Goal: Task Accomplishment & Management: Complete application form

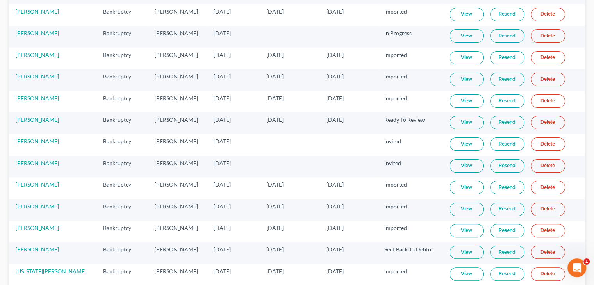
scroll to position [158, 0]
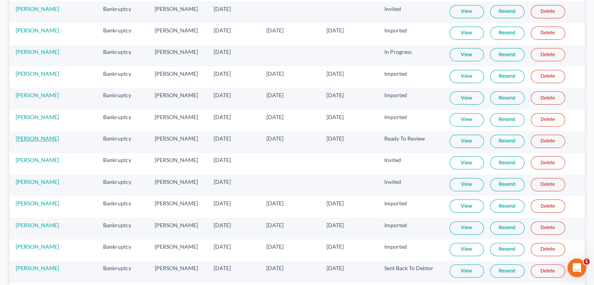
click at [25, 137] on link "[PERSON_NAME]" at bounding box center [37, 138] width 43 height 7
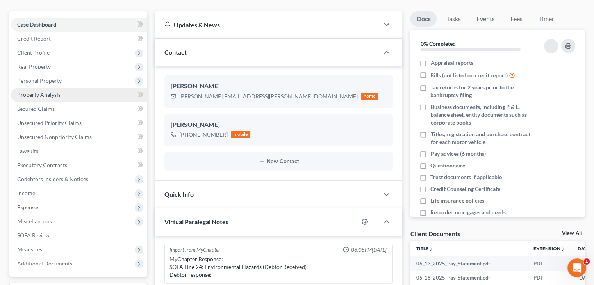
scroll to position [78, 0]
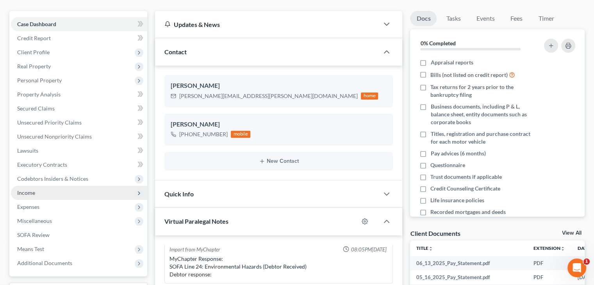
click at [40, 193] on span "Income" at bounding box center [79, 193] width 136 height 14
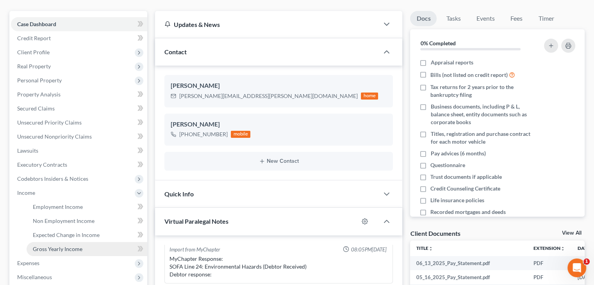
click at [56, 247] on span "Gross Yearly Income" at bounding box center [58, 249] width 50 height 7
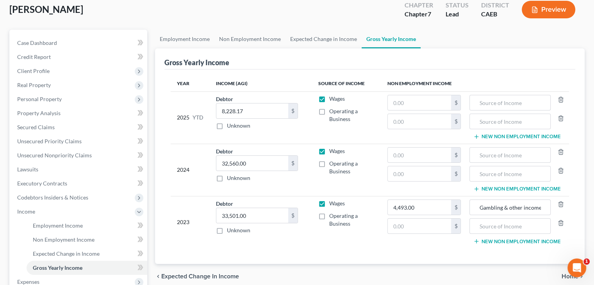
scroll to position [78, 0]
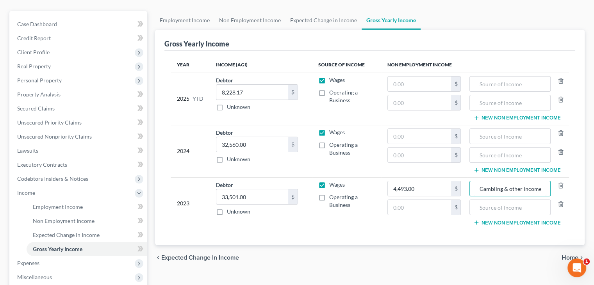
drag, startPoint x: 481, startPoint y: 186, endPoint x: 557, endPoint y: 187, distance: 75.8
click at [557, 187] on div "Gambling & other income" at bounding box center [518, 189] width 97 height 16
click at [527, 136] on input "text" at bounding box center [510, 136] width 72 height 15
paste input "Gambling & other income"
type input "Gambling & other income"
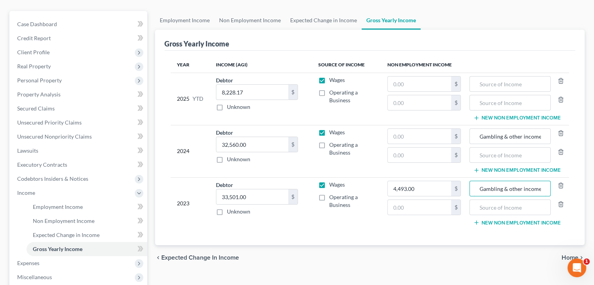
drag, startPoint x: 505, startPoint y: 184, endPoint x: 565, endPoint y: 186, distance: 59.8
click at [565, 186] on div "Gambling & other income" at bounding box center [518, 189] width 97 height 16
type input "Gambling"
drag, startPoint x: 505, startPoint y: 135, endPoint x: 552, endPoint y: 128, distance: 48.1
click at [551, 129] on div "Gambling & other income" at bounding box center [518, 137] width 97 height 16
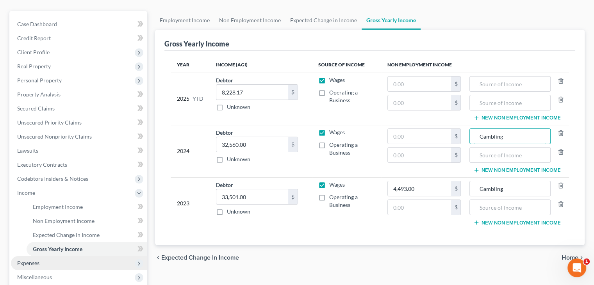
type input "Gambling"
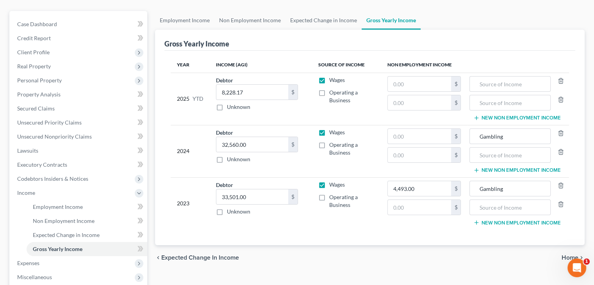
click at [217, 276] on div "Employment Income Non Employment Income Expected Change in Income Gross Yearly …" at bounding box center [370, 194] width 438 height 367
click at [416, 136] on input "text" at bounding box center [420, 136] width 64 height 15
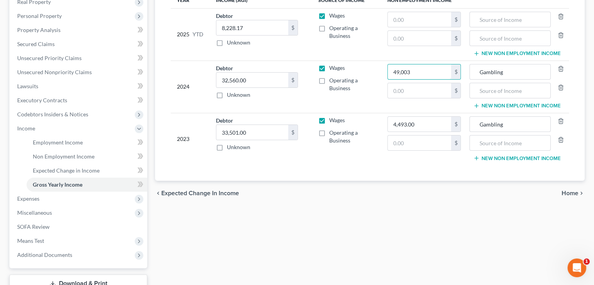
scroll to position [156, 0]
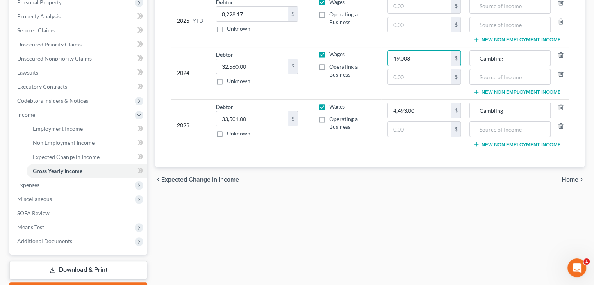
click at [567, 179] on span "Home" at bounding box center [570, 180] width 17 height 6
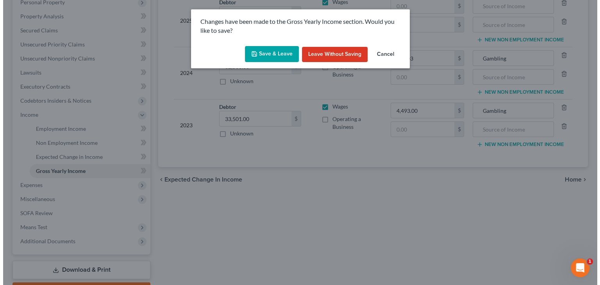
scroll to position [142, 0]
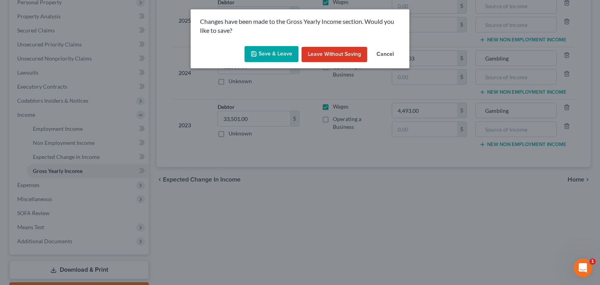
click at [281, 53] on button "Save & Leave" at bounding box center [272, 54] width 54 height 16
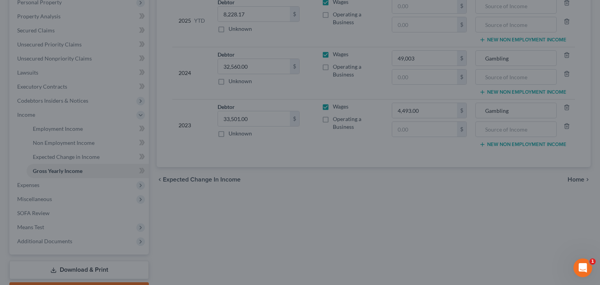
type input "49,003.00"
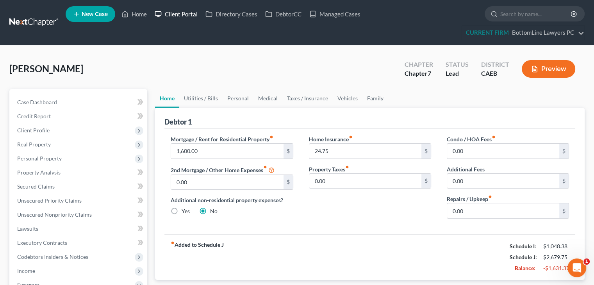
click at [178, 11] on link "Client Portal" at bounding box center [176, 14] width 51 height 14
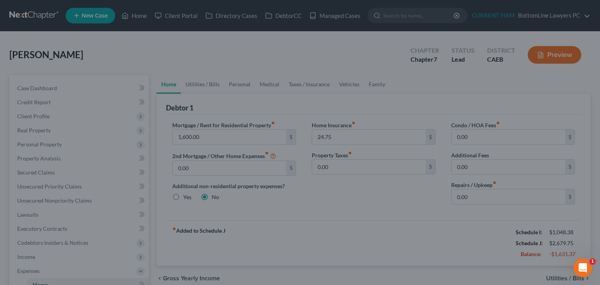
click at [194, 16] on div at bounding box center [300, 142] width 600 height 285
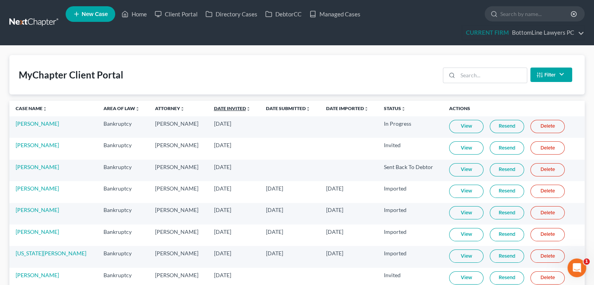
click at [214, 108] on link "Date Invited unfold_more expand_more expand_less" at bounding box center [232, 109] width 37 height 6
click at [214, 108] on link "Date Invited unfold_more expand_more expand_less" at bounding box center [233, 109] width 38 height 6
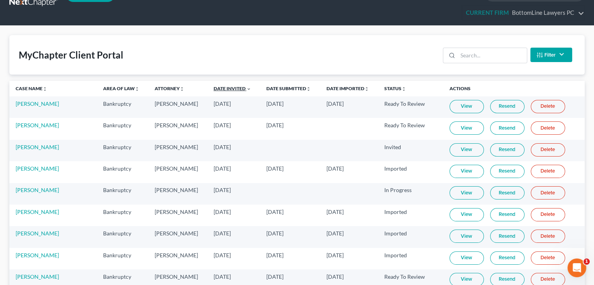
scroll to position [39, 0]
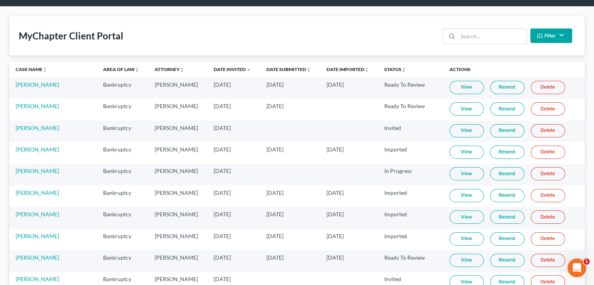
click at [458, 258] on link "View" at bounding box center [467, 260] width 34 height 13
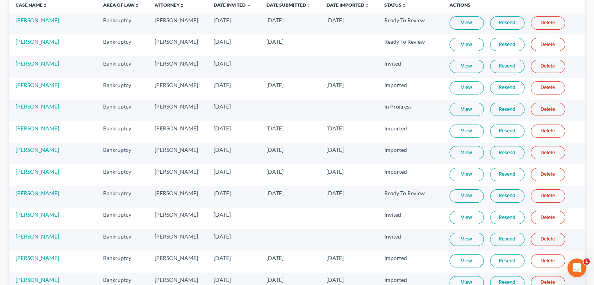
scroll to position [117, 0]
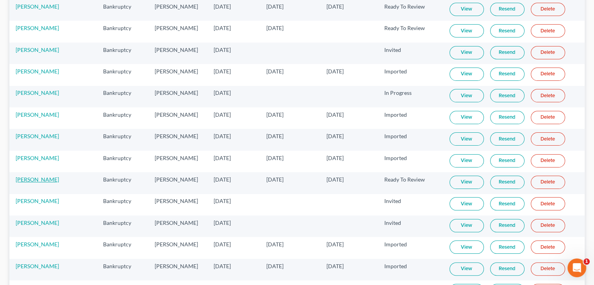
click at [34, 179] on link "[PERSON_NAME]" at bounding box center [37, 179] width 43 height 7
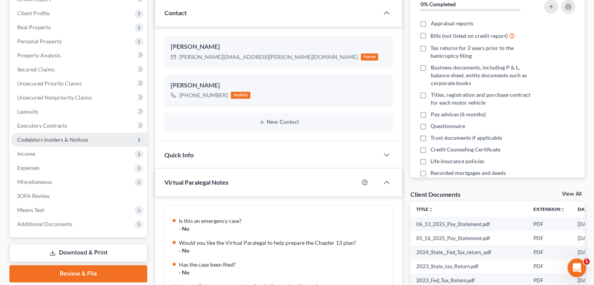
scroll to position [373, 0]
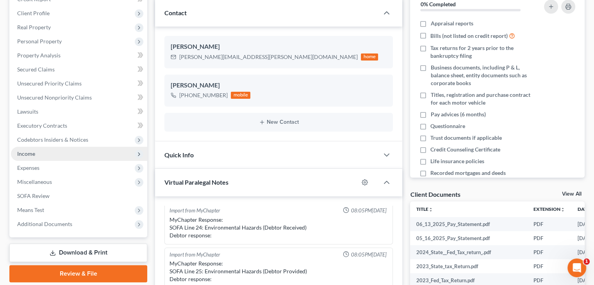
click at [51, 152] on span "Income" at bounding box center [79, 154] width 136 height 14
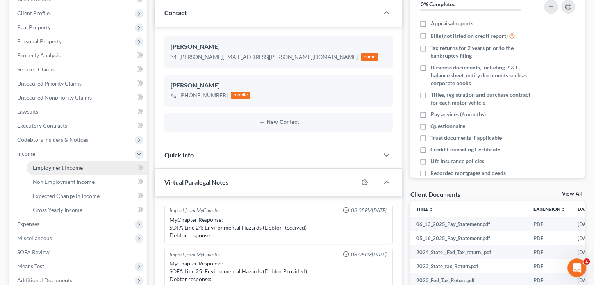
click at [68, 166] on span "Employment Income" at bounding box center [58, 168] width 50 height 7
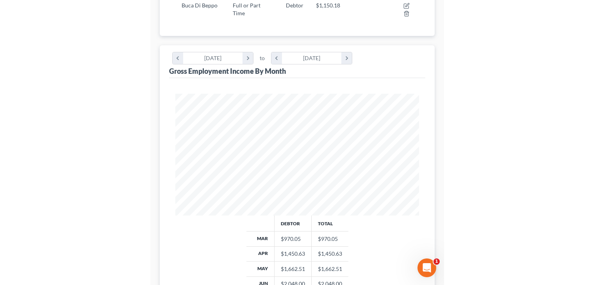
scroll to position [139, 241]
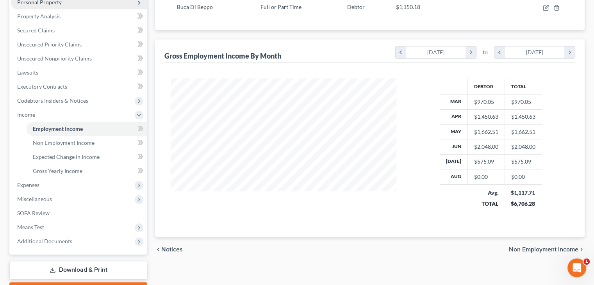
click at [52, 1] on span "Personal Property" at bounding box center [39, 2] width 45 height 7
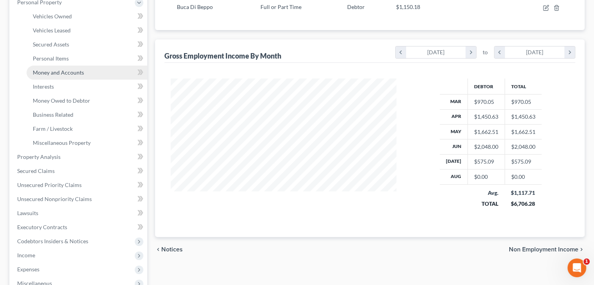
click at [55, 71] on span "Money and Accounts" at bounding box center [58, 72] width 51 height 7
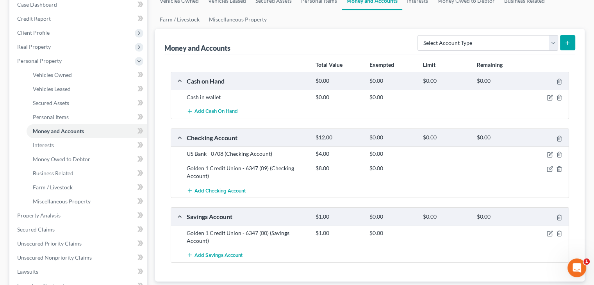
scroll to position [117, 0]
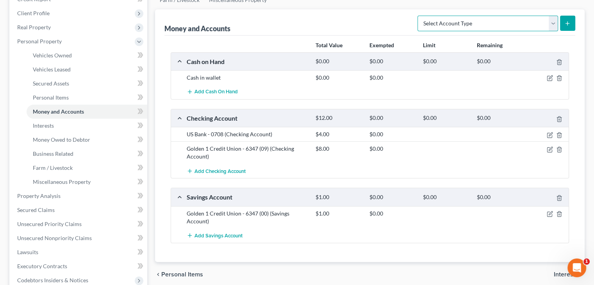
click at [536, 17] on select "Select Account Type Brokerage Cash on Hand Certificates of Deposit Checking Acc…" at bounding box center [488, 24] width 141 height 16
select select "other"
click at [419, 16] on select "Select Account Type Brokerage Cash on Hand Certificates of Deposit Checking Acc…" at bounding box center [488, 24] width 141 height 16
click at [572, 24] on button "submit" at bounding box center [567, 23] width 15 height 15
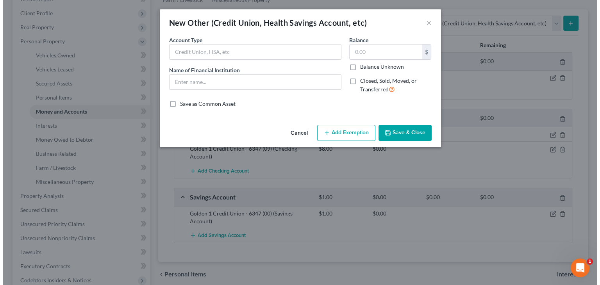
scroll to position [103, 0]
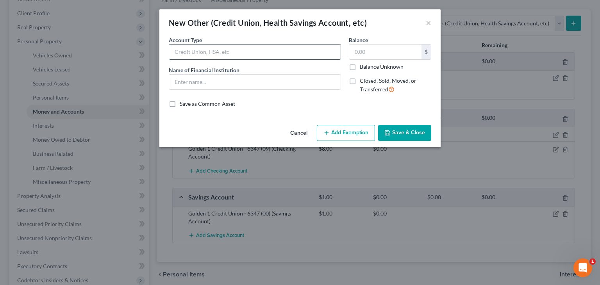
click at [260, 49] on input "text" at bounding box center [255, 52] width 172 height 15
paste input "9995"
type input "Debit Account"
paste input "9995"
click at [174, 82] on input "9995" at bounding box center [255, 82] width 172 height 15
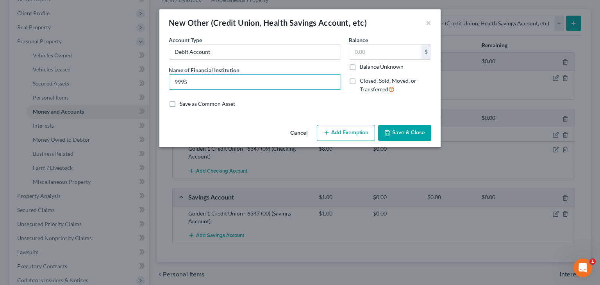
paste input "Republic Bank & Trust C"
paste input "Skylight ONE"
type input "Republic Bank & Trust Skylight ONE - 9995"
click at [402, 130] on button "Save & Close" at bounding box center [404, 133] width 53 height 16
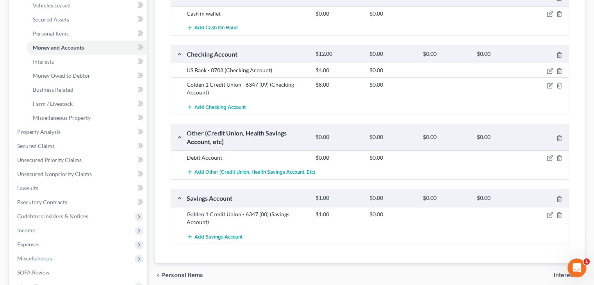
scroll to position [195, 0]
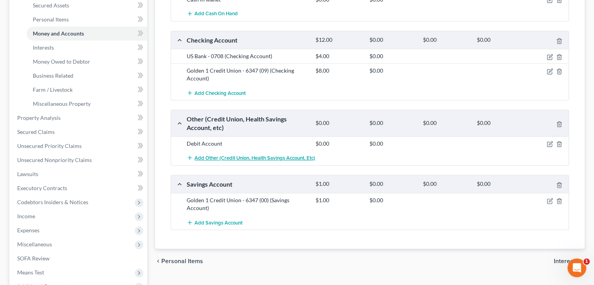
click at [190, 158] on line "button" at bounding box center [190, 158] width 4 height 0
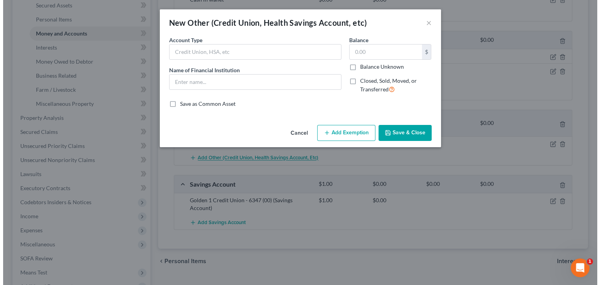
scroll to position [181, 0]
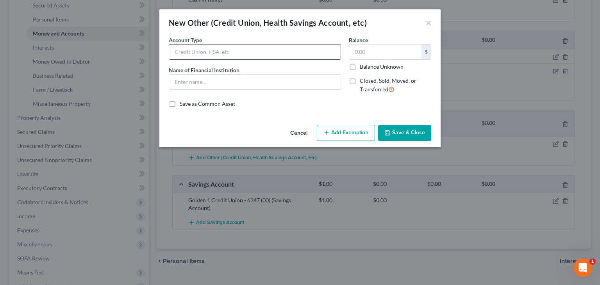
click at [256, 49] on input "text" at bounding box center [255, 52] width 172 height 15
click at [184, 79] on input "text" at bounding box center [255, 82] width 172 height 15
click at [234, 50] on input "text" at bounding box center [255, 52] width 172 height 15
type input "Cash app"
click at [213, 82] on input "text" at bounding box center [255, 82] width 172 height 15
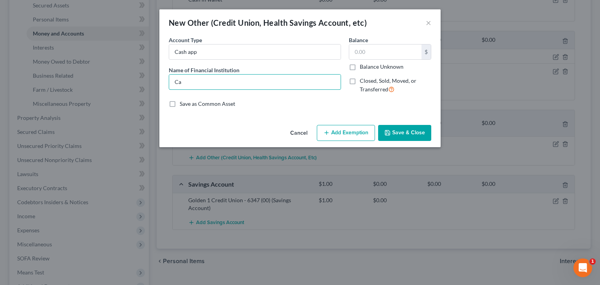
type input "Cash App"
click at [330, 88] on input "Cash App" at bounding box center [255, 82] width 172 height 15
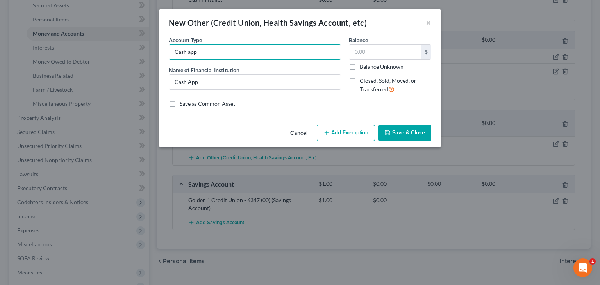
drag, startPoint x: 220, startPoint y: 48, endPoint x: 122, endPoint y: 57, distance: 98.0
click at [122, 57] on div "New Other (Credit Union, Health Savings Account, etc) × An exemption set must f…" at bounding box center [300, 142] width 600 height 285
type input "Deposit account"
click at [418, 128] on button "Save & Close" at bounding box center [404, 133] width 53 height 16
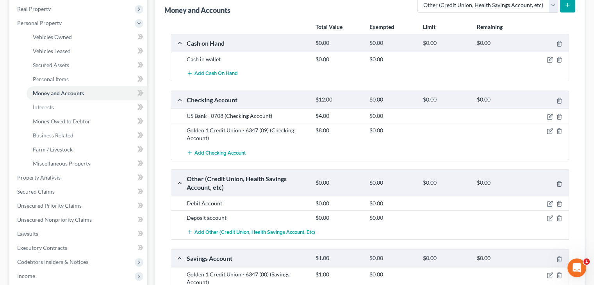
scroll to position [117, 0]
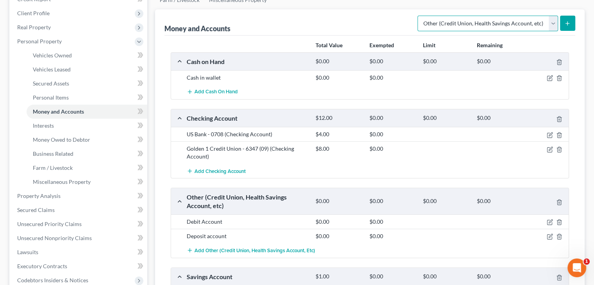
click at [534, 27] on select "Select Account Type Brokerage Cash on Hand Certificates of Deposit Checking Acc…" at bounding box center [488, 24] width 141 height 16
click at [371, 15] on div "Money and Accounts Select Account Type Brokerage Cash on Hand Certificates of D…" at bounding box center [370, 22] width 411 height 26
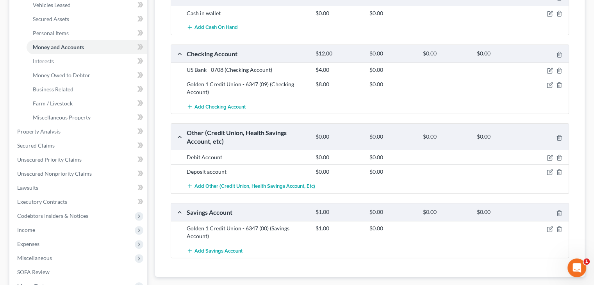
scroll to position [195, 0]
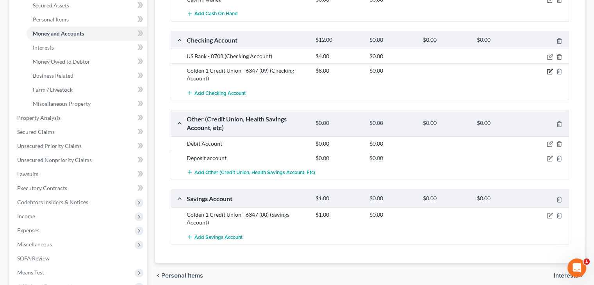
click at [548, 69] on icon "button" at bounding box center [550, 71] width 5 height 5
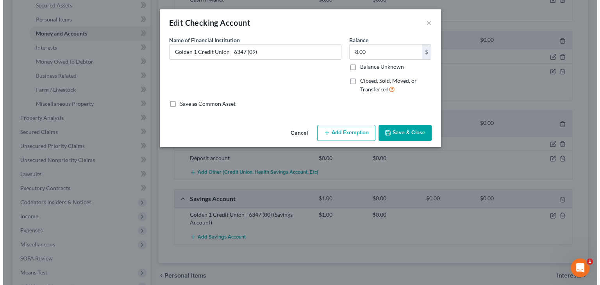
scroll to position [181, 0]
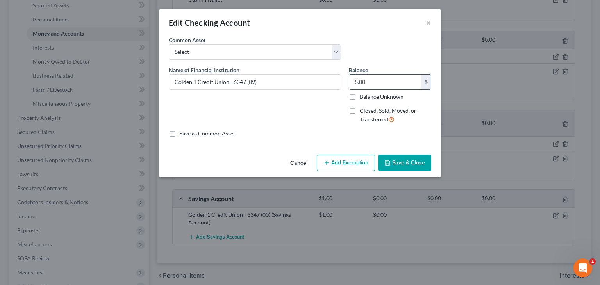
click at [378, 81] on input "8.00" at bounding box center [385, 82] width 72 height 15
paste input "$2"
type input "20"
click at [402, 165] on button "Save & Close" at bounding box center [404, 163] width 53 height 16
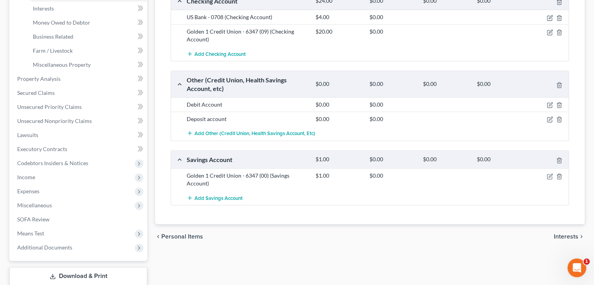
scroll to position [195, 0]
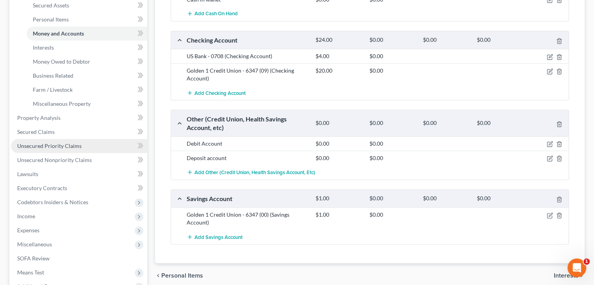
click at [63, 147] on span "Unsecured Priority Claims" at bounding box center [49, 146] width 64 height 7
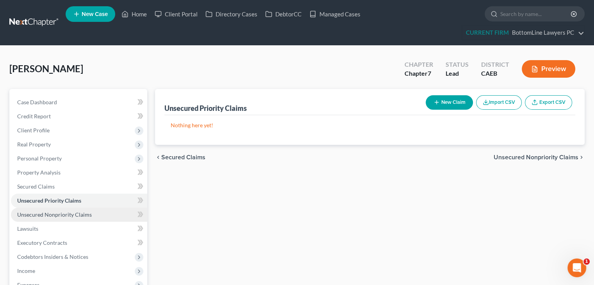
click at [47, 210] on link "Unsecured Nonpriority Claims" at bounding box center [79, 215] width 136 height 14
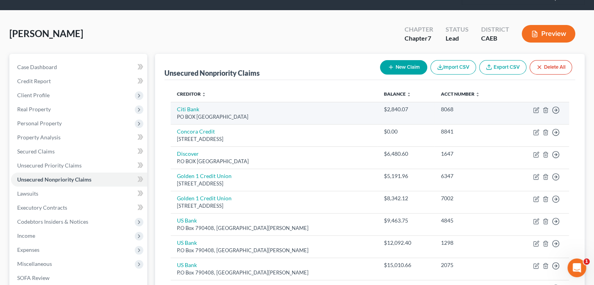
scroll to position [26, 0]
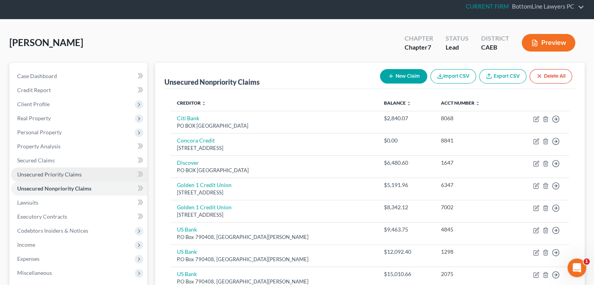
click at [82, 173] on link "Unsecured Priority Claims" at bounding box center [79, 175] width 136 height 14
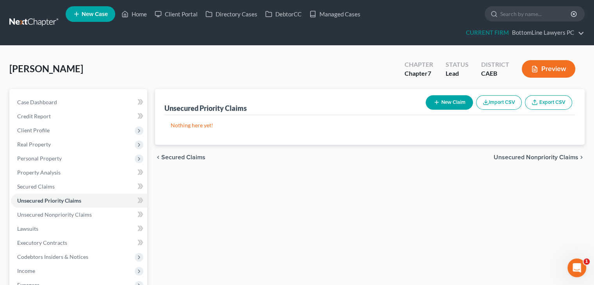
click at [441, 104] on button "New Claim" at bounding box center [449, 102] width 47 height 14
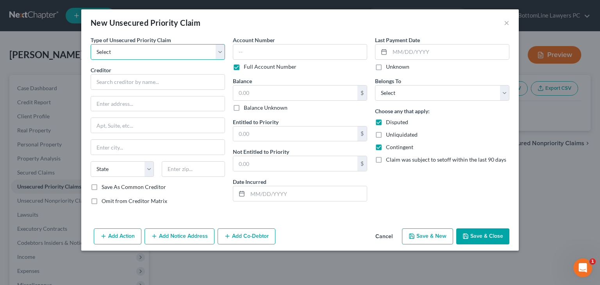
click at [153, 53] on select "Select Taxes & Other Government Units Domestic Support Obligations Extensions o…" at bounding box center [158, 52] width 134 height 16
select select "0"
click at [91, 44] on select "Select Taxes & Other Government Units Domestic Support Obligations Extensions o…" at bounding box center [158, 52] width 134 height 16
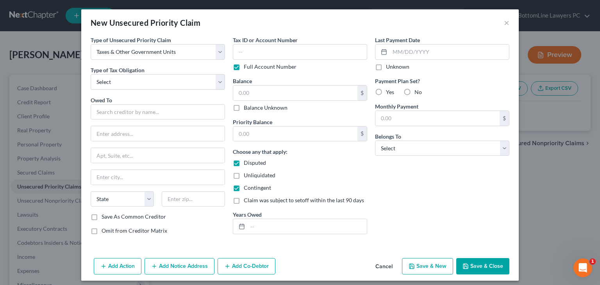
click at [128, 71] on span "Type of Tax Obligation" at bounding box center [118, 70] width 54 height 7
click at [124, 86] on select "Select Federal City State Franchise Tax Board Other" at bounding box center [158, 82] width 134 height 16
select select "0"
click at [91, 74] on select "Select Federal City State Franchise Tax Board Other" at bounding box center [158, 82] width 134 height 16
click at [132, 111] on input "text" at bounding box center [158, 112] width 134 height 16
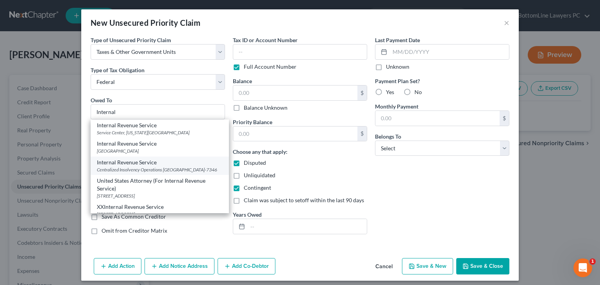
click at [163, 173] on div "Centralized Insolvency Operations PO Box 7346, Philadelphia, PA 19101-7346" at bounding box center [160, 169] width 126 height 7
type input "Internal Revenue Service"
type input "Centralized Insolvency Operations"
type input "PO Box 7346"
type input "Philadelphia"
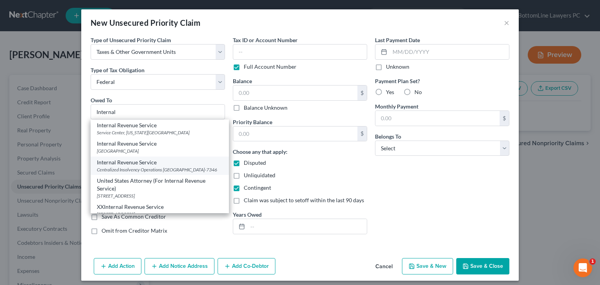
select select "39"
type input "19101-7346"
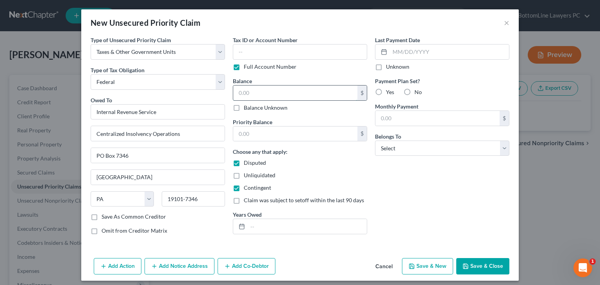
click at [318, 90] on input "text" at bounding box center [295, 93] width 124 height 15
type input "882"
click at [255, 162] on span "Disputed" at bounding box center [255, 162] width 22 height 7
click at [252, 162] on input "Disputed" at bounding box center [249, 161] width 5 height 5
checkbox input "false"
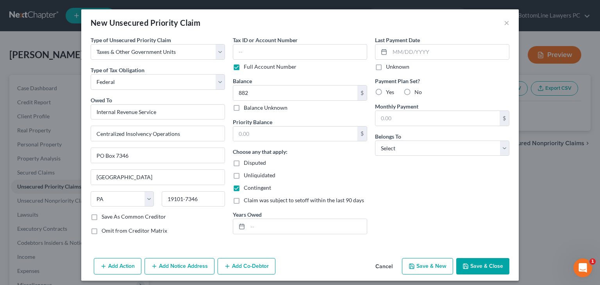
click at [258, 188] on span "Contingent" at bounding box center [257, 187] width 27 height 7
click at [252, 188] on input "Contingent" at bounding box center [249, 186] width 5 height 5
checkbox input "false"
click at [275, 128] on input "text" at bounding box center [295, 134] width 124 height 15
type input "882"
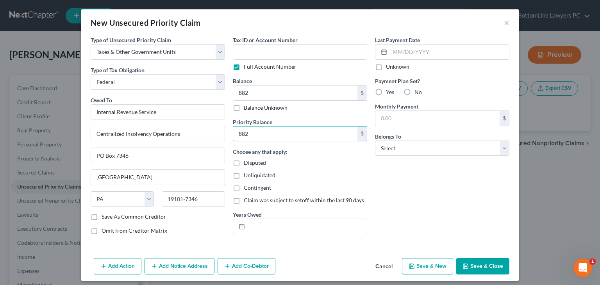
click at [415, 93] on label "No" at bounding box center [418, 92] width 7 height 8
click at [418, 93] on input "No" at bounding box center [420, 90] width 5 height 5
radio input "true"
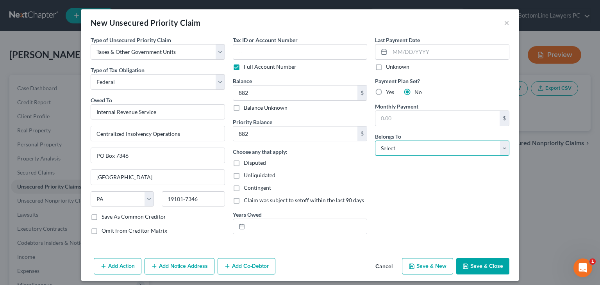
click at [412, 153] on select "Select Debtor 1 Only Debtor 2 Only Debtor 1 And Debtor 2 Only At Least One Of T…" at bounding box center [442, 149] width 134 height 16
select select "0"
click at [375, 141] on select "Select Debtor 1 Only Debtor 2 Only Debtor 1 And Debtor 2 Only At Least One Of T…" at bounding box center [442, 149] width 134 height 16
click at [362, 171] on div "Choose any that apply: Disputed Unliquidated Contingent Claim was subject to se…" at bounding box center [300, 176] width 134 height 57
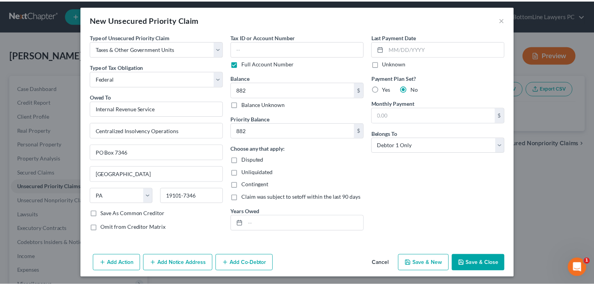
scroll to position [4, 0]
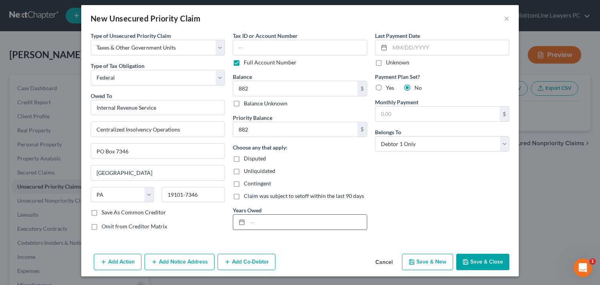
click at [281, 219] on input "text" at bounding box center [307, 222] width 119 height 15
type input "2024"
click at [474, 265] on button "Save & Close" at bounding box center [482, 262] width 53 height 16
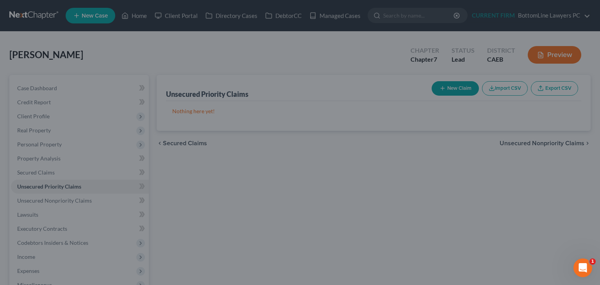
type input "882.00"
type input "0.00"
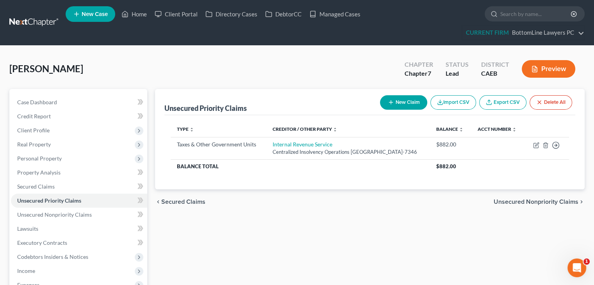
click at [396, 98] on button "New Claim" at bounding box center [403, 102] width 47 height 14
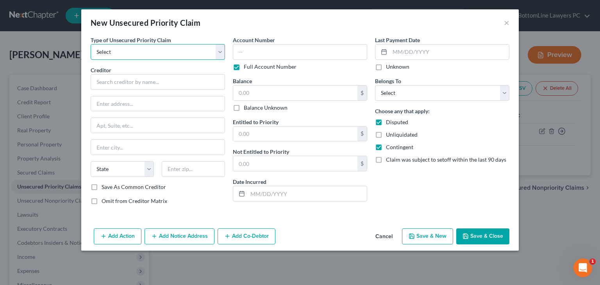
click at [172, 54] on select "Select Taxes & Other Government Units Domestic Support Obligations Extensions o…" at bounding box center [158, 52] width 134 height 16
select select "0"
click at [91, 44] on select "Select Taxes & Other Government Units Domestic Support Obligations Extensions o…" at bounding box center [158, 52] width 134 height 16
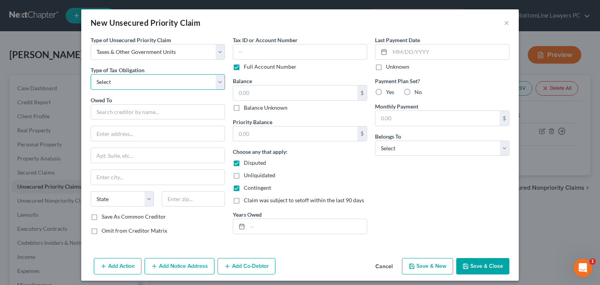
click at [130, 83] on select "Select Federal City State Franchise Tax Board Other" at bounding box center [158, 82] width 134 height 16
select select "2"
click at [91, 74] on select "Select Federal City State Franchise Tax Board Other" at bounding box center [158, 82] width 134 height 16
click at [115, 108] on input "text" at bounding box center [158, 112] width 134 height 16
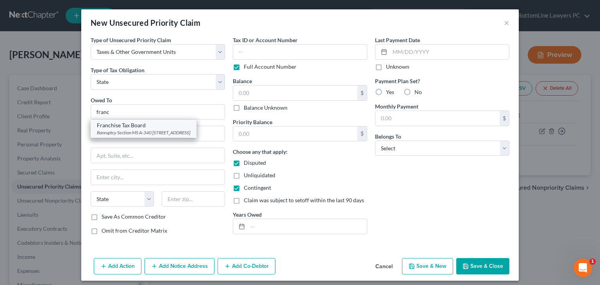
click at [145, 129] on div "Banruptcy Section MS A-340 PO Box 2952, Sacramento, CA 95812" at bounding box center [143, 132] width 93 height 7
type input "Franchise Tax Board"
type input "Banruptcy Section MS A-340"
type input "PO Box 2952"
type input "Sacramento"
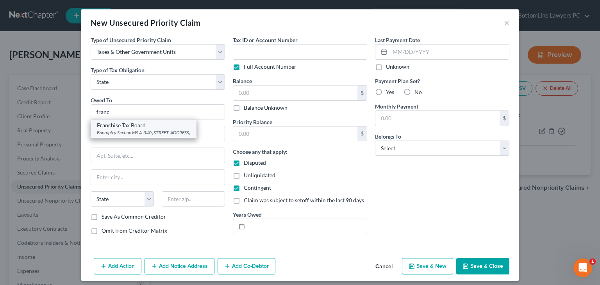
select select "4"
type input "95812"
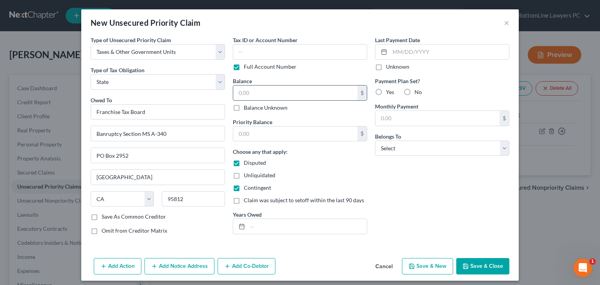
click at [314, 89] on input "text" at bounding box center [295, 93] width 124 height 15
type input "1,228"
click at [290, 142] on div "Priority Balance $ Choose any that apply: Disputed Unliquidated Contingent Clai…" at bounding box center [300, 176] width 134 height 117
click at [290, 129] on input "text" at bounding box center [295, 134] width 124 height 15
type input "1,228"
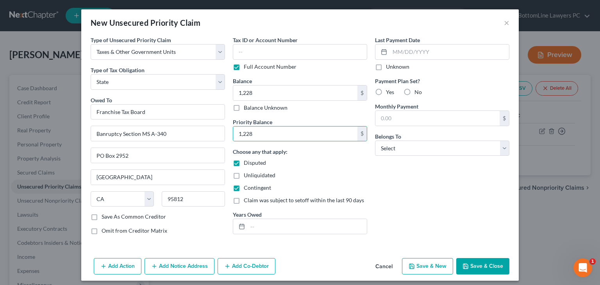
click at [259, 164] on span "Disputed" at bounding box center [255, 162] width 22 height 7
click at [252, 164] on input "Disputed" at bounding box center [249, 161] width 5 height 5
checkbox input "false"
click at [256, 188] on span "Contingent" at bounding box center [257, 187] width 27 height 7
click at [252, 188] on input "Contingent" at bounding box center [249, 186] width 5 height 5
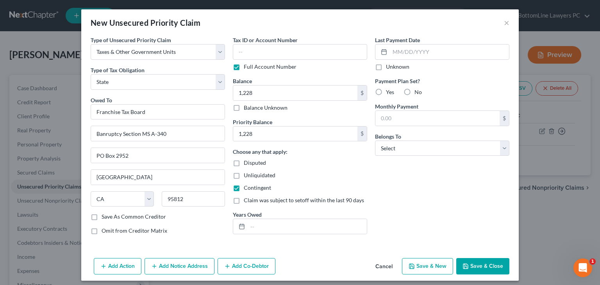
checkbox input "false"
click at [274, 225] on input "text" at bounding box center [307, 226] width 119 height 15
type input "2024"
click at [415, 93] on label "No" at bounding box center [418, 92] width 7 height 8
click at [418, 93] on input "No" at bounding box center [420, 90] width 5 height 5
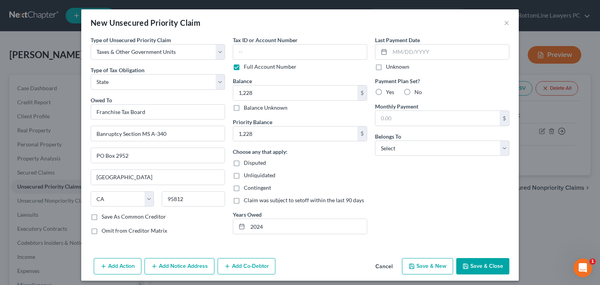
radio input "true"
click at [395, 151] on select "Select Debtor 1 Only Debtor 2 Only Debtor 1 And Debtor 2 Only At Least One Of T…" at bounding box center [442, 149] width 134 height 16
select select "0"
click at [375, 141] on select "Select Debtor 1 Only Debtor 2 Only Debtor 1 And Debtor 2 Only At Least One Of T…" at bounding box center [442, 149] width 134 height 16
click at [477, 262] on button "Save & Close" at bounding box center [482, 266] width 53 height 16
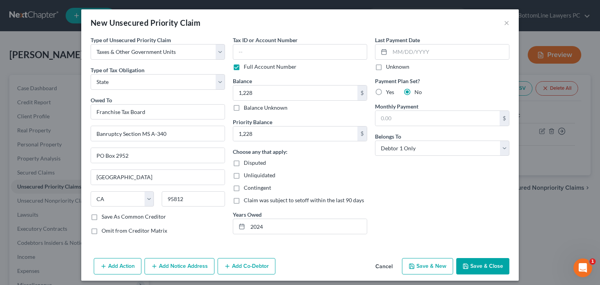
type input "1,228.00"
type input "0.00"
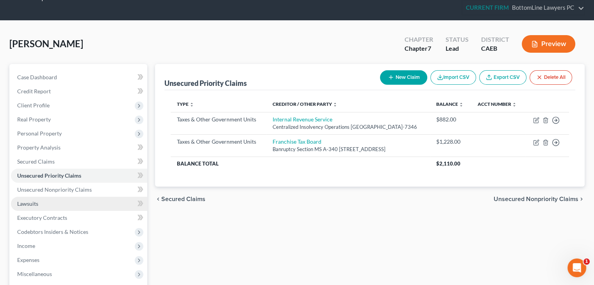
scroll to position [39, 0]
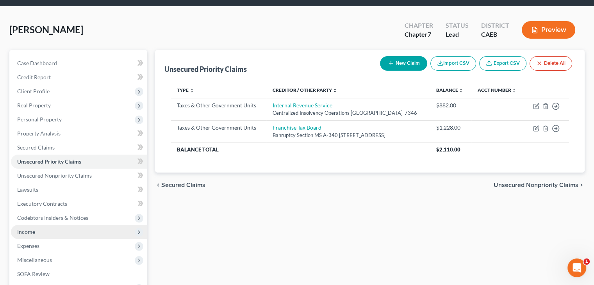
click at [34, 229] on span "Income" at bounding box center [26, 232] width 18 height 7
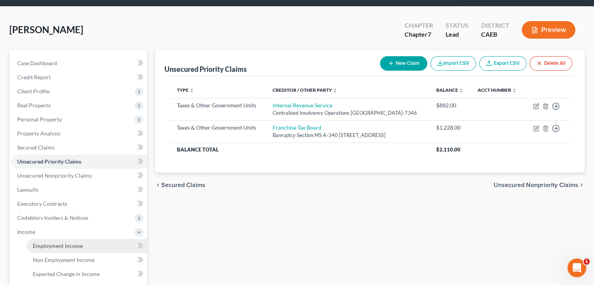
click at [73, 245] on span "Employment Income" at bounding box center [58, 246] width 50 height 7
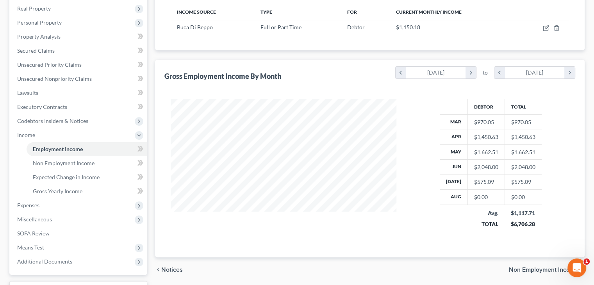
scroll to position [117, 0]
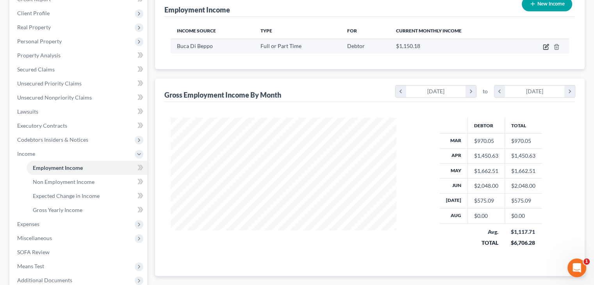
click at [546, 47] on icon "button" at bounding box center [546, 47] width 6 height 6
select select "0"
select select "4"
select select "1"
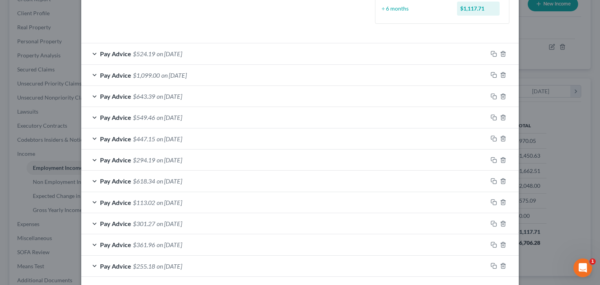
scroll to position [234, 0]
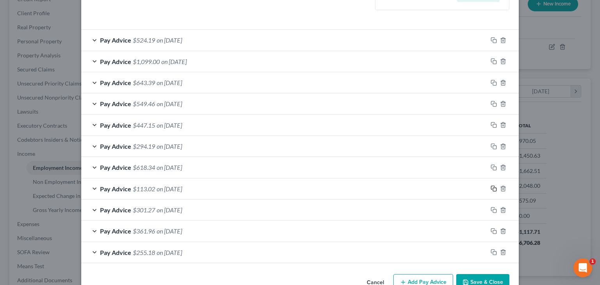
click at [491, 188] on icon "button" at bounding box center [494, 189] width 6 height 6
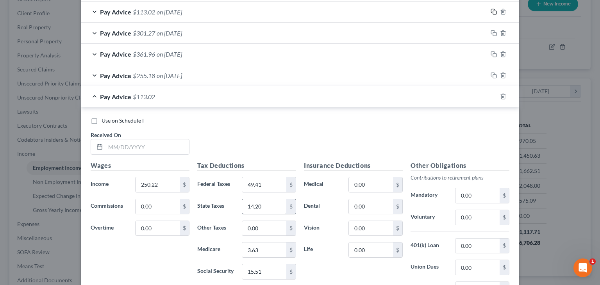
scroll to position [430, 0]
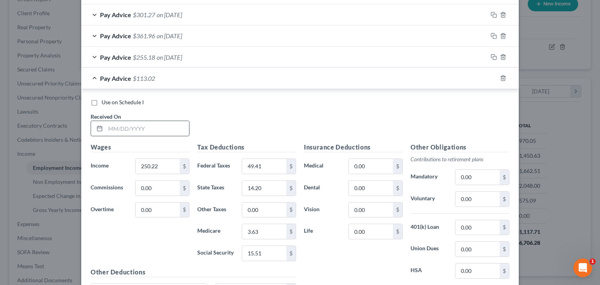
click at [166, 124] on input "text" at bounding box center [148, 128] width 84 height 15
paste input "08/22/2025"
type input "08/22/2025"
click at [181, 166] on div "$" at bounding box center [184, 166] width 9 height 15
click at [174, 167] on input "250.22" at bounding box center [158, 166] width 44 height 15
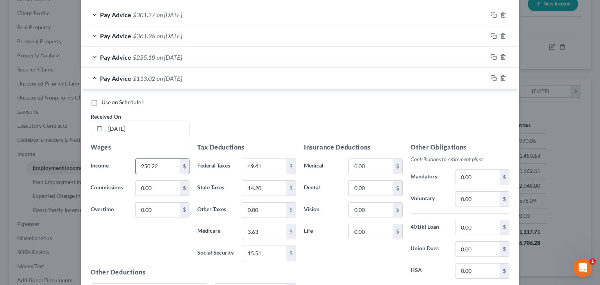
paste input "376 95"
click at [280, 107] on div "Use on Schedule I Received On * 08/22/2025" at bounding box center [300, 120] width 427 height 44
click at [147, 168] on input "37,695" at bounding box center [158, 166] width 44 height 15
click at [146, 165] on input "37,695" at bounding box center [158, 166] width 44 height 15
click at [145, 164] on input "37,695" at bounding box center [158, 166] width 44 height 15
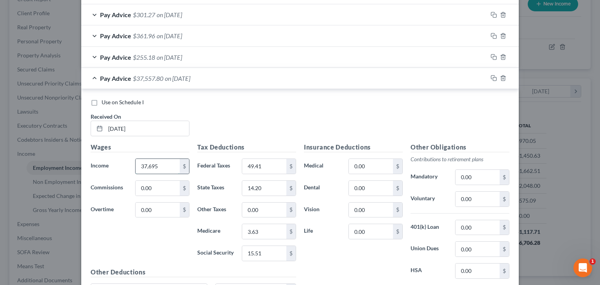
click at [145, 168] on input "37,695" at bounding box center [158, 166] width 44 height 15
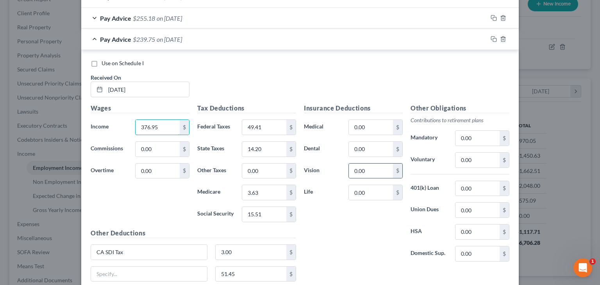
scroll to position [508, 0]
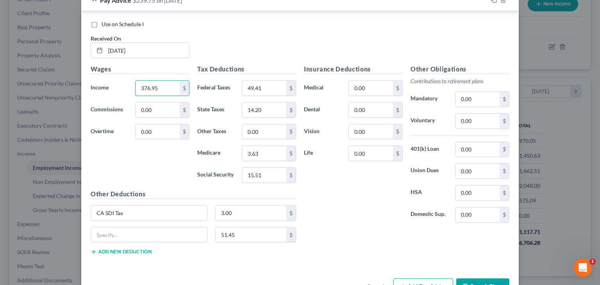
type input "376.95"
click at [244, 229] on input "51.45" at bounding box center [251, 235] width 71 height 15
paste input "174 99"
click at [227, 233] on input "17,499" at bounding box center [251, 235] width 71 height 15
type input "174.99"
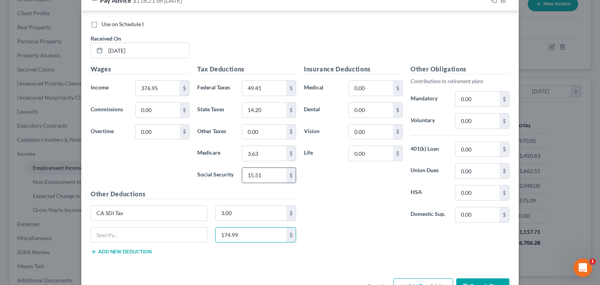
click at [266, 177] on input "15.51" at bounding box center [264, 175] width 44 height 15
paste input "-23 37"
click at [252, 170] on input "2,337" at bounding box center [264, 175] width 44 height 15
type input "23.37"
click at [265, 155] on input "3.63" at bounding box center [264, 153] width 44 height 15
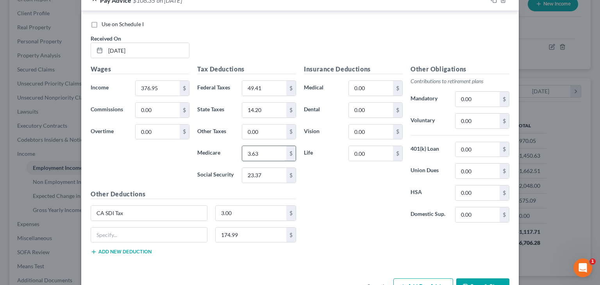
paste input "5 47"
click at [251, 152] on input "547" at bounding box center [264, 153] width 44 height 15
click at [248, 151] on input "547" at bounding box center [264, 153] width 44 height 15
type input "5.47"
click at [253, 211] on input "3.00" at bounding box center [251, 213] width 71 height 15
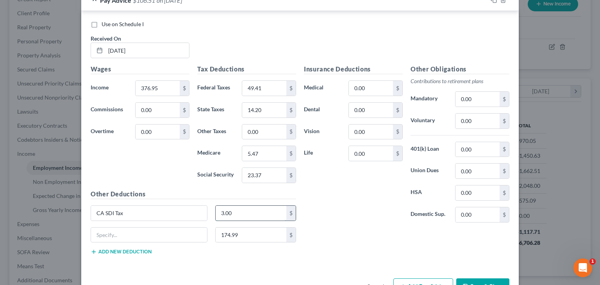
paste input "4 53"
click at [222, 212] on input "453" at bounding box center [251, 213] width 71 height 15
type input "4.53"
click at [369, 218] on div "Insurance Deductions Medical 0.00 $ Dental 0.00 $ Vision 0.00 $ Life 0.00 $" at bounding box center [353, 146] width 107 height 165
click at [274, 81] on div "49.41 $" at bounding box center [269, 89] width 54 height 16
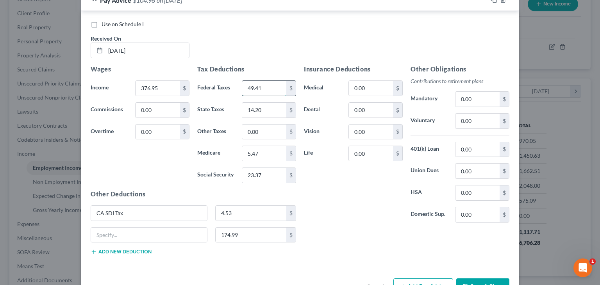
click at [274, 84] on input "49.41" at bounding box center [264, 88] width 44 height 15
click at [270, 105] on input "14.20" at bounding box center [264, 110] width 44 height 15
click at [262, 45] on div "Use on Schedule I Received On * 08/22/2025" at bounding box center [300, 42] width 427 height 44
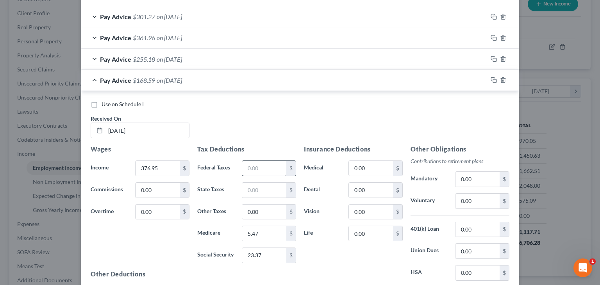
scroll to position [430, 0]
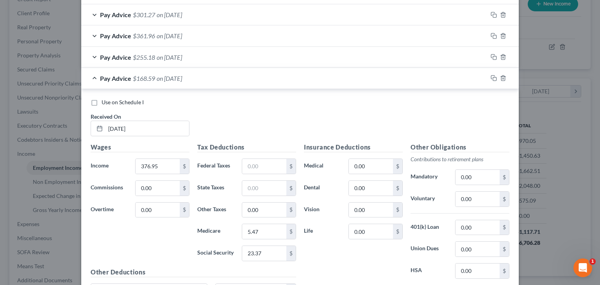
click at [89, 77] on div "Pay Advice $168.59 on 08/22/2025" at bounding box center [284, 78] width 406 height 21
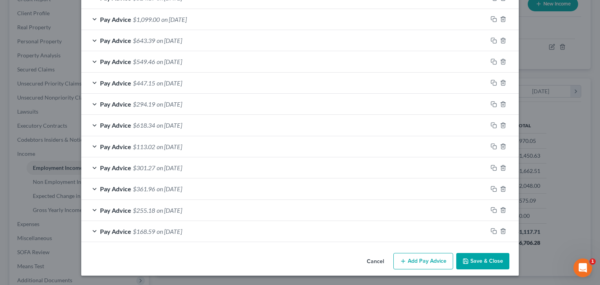
scroll to position [275, 0]
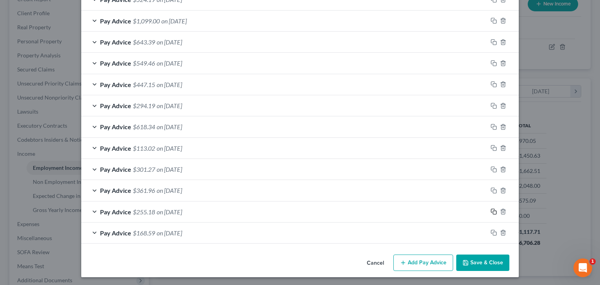
click at [491, 209] on icon "button" at bounding box center [493, 211] width 4 height 4
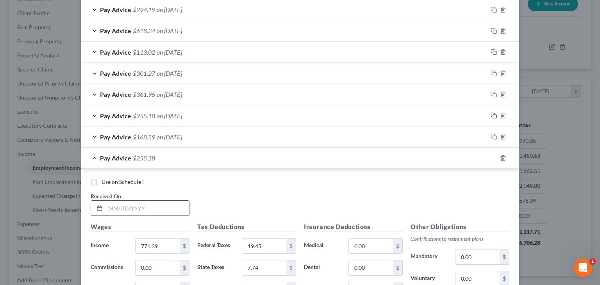
scroll to position [392, 0]
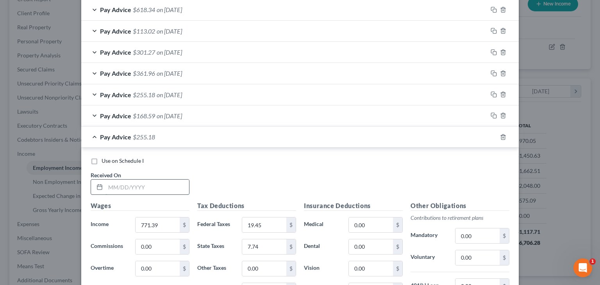
click at [149, 185] on input "text" at bounding box center [148, 187] width 84 height 15
paste input "328 69"
type input "328 69"
click at [165, 225] on input "771.39" at bounding box center [158, 225] width 44 height 15
paste input "328 6"
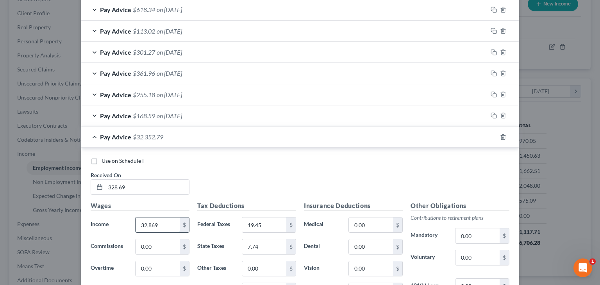
click at [150, 222] on input "32,869" at bounding box center [158, 225] width 44 height 15
type input "328.69"
click at [149, 183] on input "328 69" at bounding box center [148, 187] width 84 height 15
drag, startPoint x: 149, startPoint y: 183, endPoint x: 46, endPoint y: 188, distance: 102.9
click at [46, 188] on div "Edit Income Source × Employment Type * Select Full or Part Time Employment Self…" at bounding box center [300, 142] width 600 height 285
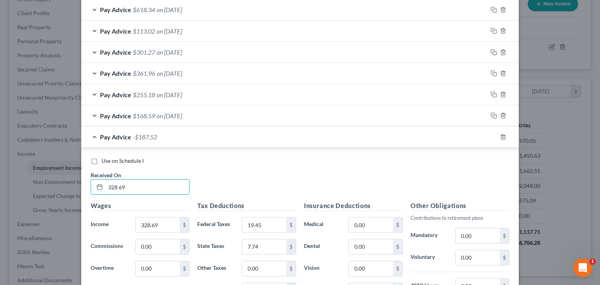
paste input "08/08/2025"
type input "08/08/2025"
click at [348, 169] on div "Use on Schedule I Received On * 08/08/2025" at bounding box center [300, 179] width 427 height 44
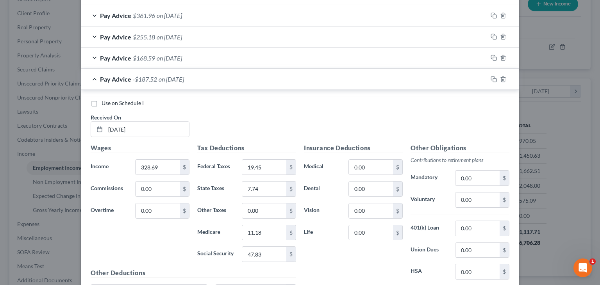
scroll to position [471, 0]
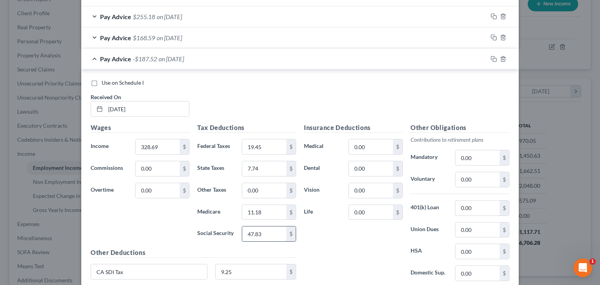
click at [275, 235] on input "47.83" at bounding box center [264, 234] width 44 height 15
paste input "20 38"
click at [252, 233] on input "2,038" at bounding box center [264, 234] width 44 height 15
type input "20.38"
click at [264, 208] on input "11.18" at bounding box center [264, 212] width 44 height 15
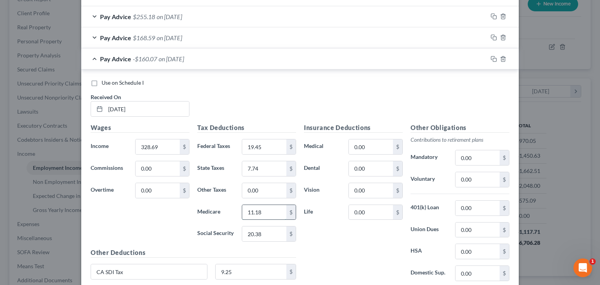
paste input "4 76"
click at [249, 210] on input "476" at bounding box center [264, 212] width 44 height 15
type input "4.76"
click at [243, 272] on input "9.25" at bounding box center [251, 272] width 71 height 15
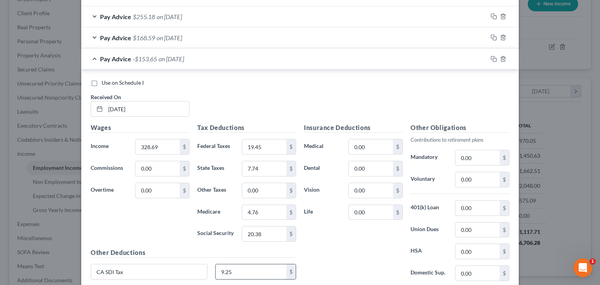
paste input "3 94"
click at [221, 267] on input "394" at bounding box center [251, 272] width 71 height 15
type input "3.94"
click at [197, 236] on label "Social Security" at bounding box center [215, 234] width 45 height 16
click at [267, 144] on input "19.45" at bounding box center [264, 147] width 44 height 15
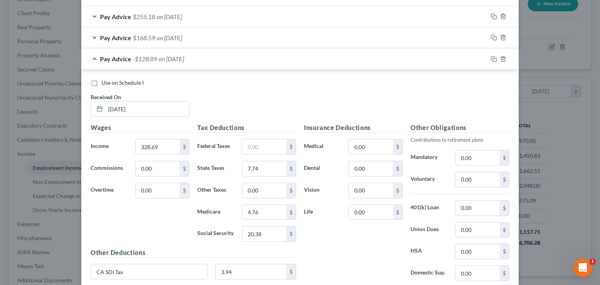
click at [272, 174] on div "Tax Deductions Federal Taxes $ State Taxes 7.74 $ Other Taxes 0.00 $ Medicare 4…" at bounding box center [246, 185] width 107 height 125
click at [267, 165] on input "7.74" at bounding box center [264, 168] width 44 height 15
click at [233, 96] on div "Use on Schedule I Received On * 08/08/2025" at bounding box center [300, 101] width 427 height 44
click at [332, 243] on div "Insurance Deductions Medical 0.00 $ Dental 0.00 $ Vision 0.00 $ Life 0.00 $" at bounding box center [353, 205] width 107 height 165
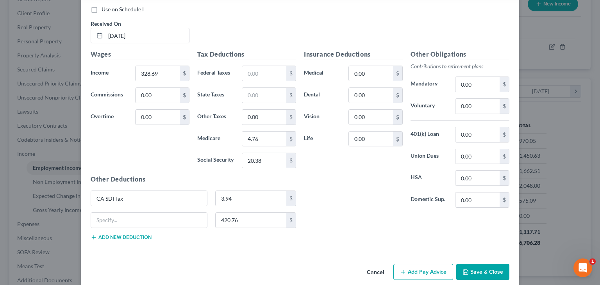
scroll to position [549, 0]
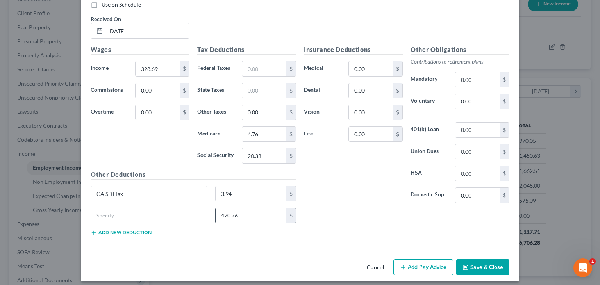
click at [266, 214] on input "420.76" at bounding box center [251, 215] width 71 height 15
paste input "28 00"
type input "28.00"
click at [354, 182] on div "Insurance Deductions Medical 0.00 $ Dental 0.00 $ Vision 0.00 $ Life 0.00 $" at bounding box center [353, 127] width 107 height 165
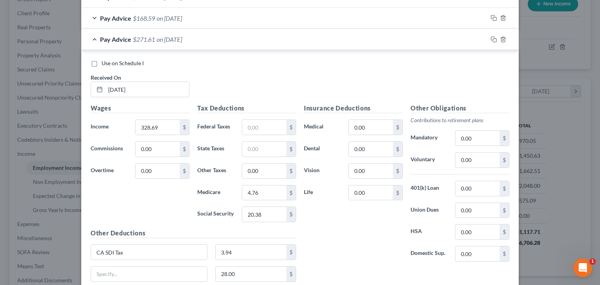
scroll to position [471, 0]
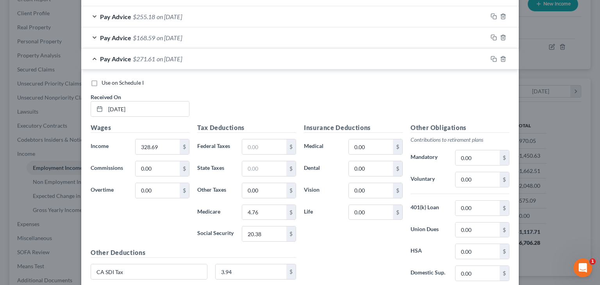
click at [92, 57] on div "Pay Advice $271.61 on 08/08/2025" at bounding box center [284, 58] width 406 height 21
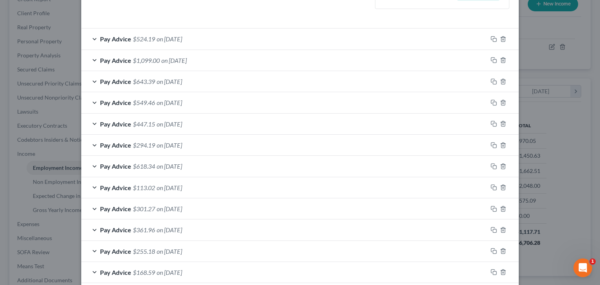
scroll to position [218, 0]
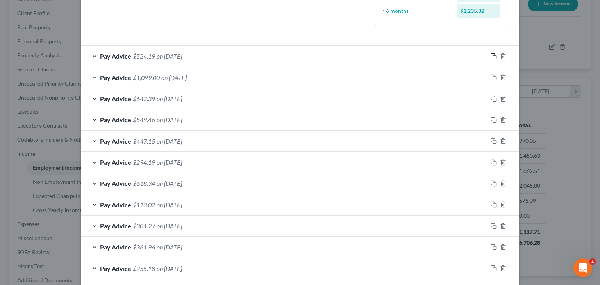
click at [491, 56] on icon "button" at bounding box center [494, 56] width 6 height 6
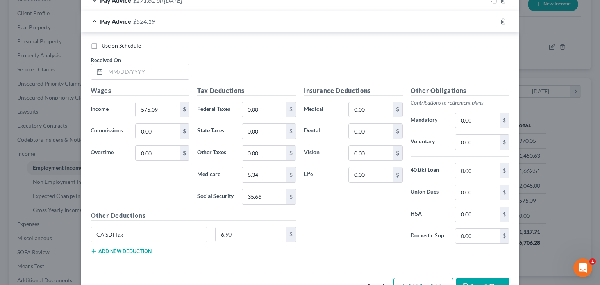
scroll to position [531, 0]
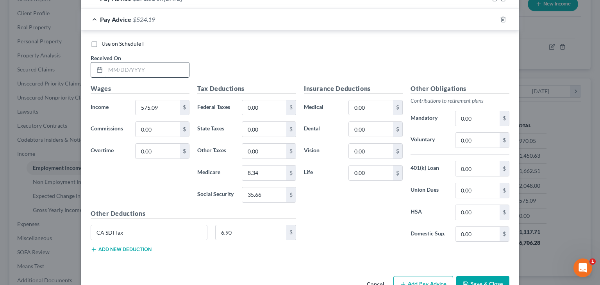
click at [164, 69] on input "text" at bounding box center [148, 70] width 84 height 15
paste input "07/25/2025"
type input "07/25/2025"
click at [164, 107] on input "575.09" at bounding box center [158, 107] width 44 height 15
paste input "$657 28"
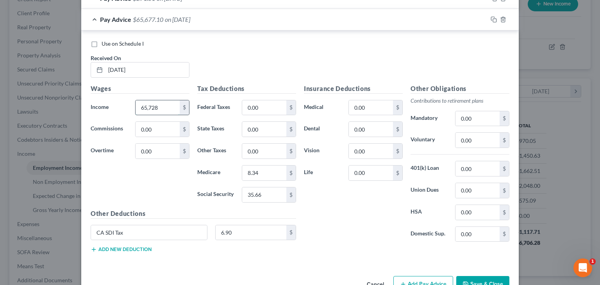
click at [149, 106] on input "65,728" at bounding box center [158, 107] width 44 height 15
type input "657.28"
click at [331, 224] on div "Insurance Deductions Medical 0.00 $ Dental 0.00 $ Vision 0.00 $ Life 0.00 $" at bounding box center [353, 166] width 107 height 165
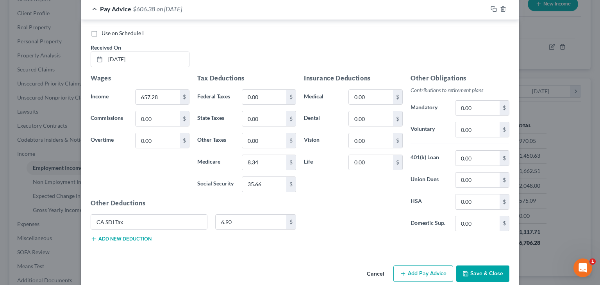
scroll to position [552, 0]
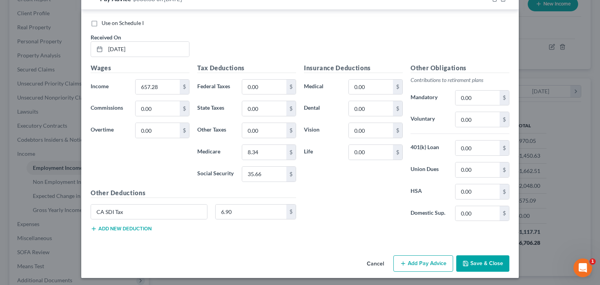
click at [141, 226] on button "Add new deduction" at bounding box center [121, 229] width 61 height 6
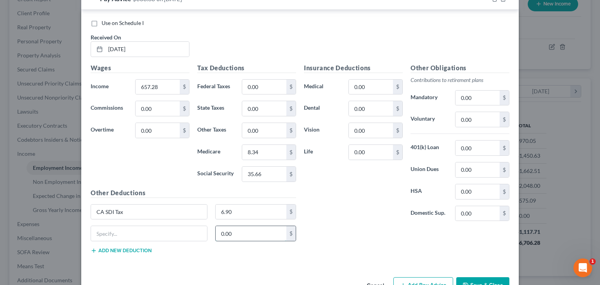
click at [252, 233] on input "0.00" at bounding box center [251, 233] width 71 height 15
paste input "-163 43"
click at [230, 229] on input "16,343" at bounding box center [251, 233] width 71 height 15
type input "163.43"
click at [267, 86] on input "0.00" at bounding box center [264, 87] width 44 height 15
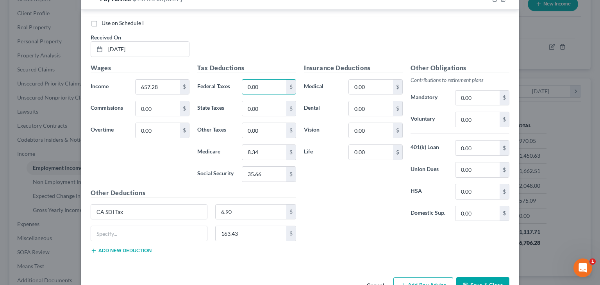
paste input "8 04"
click at [260, 91] on input "804" at bounding box center [264, 87] width 44 height 15
type input "8.04"
click at [272, 174] on input "35.66" at bounding box center [264, 174] width 44 height 15
paste input "-40 75"
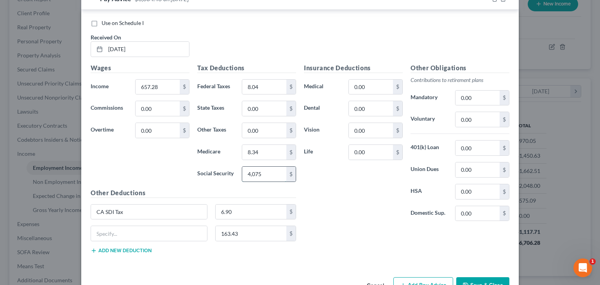
click at [253, 170] on input "4,075" at bounding box center [264, 174] width 44 height 15
type input "40.75"
click at [267, 145] on input "8.34" at bounding box center [264, 152] width 44 height 15
paste input "9 53"
click at [247, 152] on input "953" at bounding box center [264, 152] width 44 height 15
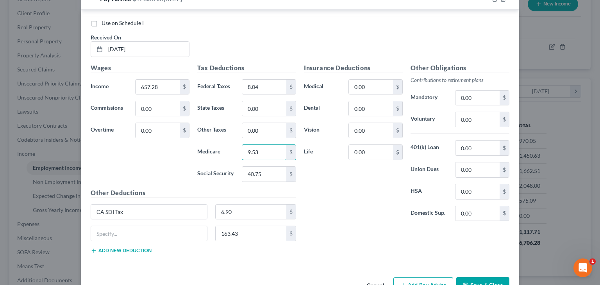
type input "9.53"
click at [240, 211] on input "6.90" at bounding box center [251, 212] width 71 height 15
paste input "-7 89"
click at [224, 213] on input "789" at bounding box center [251, 212] width 71 height 15
click at [222, 209] on input "789" at bounding box center [251, 212] width 71 height 15
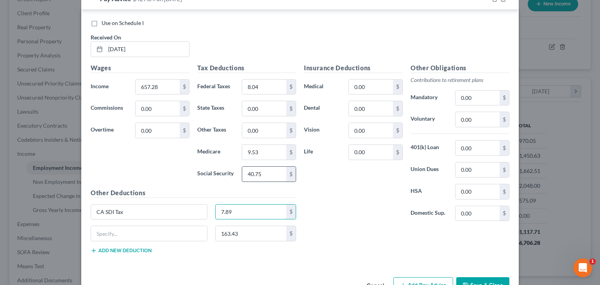
type input "7.89"
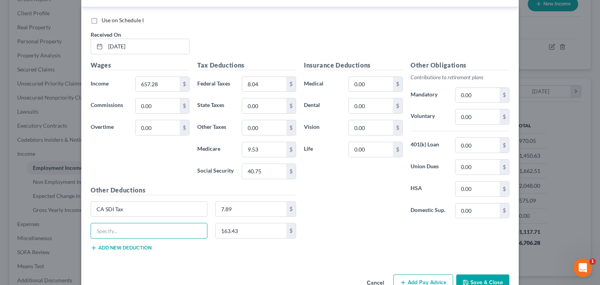
scroll to position [573, 0]
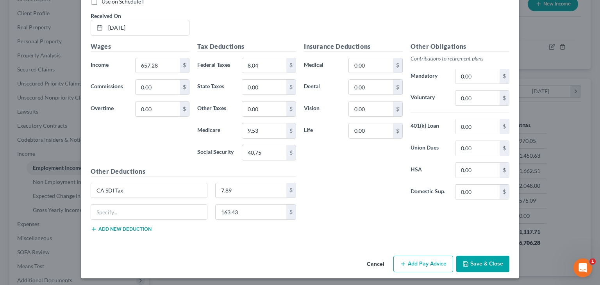
click at [479, 261] on button "Save & Close" at bounding box center [482, 264] width 53 height 16
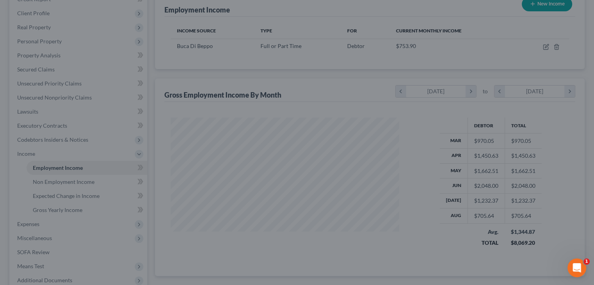
scroll to position [390684, 390581]
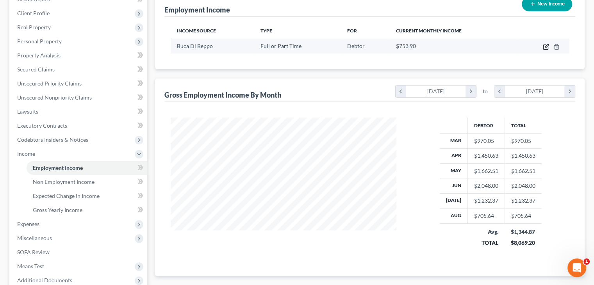
click at [546, 45] on icon "button" at bounding box center [546, 47] width 5 height 5
select select "0"
select select "4"
select select "1"
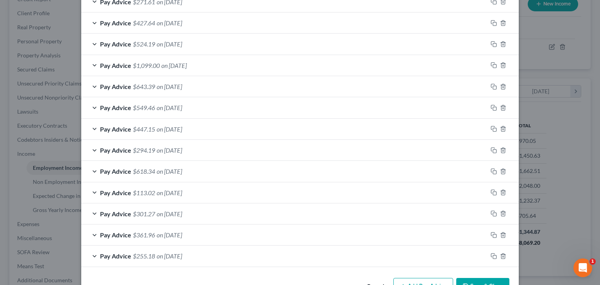
scroll to position [318, 0]
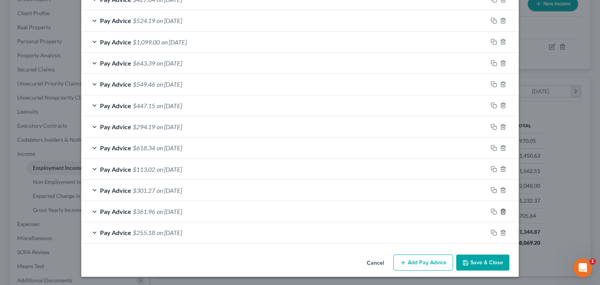
click at [502, 211] on icon "button" at bounding box center [503, 211] width 4 height 5
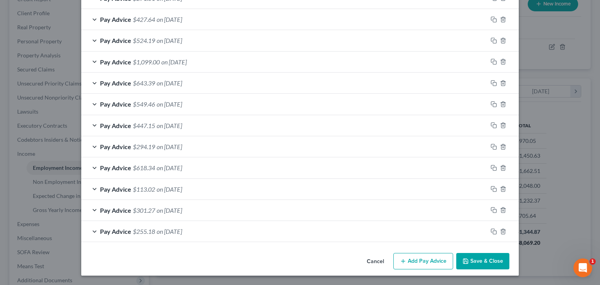
scroll to position [297, 0]
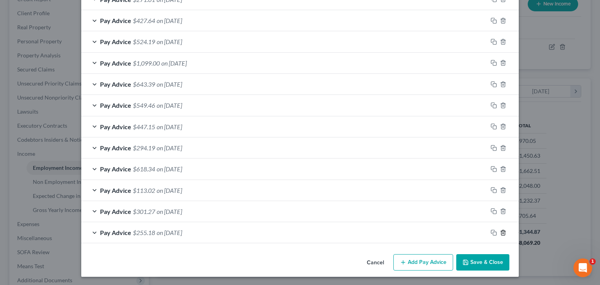
click at [501, 231] on polyline "button" at bounding box center [503, 231] width 5 height 0
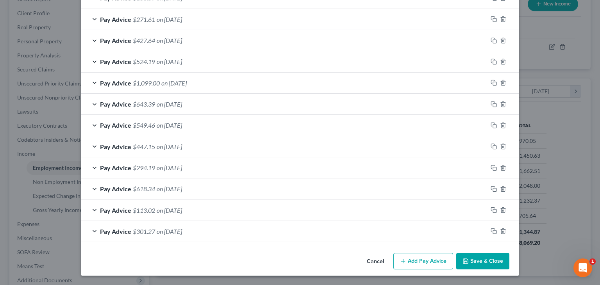
scroll to position [275, 0]
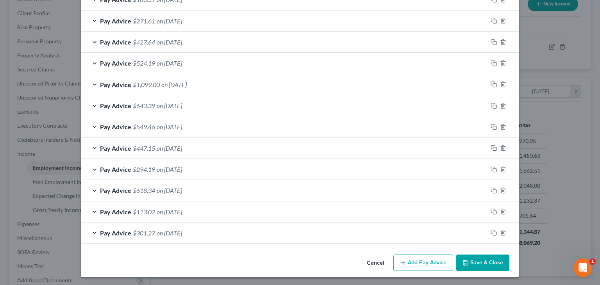
click at [93, 232] on div "Pay Advice $301.27 on 03/07/2025" at bounding box center [284, 233] width 406 height 21
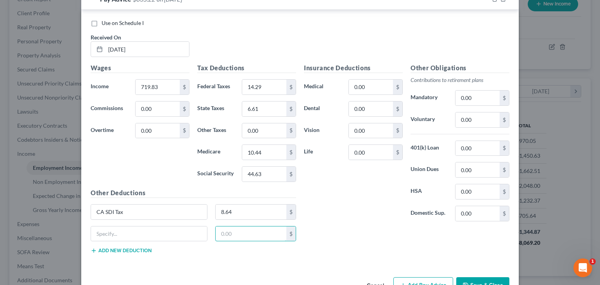
scroll to position [453, 0]
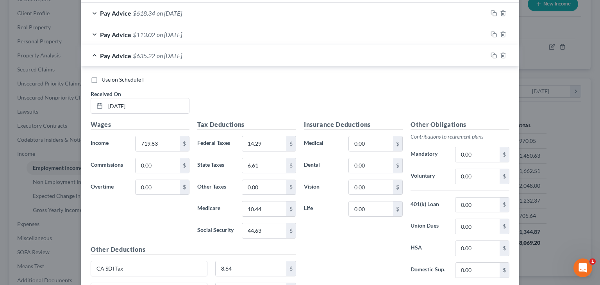
click at [174, 34] on span "on 03/21/2025" at bounding box center [169, 34] width 25 height 7
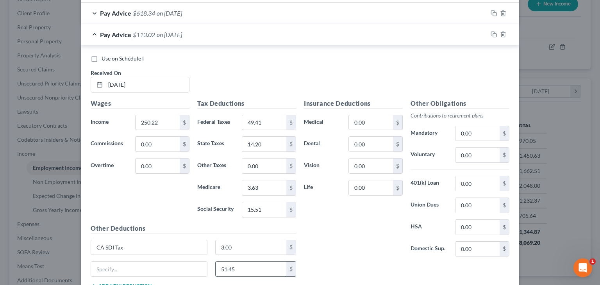
click at [236, 263] on input "51.45" at bounding box center [251, 269] width 71 height 15
click at [150, 15] on span "$618.34" at bounding box center [144, 12] width 22 height 7
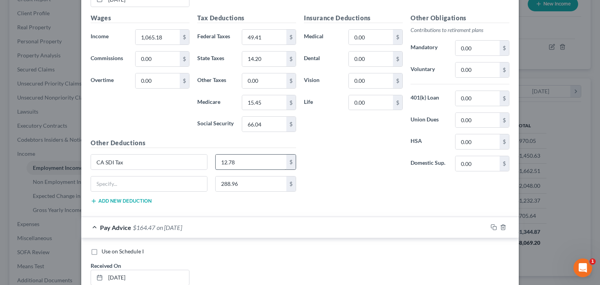
scroll to position [531, 0]
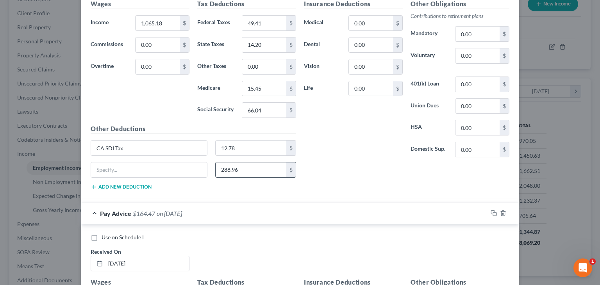
click at [243, 163] on input "288.96" at bounding box center [251, 170] width 71 height 15
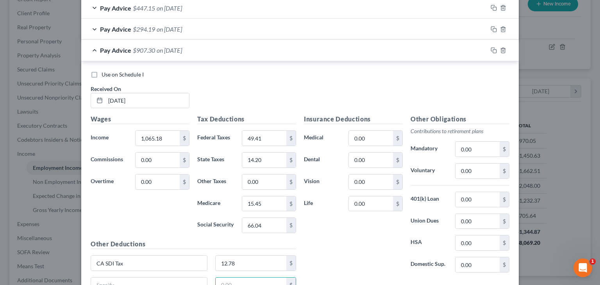
scroll to position [374, 0]
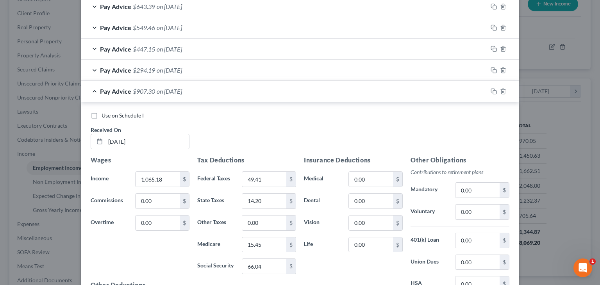
click at [182, 68] on span "on 04/18/2025" at bounding box center [169, 69] width 25 height 7
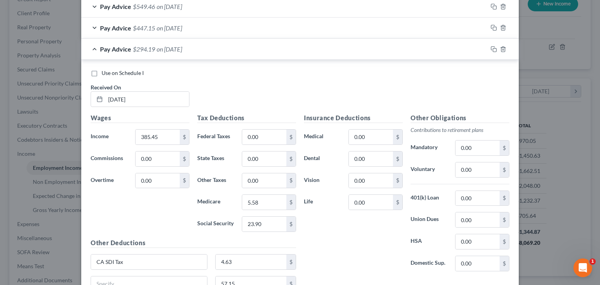
scroll to position [413, 0]
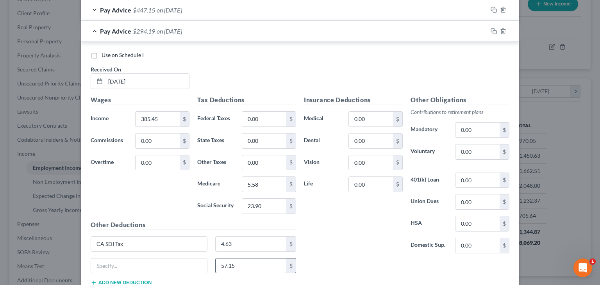
click at [256, 265] on input "57.15" at bounding box center [251, 266] width 71 height 15
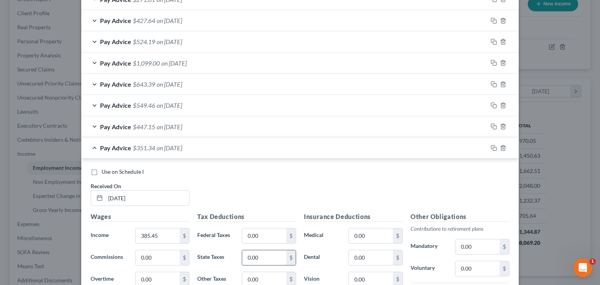
scroll to position [296, 0]
click at [182, 127] on span "on 05/02/2025" at bounding box center [169, 127] width 25 height 7
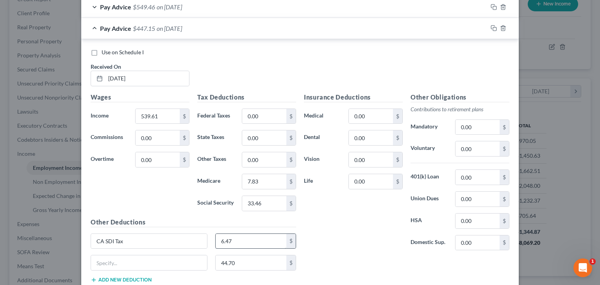
scroll to position [413, 0]
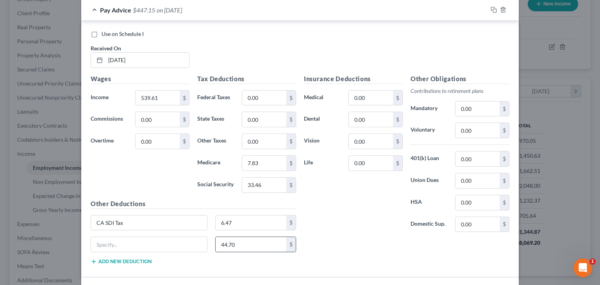
click at [255, 241] on input "44.70" at bounding box center [251, 244] width 71 height 15
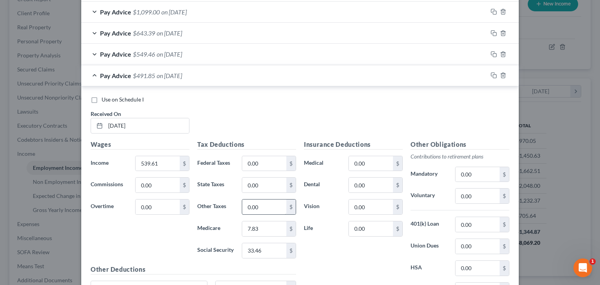
scroll to position [335, 0]
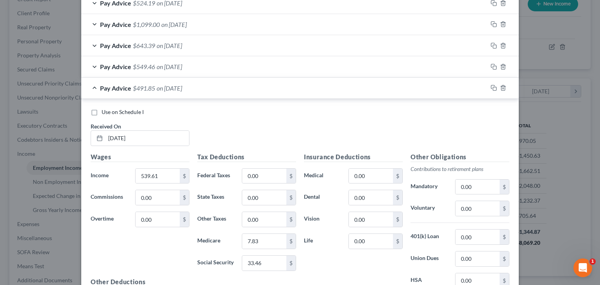
click at [182, 64] on span "on 05/16/2025" at bounding box center [169, 66] width 25 height 7
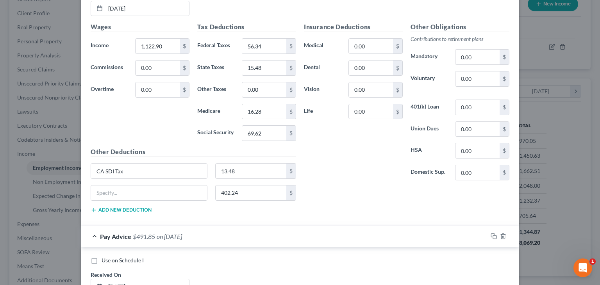
scroll to position [453, 0]
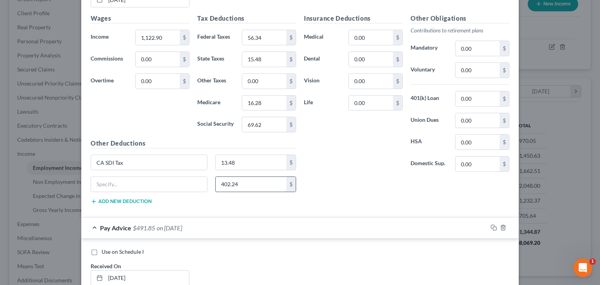
click at [242, 186] on input "402.24" at bounding box center [251, 184] width 71 height 15
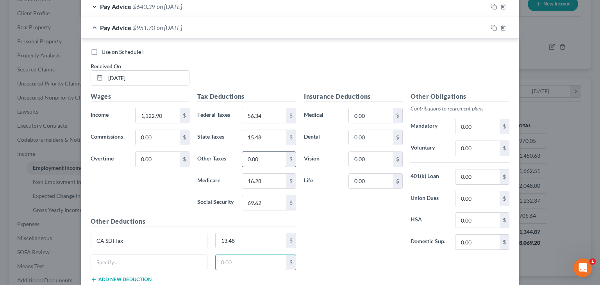
scroll to position [335, 0]
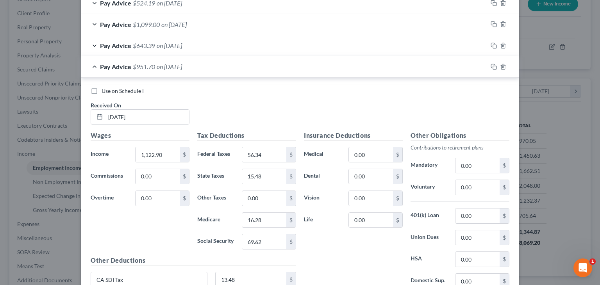
click at [179, 44] on span "on 06/13/2025" at bounding box center [169, 45] width 25 height 7
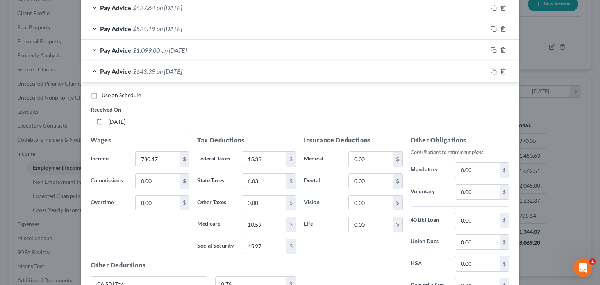
scroll to position [296, 0]
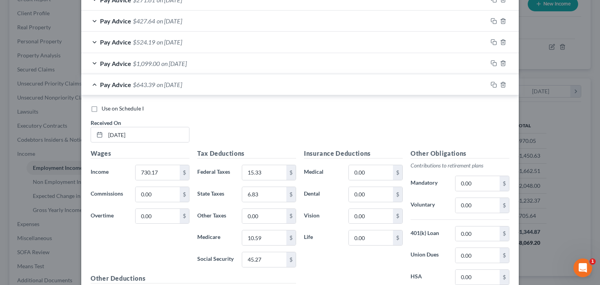
click at [161, 60] on span "on 06/27/2025" at bounding box center [173, 63] width 25 height 7
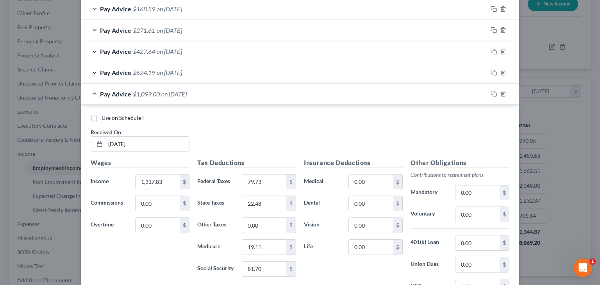
scroll to position [257, 0]
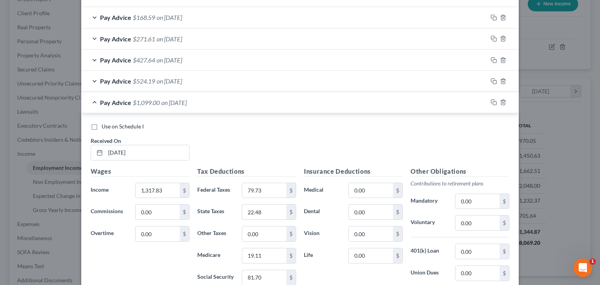
click at [182, 77] on span "on 07/11/2025" at bounding box center [169, 80] width 25 height 7
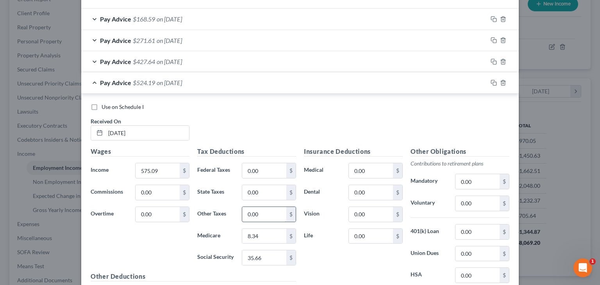
scroll to position [218, 0]
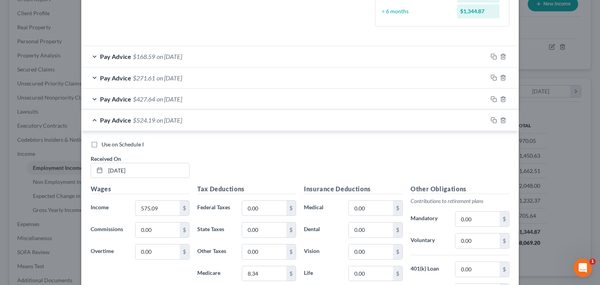
click at [157, 99] on span "on 07/25/2025" at bounding box center [169, 98] width 25 height 7
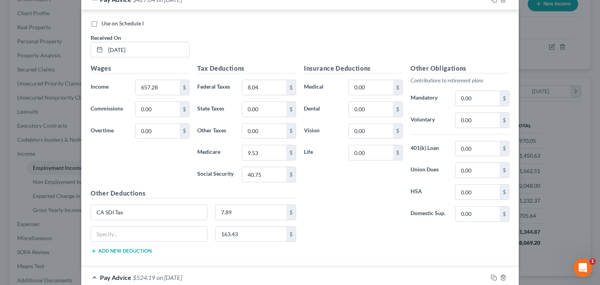
scroll to position [335, 0]
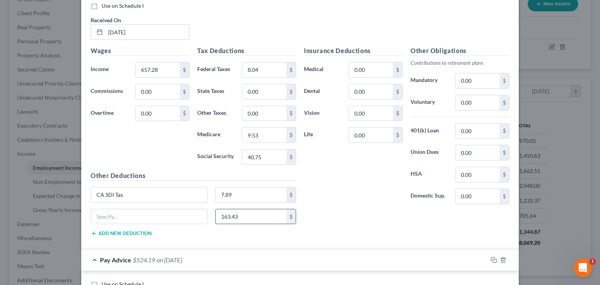
click at [247, 221] on input "163.43" at bounding box center [251, 216] width 71 height 15
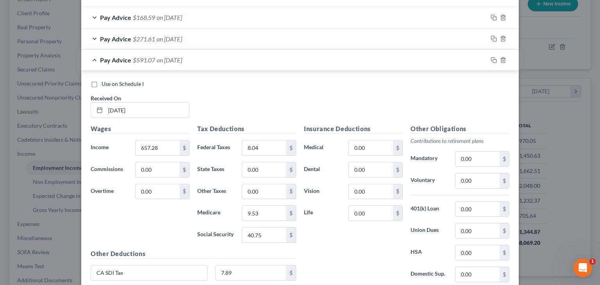
scroll to position [218, 0]
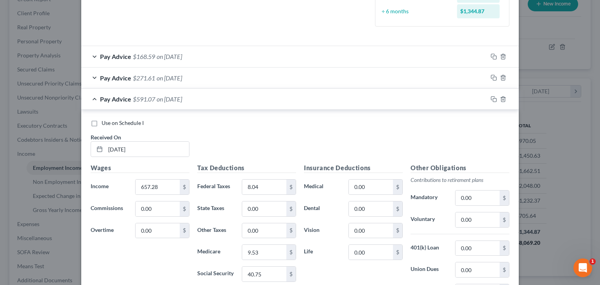
click at [179, 74] on span "on 08/08/2025" at bounding box center [169, 77] width 25 height 7
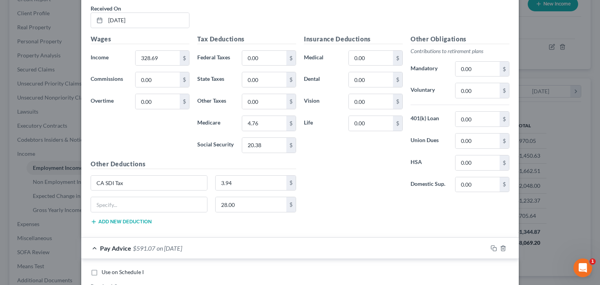
scroll to position [335, 0]
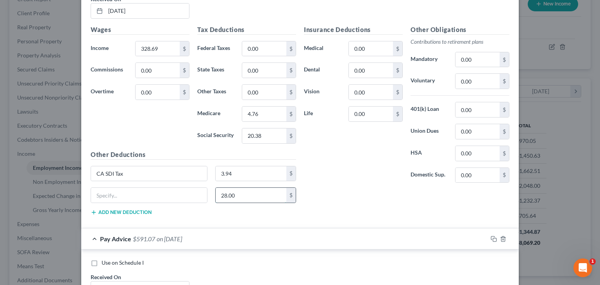
click at [261, 197] on input "28.00" at bounding box center [251, 195] width 71 height 15
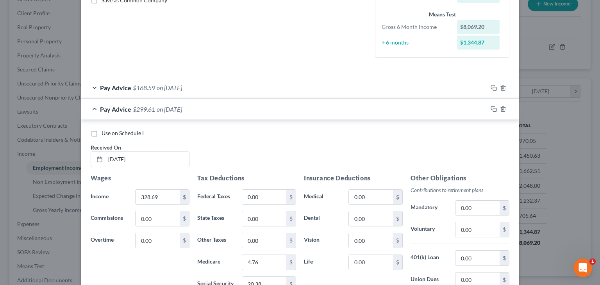
scroll to position [179, 0]
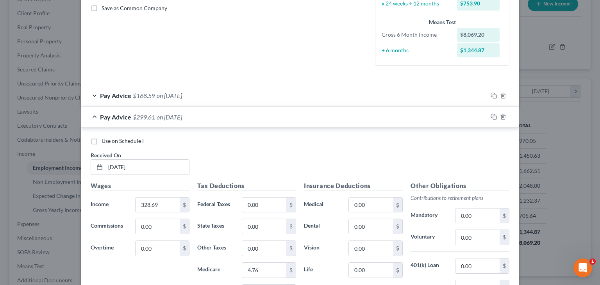
click at [200, 94] on div "Pay Advice $168.59 on 08/22/2025" at bounding box center [284, 95] width 406 height 21
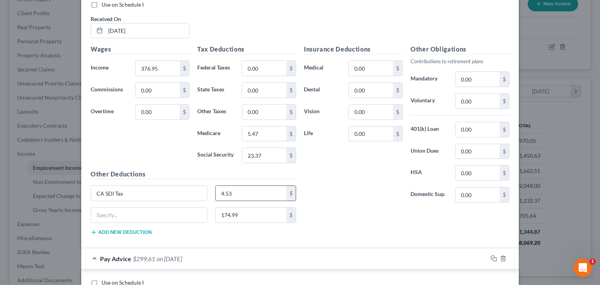
scroll to position [296, 0]
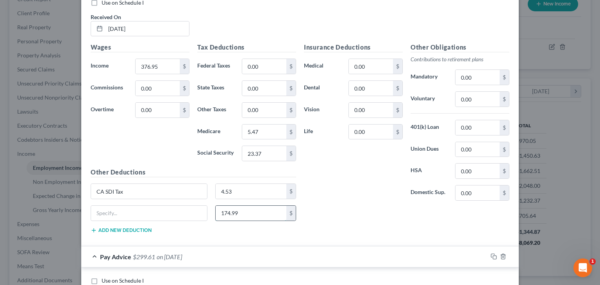
click at [260, 211] on input "174.99" at bounding box center [251, 213] width 71 height 15
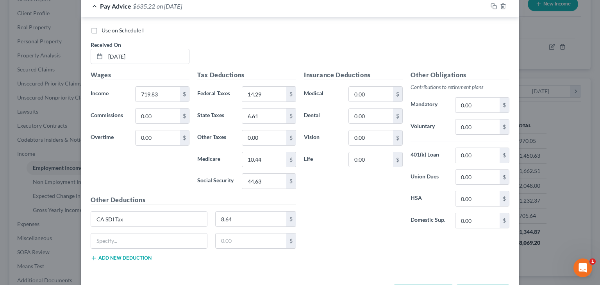
scroll to position [3280, 0]
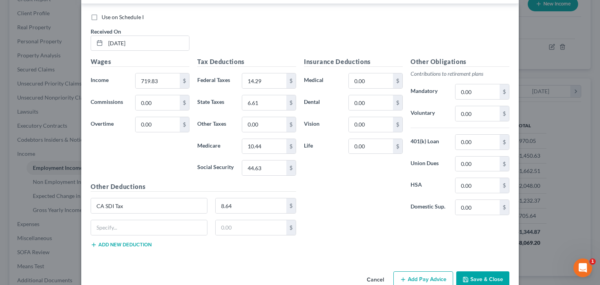
click at [492, 272] on button "Save & Close" at bounding box center [482, 280] width 53 height 16
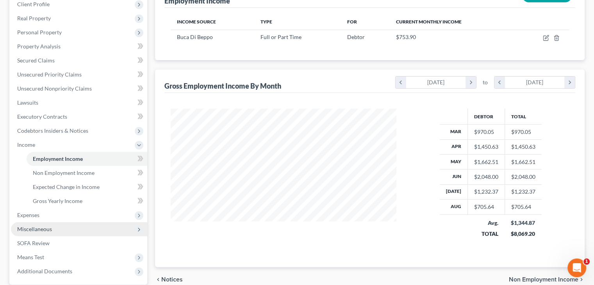
scroll to position [200, 0]
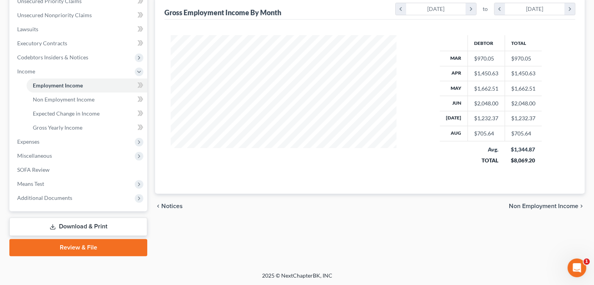
click at [521, 207] on span "Non Employment Income" at bounding box center [544, 206] width 70 height 6
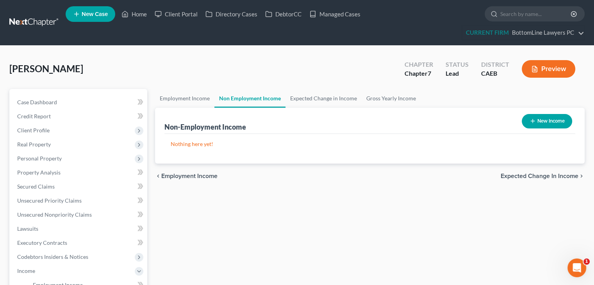
click at [551, 175] on span "Expected Change in Income" at bounding box center [540, 176] width 78 height 6
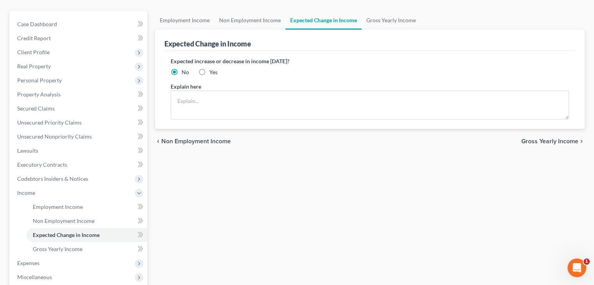
click at [549, 144] on span "Gross Yearly Income" at bounding box center [550, 141] width 57 height 6
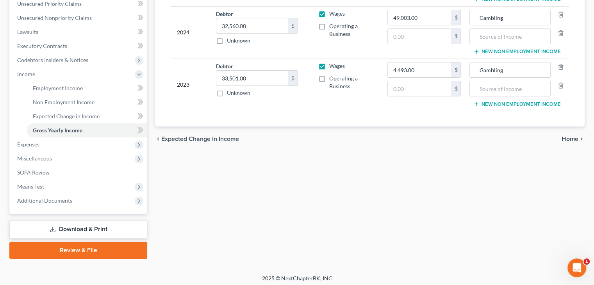
scroll to position [200, 0]
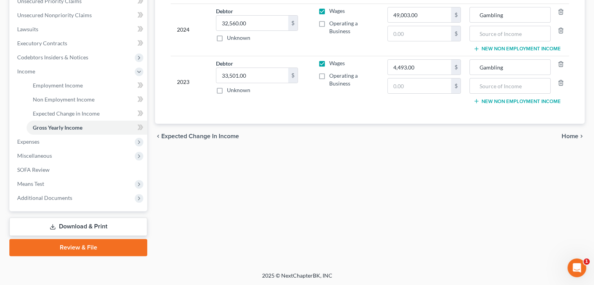
click at [579, 133] on icon "chevron_right" at bounding box center [582, 136] width 6 height 6
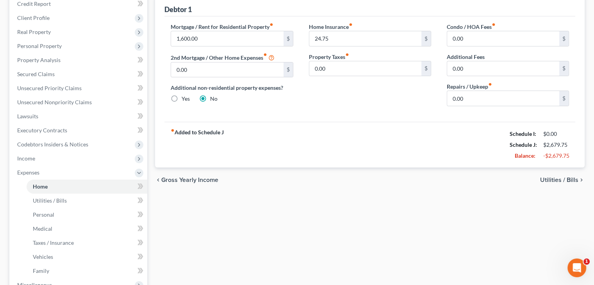
scroll to position [156, 0]
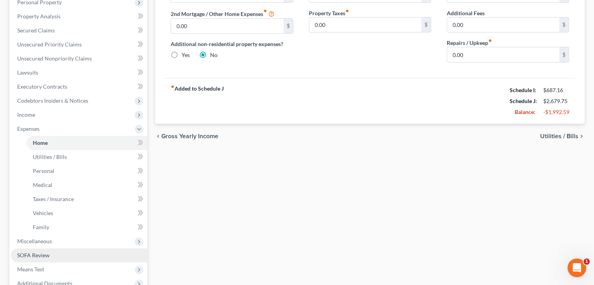
click at [61, 249] on link "SOFA Review" at bounding box center [79, 256] width 136 height 14
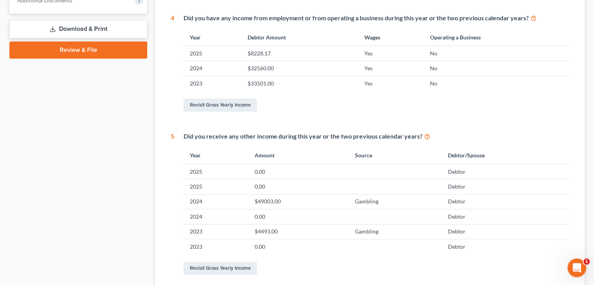
scroll to position [352, 0]
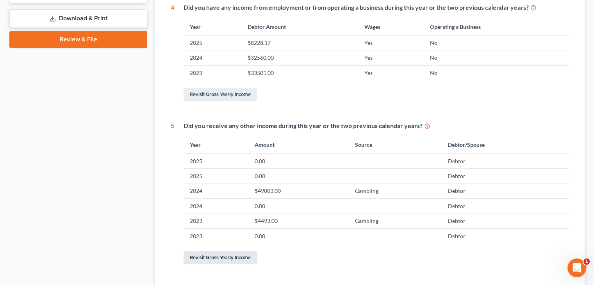
click at [234, 259] on link "Revisit Gross Yearly Income" at bounding box center [220, 257] width 73 height 13
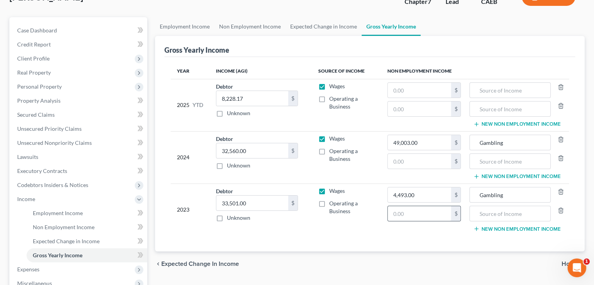
scroll to position [78, 0]
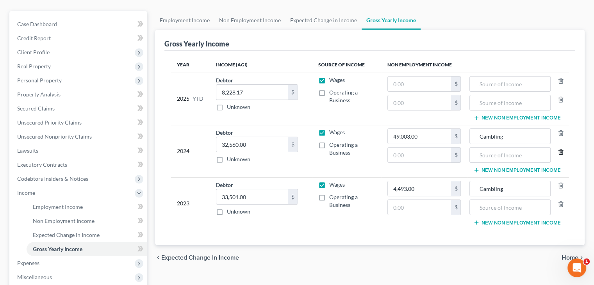
click at [560, 152] on line "button" at bounding box center [560, 153] width 0 height 2
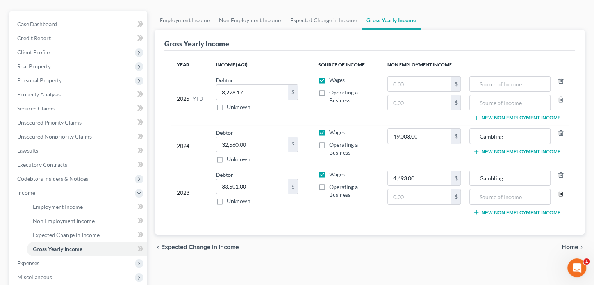
click at [561, 194] on icon "button" at bounding box center [561, 194] width 6 height 6
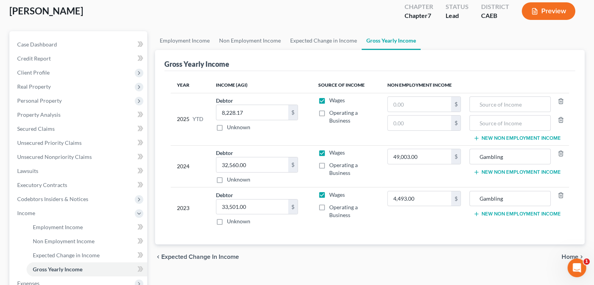
scroll to position [39, 0]
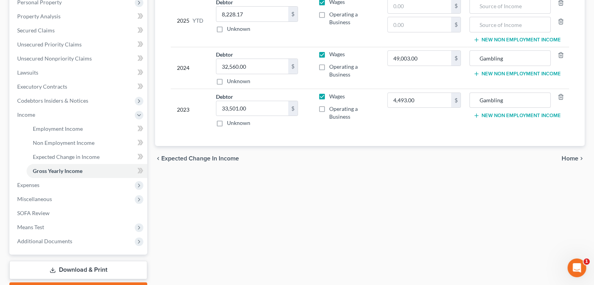
click at [567, 159] on span "Home" at bounding box center [570, 159] width 17 height 6
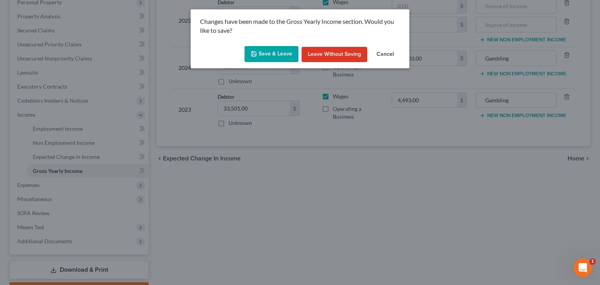
click at [287, 55] on button "Save & Leave" at bounding box center [272, 54] width 54 height 16
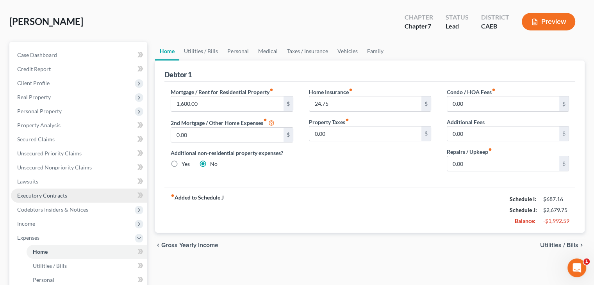
scroll to position [39, 0]
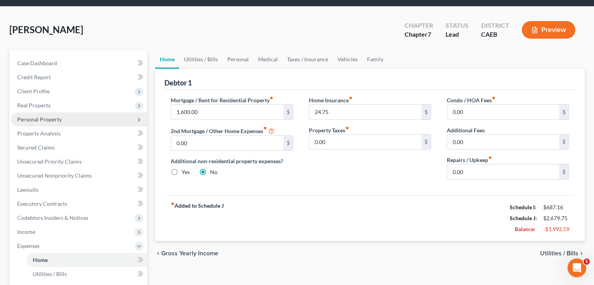
click at [65, 120] on span "Personal Property" at bounding box center [79, 120] width 136 height 14
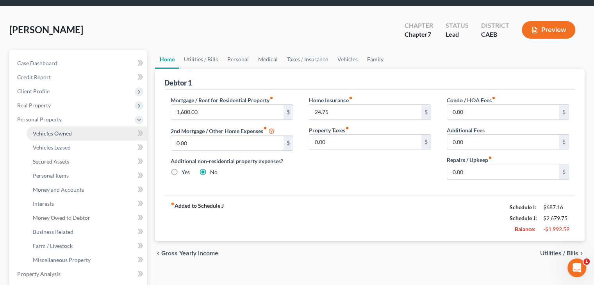
click at [63, 134] on span "Vehicles Owned" at bounding box center [52, 133] width 39 height 7
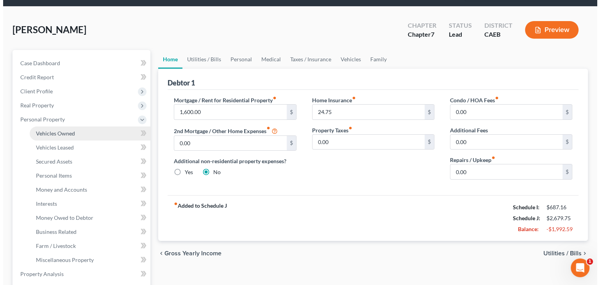
scroll to position [22, 0]
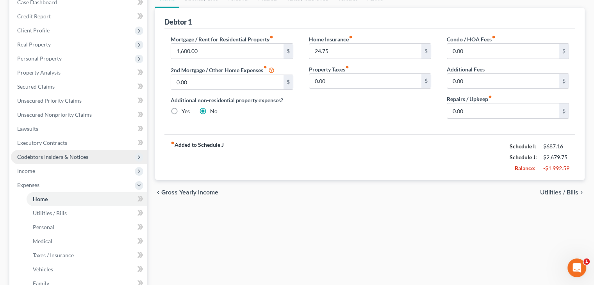
scroll to position [61, 0]
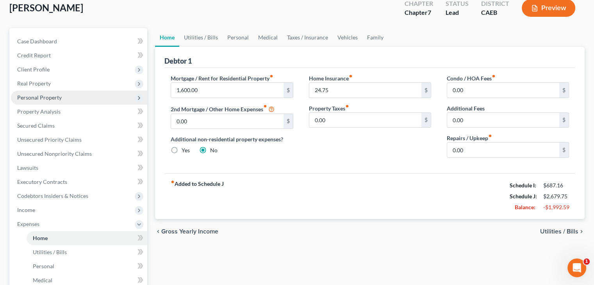
click at [63, 95] on span "Personal Property" at bounding box center [79, 98] width 136 height 14
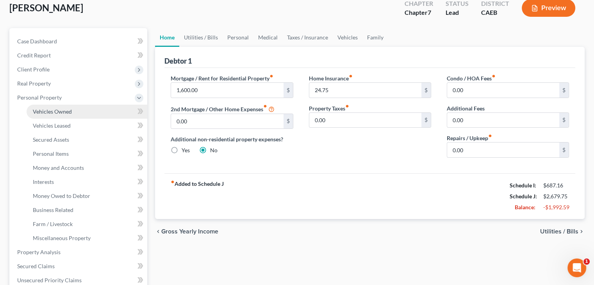
click at [61, 110] on span "Vehicles Owned" at bounding box center [52, 111] width 39 height 7
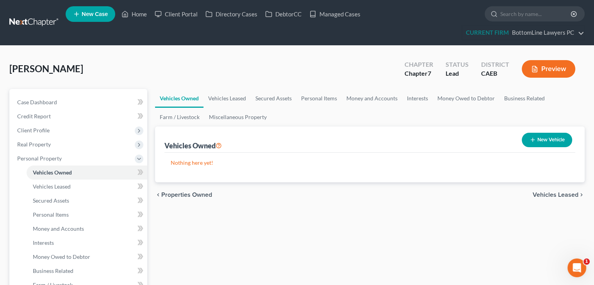
click at [558, 196] on span "Vehicles Leased" at bounding box center [556, 195] width 46 height 6
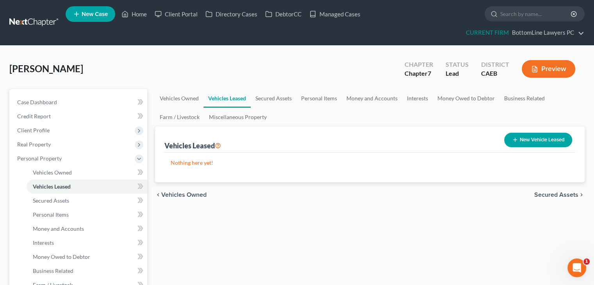
click at [558, 196] on span "Secured Assets" at bounding box center [557, 195] width 44 height 6
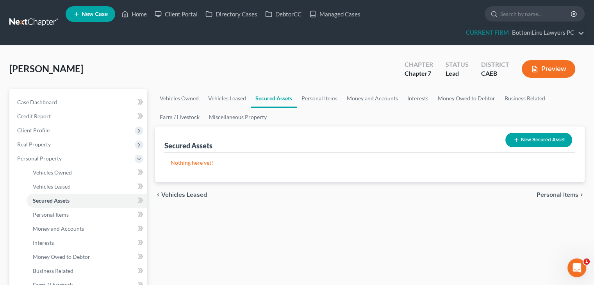
click at [558, 196] on span "Personal Items" at bounding box center [558, 195] width 42 height 6
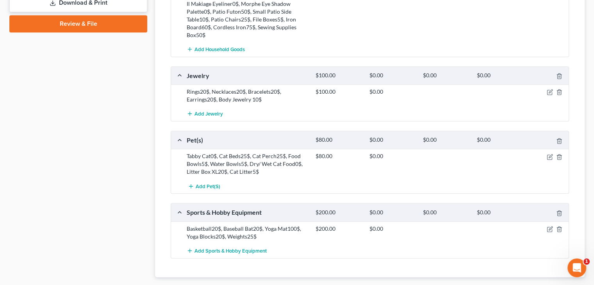
scroll to position [545, 0]
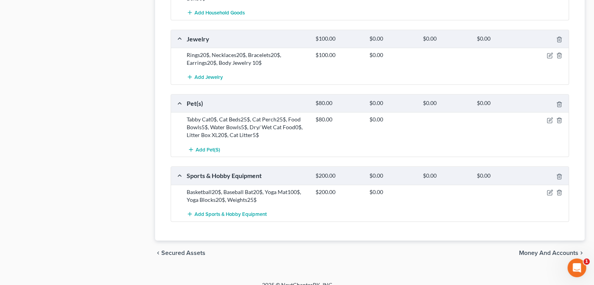
click at [545, 250] on span "Money and Accounts" at bounding box center [548, 253] width 59 height 6
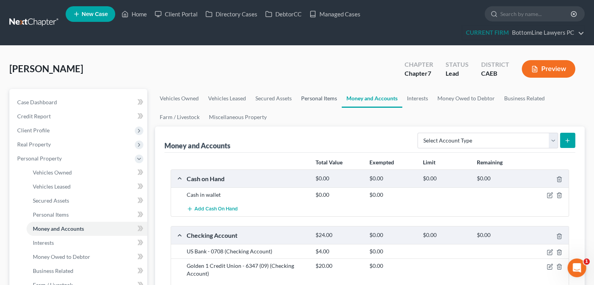
click at [324, 97] on link "Personal Items" at bounding box center [319, 98] width 45 height 19
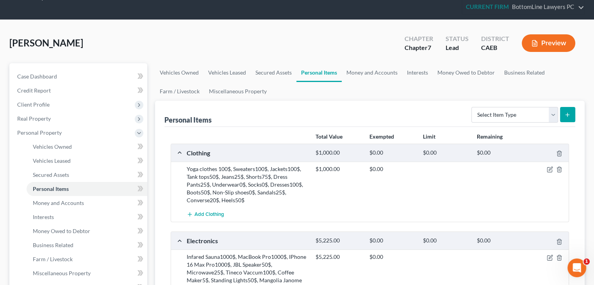
scroll to position [78, 0]
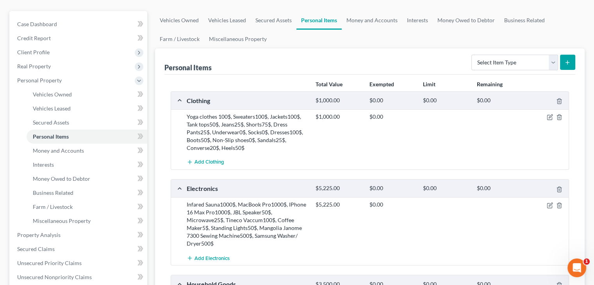
click at [289, 116] on div "Yoga clothes 100$, Sweaters100$, Jackets100$, Tank tops50$, Jeans25$, Shorts75$…" at bounding box center [247, 132] width 129 height 39
click at [289, 115] on div "Yoga clothes 100$, Sweaters100$, Jackets100$, Tank tops50$, Jeans25$, Shorts75$…" at bounding box center [247, 132] width 129 height 39
click at [551, 116] on icon "button" at bounding box center [551, 117] width 4 height 4
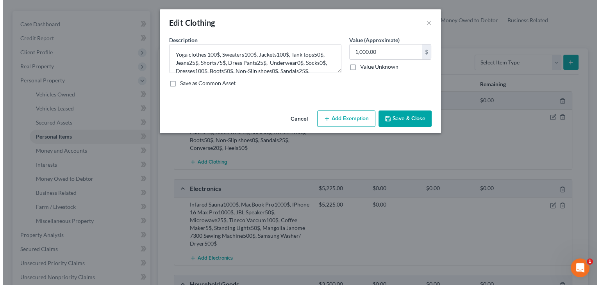
scroll to position [64, 0]
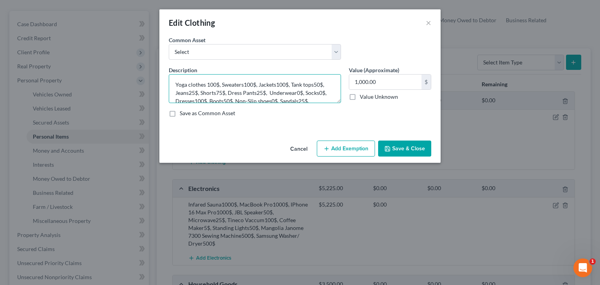
click at [278, 84] on textarea "Yoga clothes 100$, Sweaters100$, Jackets100$, Tank tops50$, Jeans25$, Shorts75$…" at bounding box center [255, 88] width 172 height 29
type textarea "Yoga clothes 100$, Sweaters100$, Jackets300$, Tank tops50$, Jeans25$, Shorts75$…"
click at [404, 144] on button "Save & Close" at bounding box center [404, 149] width 53 height 16
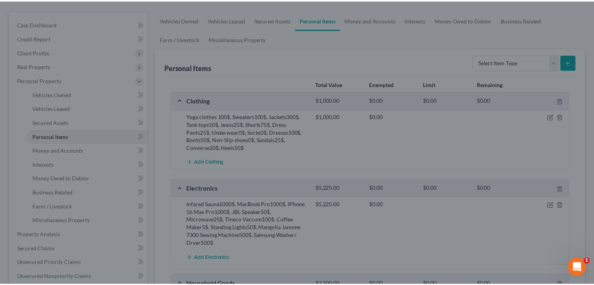
scroll to position [78, 0]
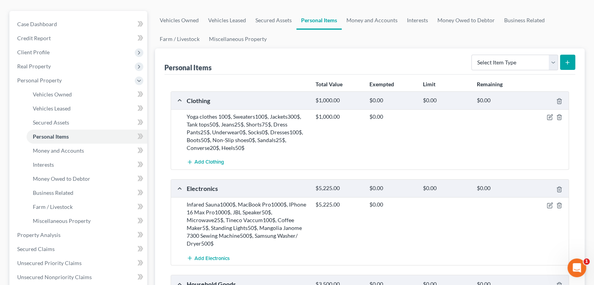
click at [202, 138] on div "Yoga clothes 100$, Sweaters100$, Jackets300$, Tank tops50$, Jeans25$, Shorts75$…" at bounding box center [247, 132] width 129 height 39
click at [201, 139] on div "Yoga clothes 100$, Sweaters100$, Jackets300$, Tank tops50$, Jeans25$, Shorts75$…" at bounding box center [247, 132] width 129 height 39
click at [552, 115] on icon "button" at bounding box center [550, 117] width 6 height 6
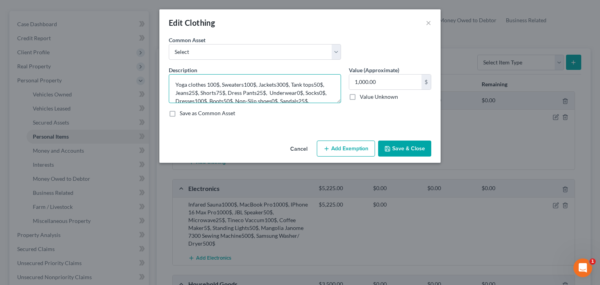
click at [226, 99] on textarea "Yoga clothes 100$, Sweaters100$, Jackets300$, Tank tops50$, Jeans25$, Shorts75$…" at bounding box center [255, 88] width 172 height 29
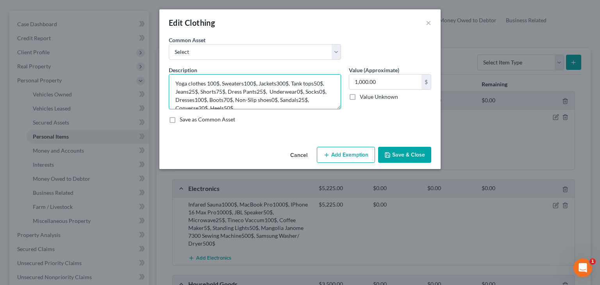
drag, startPoint x: 338, startPoint y: 100, endPoint x: 341, endPoint y: 107, distance: 7.3
click at [341, 107] on div "Description * Yoga clothes 100$, Sweaters100$, Jackets300$, Tank tops50$, Jeans…" at bounding box center [255, 87] width 180 height 43
type textarea "Yoga clothes 100$, Sweaters100$, Jackets300$, Tank tops50$, Jeans25$, Shorts75$…"
click at [400, 148] on button "Save & Close" at bounding box center [404, 155] width 53 height 16
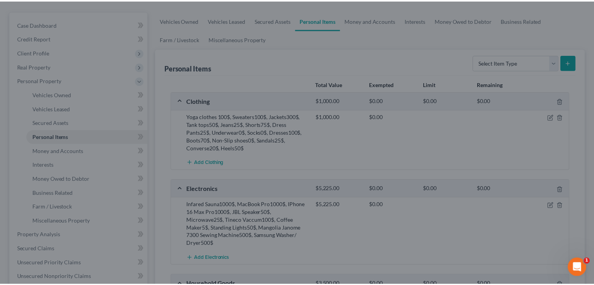
scroll to position [78, 0]
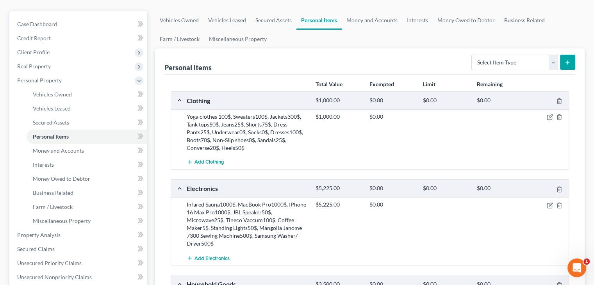
click at [203, 140] on div "Yoga clothes 100$, Sweaters100$, Jackets300$, Tank tops50$, Jeans25$, Shorts75$…" at bounding box center [247, 132] width 129 height 39
click at [549, 116] on icon "button" at bounding box center [550, 117] width 6 height 6
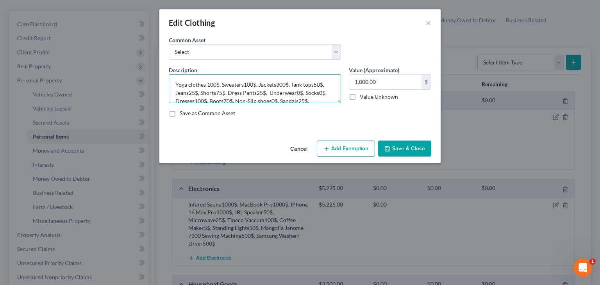
scroll to position [16, 0]
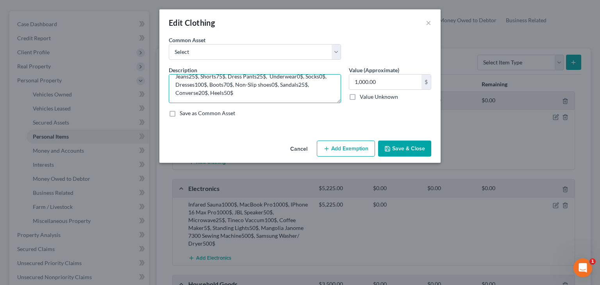
click at [226, 95] on textarea "Yoga clothes 100$, Sweaters100$, Jackets300$, Tank tops50$, Jeans25$, Shorts75$…" at bounding box center [255, 88] width 172 height 29
click at [226, 85] on textarea "Yoga clothes 100$, Sweaters100$, Jackets300$, Tank tops50$, Jeans25$, Shorts75$…" at bounding box center [255, 88] width 172 height 29
click at [226, 83] on textarea "Yoga clothes 100$, Sweaters100$, Jackets300$, Tank tops50$, Jeans25$, Shorts75$…" at bounding box center [255, 88] width 172 height 29
click at [224, 83] on textarea "Yoga clothes 100$, Sweaters100$, Jackets300$, Tank tops50$, Jeans25$, Shorts75$…" at bounding box center [255, 88] width 172 height 29
type textarea "Yoga clothes 100$, Sweaters100$, Jackets300$, Tank tops50$, Jeans25$, Shorts75$…"
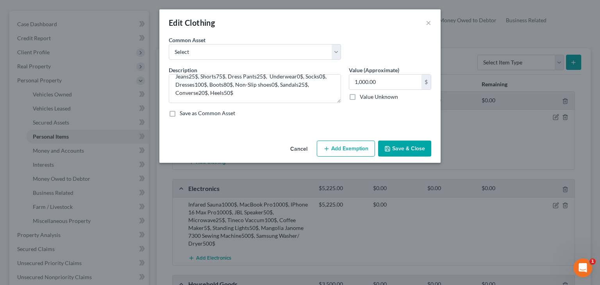
click at [407, 150] on button "Save & Close" at bounding box center [404, 149] width 53 height 16
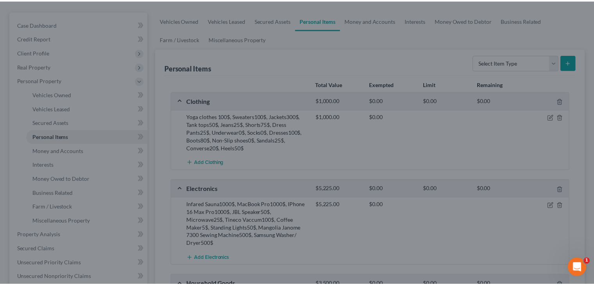
scroll to position [78, 0]
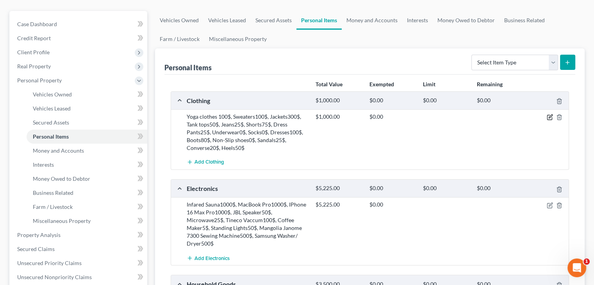
click at [549, 118] on icon "button" at bounding box center [550, 117] width 6 height 6
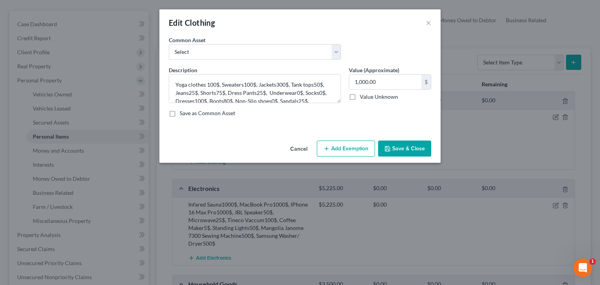
click at [305, 148] on button "Cancel" at bounding box center [299, 149] width 30 height 16
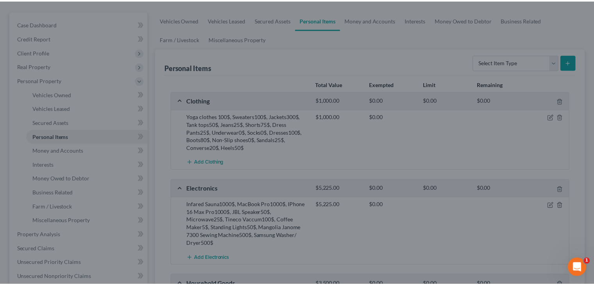
scroll to position [78, 0]
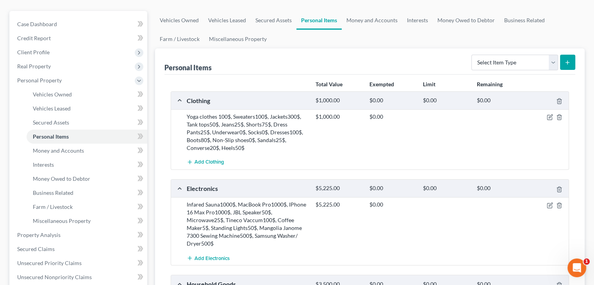
click at [317, 141] on div "$1,000.00 $0.00" at bounding box center [441, 132] width 258 height 39
click at [551, 117] on icon "button" at bounding box center [550, 117] width 6 height 6
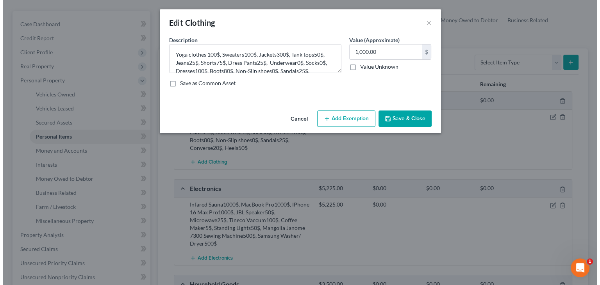
scroll to position [64, 0]
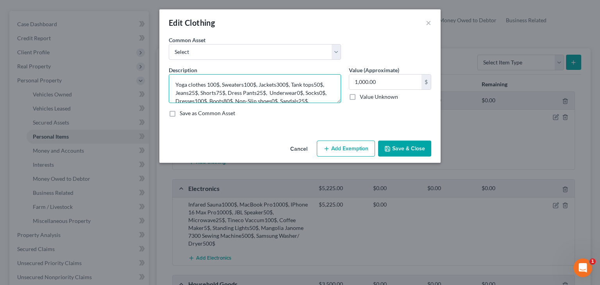
click at [224, 100] on textarea "Yoga clothes 100$, Sweaters100$, Jackets300$, Tank tops50$, Jeans25$, Shorts75$…" at bounding box center [255, 88] width 172 height 29
type textarea "Yoga clothes 100$, Sweaters100$, Jackets300$, Tank tops50$, Jeans25$, Shorts75$…"
click at [394, 149] on button "Save & Close" at bounding box center [404, 149] width 53 height 16
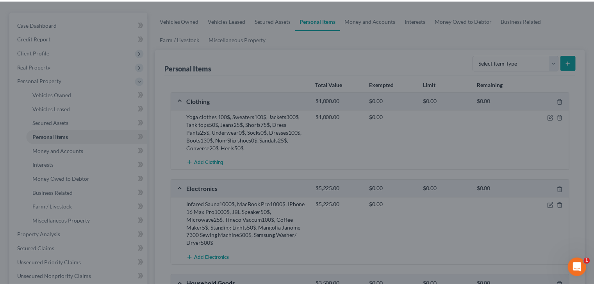
scroll to position [78, 0]
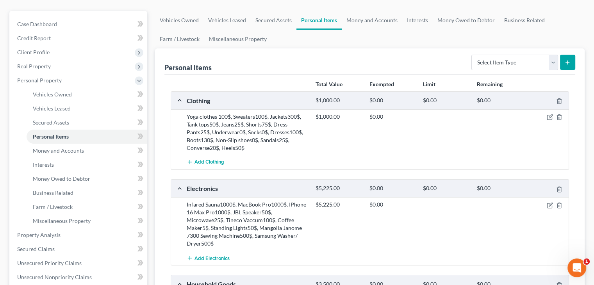
click at [328, 157] on div "Add Clothing" at bounding box center [376, 162] width 387 height 14
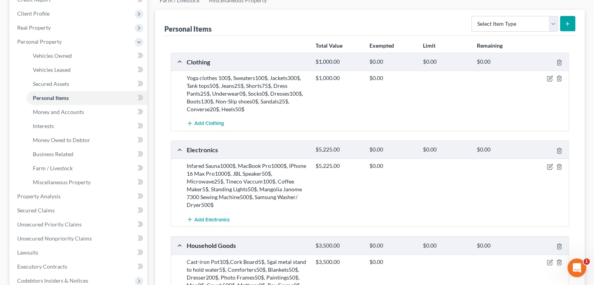
scroll to position [117, 0]
click at [302, 165] on div "Infared Sauna1000$, MacBook Pro1000$, IPhone 16 Max Pro1000$, JBL Speaker50$, M…" at bounding box center [247, 185] width 129 height 47
click at [551, 165] on icon "button" at bounding box center [551, 166] width 4 height 4
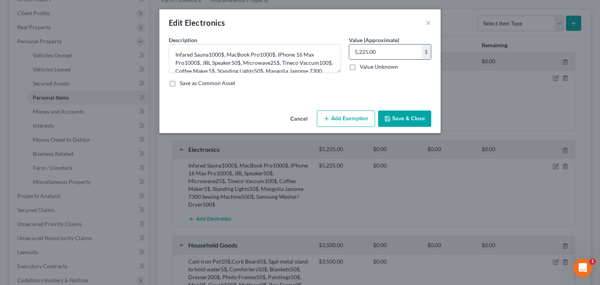
click at [380, 46] on input "5,225.00" at bounding box center [385, 52] width 72 height 15
paste input "4,23"
type input "4,230"
click at [401, 119] on button "Save & Close" at bounding box center [404, 119] width 53 height 16
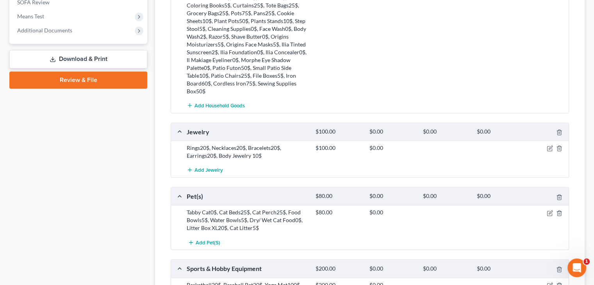
scroll to position [469, 0]
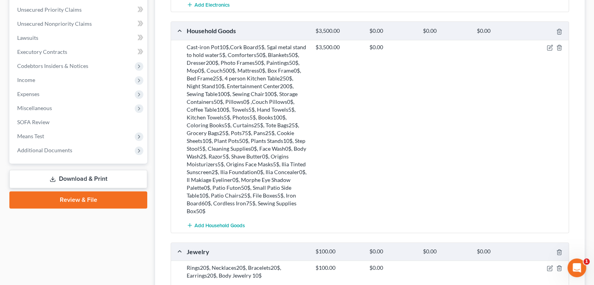
scroll to position [313, 0]
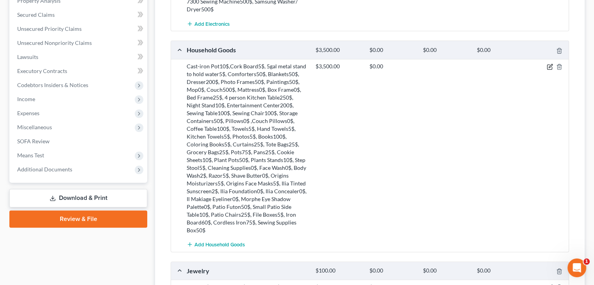
click at [550, 67] on icon "button" at bounding box center [550, 67] width 6 height 6
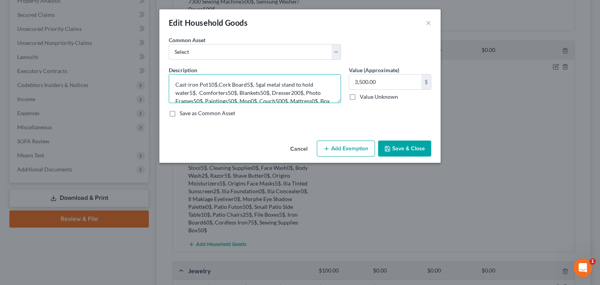
click at [200, 79] on textarea "Cast-iron Pot10$,Cork Board5$, 5gal metal stand to hold water5$, Comforters50$,…" at bounding box center [255, 88] width 172 height 29
click at [186, 79] on textarea "Cast-iron Pot10$,Cork Board5$, 5gal metal stand to hold water5$, Comforters50$,…" at bounding box center [255, 88] width 172 height 29
click at [177, 83] on textarea "Cast-iron Pot10$,Cork Board5$, 5gal metal stand to hold water5$, Comforters50$,…" at bounding box center [255, 88] width 172 height 29
type textarea "HHGs including Cast-iron Pot10$,Cork Board5$, 5gal metal stand to hold water5$,…"
click at [399, 149] on button "Save & Close" at bounding box center [404, 149] width 53 height 16
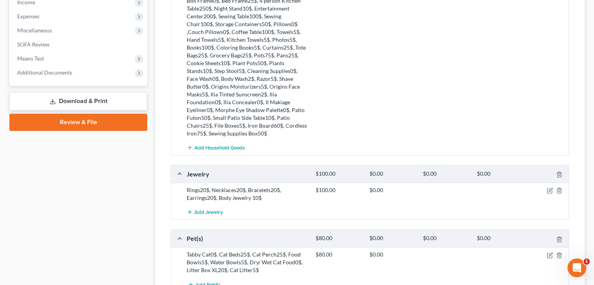
scroll to position [430, 0]
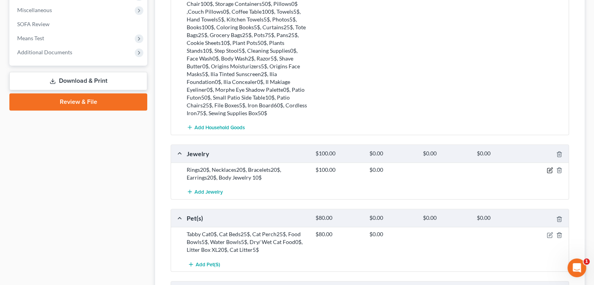
click at [551, 169] on icon "button" at bounding box center [550, 170] width 6 height 6
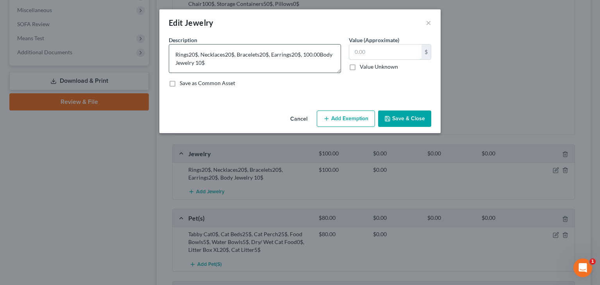
type textarea "Rings20$, Necklaces20$, Bracelets20$, Earrings20$, Body Jewelry 10$"
type input "90"
click at [402, 120] on button "Save & Close" at bounding box center [404, 119] width 53 height 16
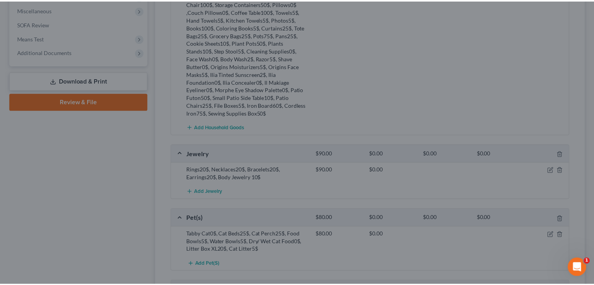
scroll to position [430, 0]
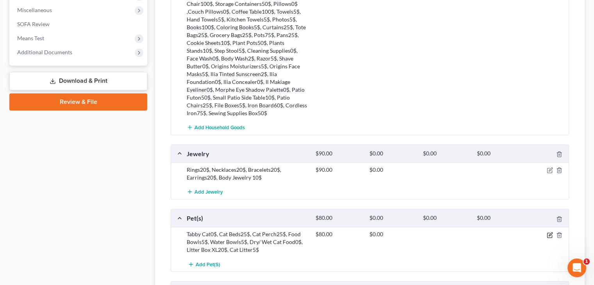
click at [550, 233] on icon "button" at bounding box center [550, 235] width 6 height 6
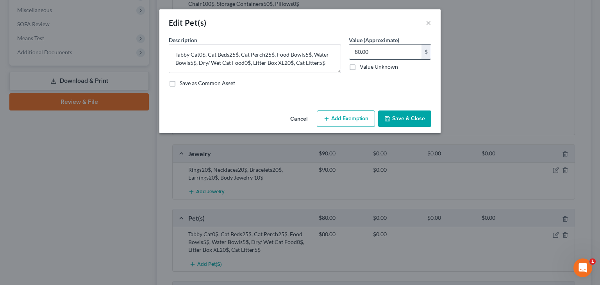
click at [367, 52] on input "80.00" at bounding box center [385, 52] width 72 height 15
type input "85"
click at [405, 121] on button "Save & Close" at bounding box center [404, 119] width 53 height 16
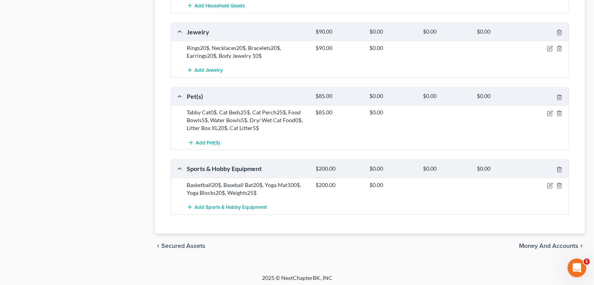
scroll to position [553, 0]
click at [550, 183] on icon "button" at bounding box center [551, 184] width 4 height 4
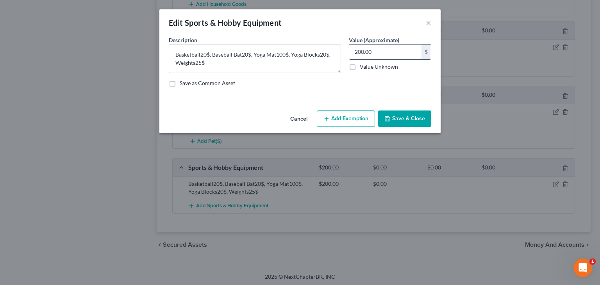
click at [384, 50] on input "200.00" at bounding box center [385, 52] width 72 height 15
type input "185"
drag, startPoint x: 402, startPoint y: 115, endPoint x: 403, endPoint y: 109, distance: 5.1
click at [403, 115] on button "Save & Close" at bounding box center [404, 119] width 53 height 16
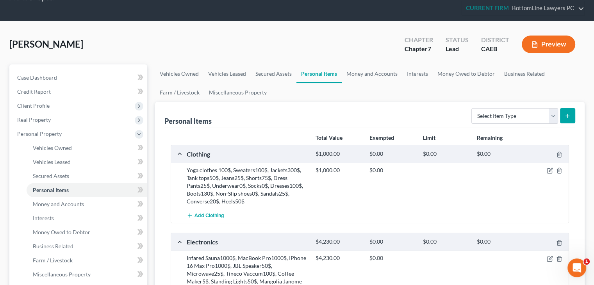
scroll to position [5, 0]
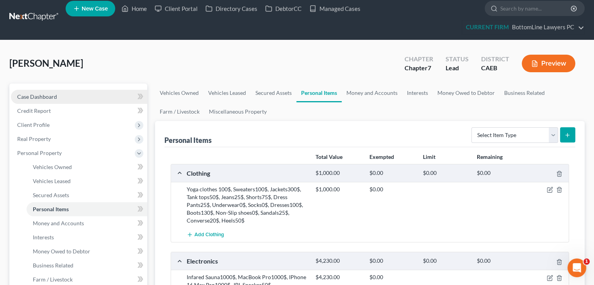
drag, startPoint x: 47, startPoint y: 99, endPoint x: 36, endPoint y: 90, distance: 13.9
click at [47, 99] on span "Case Dashboard" at bounding box center [37, 96] width 40 height 7
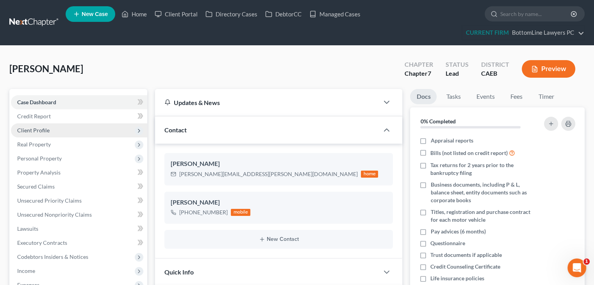
click at [35, 130] on span "Client Profile" at bounding box center [33, 130] width 32 height 7
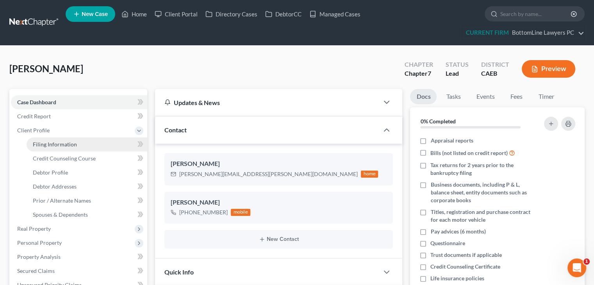
click at [59, 142] on span "Filing Information" at bounding box center [55, 144] width 44 height 7
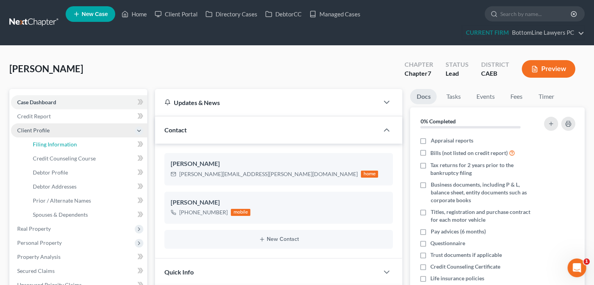
select select "1"
select select "0"
select select "4"
select select "0"
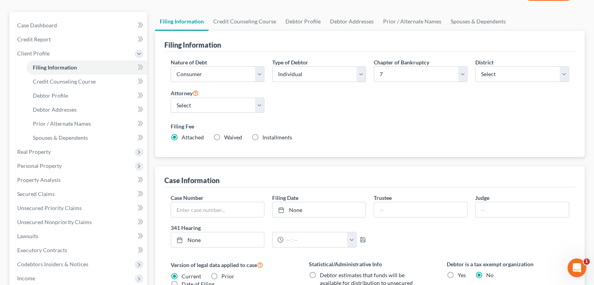
scroll to position [32, 0]
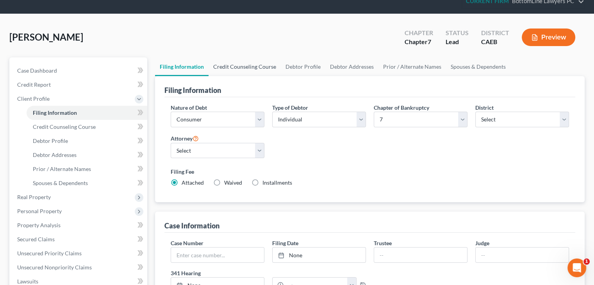
click at [244, 66] on link "Credit Counseling Course" at bounding box center [245, 66] width 72 height 19
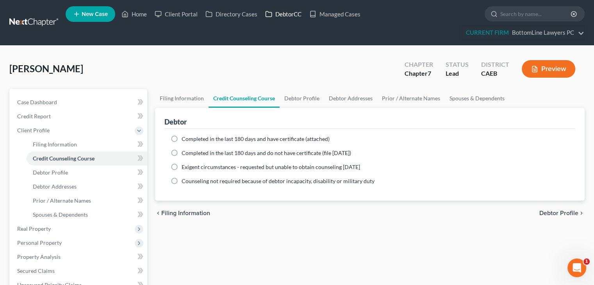
click at [290, 15] on link "DebtorCC" at bounding box center [283, 14] width 44 height 14
click at [310, 99] on link "Debtor Profile" at bounding box center [302, 98] width 45 height 19
select select "0"
select select "1"
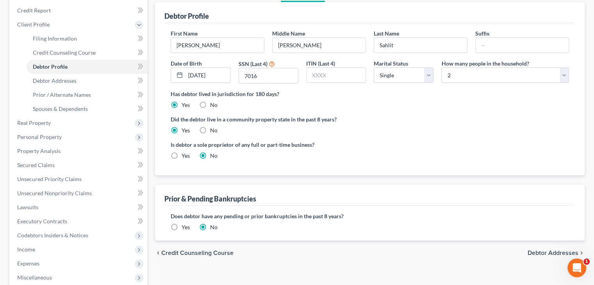
scroll to position [117, 0]
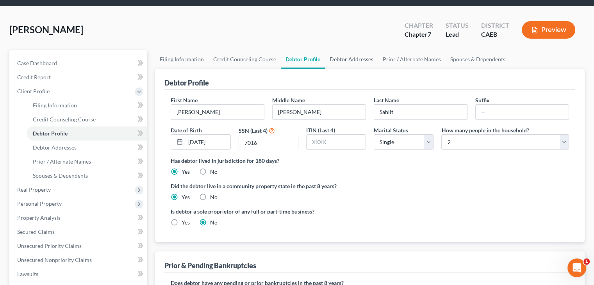
click at [344, 57] on link "Debtor Addresses" at bounding box center [351, 59] width 53 height 19
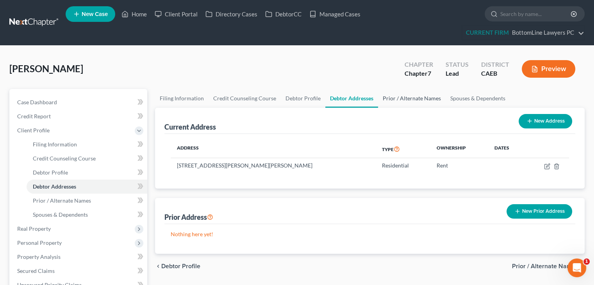
click at [405, 97] on link "Prior / Alternate Names" at bounding box center [412, 98] width 68 height 19
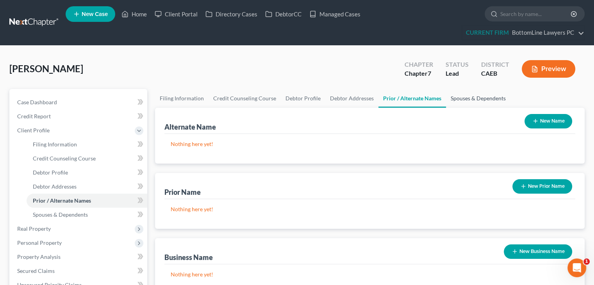
click at [469, 96] on link "Spouses & Dependents" at bounding box center [478, 98] width 64 height 19
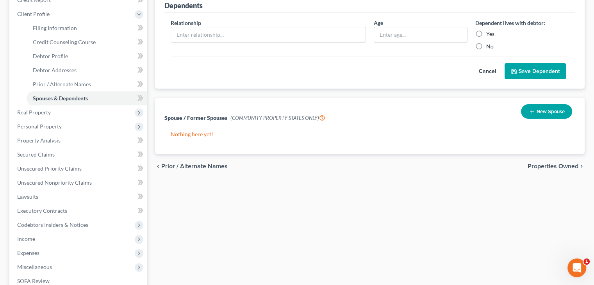
scroll to position [117, 0]
click at [535, 163] on span "Properties Owned" at bounding box center [553, 166] width 51 height 6
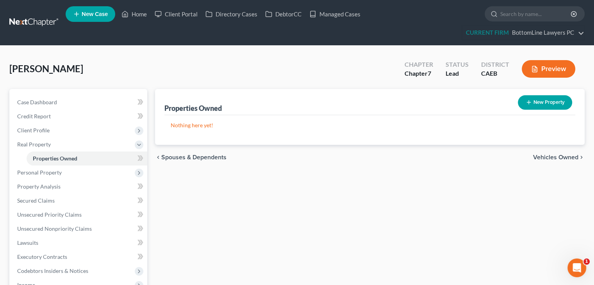
click at [564, 160] on span "Vehicles Owned" at bounding box center [555, 157] width 45 height 6
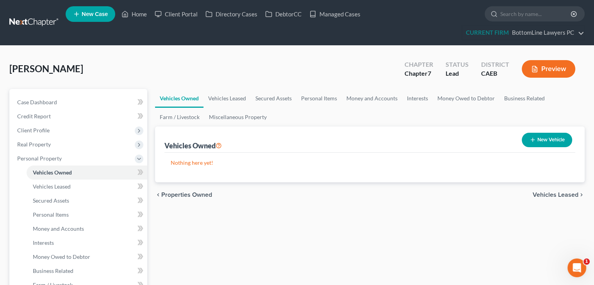
click at [557, 195] on span "Vehicles Leased" at bounding box center [556, 195] width 46 height 6
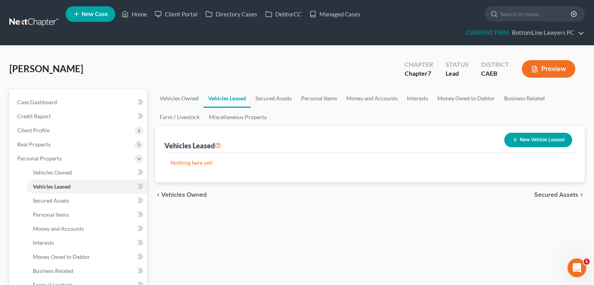
click at [557, 195] on span "Secured Assets" at bounding box center [557, 195] width 44 height 6
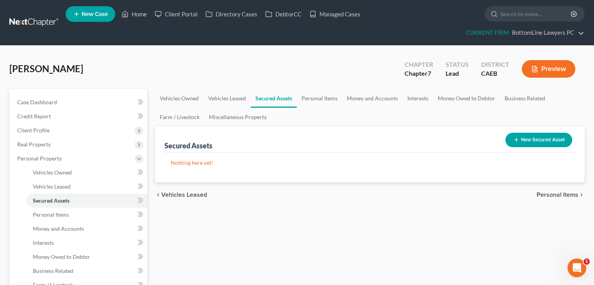
click at [557, 195] on span "Personal Items" at bounding box center [558, 195] width 42 height 6
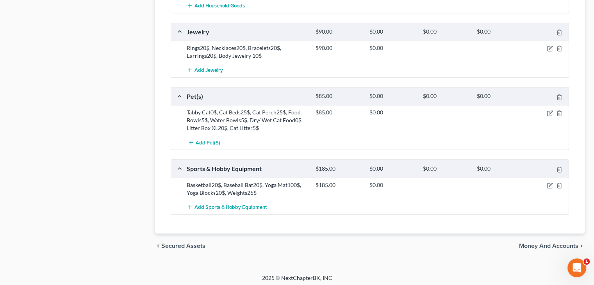
scroll to position [553, 0]
click at [542, 243] on span "Money and Accounts" at bounding box center [548, 245] width 59 height 6
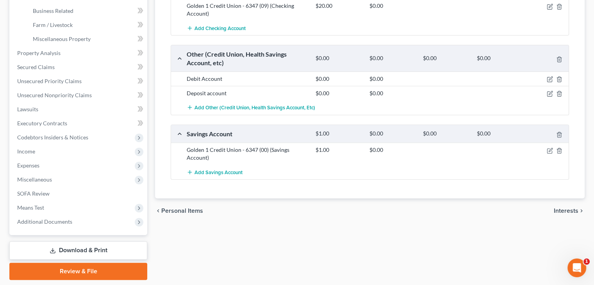
scroll to position [274, 0]
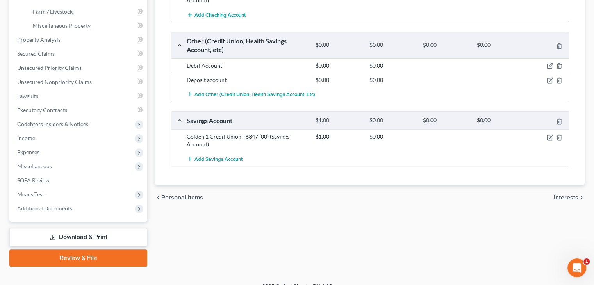
click at [572, 196] on span "Interests" at bounding box center [566, 198] width 25 height 6
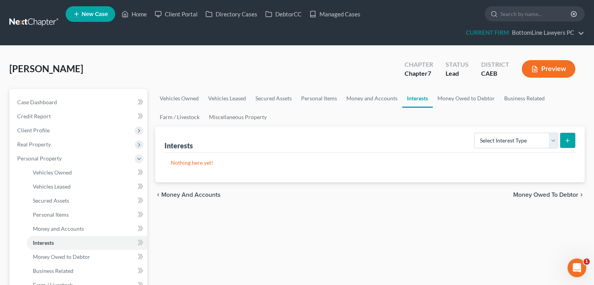
click at [552, 195] on span "Money Owed to Debtor" at bounding box center [546, 195] width 65 height 6
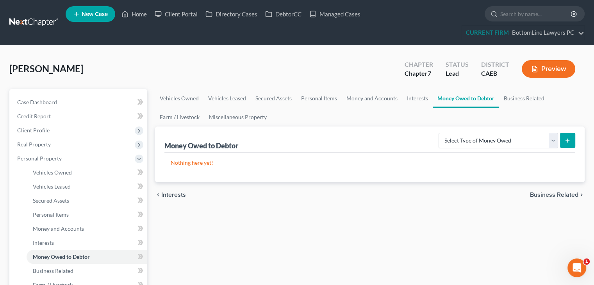
click at [562, 193] on span "Business Related" at bounding box center [554, 195] width 48 height 6
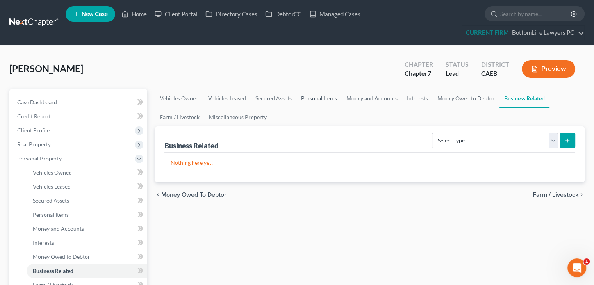
click at [321, 95] on link "Personal Items" at bounding box center [319, 98] width 45 height 19
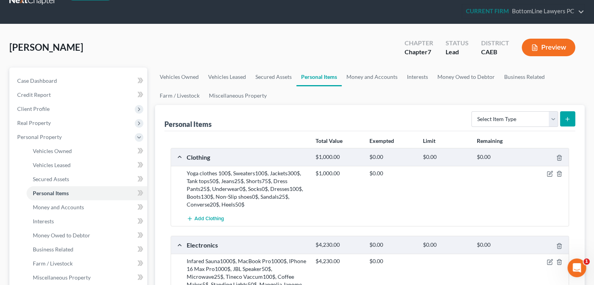
scroll to position [39, 0]
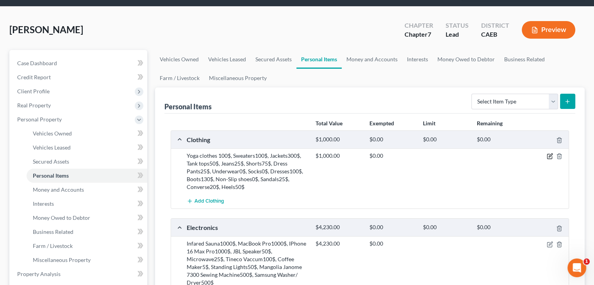
click at [552, 155] on icon "button" at bounding box center [550, 156] width 6 height 6
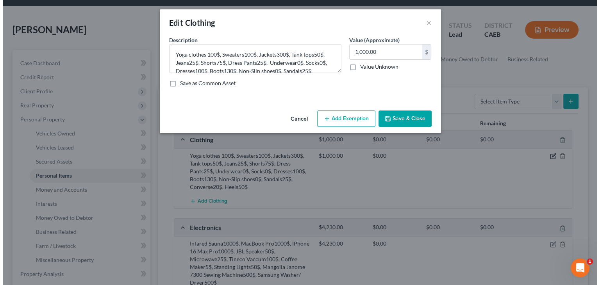
scroll to position [22, 0]
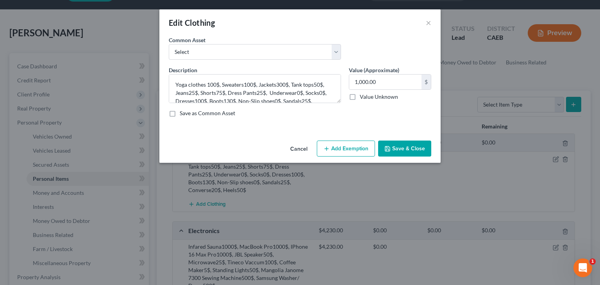
click at [358, 149] on button "Add Exemption" at bounding box center [346, 149] width 58 height 16
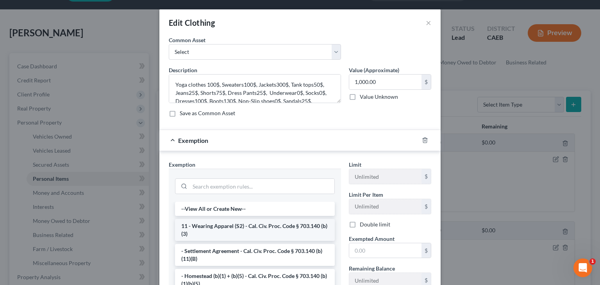
click at [243, 228] on li "11 - Wearing Apparel (S2) - Cal. Civ. Proc. Code § 703.140 (b)(3)" at bounding box center [255, 230] width 160 height 22
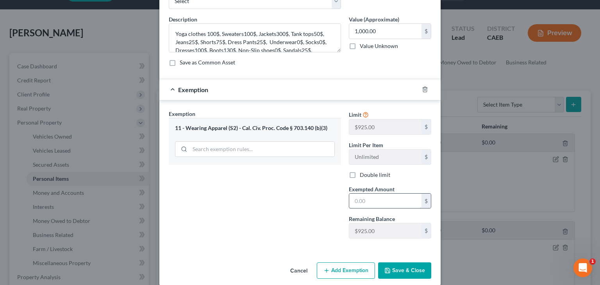
scroll to position [59, 0]
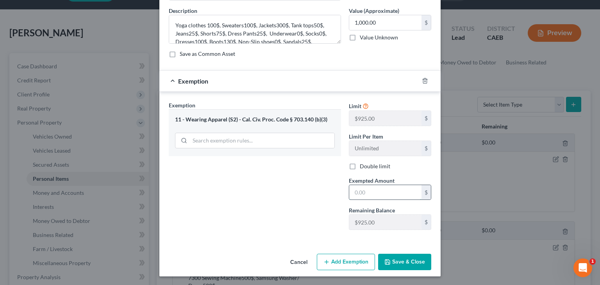
click at [390, 190] on input "text" at bounding box center [385, 192] width 72 height 15
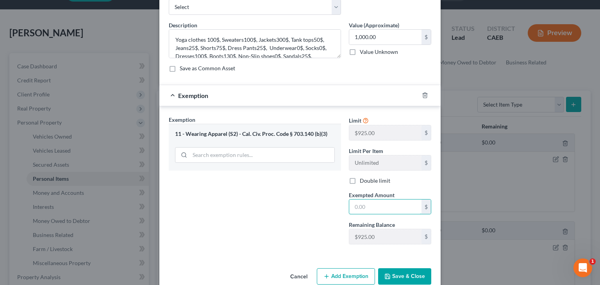
scroll to position [20, 0]
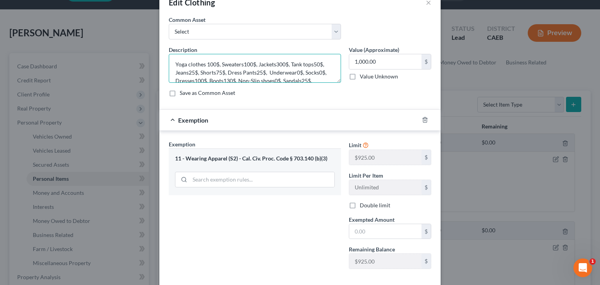
drag, startPoint x: 338, startPoint y: 79, endPoint x: 339, endPoint y: 97, distance: 18.4
click at [339, 97] on div "Description * Yoga clothes 100$, Sweaters100$, Jackets300$, Tank tops50$, Jeans…" at bounding box center [300, 74] width 270 height 57
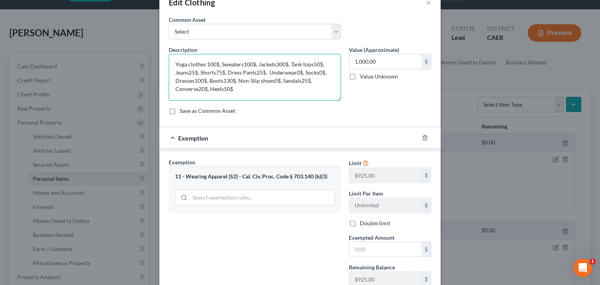
drag, startPoint x: 336, startPoint y: 81, endPoint x: 337, endPoint y: 99, distance: 18.4
click at [337, 99] on textarea "Yoga clothes 100$, Sweaters100$, Jackets300$, Tank tops50$, Jeans25$, Shorts75$…" at bounding box center [255, 77] width 172 height 47
click at [380, 254] on input "text" at bounding box center [385, 249] width 72 height 15
type input "1,000"
click at [282, 244] on div "Exemption Set must be selected for CA. Exemption * 11 - Wearing Apparel (S2) - …" at bounding box center [255, 225] width 180 height 135
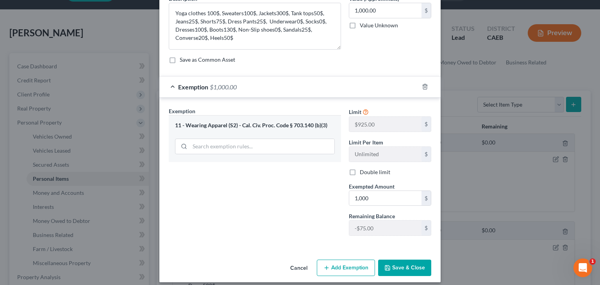
scroll to position [77, 0]
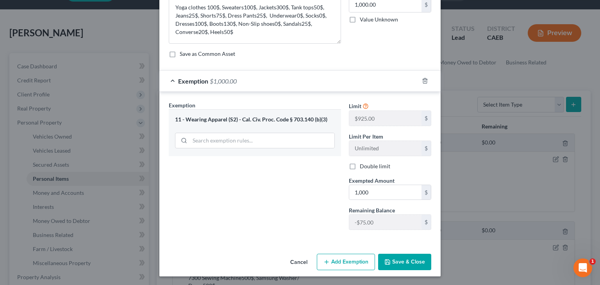
click at [399, 260] on button "Save & Close" at bounding box center [404, 262] width 53 height 16
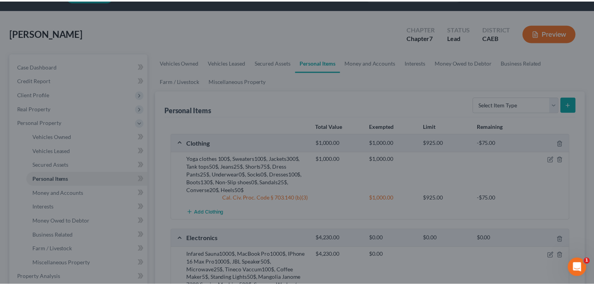
scroll to position [29, 0]
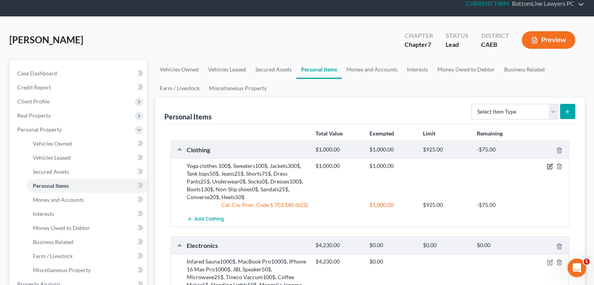
click at [551, 166] on icon "button" at bounding box center [550, 166] width 6 height 6
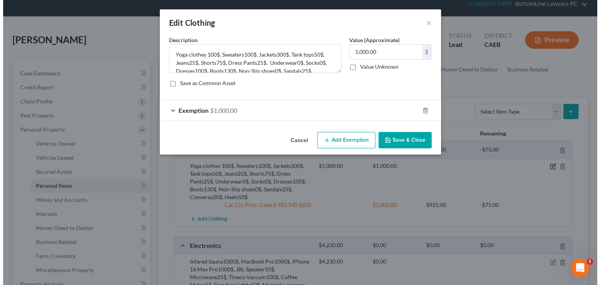
scroll to position [22, 0]
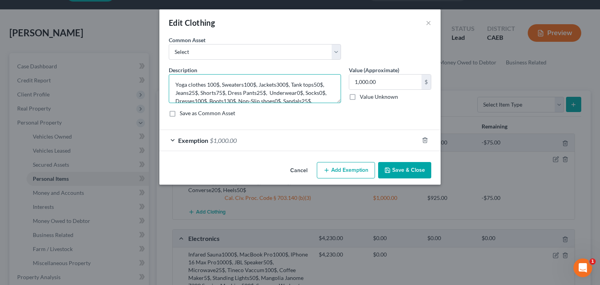
click at [279, 84] on textarea "Yoga clothes 100$, Sweaters100$, Jackets300$, Tank tops50$, Jeans25$, Shorts75$…" at bounding box center [255, 88] width 172 height 29
type textarea "Yoga clothes 100$, Sweaters100$, Jackets200$, Tank tops50$, Jeans25$, Shorts75$…"
click at [369, 82] on input "1,000.00" at bounding box center [385, 82] width 72 height 15
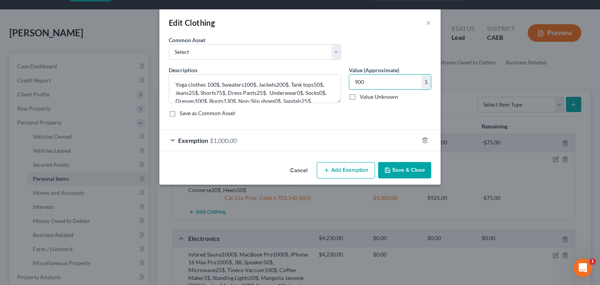
type input "900"
click at [227, 141] on span "$1,000.00" at bounding box center [223, 140] width 27 height 7
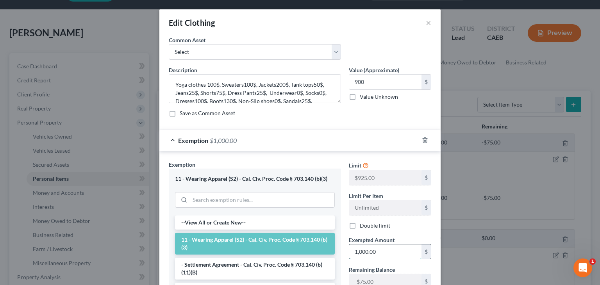
click at [379, 253] on input "1,000.00" at bounding box center [385, 252] width 72 height 15
type input "900"
click at [403, 219] on div "Limit $925.00 $ Limit Per Item Unlimited $ Double limit Exempted Amount * 900 $…" at bounding box center [390, 228] width 90 height 135
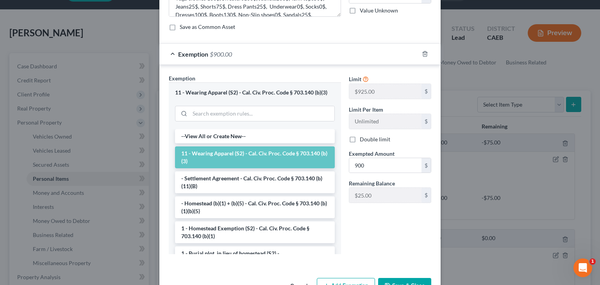
scroll to position [110, 0]
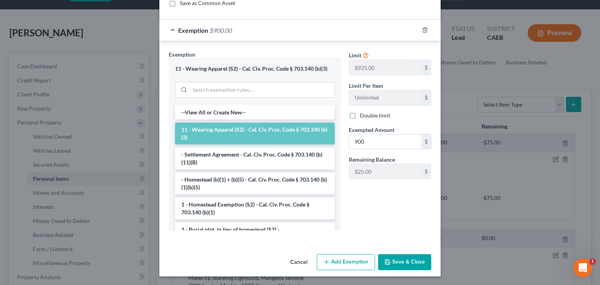
click at [397, 263] on button "Save & Close" at bounding box center [404, 262] width 53 height 16
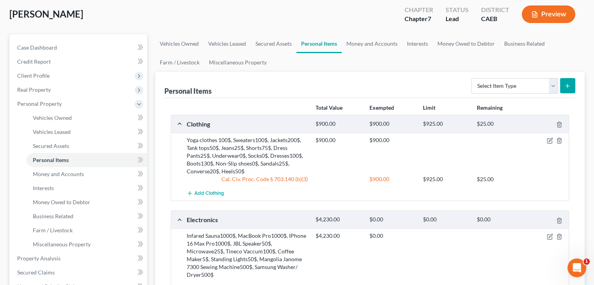
scroll to position [68, 0]
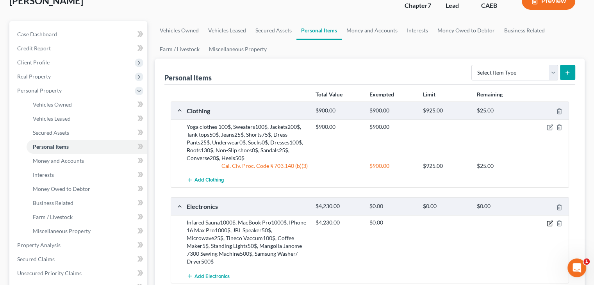
click at [548, 222] on icon "button" at bounding box center [550, 223] width 5 height 5
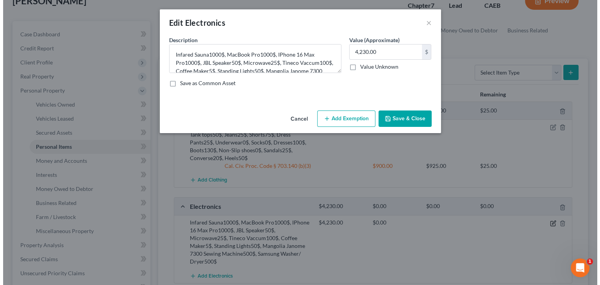
scroll to position [54, 0]
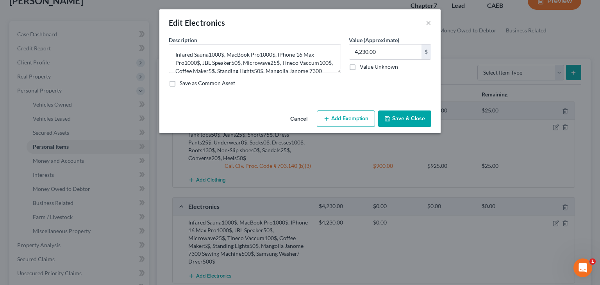
click at [336, 122] on button "Add Exemption" at bounding box center [346, 119] width 58 height 16
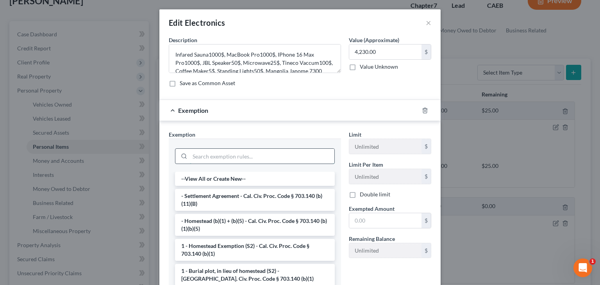
click at [240, 154] on input "search" at bounding box center [262, 156] width 145 height 15
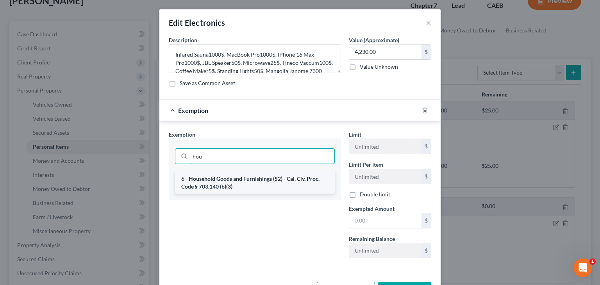
type input "hou"
click at [236, 183] on li "6 - Household Goods and Furnishings (S2) - Cal. Civ. Proc. Code § 703.140 (b)(3)" at bounding box center [255, 183] width 160 height 22
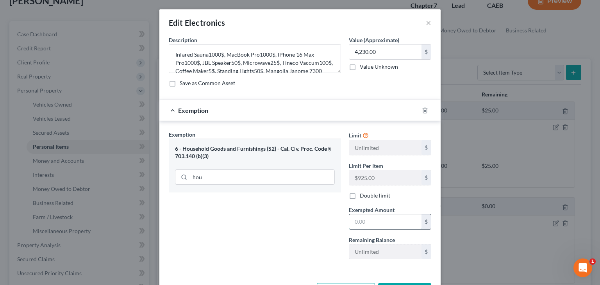
click at [403, 226] on input "text" at bounding box center [385, 222] width 72 height 15
type input "4,230"
click at [294, 233] on div "Exemption Set must be selected for CA. Exemption * 6 - Household Goods and Furn…" at bounding box center [255, 198] width 180 height 135
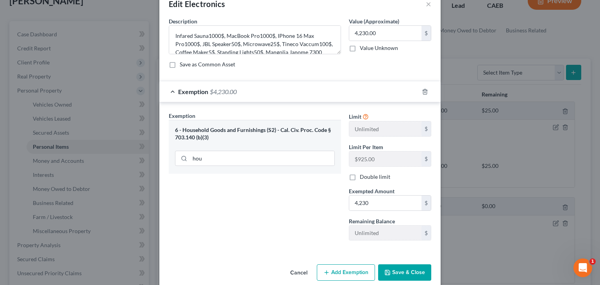
scroll to position [29, 0]
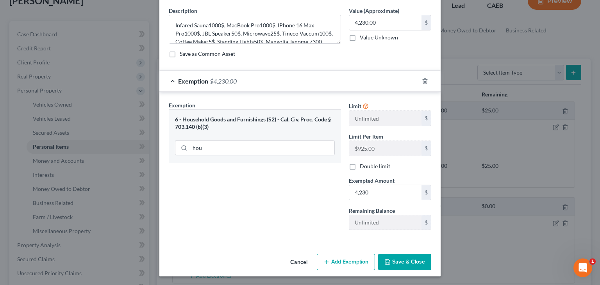
click at [390, 264] on button "Save & Close" at bounding box center [404, 262] width 53 height 16
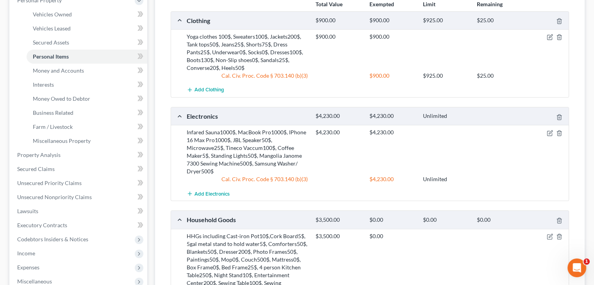
scroll to position [185, 0]
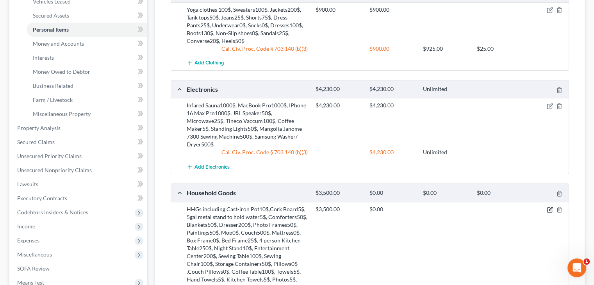
click at [548, 210] on icon "button" at bounding box center [550, 210] width 6 height 6
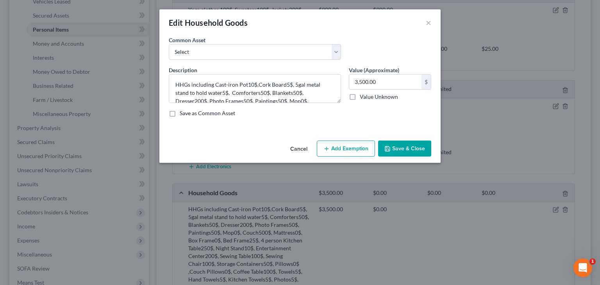
click at [351, 150] on button "Add Exemption" at bounding box center [346, 149] width 58 height 16
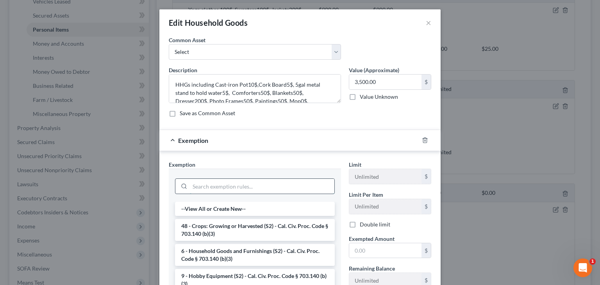
click at [245, 189] on input "search" at bounding box center [262, 186] width 145 height 15
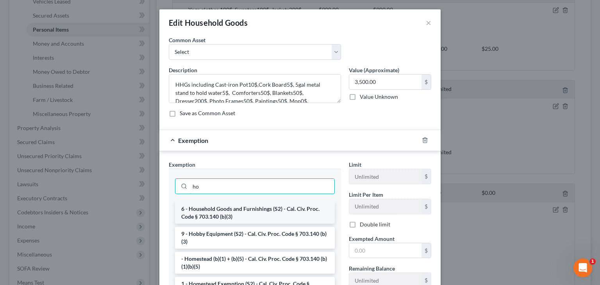
type input "ho"
click at [250, 208] on li "6 - Household Goods and Furnishings (S2) - Cal. Civ. Proc. Code § 703.140 (b)(3)" at bounding box center [255, 213] width 160 height 22
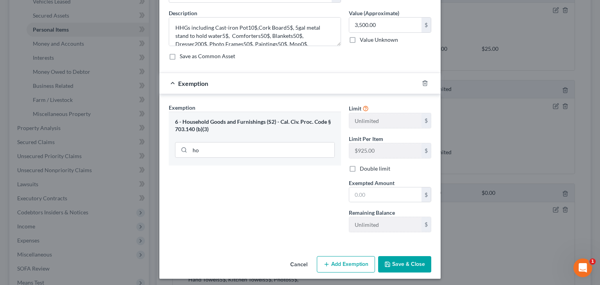
scroll to position [59, 0]
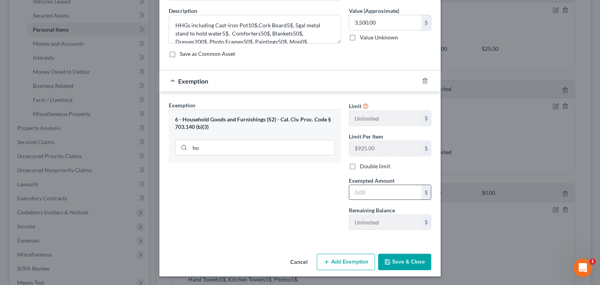
click at [384, 190] on input "text" at bounding box center [385, 192] width 72 height 15
type input "3,500"
click at [394, 261] on button "Save & Close" at bounding box center [404, 262] width 53 height 16
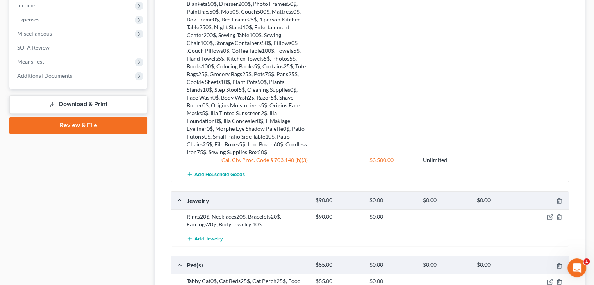
scroll to position [420, 0]
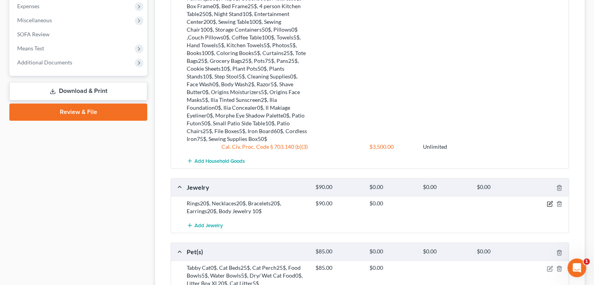
click at [549, 205] on icon "button" at bounding box center [550, 204] width 5 height 5
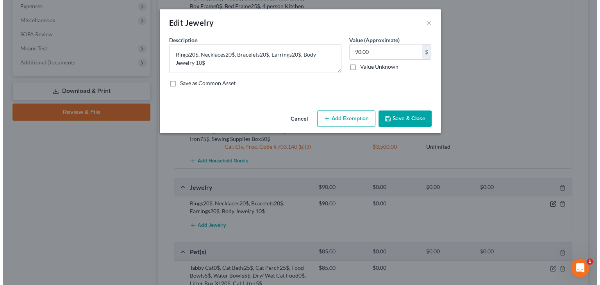
scroll to position [406, 0]
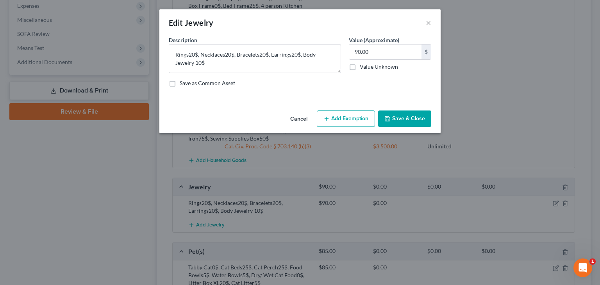
click at [338, 127] on div "Cancel Add Exemption Save & Close" at bounding box center [299, 120] width 281 height 26
click at [338, 124] on button "Add Exemption" at bounding box center [346, 119] width 58 height 16
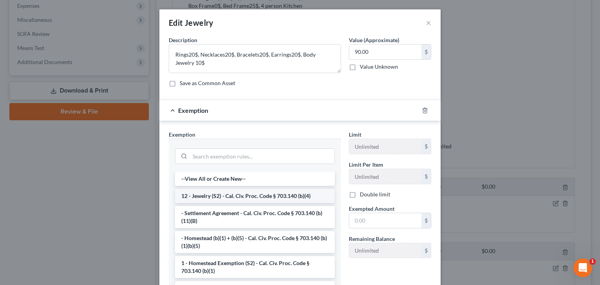
click at [227, 194] on li "12 - Jewelry (S2) - Cal. Civ. Proc. Code § 703.140 (b)(4)" at bounding box center [255, 196] width 160 height 14
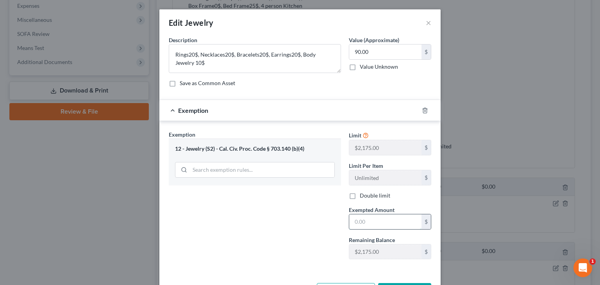
click at [371, 222] on input "text" at bounding box center [385, 222] width 72 height 15
type input "90"
click at [292, 226] on div "Exemption Set must be selected for CA. Exemption * 12 - Jewelry (S2) - Cal. Civ…" at bounding box center [255, 198] width 180 height 135
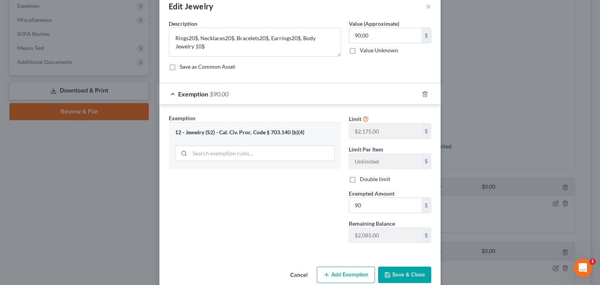
scroll to position [29, 0]
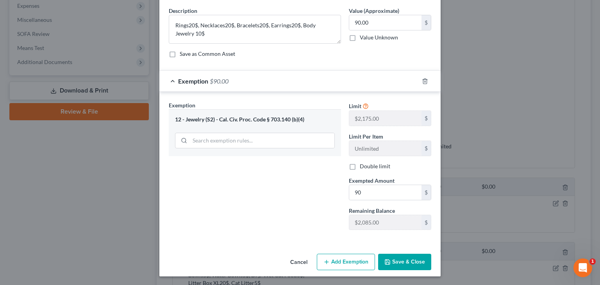
click at [413, 260] on button "Save & Close" at bounding box center [404, 262] width 53 height 16
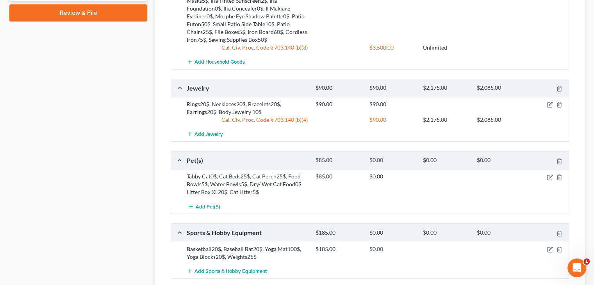
scroll to position [537, 0]
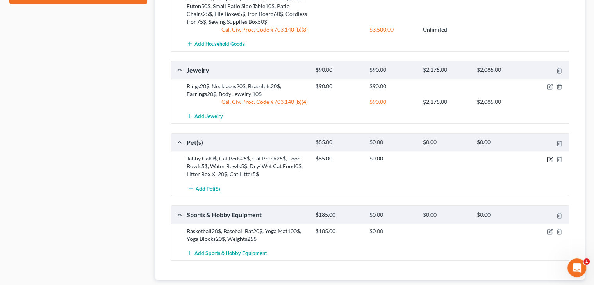
click at [549, 158] on icon "button" at bounding box center [550, 159] width 6 height 6
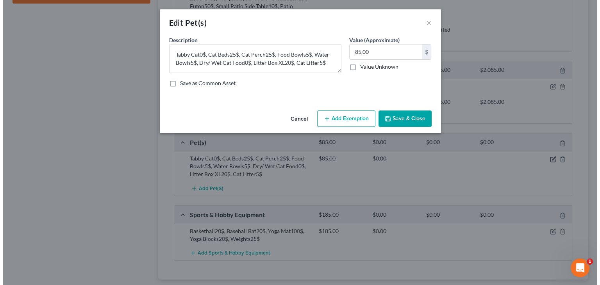
scroll to position [523, 0]
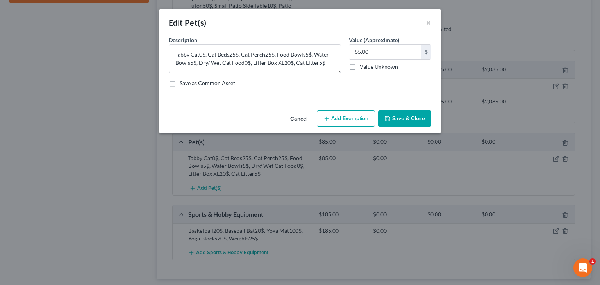
click at [350, 118] on button "Add Exemption" at bounding box center [346, 119] width 58 height 16
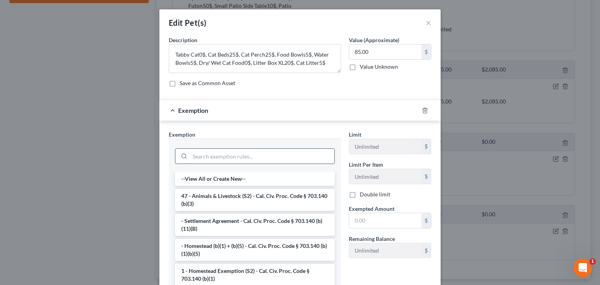
click at [271, 154] on input "search" at bounding box center [262, 156] width 145 height 15
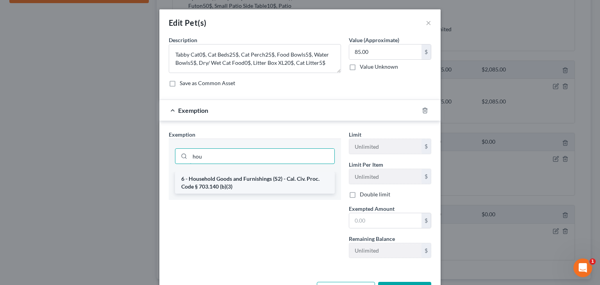
type input "hou"
click at [274, 175] on li "6 - Household Goods and Furnishings (S2) - Cal. Civ. Proc. Code § 703.140 (b)(3)" at bounding box center [255, 183] width 160 height 22
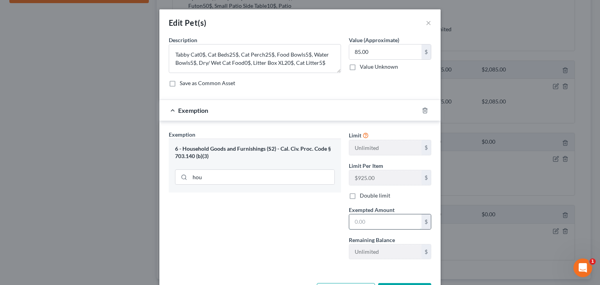
click at [383, 223] on input "text" at bounding box center [385, 222] width 72 height 15
type input "85"
click at [306, 223] on div "Exemption Set must be selected for CA. Exemption * 6 - Household Goods and Furn…" at bounding box center [255, 198] width 180 height 135
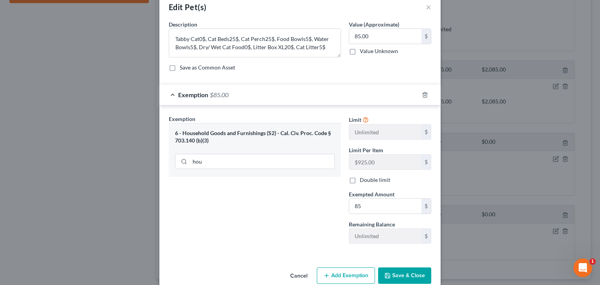
scroll to position [29, 0]
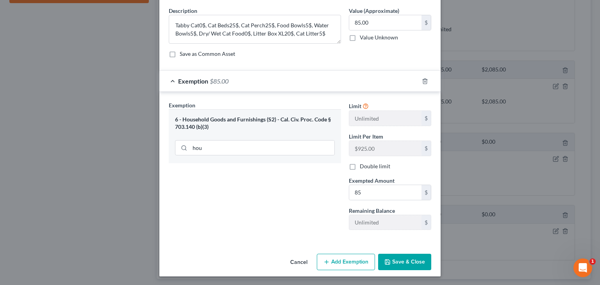
click at [400, 261] on button "Save & Close" at bounding box center [404, 262] width 53 height 16
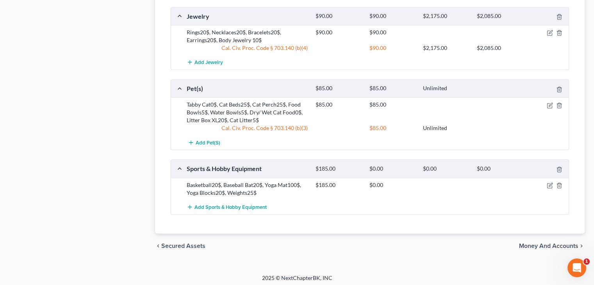
scroll to position [592, 0]
click at [549, 184] on icon "button" at bounding box center [550, 185] width 6 height 6
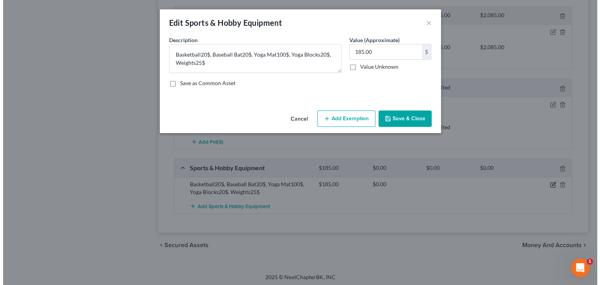
scroll to position [578, 0]
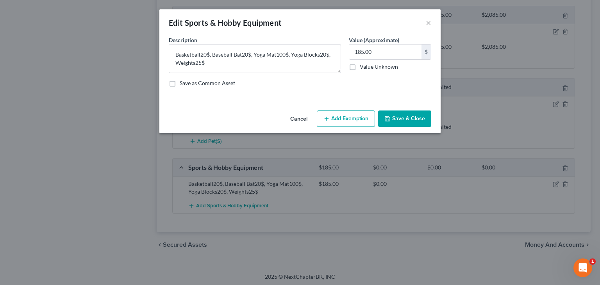
click at [350, 121] on button "Add Exemption" at bounding box center [346, 119] width 58 height 16
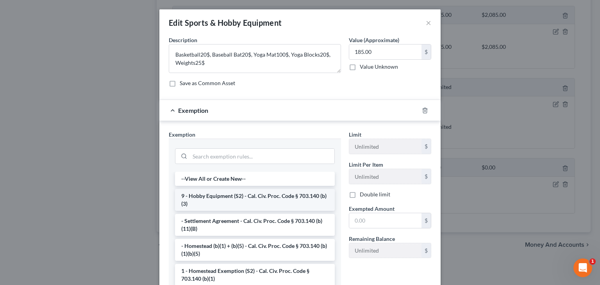
click at [239, 197] on li "9 - Hobby Equipment (S2) - Cal. Civ. Proc. Code § 703.140 (b)(3)" at bounding box center [255, 200] width 160 height 22
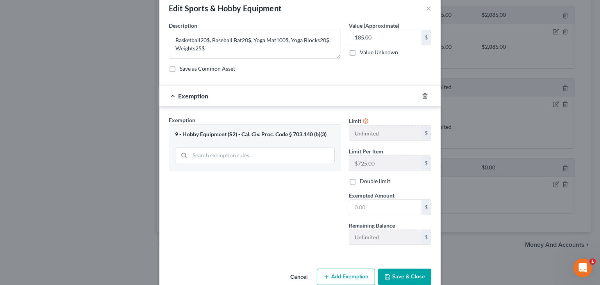
scroll to position [29, 0]
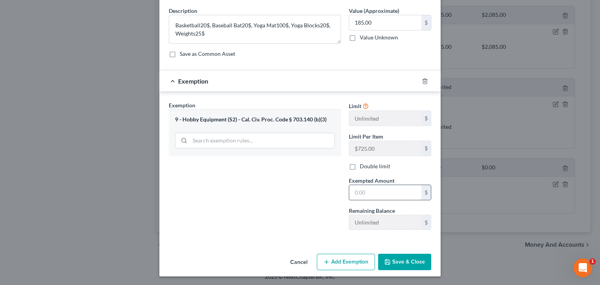
click at [373, 193] on input "text" at bounding box center [385, 192] width 72 height 15
type input "185"
click at [411, 260] on button "Save & Close" at bounding box center [404, 262] width 53 height 16
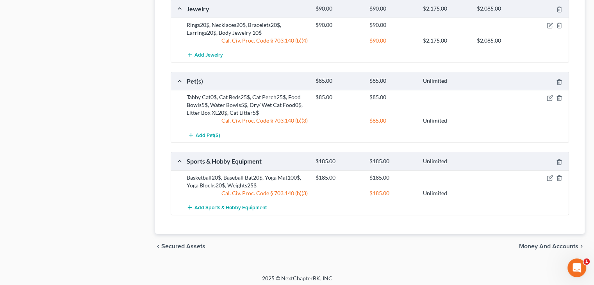
scroll to position [600, 0]
click at [565, 242] on span "Money and Accounts" at bounding box center [548, 245] width 59 height 6
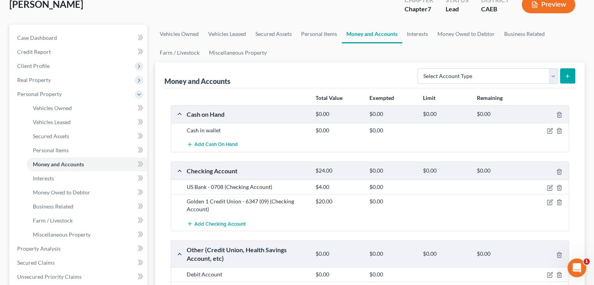
scroll to position [117, 0]
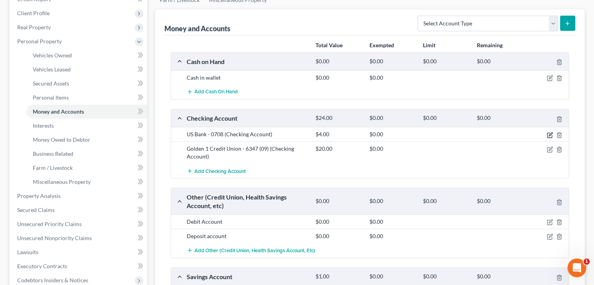
click at [549, 136] on icon "button" at bounding box center [550, 135] width 6 height 6
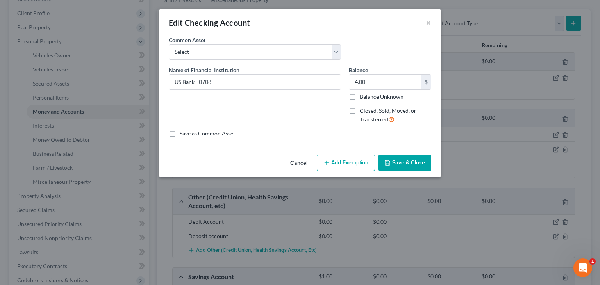
click at [336, 165] on button "Add Exemption" at bounding box center [346, 163] width 58 height 16
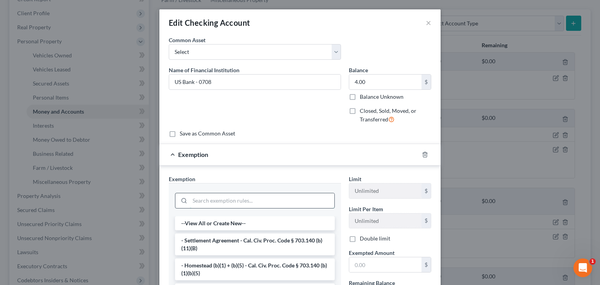
click at [247, 201] on input "search" at bounding box center [262, 200] width 145 height 15
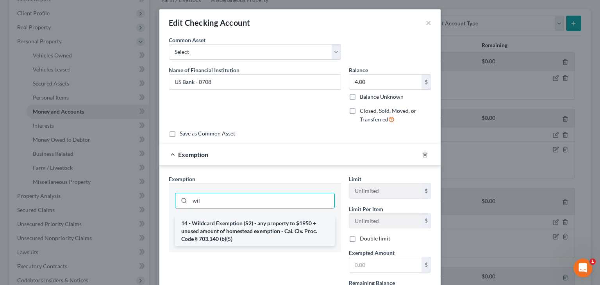
type input "wil"
click at [260, 232] on li "14 - Wildcard Exemption (S2) - any property to $1950 + unused amount of homeste…" at bounding box center [255, 232] width 160 height 30
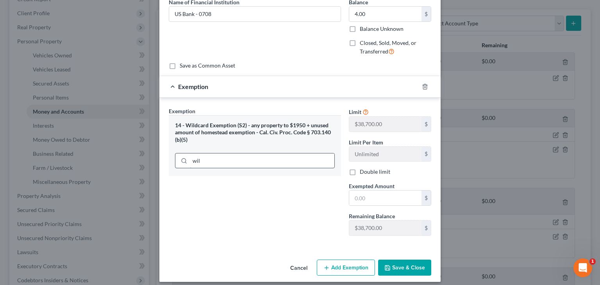
scroll to position [73, 0]
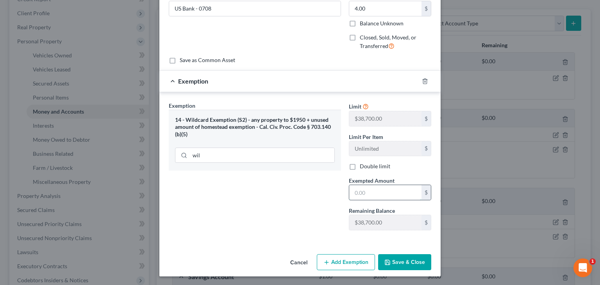
click at [366, 191] on input "text" at bounding box center [385, 192] width 72 height 15
type input "4"
click at [393, 255] on button "Save & Close" at bounding box center [404, 262] width 53 height 16
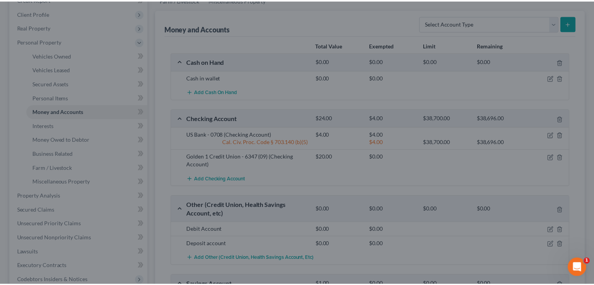
scroll to position [117, 0]
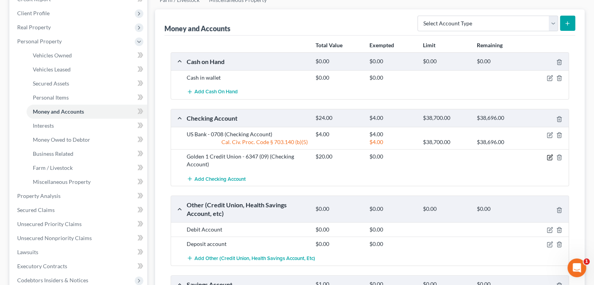
click at [550, 158] on icon "button" at bounding box center [550, 157] width 6 height 6
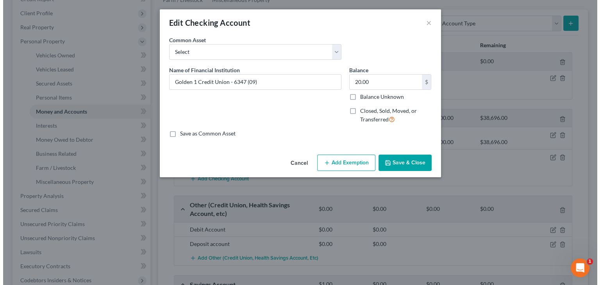
scroll to position [103, 0]
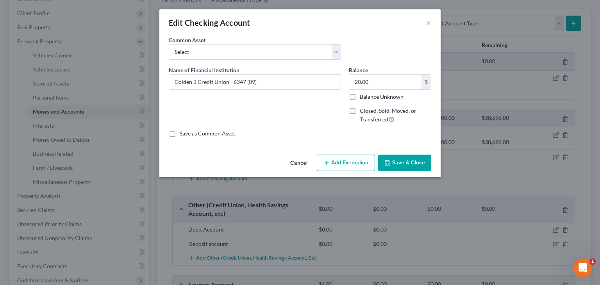
click at [334, 159] on button "Add Exemption" at bounding box center [346, 163] width 58 height 16
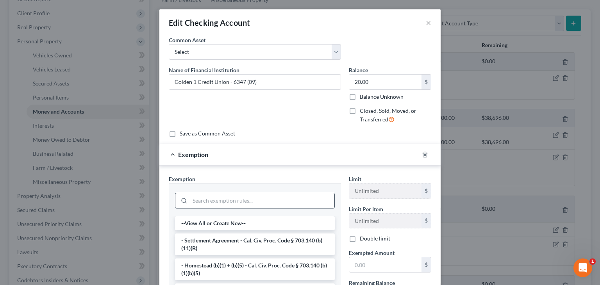
click at [217, 199] on input "search" at bounding box center [262, 200] width 145 height 15
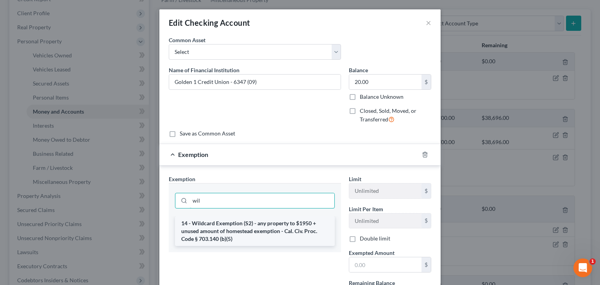
type input "wil"
click at [224, 223] on li "14 - Wildcard Exemption (S2) - any property to $1950 + unused amount of homeste…" at bounding box center [255, 232] width 160 height 30
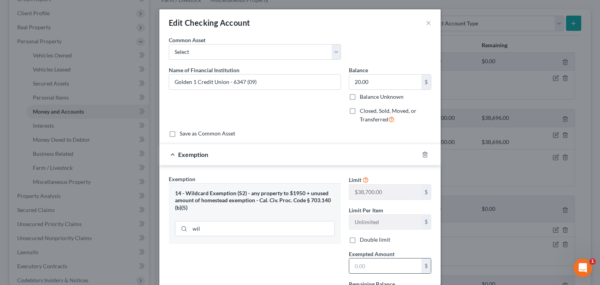
click at [370, 264] on input "text" at bounding box center [385, 266] width 72 height 15
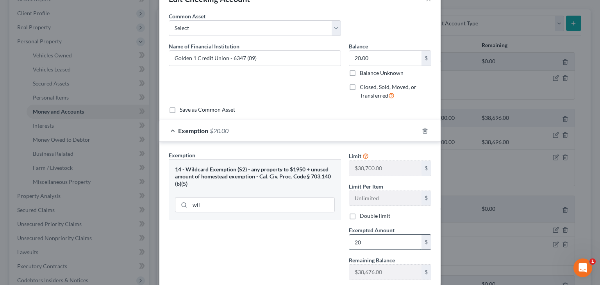
scroll to position [73, 0]
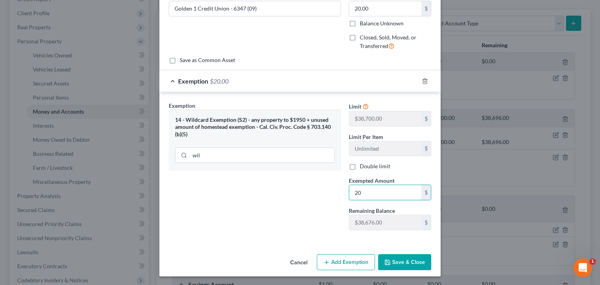
type input "20"
click at [392, 261] on button "Save & Close" at bounding box center [404, 262] width 53 height 16
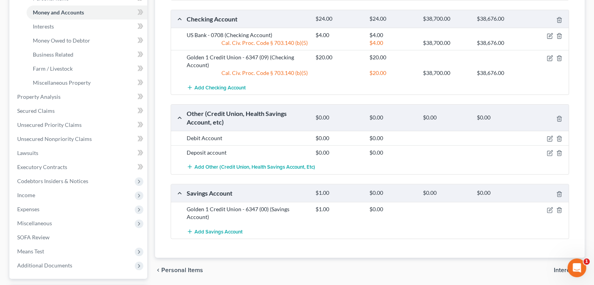
scroll to position [234, 0]
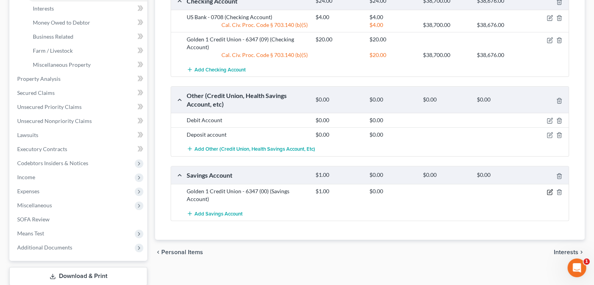
click at [550, 189] on icon "button" at bounding box center [550, 192] width 6 height 6
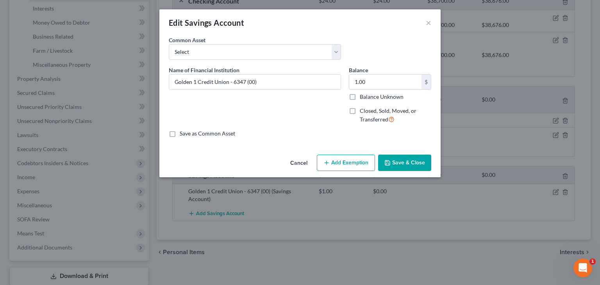
click at [316, 159] on div "Cancel Add Exemption Save & Close" at bounding box center [299, 165] width 281 height 26
click at [328, 162] on icon "button" at bounding box center [327, 163] width 6 height 6
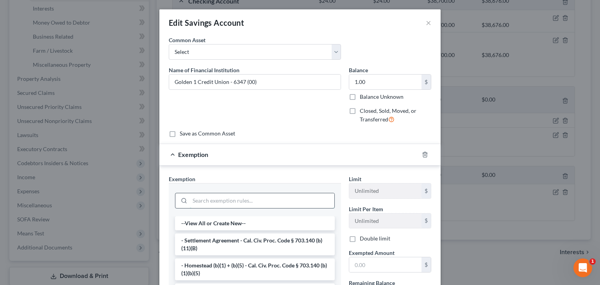
click at [236, 202] on input "search" at bounding box center [262, 200] width 145 height 15
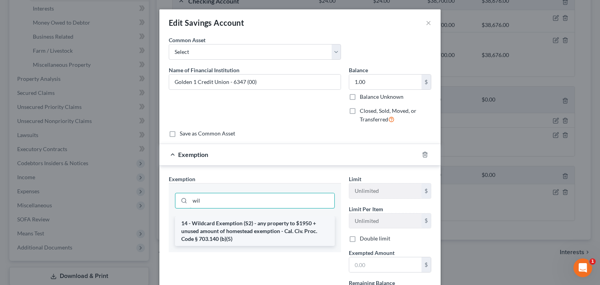
type input "wil"
click at [236, 223] on li "14 - Wildcard Exemption (S2) - any property to $1950 + unused amount of homeste…" at bounding box center [255, 232] width 160 height 30
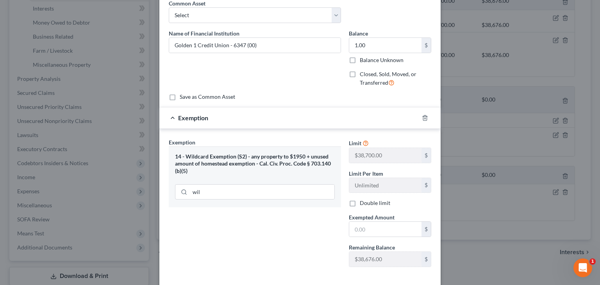
scroll to position [73, 0]
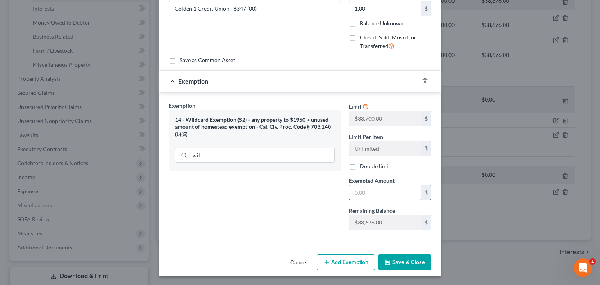
click at [399, 190] on input "text" at bounding box center [385, 192] width 72 height 15
type input "1"
click at [412, 263] on button "Save & Close" at bounding box center [404, 262] width 53 height 16
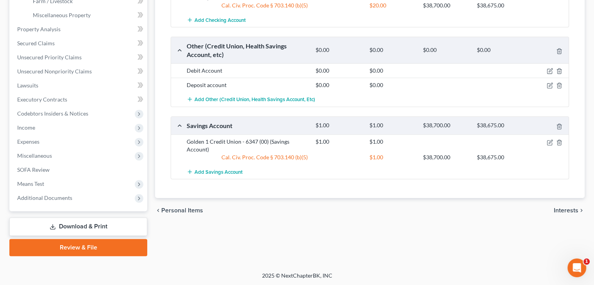
click at [567, 209] on span "Interests" at bounding box center [566, 211] width 25 height 6
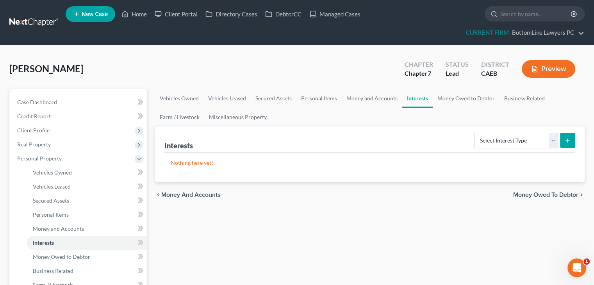
click at [533, 194] on span "Money Owed to Debtor" at bounding box center [546, 195] width 65 height 6
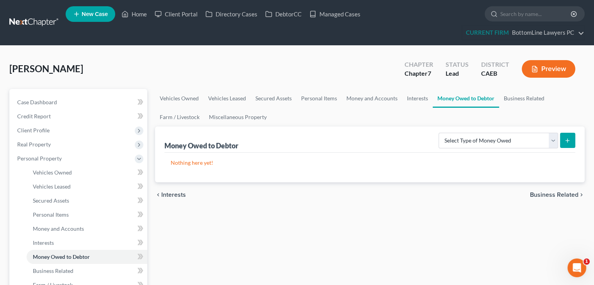
click at [533, 194] on span "Business Related" at bounding box center [554, 195] width 48 height 6
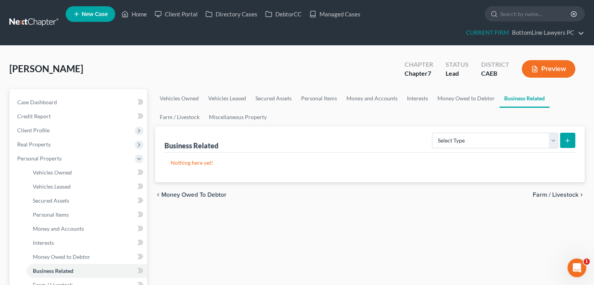
click at [544, 194] on span "Farm / Livestock" at bounding box center [556, 195] width 46 height 6
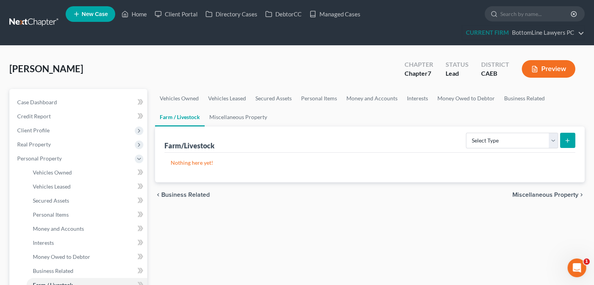
click at [544, 194] on span "Miscellaneous Property" at bounding box center [546, 195] width 66 height 6
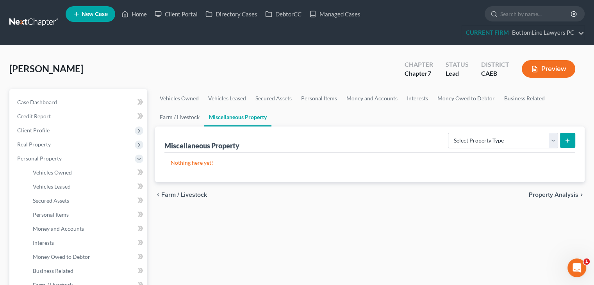
click at [544, 194] on span "Property Analysis" at bounding box center [554, 195] width 50 height 6
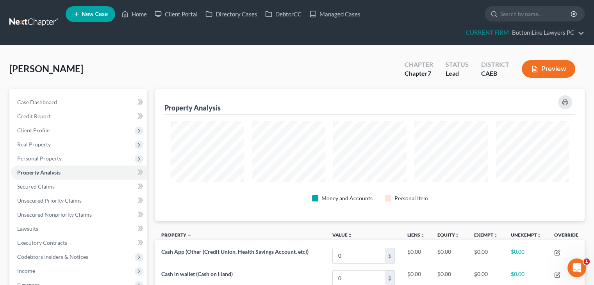
scroll to position [132, 430]
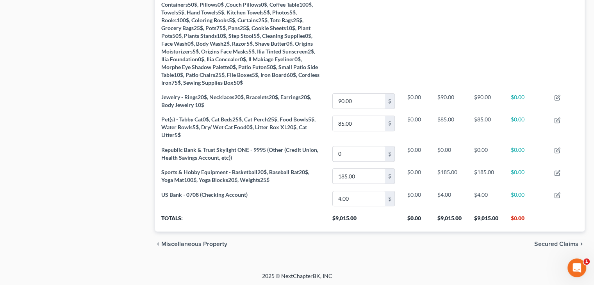
click at [549, 241] on span "Secured Claims" at bounding box center [557, 244] width 44 height 6
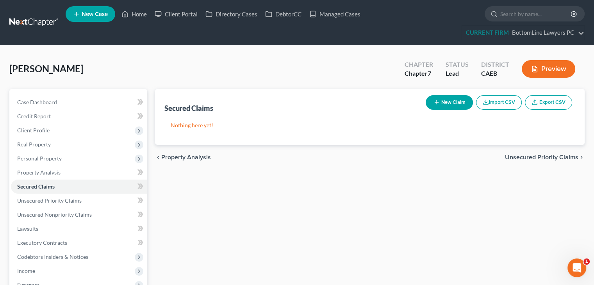
click at [528, 158] on span "Unsecured Priority Claims" at bounding box center [541, 157] width 73 height 6
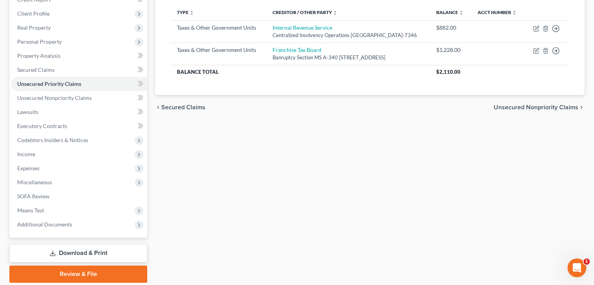
scroll to position [117, 0]
click at [532, 110] on span "Unsecured Nonpriority Claims" at bounding box center [536, 107] width 85 height 6
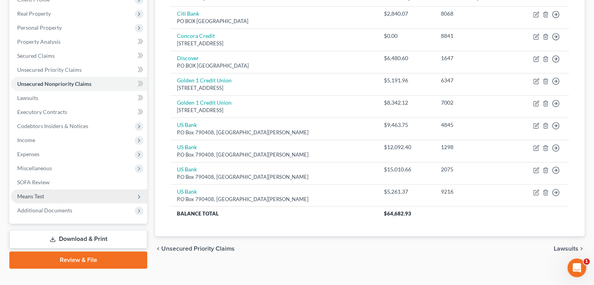
scroll to position [143, 0]
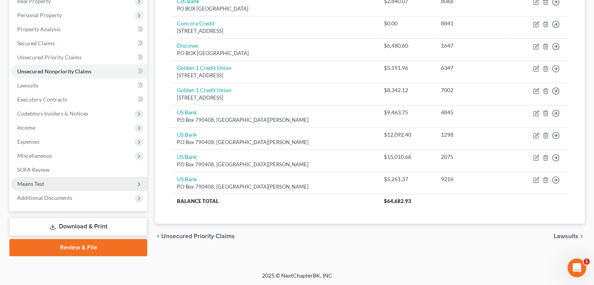
click at [46, 183] on span "Means Test" at bounding box center [79, 184] width 136 height 14
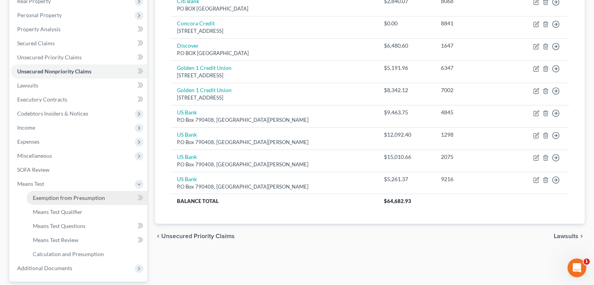
click at [45, 193] on link "Exemption from Presumption" at bounding box center [87, 198] width 121 height 14
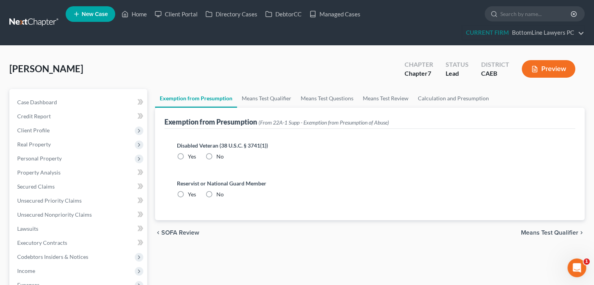
click at [217, 158] on label "No" at bounding box center [220, 157] width 7 height 8
click at [220, 158] on input "No" at bounding box center [222, 155] width 5 height 5
radio input "true"
click at [217, 196] on label "No" at bounding box center [220, 195] width 7 height 8
click at [220, 196] on input "No" at bounding box center [222, 193] width 5 height 5
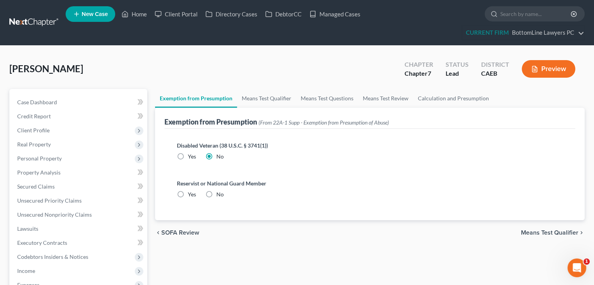
radio input "true"
click at [293, 100] on link "Means Test Qualifier" at bounding box center [266, 98] width 59 height 19
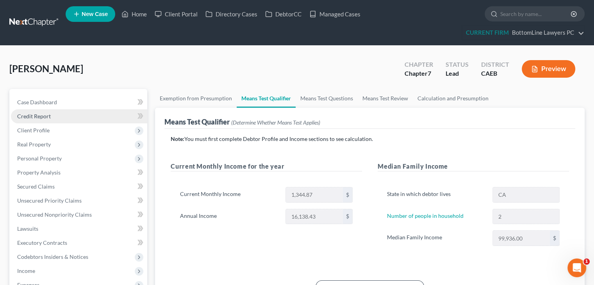
click at [41, 113] on span "Credit Report" at bounding box center [34, 116] width 34 height 7
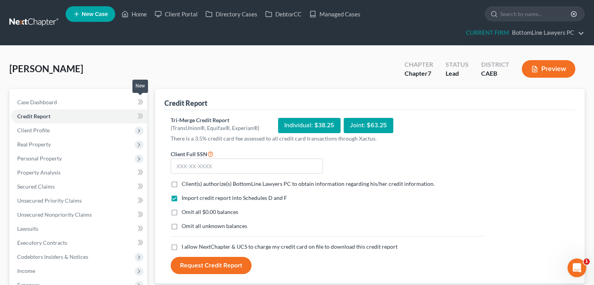
click at [139, 102] on icon at bounding box center [140, 101] width 4 height 5
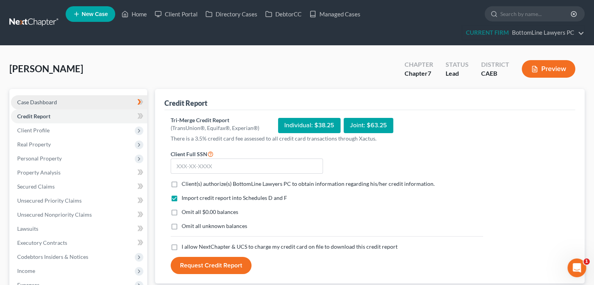
click at [98, 101] on link "Case Dashboard" at bounding box center [79, 102] width 136 height 14
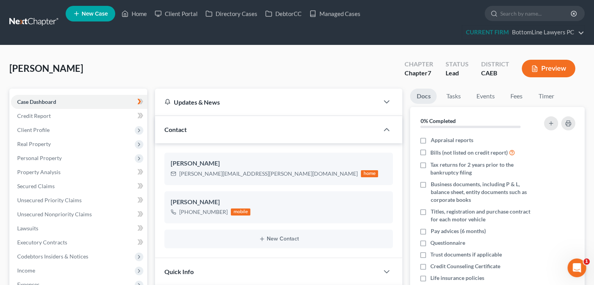
scroll to position [39, 0]
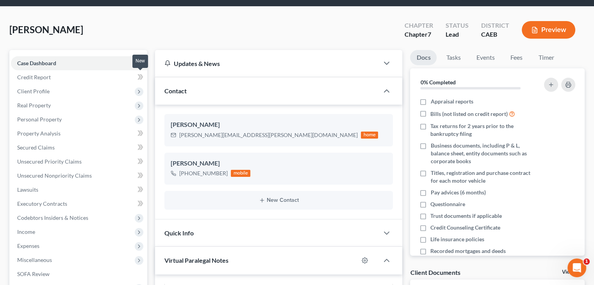
click at [140, 75] on icon at bounding box center [140, 76] width 4 height 5
click at [136, 92] on icon at bounding box center [139, 92] width 6 height 6
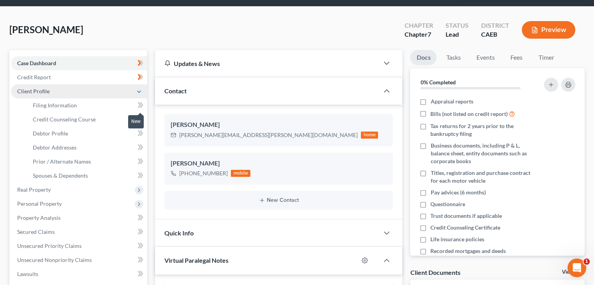
click at [138, 104] on icon at bounding box center [141, 105] width 6 height 10
click at [138, 115] on icon at bounding box center [141, 120] width 6 height 10
click at [139, 132] on icon at bounding box center [141, 134] width 6 height 10
click at [138, 144] on icon at bounding box center [141, 148] width 6 height 10
click at [139, 163] on icon at bounding box center [140, 161] width 4 height 5
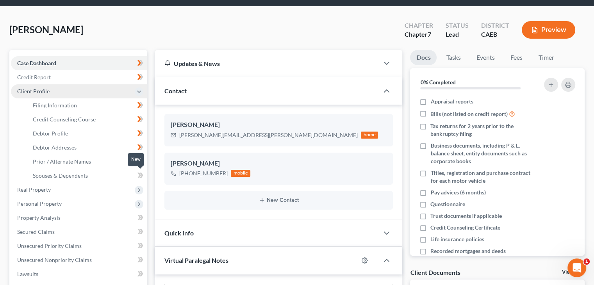
click at [141, 174] on icon at bounding box center [141, 176] width 6 height 10
click at [141, 175] on icon at bounding box center [140, 175] width 4 height 5
click at [139, 159] on icon at bounding box center [140, 161] width 4 height 5
click at [141, 161] on icon at bounding box center [140, 161] width 4 height 5
click at [142, 160] on icon at bounding box center [142, 161] width 4 height 5
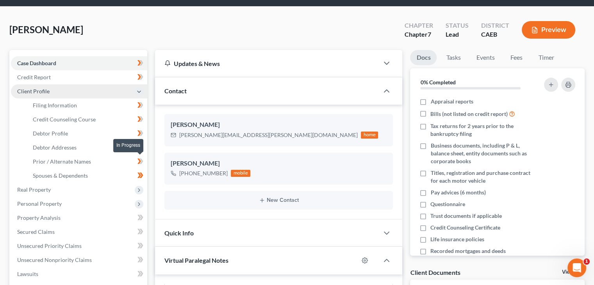
click at [141, 163] on icon at bounding box center [142, 161] width 4 height 5
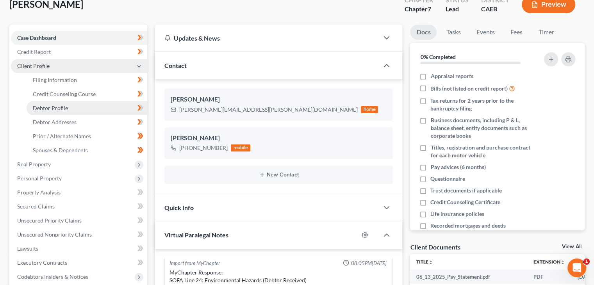
scroll to position [78, 0]
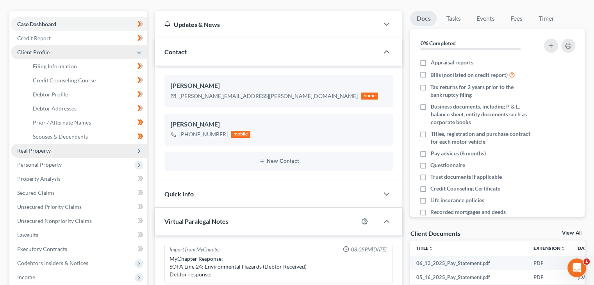
click at [87, 149] on span "Real Property" at bounding box center [79, 151] width 136 height 14
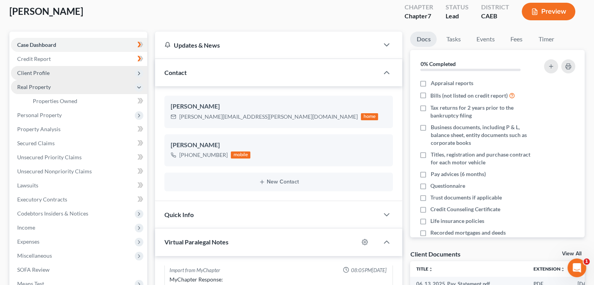
scroll to position [39, 0]
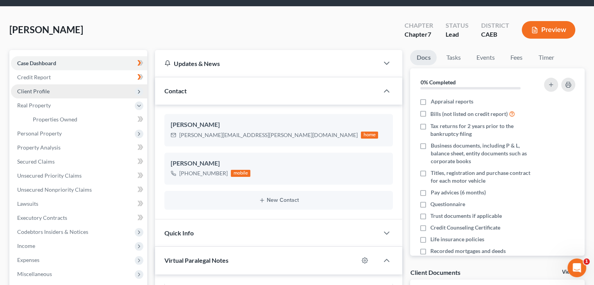
click at [137, 90] on icon at bounding box center [139, 92] width 6 height 6
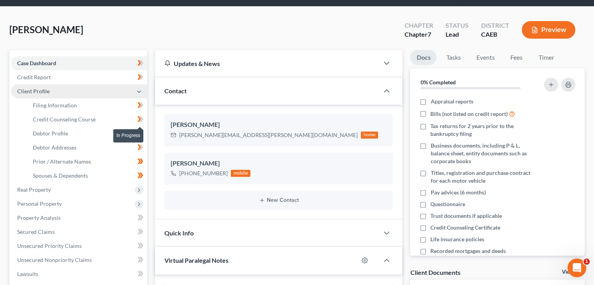
click at [140, 118] on icon at bounding box center [140, 118] width 4 height 5
click at [138, 118] on icon at bounding box center [141, 120] width 6 height 10
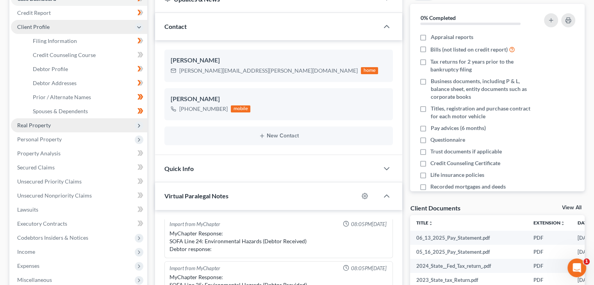
scroll to position [117, 0]
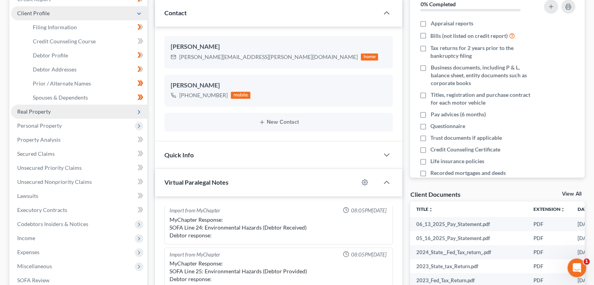
click at [133, 113] on span "Real Property" at bounding box center [79, 112] width 136 height 14
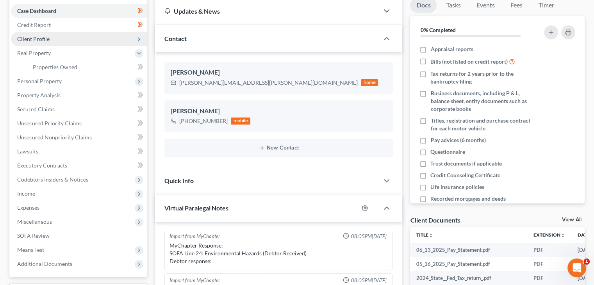
scroll to position [78, 0]
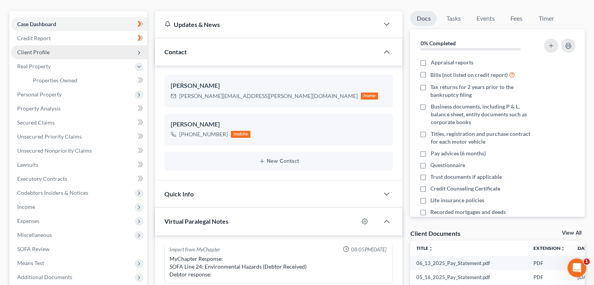
click at [131, 52] on span "Client Profile" at bounding box center [79, 52] width 136 height 14
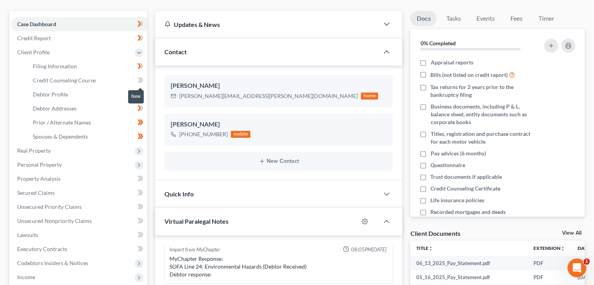
click at [140, 77] on icon at bounding box center [142, 79] width 4 height 5
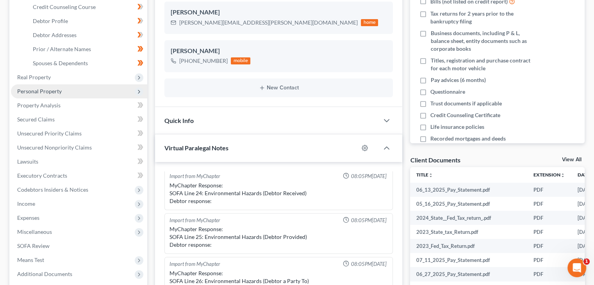
scroll to position [156, 0]
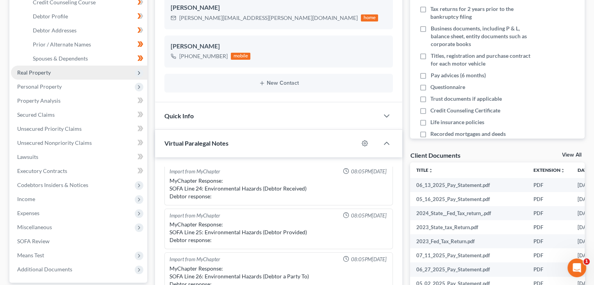
click at [136, 73] on icon at bounding box center [139, 73] width 6 height 6
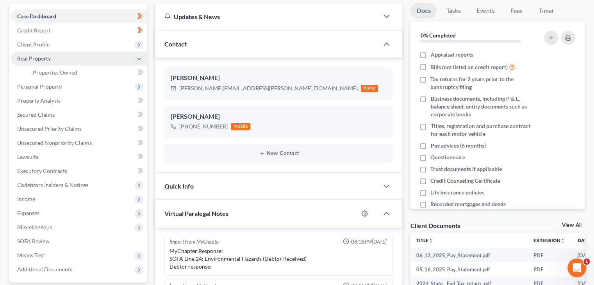
scroll to position [78, 0]
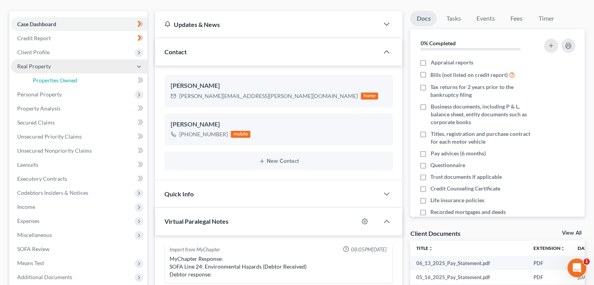
click at [129, 82] on link "Properties Owned" at bounding box center [87, 80] width 121 height 14
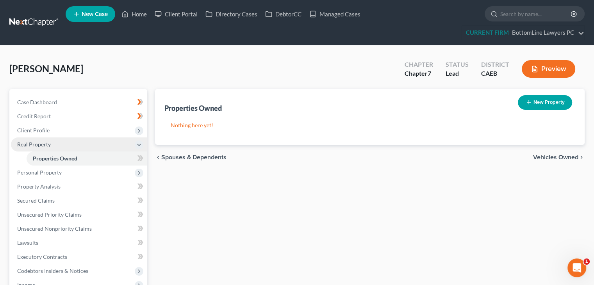
click at [527, 104] on icon "button" at bounding box center [529, 102] width 6 height 6
select select "4"
select select "30"
select select "0"
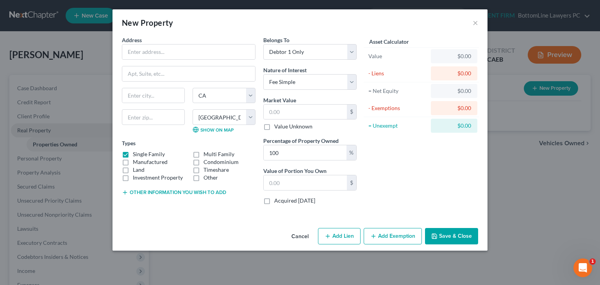
click at [308, 233] on button "Cancel" at bounding box center [300, 237] width 30 height 16
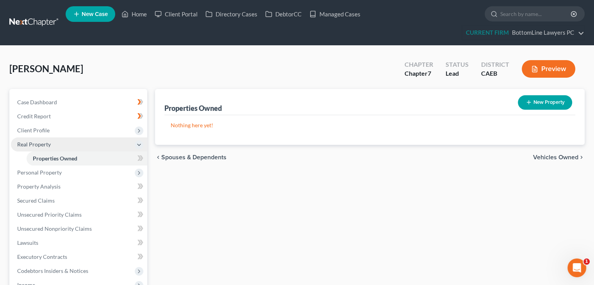
click at [138, 161] on icon at bounding box center [141, 159] width 6 height 10
click at [131, 167] on span "Personal Property" at bounding box center [79, 173] width 136 height 14
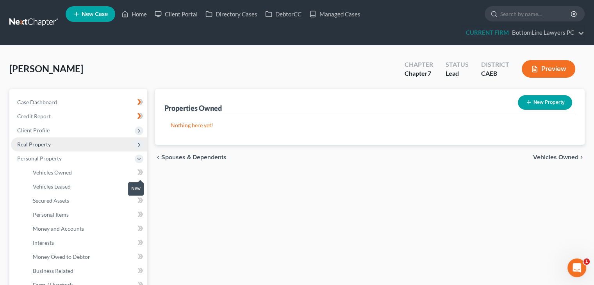
click at [138, 173] on icon at bounding box center [141, 173] width 6 height 10
click at [138, 182] on icon at bounding box center [141, 187] width 6 height 10
click at [138, 188] on icon at bounding box center [140, 186] width 4 height 5
click at [136, 204] on span at bounding box center [141, 202] width 14 height 12
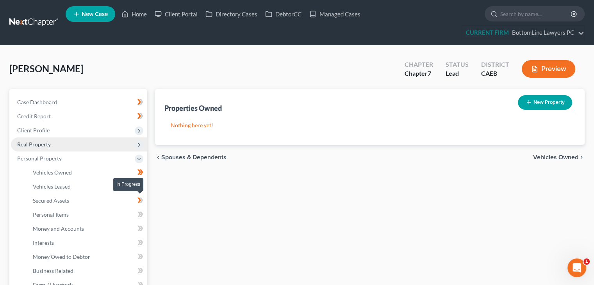
click at [136, 204] on span at bounding box center [141, 202] width 14 height 12
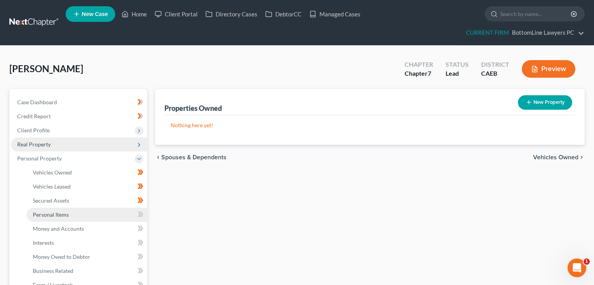
click at [120, 217] on link "Personal Items" at bounding box center [87, 215] width 121 height 14
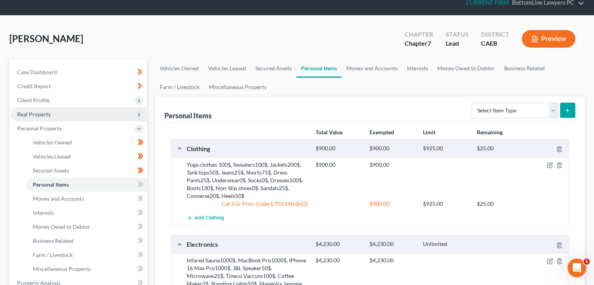
scroll to position [78, 0]
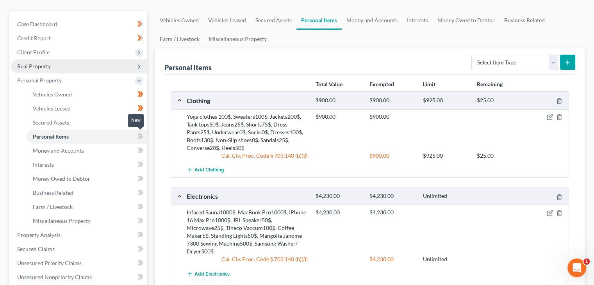
click at [140, 138] on icon at bounding box center [141, 137] width 6 height 10
click at [140, 150] on icon at bounding box center [140, 150] width 4 height 5
click at [138, 165] on icon at bounding box center [141, 165] width 6 height 10
click at [138, 180] on icon at bounding box center [140, 178] width 4 height 5
click at [106, 181] on link "Money Owed to Debtor" at bounding box center [87, 179] width 121 height 14
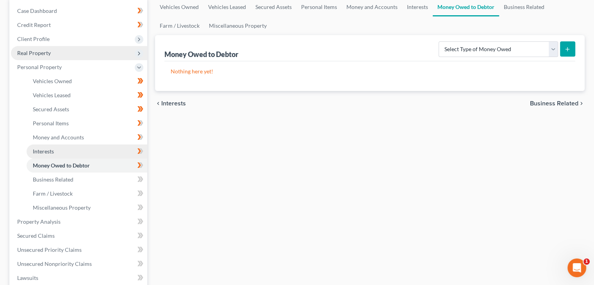
scroll to position [117, 0]
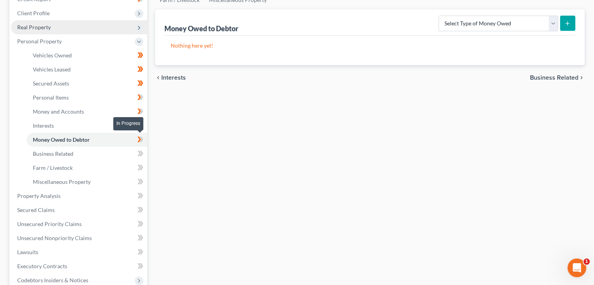
click at [139, 137] on icon at bounding box center [140, 139] width 4 height 5
click at [108, 125] on link "Interests" at bounding box center [87, 126] width 121 height 14
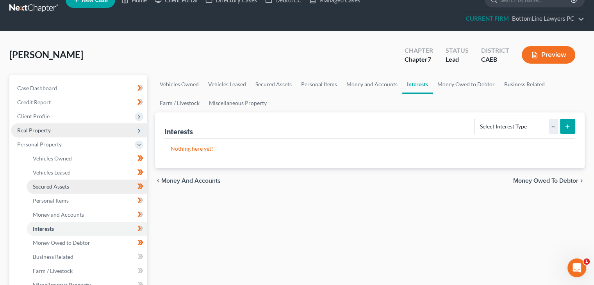
scroll to position [39, 0]
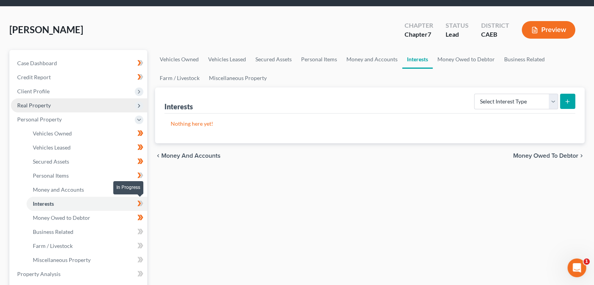
click at [141, 204] on icon at bounding box center [142, 203] width 4 height 5
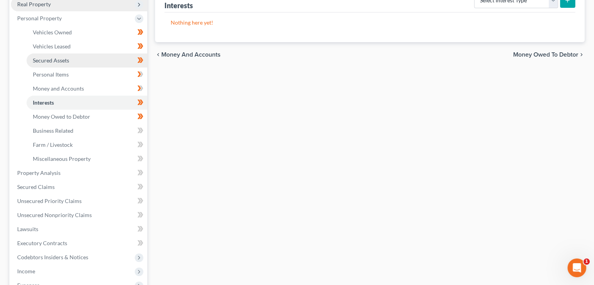
scroll to position [156, 0]
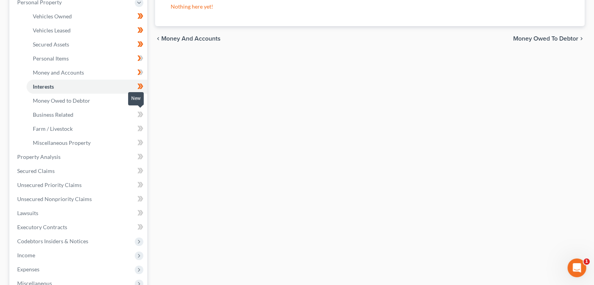
click at [139, 116] on icon at bounding box center [140, 114] width 4 height 5
click at [139, 124] on icon at bounding box center [141, 129] width 6 height 10
click at [139, 127] on icon at bounding box center [140, 128] width 4 height 5
click at [139, 140] on icon at bounding box center [140, 142] width 4 height 5
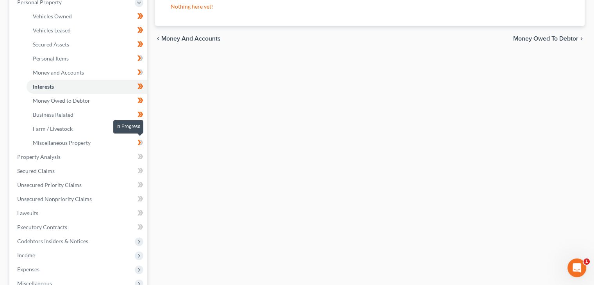
click at [139, 144] on icon at bounding box center [140, 142] width 4 height 5
click at [136, 157] on span at bounding box center [141, 158] width 14 height 12
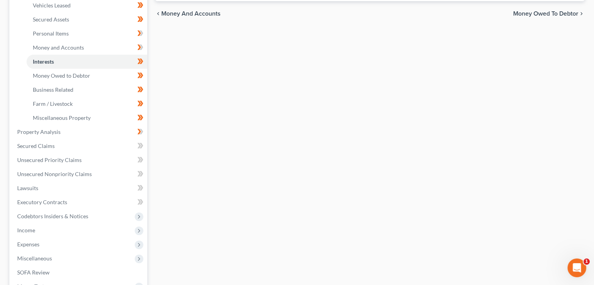
scroll to position [195, 0]
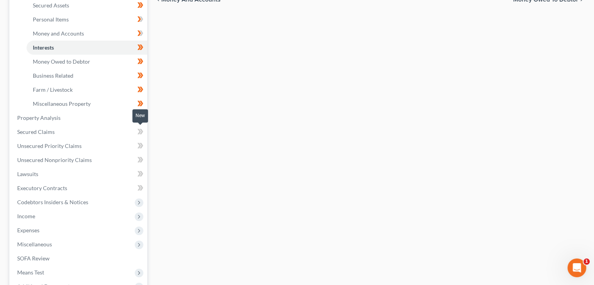
click at [137, 133] on span at bounding box center [141, 133] width 14 height 12
click at [138, 133] on icon at bounding box center [140, 131] width 4 height 5
click at [139, 146] on icon at bounding box center [141, 146] width 6 height 10
click at [139, 154] on link "Unsecured Nonpriority Claims" at bounding box center [79, 160] width 136 height 14
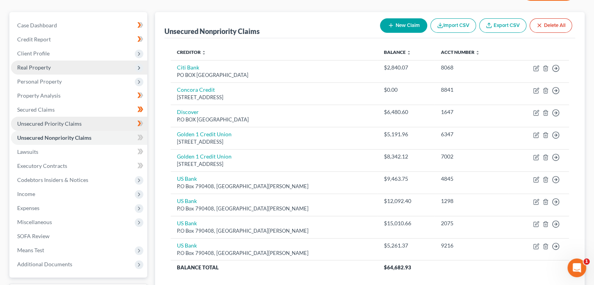
scroll to position [78, 0]
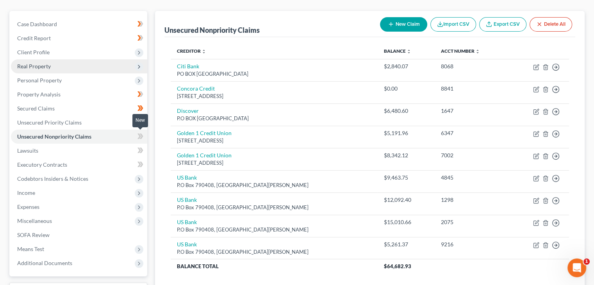
click at [138, 139] on icon at bounding box center [141, 137] width 6 height 10
click at [142, 151] on icon at bounding box center [142, 150] width 4 height 5
click at [141, 162] on icon at bounding box center [142, 164] width 4 height 5
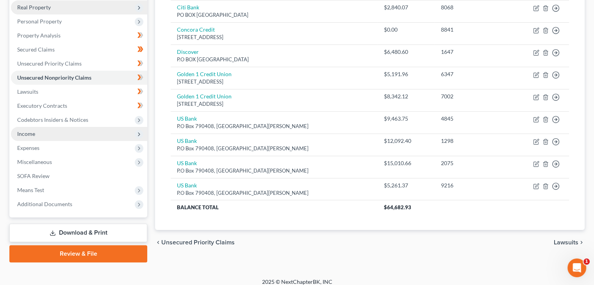
scroll to position [143, 0]
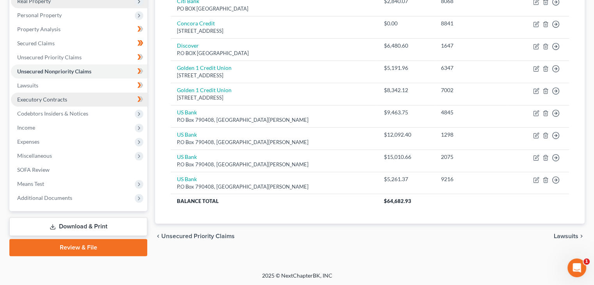
click at [115, 100] on link "Executory Contracts" at bounding box center [79, 100] width 136 height 14
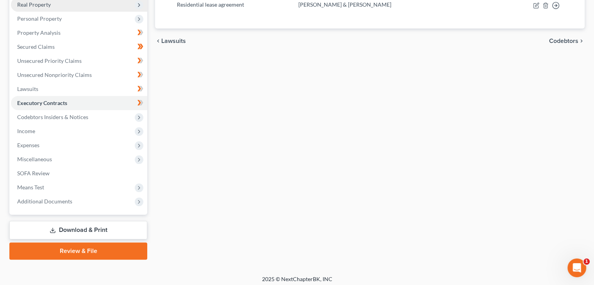
scroll to position [143, 0]
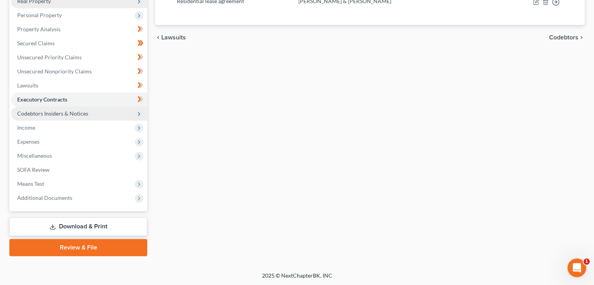
click at [132, 114] on span "Codebtors Insiders & Notices" at bounding box center [79, 114] width 136 height 14
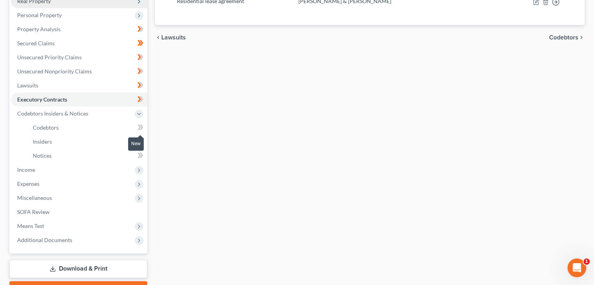
click at [136, 127] on span at bounding box center [141, 129] width 14 height 12
click at [140, 128] on icon at bounding box center [140, 127] width 4 height 5
click at [141, 139] on icon at bounding box center [142, 141] width 4 height 5
click at [141, 142] on icon at bounding box center [142, 141] width 4 height 5
drag, startPoint x: 141, startPoint y: 150, endPoint x: 140, endPoint y: 156, distance: 5.2
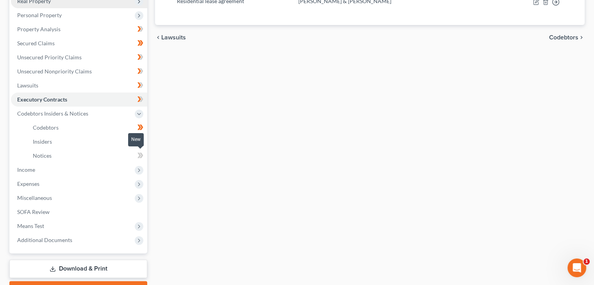
click at [141, 151] on icon at bounding box center [141, 156] width 6 height 10
click at [139, 158] on icon at bounding box center [141, 156] width 6 height 10
click at [139, 156] on icon at bounding box center [140, 155] width 4 height 5
click at [70, 149] on link "Notices" at bounding box center [87, 156] width 121 height 14
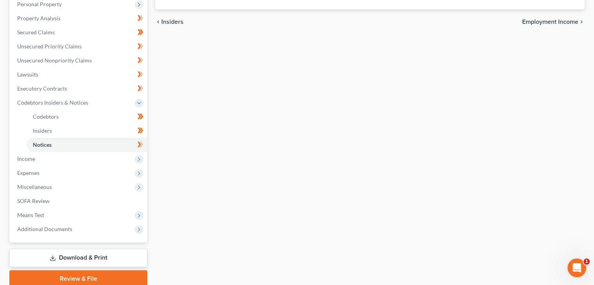
scroll to position [186, 0]
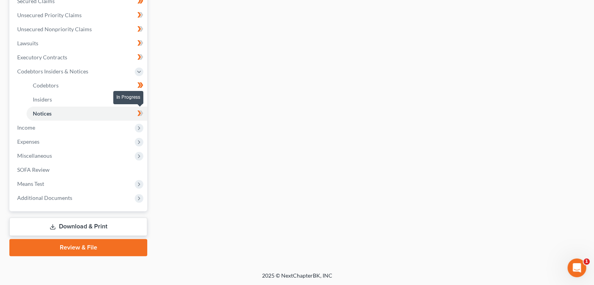
click at [141, 112] on icon at bounding box center [141, 114] width 6 height 10
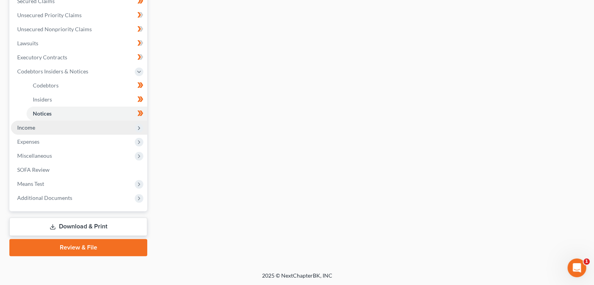
click at [132, 127] on span "Income" at bounding box center [79, 128] width 136 height 14
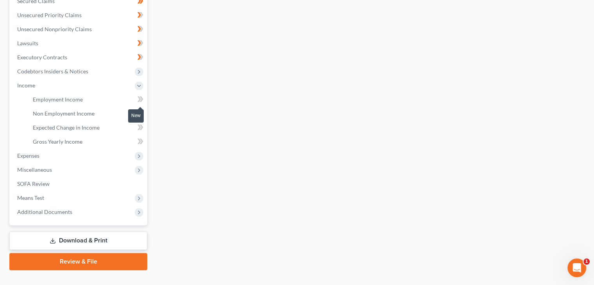
click at [141, 95] on icon at bounding box center [141, 100] width 6 height 10
click at [138, 113] on icon at bounding box center [141, 114] width 6 height 10
click at [138, 114] on icon at bounding box center [140, 113] width 4 height 5
click at [137, 129] on span at bounding box center [141, 129] width 14 height 12
click at [143, 129] on span at bounding box center [141, 129] width 14 height 12
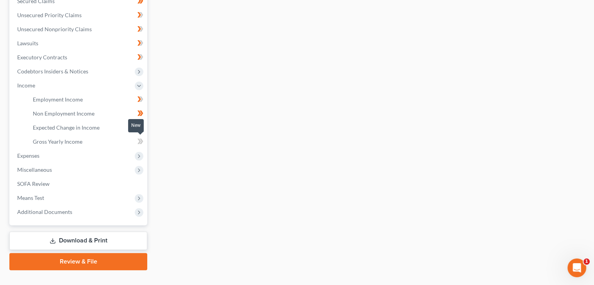
click at [142, 142] on icon at bounding box center [141, 142] width 6 height 10
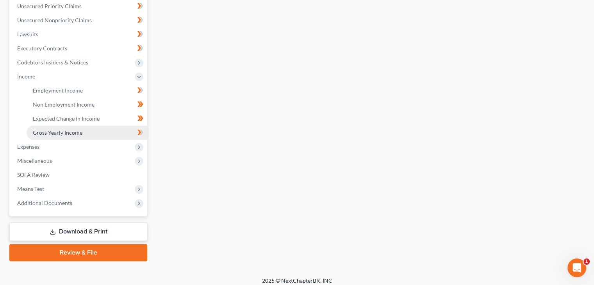
scroll to position [200, 0]
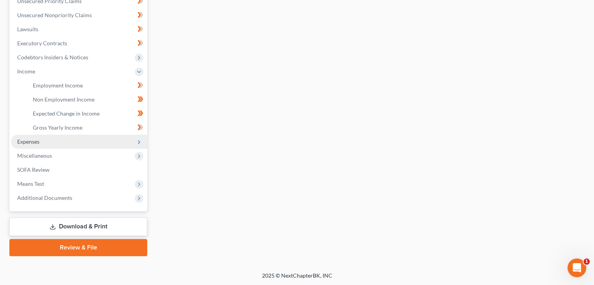
click at [138, 139] on icon at bounding box center [139, 142] width 6 height 6
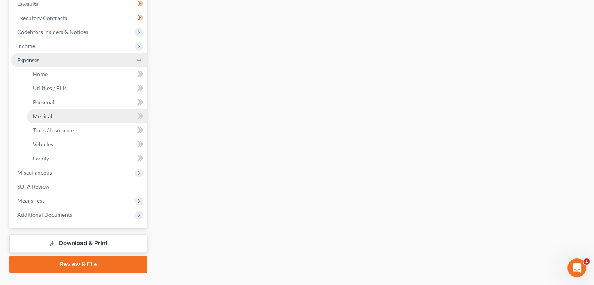
scroll to position [239, 0]
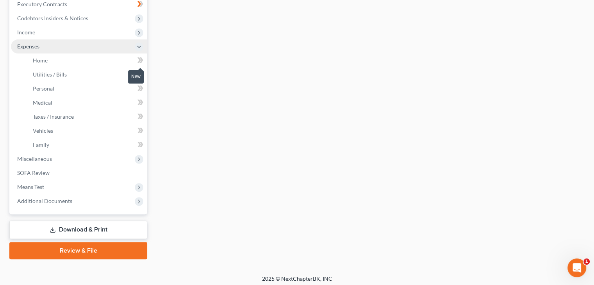
click at [141, 59] on icon at bounding box center [141, 60] width 6 height 10
click at [140, 77] on icon at bounding box center [141, 75] width 6 height 10
click at [136, 90] on span at bounding box center [141, 90] width 14 height 12
click at [139, 102] on icon at bounding box center [140, 102] width 4 height 5
click at [139, 113] on icon at bounding box center [141, 117] width 6 height 10
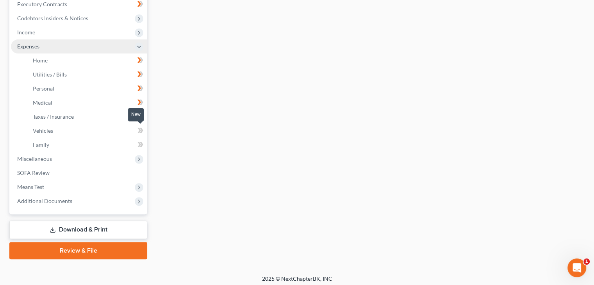
click at [140, 128] on icon at bounding box center [142, 130] width 4 height 5
click at [115, 129] on link "Vehicles" at bounding box center [87, 131] width 121 height 14
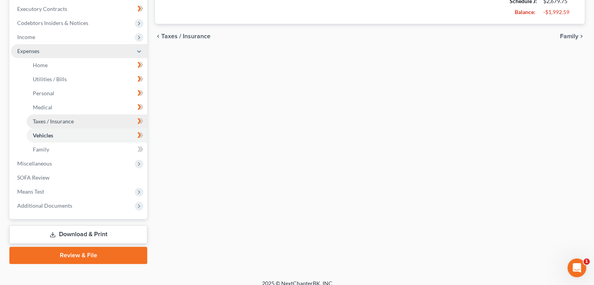
scroll to position [234, 0]
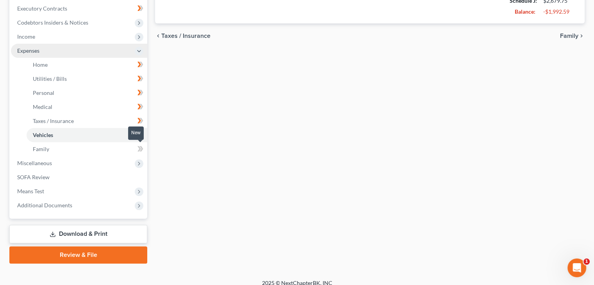
click at [134, 149] on span at bounding box center [141, 150] width 14 height 12
click at [140, 152] on icon at bounding box center [141, 149] width 6 height 10
click at [118, 148] on link "Family" at bounding box center [87, 149] width 121 height 14
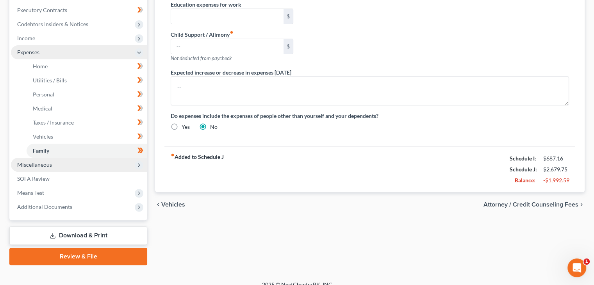
scroll to position [234, 0]
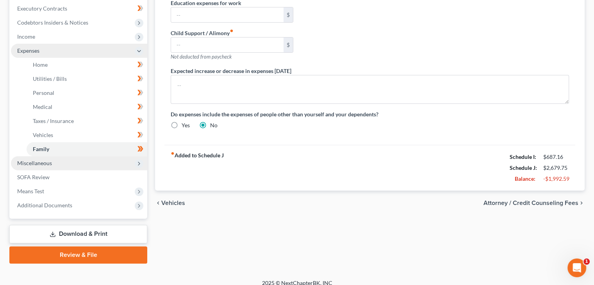
click at [59, 164] on span "Miscellaneous" at bounding box center [79, 163] width 136 height 14
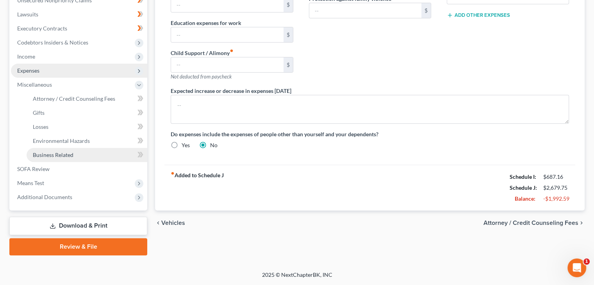
scroll to position [214, 0]
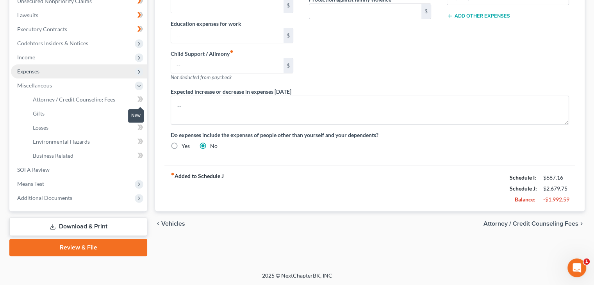
click at [135, 100] on span at bounding box center [141, 101] width 14 height 12
click at [72, 99] on span "Attorney / Credit Counseling Fees" at bounding box center [74, 99] width 82 height 7
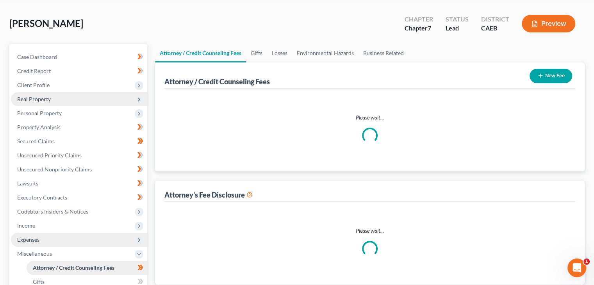
select select "0"
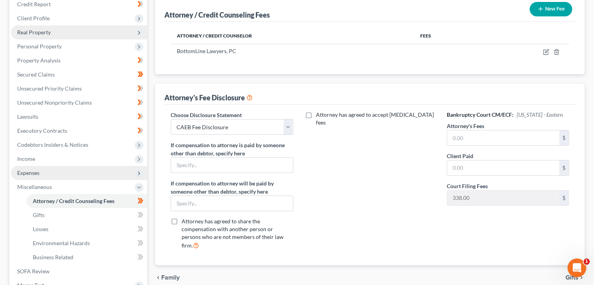
scroll to position [117, 0]
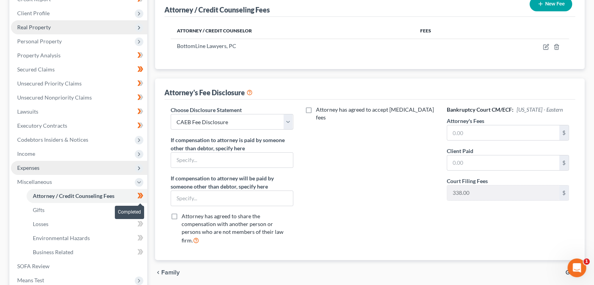
click at [143, 199] on icon at bounding box center [141, 196] width 6 height 10
drag, startPoint x: 141, startPoint y: 197, endPoint x: 130, endPoint y: 202, distance: 12.1
click at [141, 198] on icon at bounding box center [141, 196] width 6 height 10
click at [124, 207] on link "Gifts" at bounding box center [87, 210] width 121 height 14
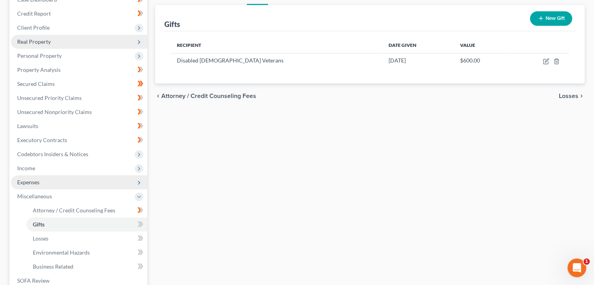
scroll to position [117, 0]
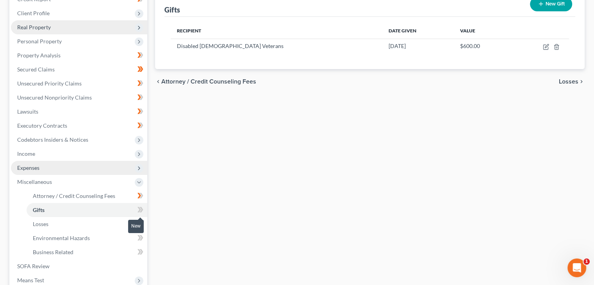
click at [139, 206] on icon at bounding box center [141, 210] width 6 height 10
click at [131, 222] on link "Losses" at bounding box center [87, 224] width 121 height 14
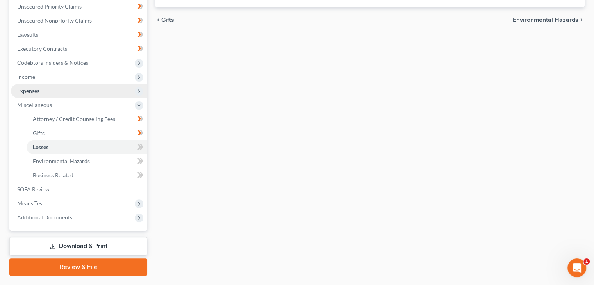
scroll to position [195, 0]
click at [138, 143] on icon at bounding box center [141, 146] width 6 height 10
click at [137, 158] on span at bounding box center [141, 161] width 14 height 12
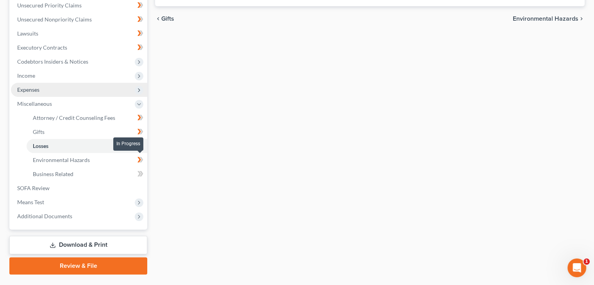
click at [138, 161] on icon at bounding box center [140, 159] width 4 height 5
click at [139, 176] on icon at bounding box center [141, 174] width 6 height 10
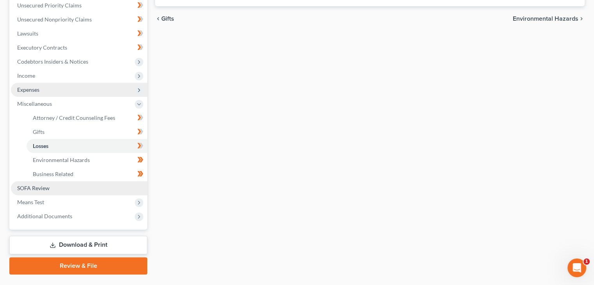
click at [108, 187] on link "SOFA Review" at bounding box center [79, 188] width 136 height 14
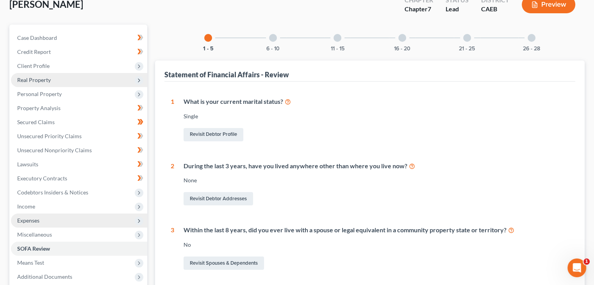
scroll to position [78, 0]
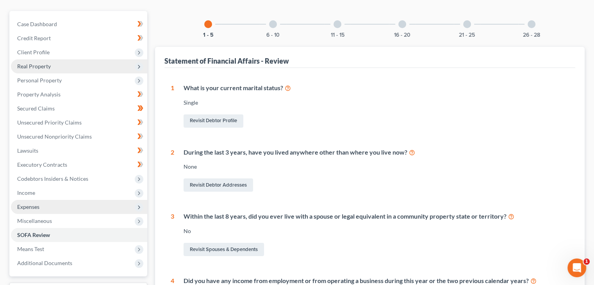
click at [392, 21] on div "16 - 20" at bounding box center [402, 24] width 27 height 27
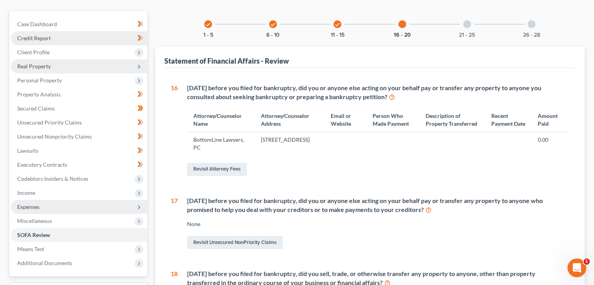
click at [58, 38] on link "Credit Report" at bounding box center [79, 38] width 136 height 14
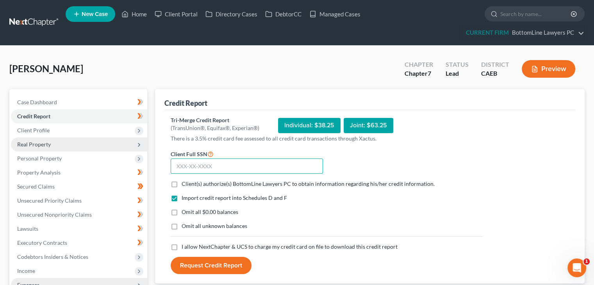
click at [231, 159] on input "text" at bounding box center [247, 167] width 152 height 16
click at [238, 166] on input "text" at bounding box center [247, 167] width 152 height 16
type input "606-86-7016"
click at [245, 184] on span "Client(s) authorize(s) BottomLine Lawyers PC to obtain information regarding hi…" at bounding box center [308, 184] width 253 height 7
click at [190, 184] on input "Client(s) authorize(s) BottomLine Lawyers PC to obtain information regarding hi…" at bounding box center [187, 182] width 5 height 5
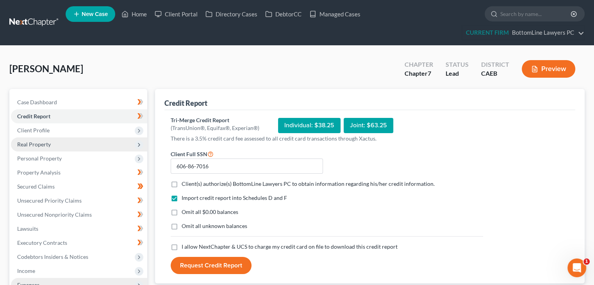
checkbox input "true"
click at [182, 244] on label "I allow NextChapter & UCS to charge my credit card on file to download this cre…" at bounding box center [290, 247] width 216 height 8
click at [185, 244] on input "I allow NextChapter & UCS to charge my credit card on file to download this cre…" at bounding box center [187, 245] width 5 height 5
checkbox input "true"
click at [199, 266] on button "Request Credit Report" at bounding box center [211, 265] width 81 height 17
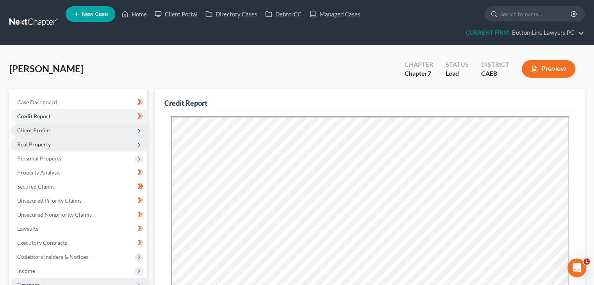
click at [46, 128] on span "Client Profile" at bounding box center [33, 130] width 32 height 7
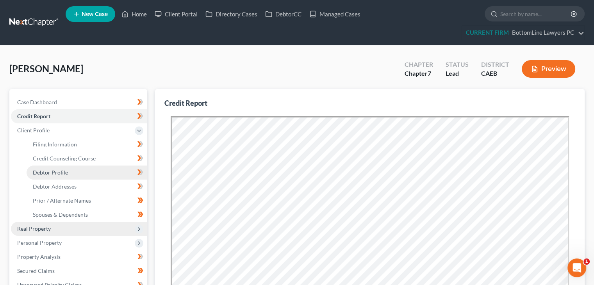
click at [66, 177] on link "Debtor Profile" at bounding box center [87, 173] width 121 height 14
select select "0"
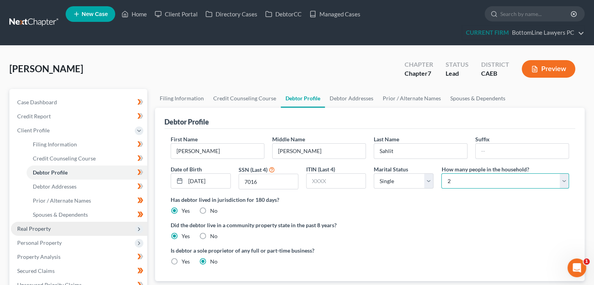
click at [564, 183] on select "Select 1 2 3 4 5 6 7 8 9 10 11 12 13 14 15 16 17 18 19 20" at bounding box center [506, 182] width 128 height 16
select select "0"
click at [442, 174] on select "Select 1 2 3 4 5 6 7 8 9 10 11 12 13 14 15 16 17 18 19 20" at bounding box center [506, 182] width 128 height 16
click at [531, 118] on div "Debtor Profile" at bounding box center [370, 118] width 411 height 21
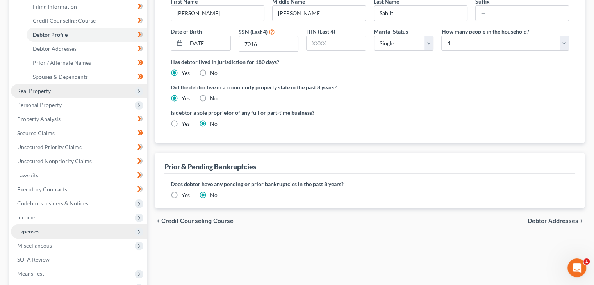
scroll to position [156, 0]
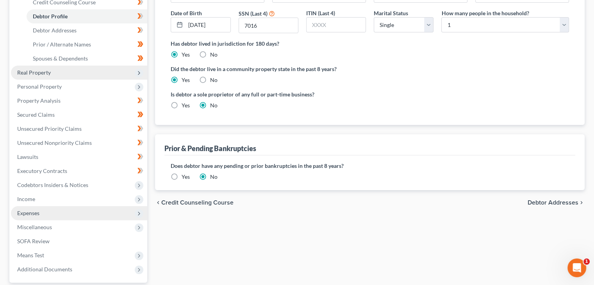
click at [552, 203] on span "Debtor Addresses" at bounding box center [553, 203] width 51 height 6
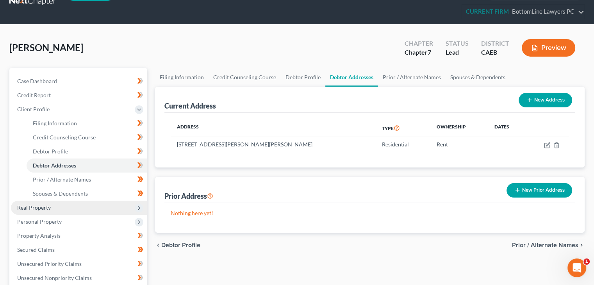
scroll to position [39, 0]
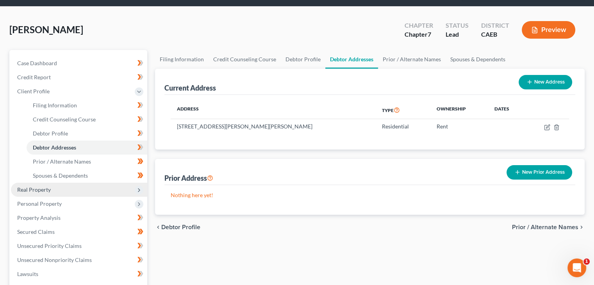
click at [553, 230] on span "Prior / Alternate Names" at bounding box center [545, 227] width 66 height 6
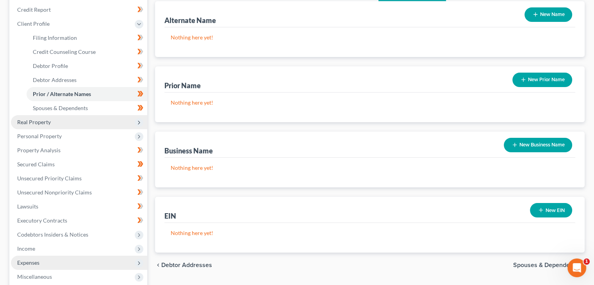
scroll to position [195, 0]
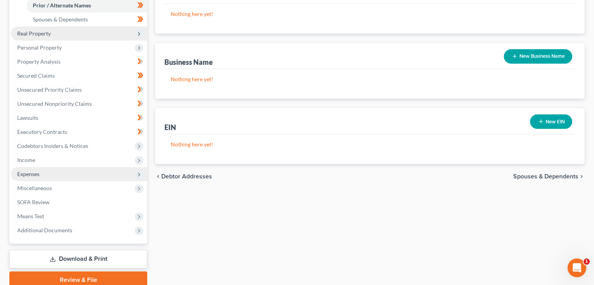
click at [536, 174] on span "Spouses & Dependents" at bounding box center [546, 177] width 65 height 6
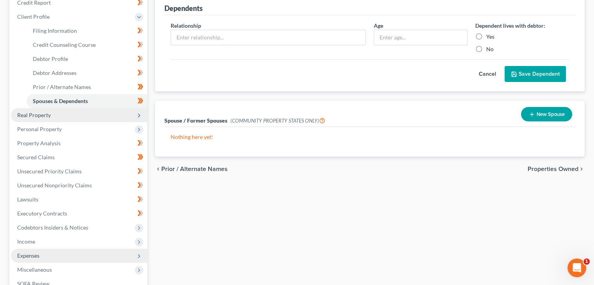
scroll to position [195, 0]
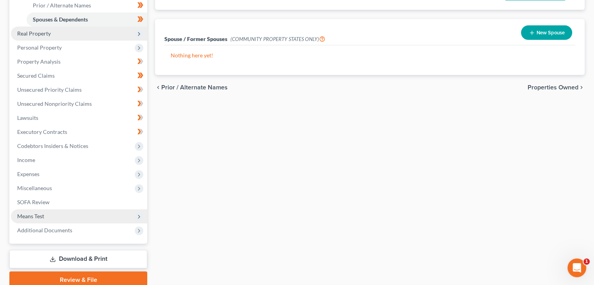
click at [61, 216] on span "Means Test" at bounding box center [79, 216] width 136 height 14
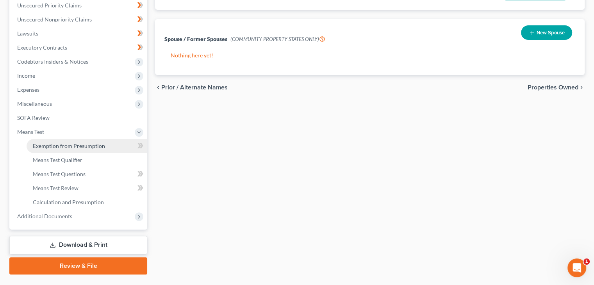
click at [73, 143] on span "Exemption from Presumption" at bounding box center [69, 146] width 72 height 7
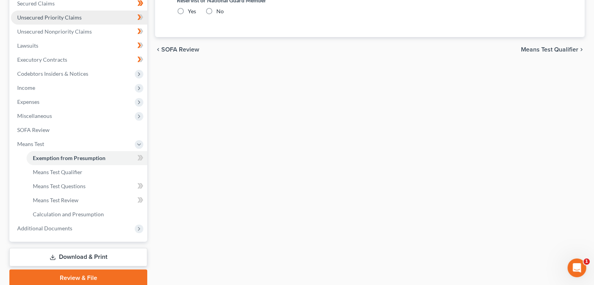
radio input "true"
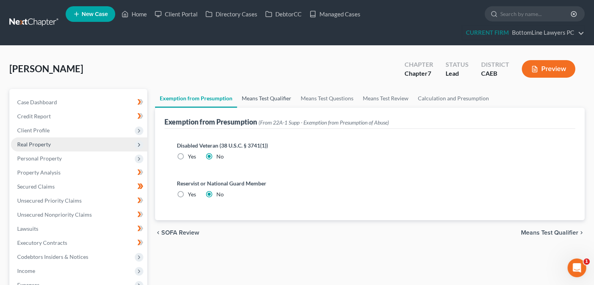
click at [253, 97] on link "Means Test Qualifier" at bounding box center [266, 98] width 59 height 19
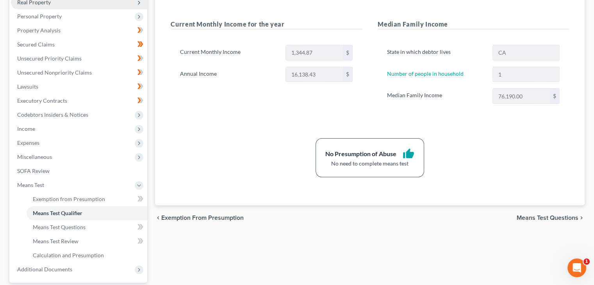
scroll to position [156, 0]
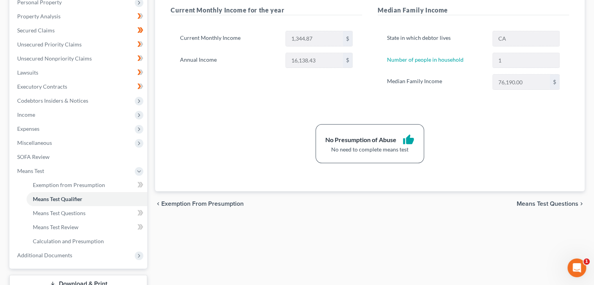
click at [540, 207] on div "chevron_left Exemption from Presumption Means Test Questions chevron_right" at bounding box center [370, 204] width 430 height 25
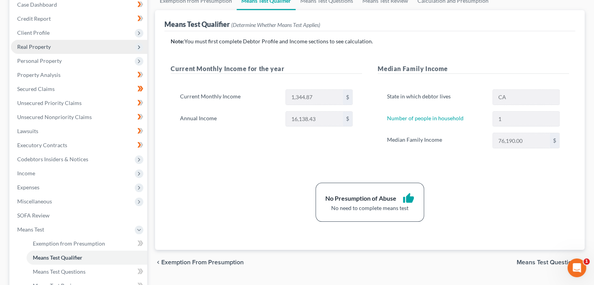
scroll to position [78, 0]
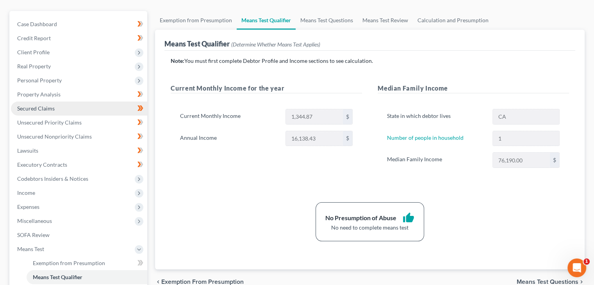
click at [46, 102] on link "Secured Claims" at bounding box center [79, 109] width 136 height 14
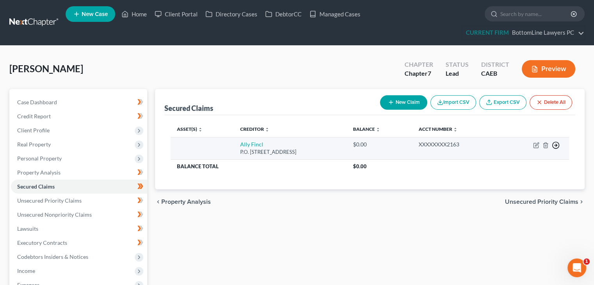
click at [555, 147] on icon "button" at bounding box center [556, 145] width 8 height 8
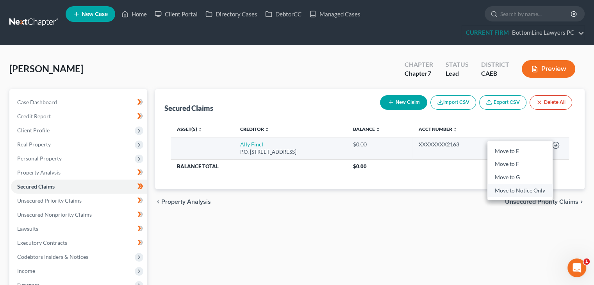
click at [524, 193] on link "Move to Notice Only" at bounding box center [520, 190] width 65 height 13
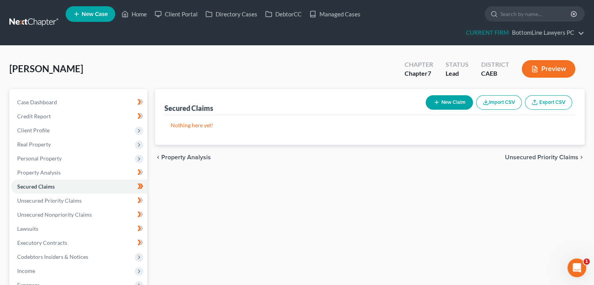
click at [524, 157] on span "Unsecured Priority Claims" at bounding box center [541, 157] width 73 height 6
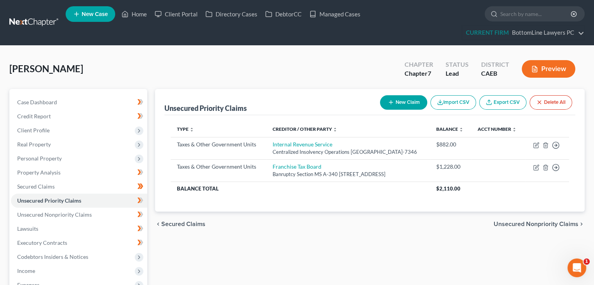
click at [518, 227] on span "Unsecured Nonpriority Claims" at bounding box center [536, 224] width 85 height 6
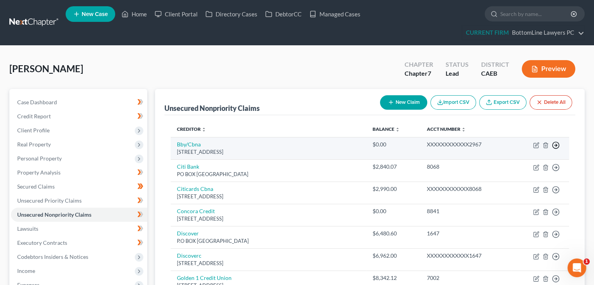
click at [557, 146] on polyline "button" at bounding box center [556, 145] width 1 height 3
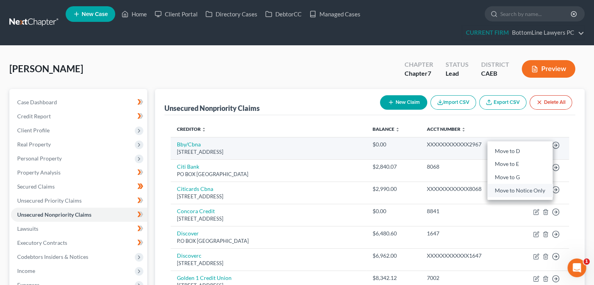
click at [507, 190] on link "Move to Notice Only" at bounding box center [520, 190] width 65 height 13
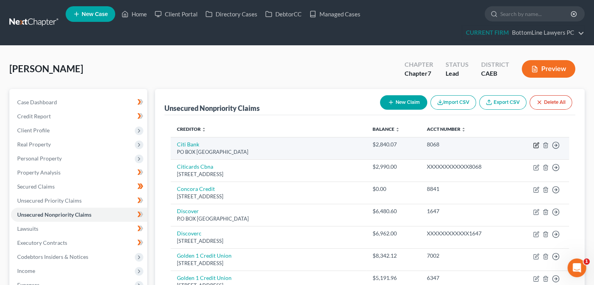
click at [537, 147] on icon "button" at bounding box center [536, 145] width 6 height 6
select select "3"
select select "2"
select select "0"
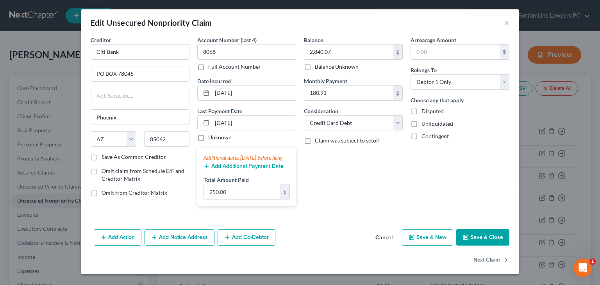
click at [382, 243] on button "Cancel" at bounding box center [384, 238] width 30 height 16
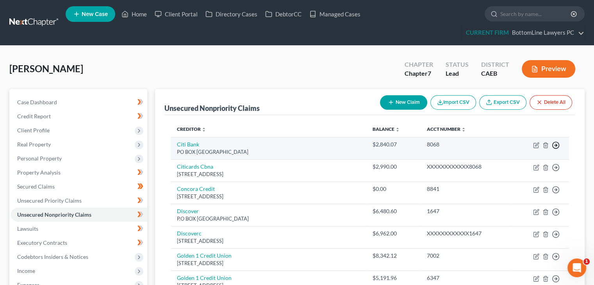
click at [556, 144] on polyline "button" at bounding box center [556, 145] width 1 height 3
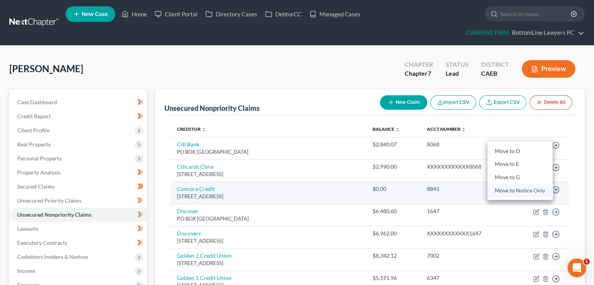
drag, startPoint x: 509, startPoint y: 192, endPoint x: 492, endPoint y: 186, distance: 17.4
click at [509, 192] on link "Move to Notice Only" at bounding box center [520, 190] width 65 height 13
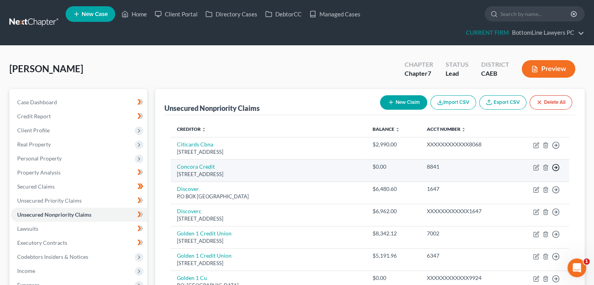
click at [555, 167] on icon "button" at bounding box center [556, 168] width 8 height 8
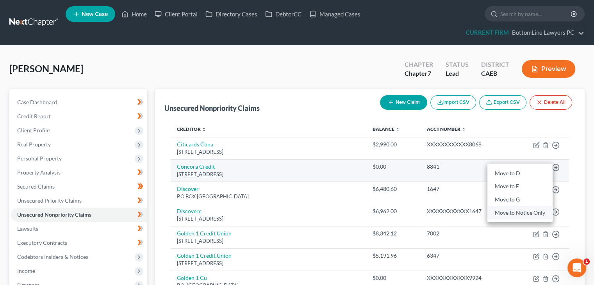
click at [521, 213] on link "Move to Notice Only" at bounding box center [520, 212] width 65 height 13
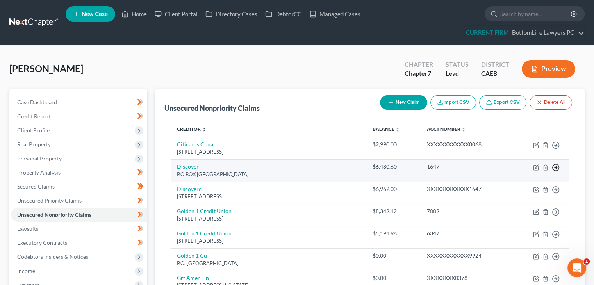
click at [558, 168] on icon "button" at bounding box center [556, 168] width 8 height 8
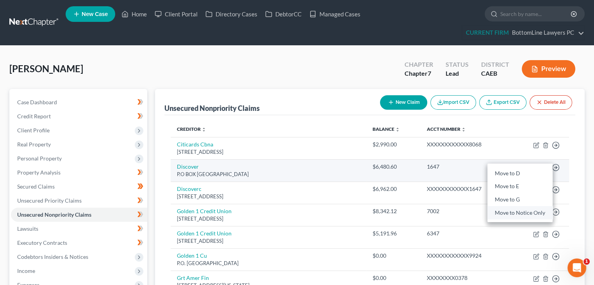
click at [510, 213] on link "Move to Notice Only" at bounding box center [520, 212] width 65 height 13
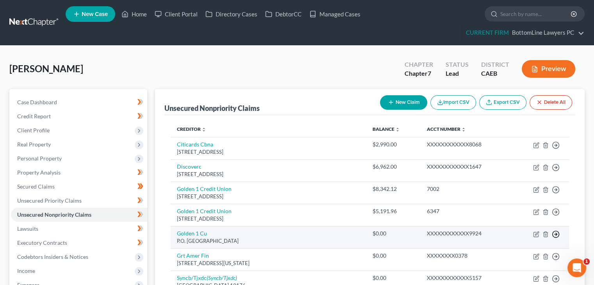
click at [558, 234] on icon "button" at bounding box center [556, 235] width 8 height 8
click at [530, 277] on link "Move to Notice Only" at bounding box center [520, 279] width 65 height 13
click at [557, 234] on icon "button" at bounding box center [556, 235] width 8 height 8
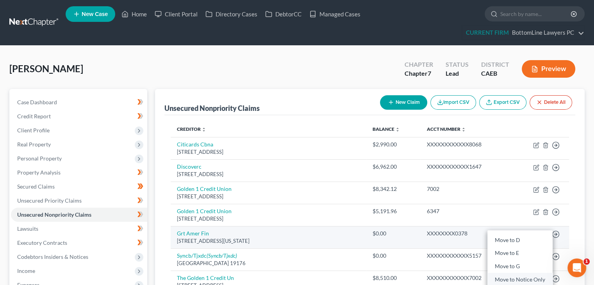
click at [525, 276] on link "Move to Notice Only" at bounding box center [520, 279] width 65 height 13
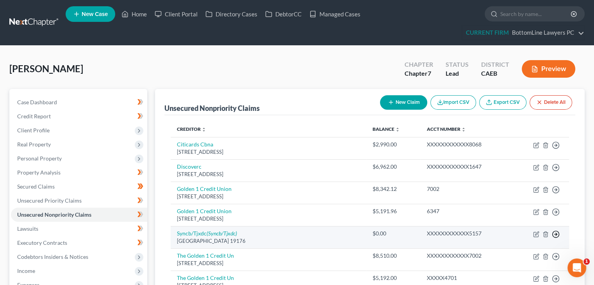
click at [557, 234] on polyline "button" at bounding box center [556, 234] width 1 height 3
click at [516, 277] on link "Move to Notice Only" at bounding box center [520, 279] width 65 height 13
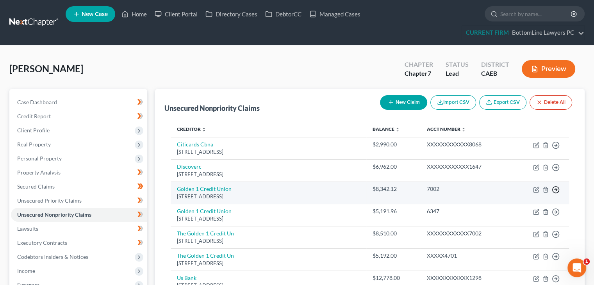
click at [557, 190] on icon "button" at bounding box center [556, 190] width 8 height 8
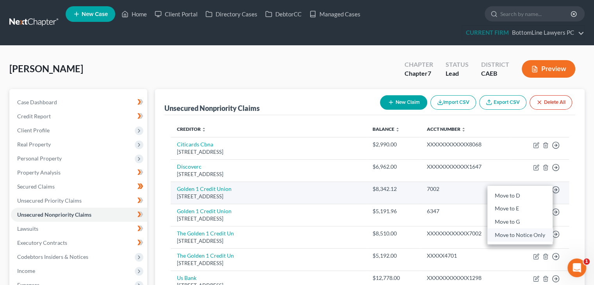
click at [529, 234] on link "Move to Notice Only" at bounding box center [520, 235] width 65 height 13
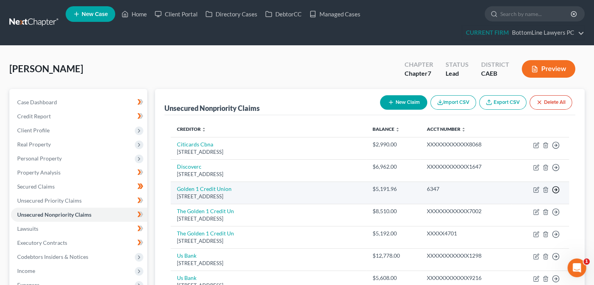
click at [556, 190] on polyline "button" at bounding box center [556, 190] width 1 height 3
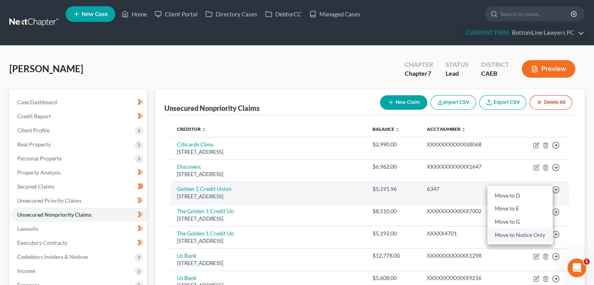
click at [513, 236] on link "Move to Notice Only" at bounding box center [520, 235] width 65 height 13
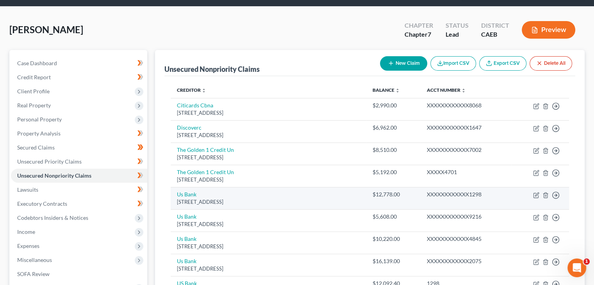
scroll to position [78, 0]
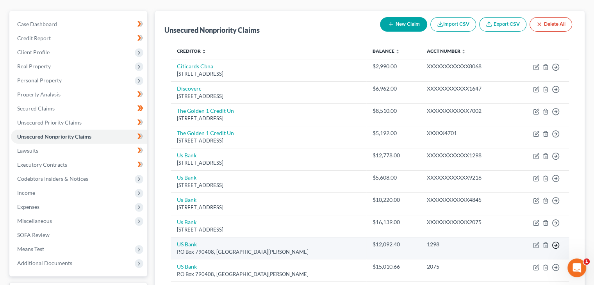
click at [558, 244] on icon "button" at bounding box center [556, 246] width 8 height 8
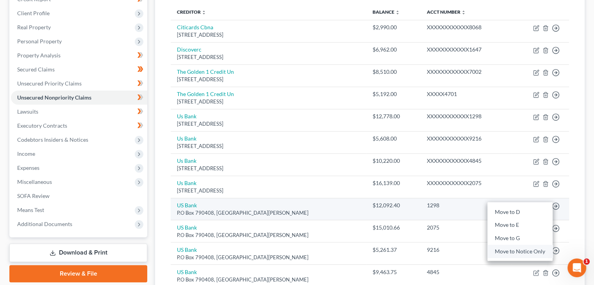
click at [523, 250] on link "Move to Notice Only" at bounding box center [520, 251] width 65 height 13
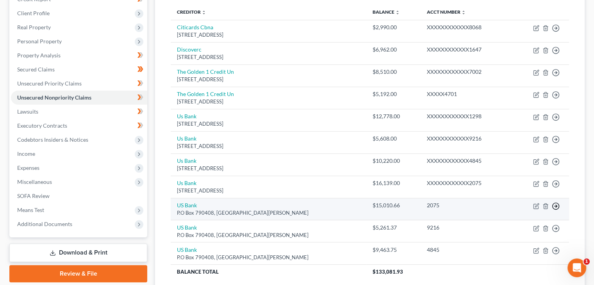
click at [558, 205] on icon "button" at bounding box center [556, 206] width 8 height 8
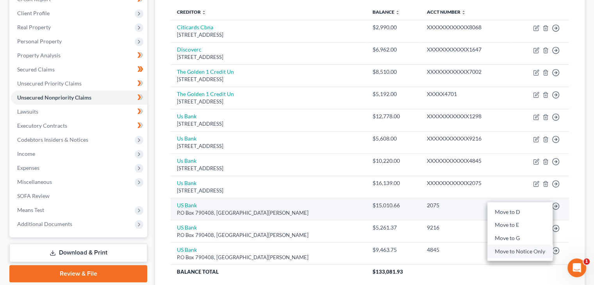
click at [522, 249] on link "Move to Notice Only" at bounding box center [520, 251] width 65 height 13
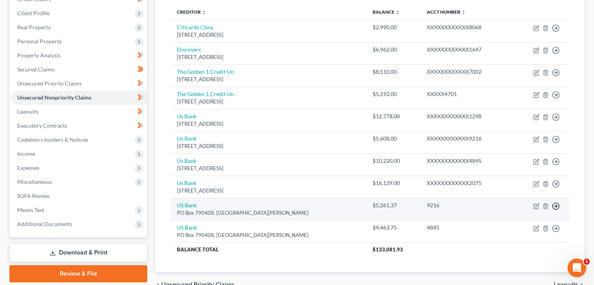
click at [557, 207] on icon "button" at bounding box center [556, 206] width 8 height 8
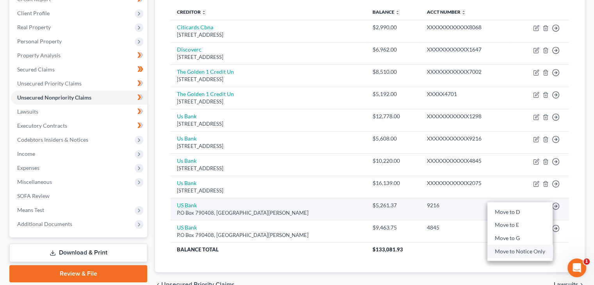
click at [522, 252] on link "Move to Notice Only" at bounding box center [520, 251] width 65 height 13
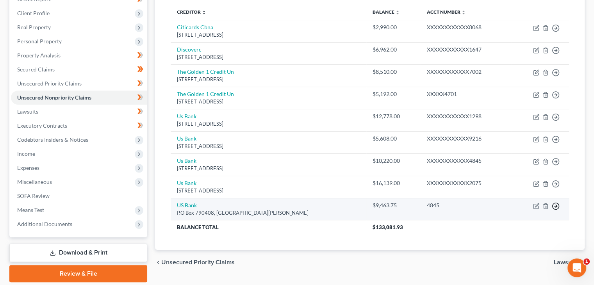
click at [558, 205] on icon "button" at bounding box center [556, 206] width 8 height 8
click at [536, 251] on link "Move to Notice Only" at bounding box center [520, 251] width 65 height 13
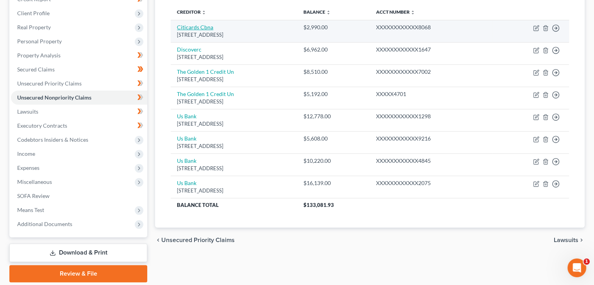
click at [202, 25] on link "Citicards Cbna" at bounding box center [195, 27] width 36 height 7
select select "43"
select select "2"
select select "0"
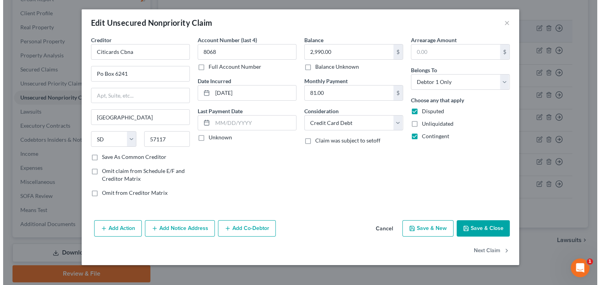
scroll to position [103, 0]
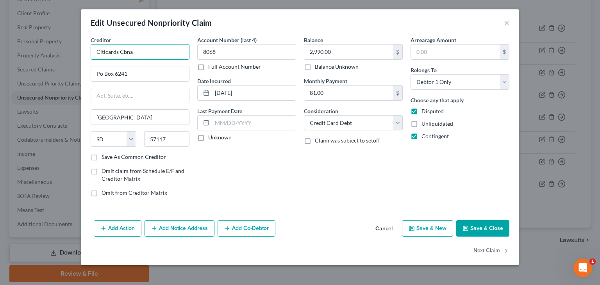
click at [162, 52] on input "Citicards Cbna" at bounding box center [140, 52] width 99 height 16
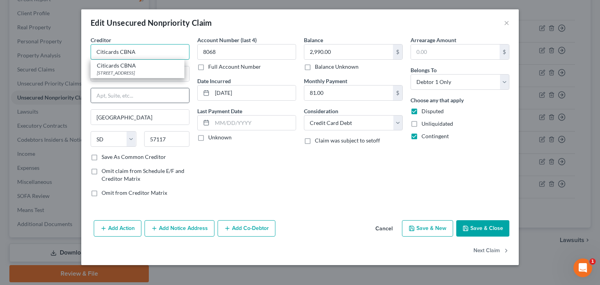
type input "Citicards CBNA"
click at [159, 88] on div at bounding box center [140, 96] width 99 height 16
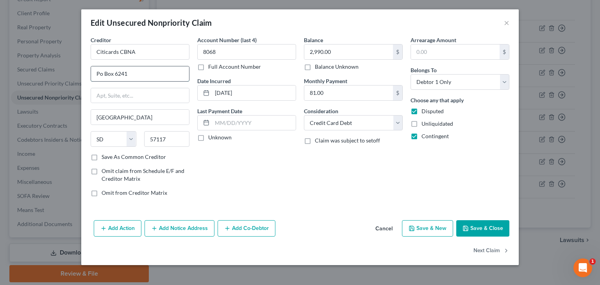
click at [104, 75] on input "Po Box 6241" at bounding box center [140, 73] width 98 height 15
type input "PO Box 6241"
click at [480, 228] on button "Save & Close" at bounding box center [482, 228] width 53 height 16
type input "0"
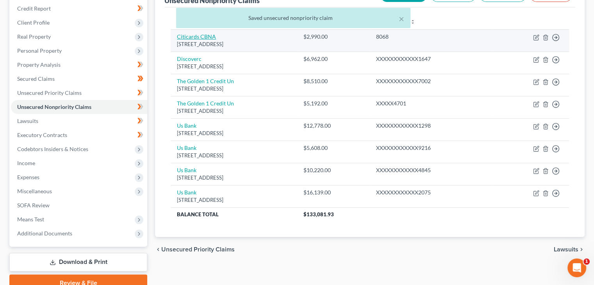
scroll to position [78, 0]
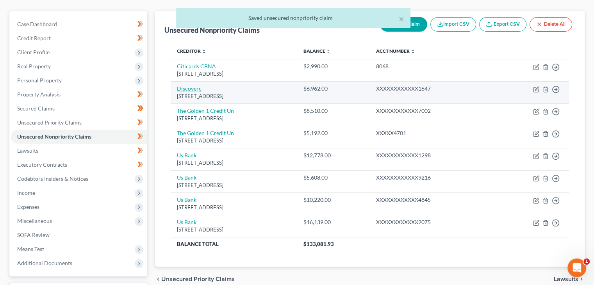
click at [195, 89] on link "Discoverc" at bounding box center [189, 88] width 25 height 7
select select "46"
select select "2"
select select "0"
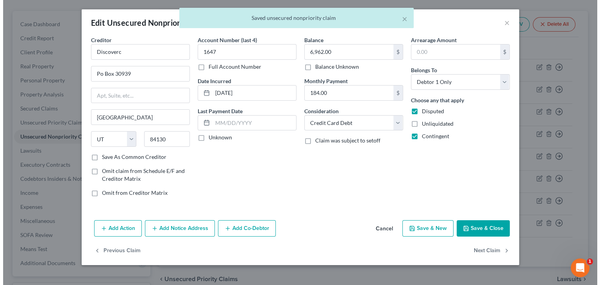
scroll to position [64, 0]
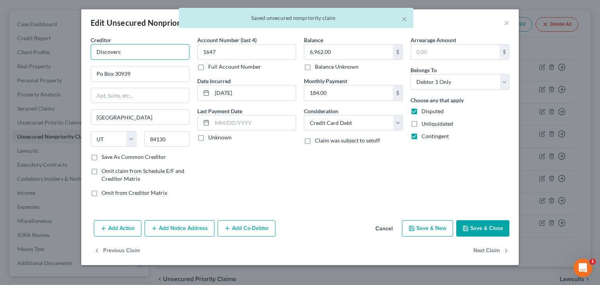
click at [138, 48] on input "Discoverc" at bounding box center [140, 52] width 99 height 16
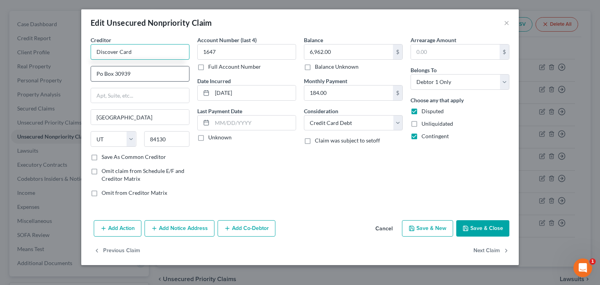
type input "Discover Card"
drag, startPoint x: 103, startPoint y: 76, endPoint x: 103, endPoint y: 69, distance: 7.0
click at [103, 76] on input "Po Box 30939" at bounding box center [140, 73] width 98 height 15
click at [138, 74] on input "Po Box 30939" at bounding box center [140, 73] width 98 height 15
click at [142, 77] on input "Po Box 30939" at bounding box center [140, 73] width 98 height 15
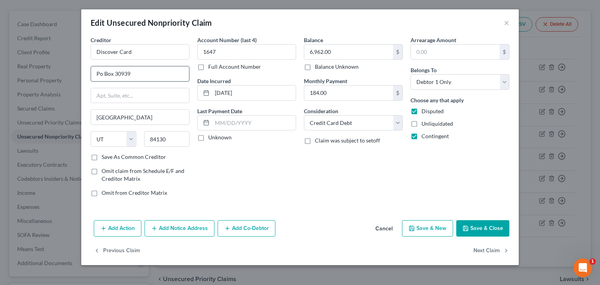
type input "PO Box 30939"
drag, startPoint x: 135, startPoint y: 75, endPoint x: 91, endPoint y: 80, distance: 43.7
click at [91, 80] on input "PO Box 30939" at bounding box center [140, 73] width 98 height 15
click at [102, 93] on input "text" at bounding box center [140, 95] width 98 height 15
paste input "PO Box 30939"
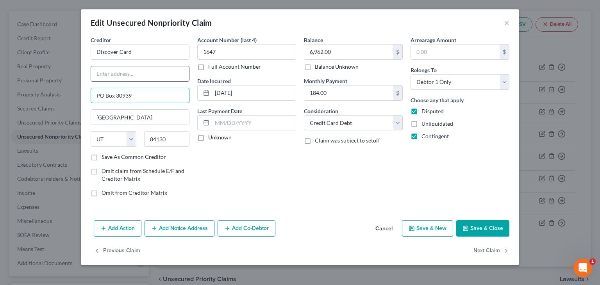
type input "PO Box 30939"
drag, startPoint x: 105, startPoint y: 79, endPoint x: 107, endPoint y: 69, distance: 10.0
click at [105, 77] on input "text" at bounding box center [140, 73] width 98 height 15
type input "Attn: Bankruptcy Dept"
click at [476, 230] on button "Save & Close" at bounding box center [482, 228] width 53 height 16
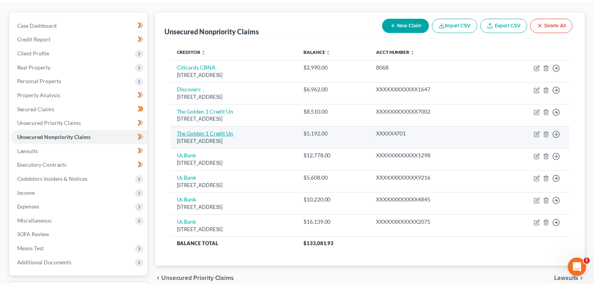
scroll to position [78, 0]
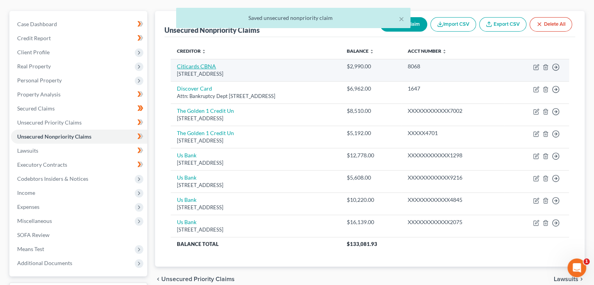
click at [201, 64] on link "Citicards CBNA" at bounding box center [196, 66] width 39 height 7
select select "43"
select select "2"
select select "0"
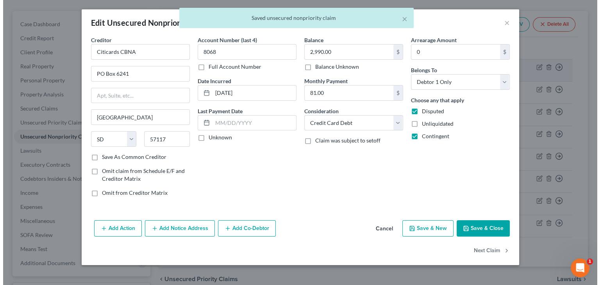
scroll to position [64, 0]
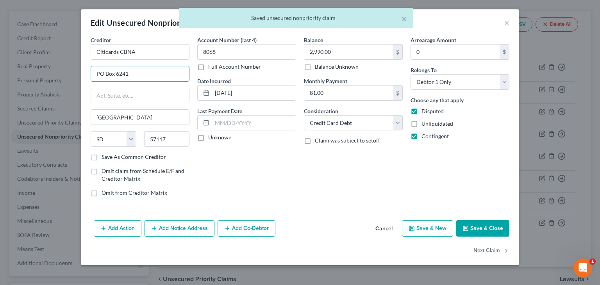
drag, startPoint x: 165, startPoint y: 74, endPoint x: 9, endPoint y: 91, distance: 156.1
click at [9, 91] on div "Edit Unsecured Nonpriority Claim × Creditor * Citicards CBNA PO Box 6241 Sioux …" at bounding box center [300, 142] width 600 height 285
click at [109, 64] on div "Creditor * Citicards CBNA Sioux Falls State AL AK AR AZ CA CO CT DE DC FL GA GU…" at bounding box center [140, 94] width 99 height 117
click at [111, 74] on input "text" at bounding box center [140, 73] width 98 height 15
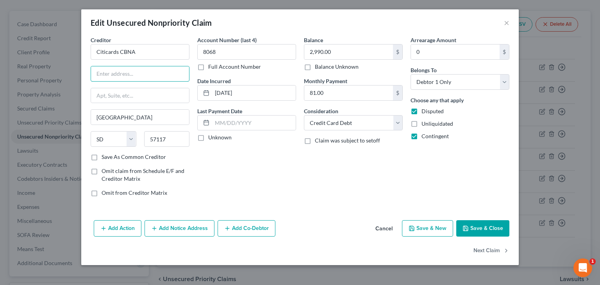
type input "Attn: Bankruptcy Dept"
click at [132, 97] on input "text" at bounding box center [140, 95] width 98 height 15
paste input "PO Box 6241"
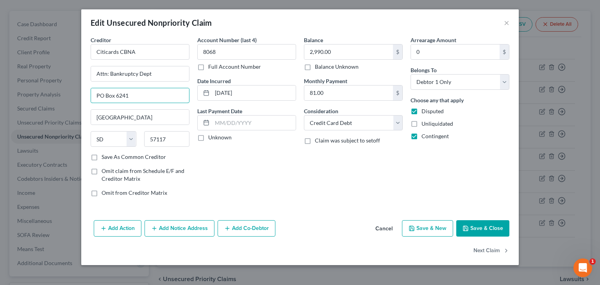
type input "PO Box 6241"
click at [474, 224] on button "Save & Close" at bounding box center [482, 228] width 53 height 16
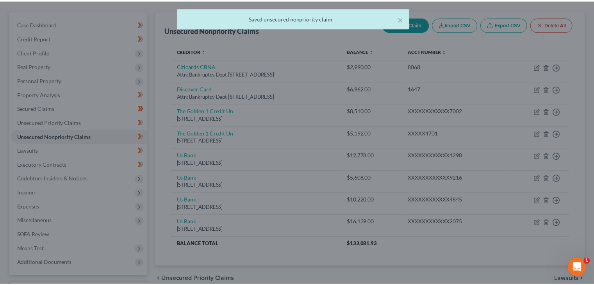
scroll to position [78, 0]
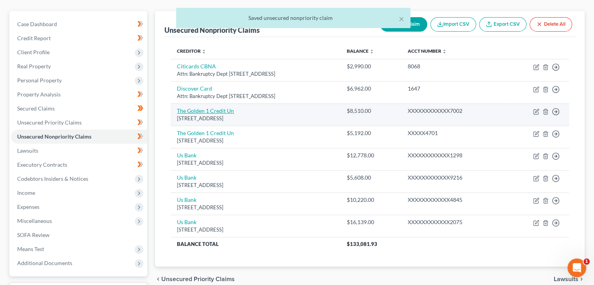
click at [208, 111] on link "The Golden 1 Credit Un" at bounding box center [205, 110] width 57 height 7
select select "4"
select select "2"
select select "0"
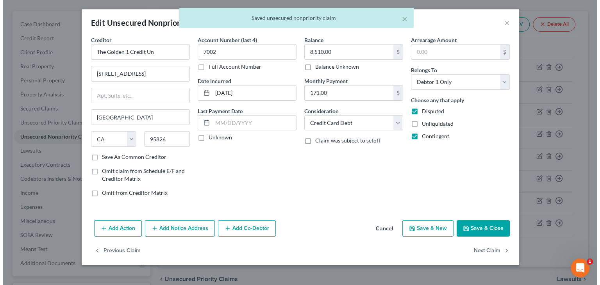
scroll to position [64, 0]
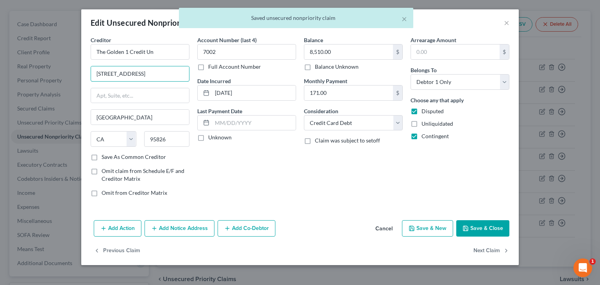
drag, startPoint x: 163, startPoint y: 71, endPoint x: 43, endPoint y: 85, distance: 120.4
click at [48, 83] on div "Edit Unsecured Nonpriority Claim × Creditor * The Golden 1 Credit Un 8945 Cal C…" at bounding box center [300, 142] width 600 height 285
click at [108, 92] on input "text" at bounding box center [140, 95] width 98 height 15
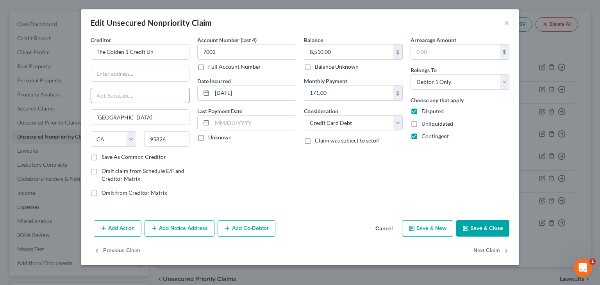
paste input "8945 Cal Center Dr"
type input "8945 Cal Center Dr"
click at [129, 70] on input "text" at bounding box center [140, 73] width 98 height 15
type input "Attn: Bankruptcy Dept"
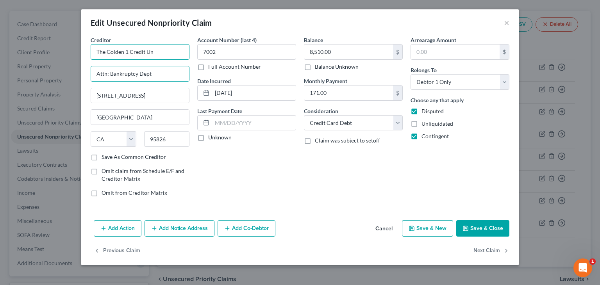
click at [156, 54] on input "The Golden 1 Credit Un" at bounding box center [140, 52] width 99 height 16
type input "The Golden 1 Credit Union"
click at [481, 231] on button "Save & Close" at bounding box center [482, 228] width 53 height 16
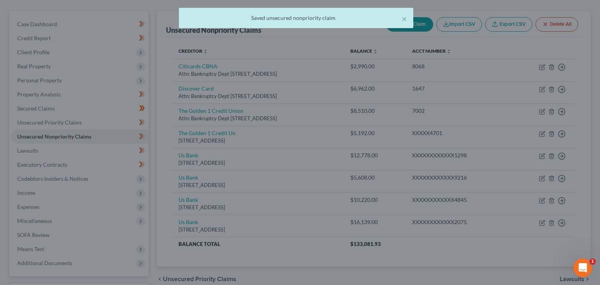
type input "0"
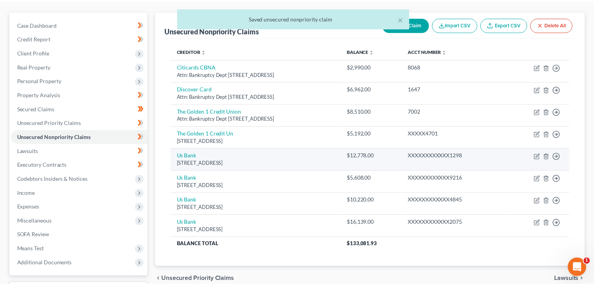
scroll to position [78, 0]
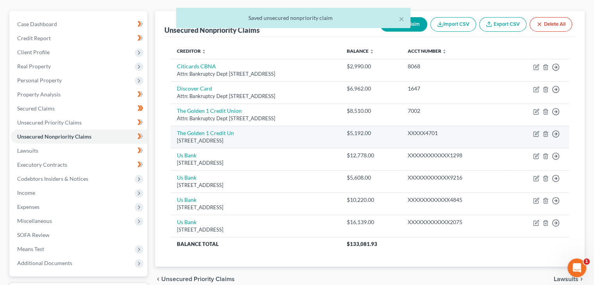
click at [209, 137] on div "8945 Cal Center Dr, Sacramento, CA 95826" at bounding box center [256, 140] width 158 height 7
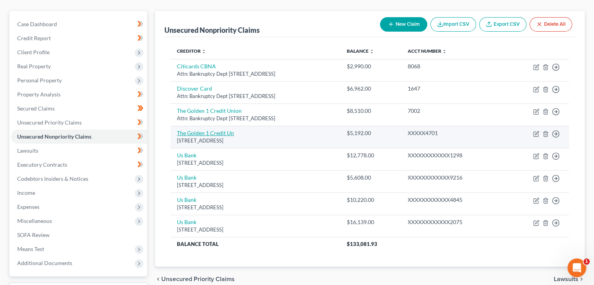
click at [184, 134] on link "The Golden 1 Credit Un" at bounding box center [205, 133] width 57 height 7
select select "4"
select select "0"
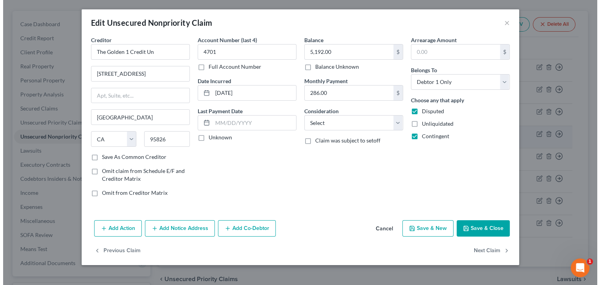
scroll to position [64, 0]
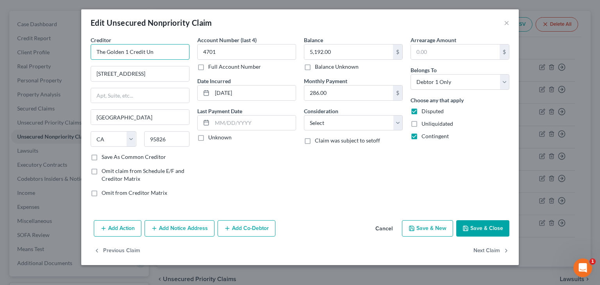
drag, startPoint x: 166, startPoint y: 53, endPoint x: 55, endPoint y: 55, distance: 111.0
click at [55, 55] on div "Edit Unsecured Nonpriority Claim × Creditor * The Golden 1 Credit Un 8945 Cal C…" at bounding box center [300, 142] width 600 height 285
click at [381, 227] on button "Cancel" at bounding box center [384, 229] width 30 height 16
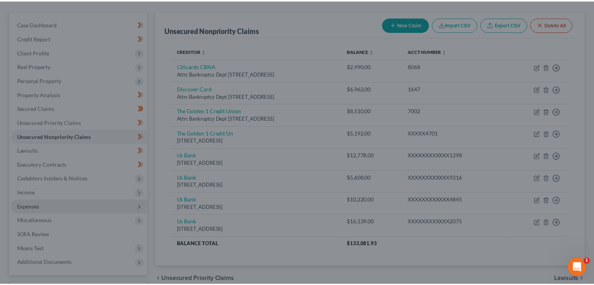
scroll to position [78, 0]
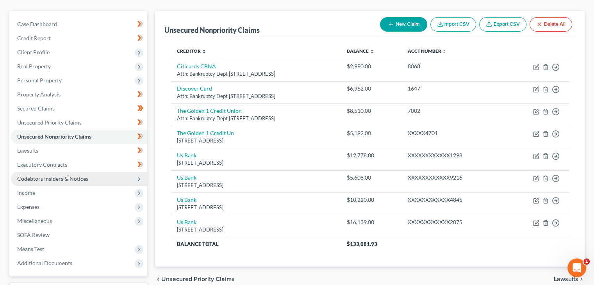
click at [49, 180] on span "Codebtors Insiders & Notices" at bounding box center [52, 178] width 71 height 7
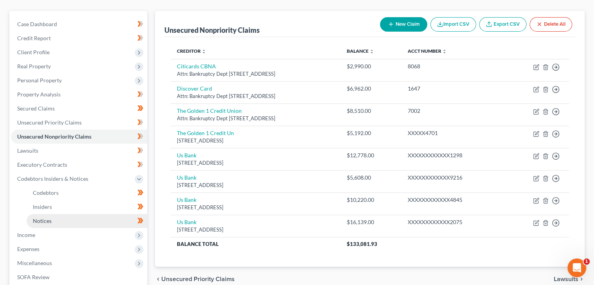
click at [41, 220] on span "Notices" at bounding box center [42, 221] width 19 height 7
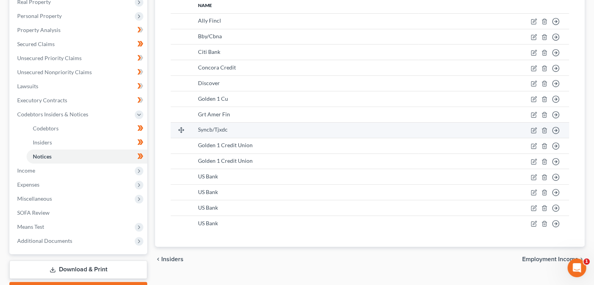
scroll to position [156, 0]
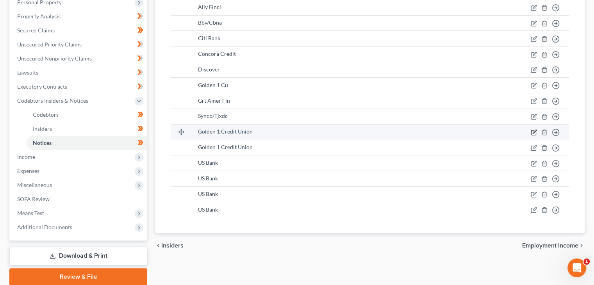
click at [533, 133] on icon "button" at bounding box center [534, 132] width 6 height 6
select select "4"
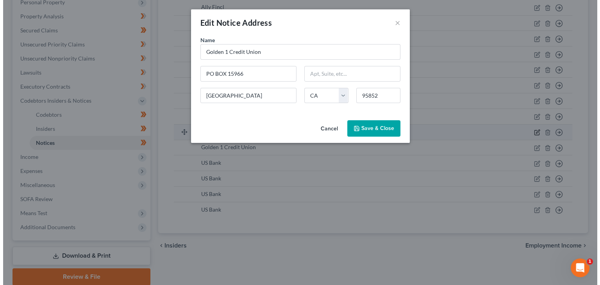
scroll to position [142, 0]
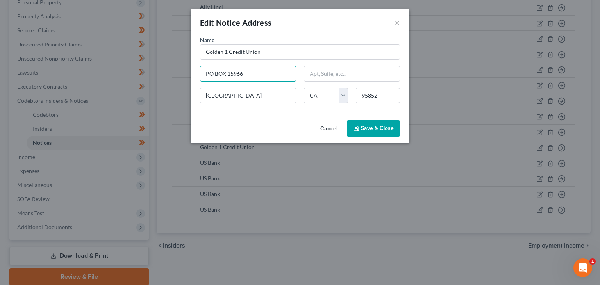
drag, startPoint x: 273, startPoint y: 71, endPoint x: 155, endPoint y: 88, distance: 119.2
click at [155, 88] on div "Edit Notice Address × Name * Golden 1 Credit Union PO BOX 15966 Sacramento Stat…" at bounding box center [300, 142] width 600 height 285
drag, startPoint x: 385, startPoint y: 98, endPoint x: 341, endPoint y: 104, distance: 44.2
click at [341, 104] on div "Name * Golden 1 Credit Union PO BOX 15966 Sacramento State AL AK AR AZ CA CO CT…" at bounding box center [300, 72] width 208 height 73
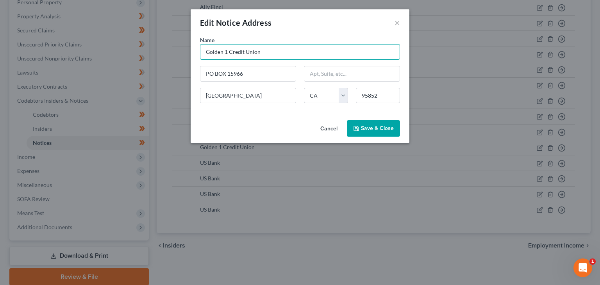
click at [306, 54] on input "Golden 1 Credit Union" at bounding box center [300, 52] width 200 height 16
paste input "95852"
type input "Golden 1 Credit Union 95852"
drag, startPoint x: 311, startPoint y: 50, endPoint x: 176, endPoint y: 69, distance: 136.6
click at [176, 69] on div "Edit Notice Address × Name * Golden 1 Credit Union 95852 PO BOX 15966 Sacrament…" at bounding box center [300, 142] width 600 height 285
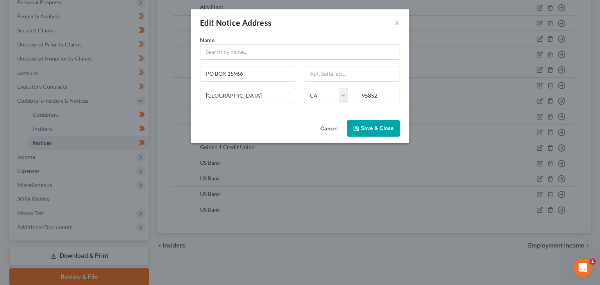
click at [330, 128] on button "Cancel" at bounding box center [329, 129] width 30 height 16
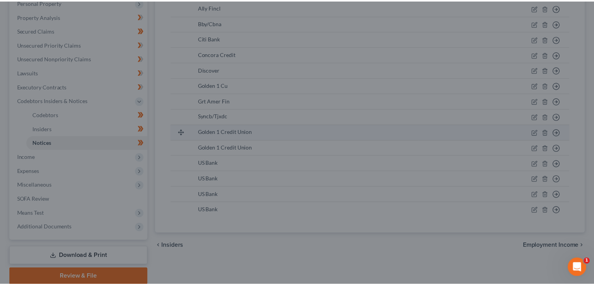
scroll to position [156, 0]
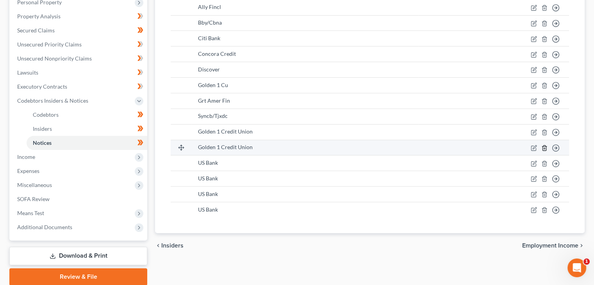
click at [546, 147] on icon "button" at bounding box center [545, 148] width 6 height 6
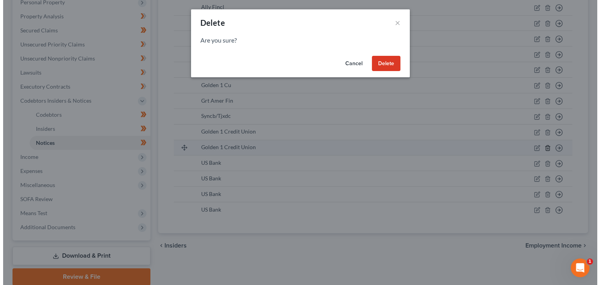
scroll to position [142, 0]
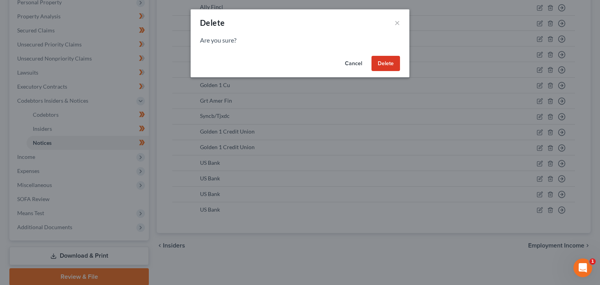
click at [386, 64] on button "Delete" at bounding box center [386, 64] width 29 height 16
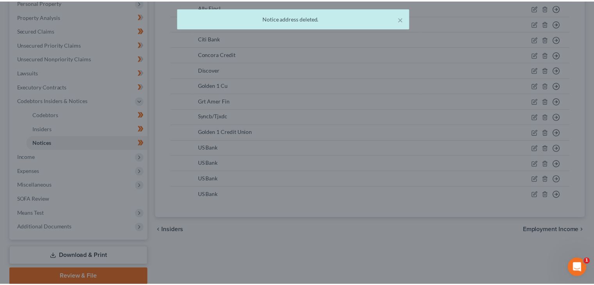
scroll to position [156, 0]
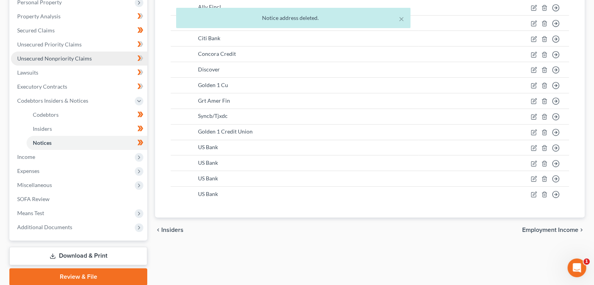
click at [45, 58] on span "Unsecured Nonpriority Claims" at bounding box center [54, 58] width 75 height 7
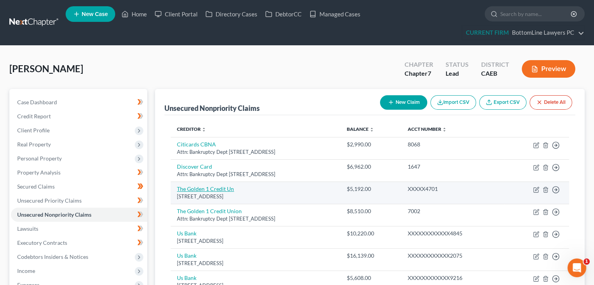
click at [197, 191] on link "The Golden 1 Credit Un" at bounding box center [205, 189] width 57 height 7
select select "4"
select select "0"
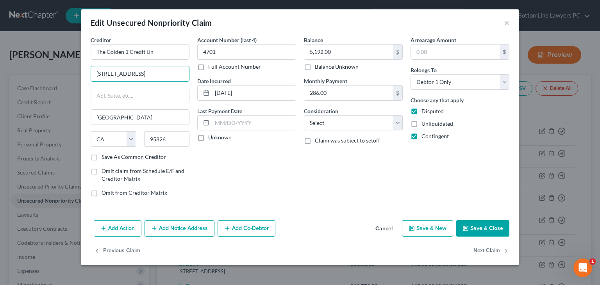
drag, startPoint x: 158, startPoint y: 75, endPoint x: 23, endPoint y: 84, distance: 134.4
click at [23, 84] on div "Edit Unsecured Nonpriority Claim × Creditor * The Golden 1 Credit Un 8945 Cal C…" at bounding box center [300, 142] width 600 height 285
paste input "Golden 1 Credit Union 95852"
drag, startPoint x: 153, startPoint y: 72, endPoint x: 166, endPoint y: 72, distance: 13.7
click at [166, 72] on input "Golden 1 Credit Union 95852" at bounding box center [140, 73] width 98 height 15
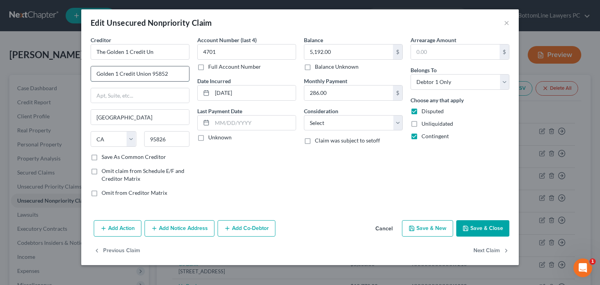
click at [148, 75] on input "Golden 1 Credit Union 95852" at bounding box center [140, 73] width 98 height 15
drag, startPoint x: 151, startPoint y: 75, endPoint x: 194, endPoint y: 70, distance: 42.9
click at [194, 70] on div "Creditor * The Golden 1 Credit Un Golden 1 Credit Union 95852 Sacramento State …" at bounding box center [300, 119] width 427 height 167
type input "Golden 1 Credit Union 95852"
click at [385, 223] on button "Cancel" at bounding box center [384, 229] width 30 height 16
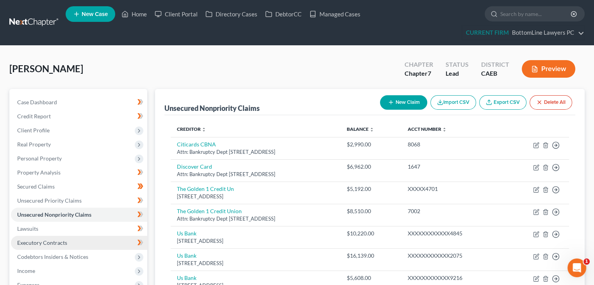
click at [40, 243] on span "Executory Contracts" at bounding box center [42, 243] width 50 height 7
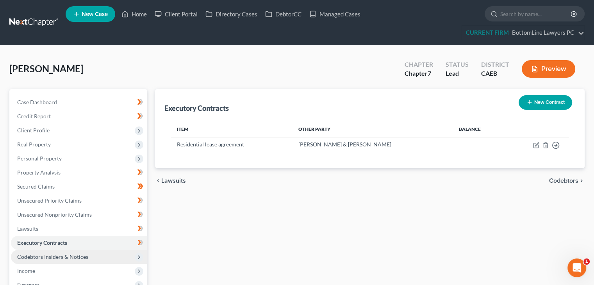
click at [41, 255] on span "Codebtors Insiders & Notices" at bounding box center [52, 257] width 71 height 7
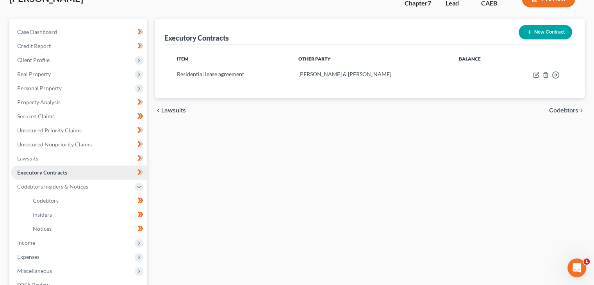
scroll to position [78, 0]
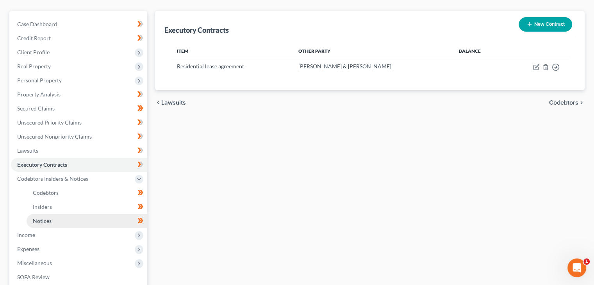
click at [48, 222] on span "Notices" at bounding box center [42, 221] width 19 height 7
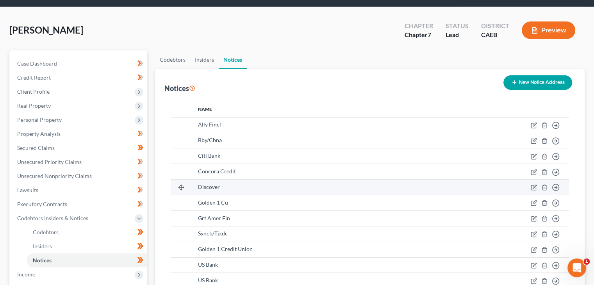
scroll to position [39, 0]
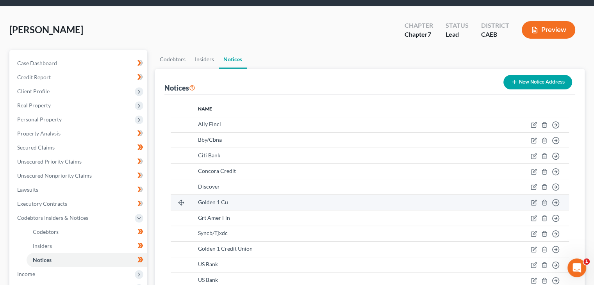
click at [208, 205] on div "Golden 1 Cu" at bounding box center [305, 203] width 215 height 8
click at [208, 204] on span "Golden 1 Cu" at bounding box center [213, 202] width 30 height 7
click at [536, 200] on icon "button" at bounding box center [534, 203] width 6 height 6
select select "4"
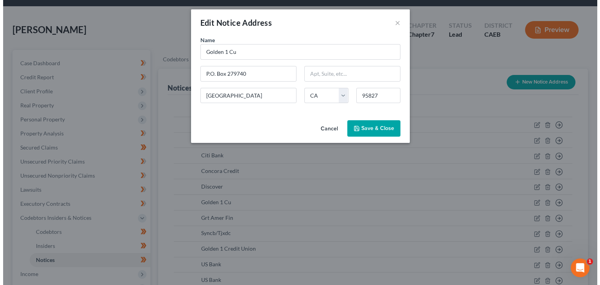
scroll to position [22, 0]
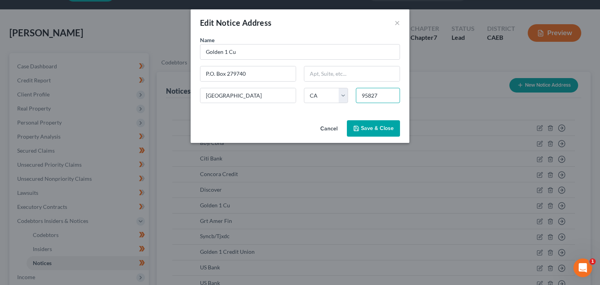
drag, startPoint x: 385, startPoint y: 96, endPoint x: 362, endPoint y: 99, distance: 23.3
click at [362, 99] on input "95827" at bounding box center [378, 96] width 44 height 16
click at [253, 72] on input "P.O. Box 279740" at bounding box center [247, 73] width 95 height 15
paste input "95827"
drag, startPoint x: 277, startPoint y: 74, endPoint x: 162, endPoint y: 86, distance: 115.6
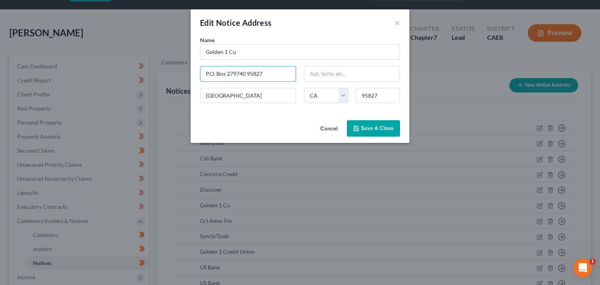
click at [162, 86] on div "Edit Notice Address × Name * Golden 1 Cu P.O. Box 279740 95827 Sacramento State…" at bounding box center [300, 142] width 600 height 285
type input "P.O. Box 279740 95827"
click at [327, 128] on button "Cancel" at bounding box center [329, 129] width 30 height 16
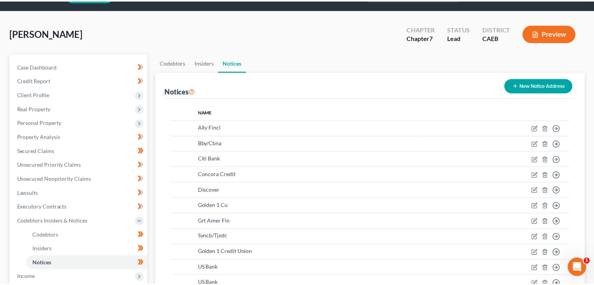
scroll to position [29, 0]
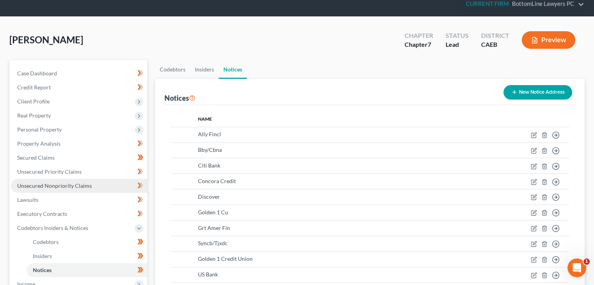
click at [67, 184] on span "Unsecured Nonpriority Claims" at bounding box center [54, 186] width 75 height 7
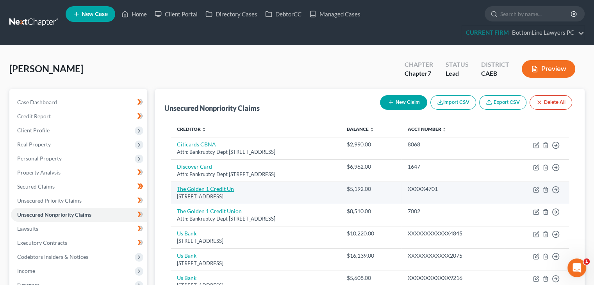
click at [220, 188] on link "The Golden 1 Credit Un" at bounding box center [205, 189] width 57 height 7
select select "4"
select select "0"
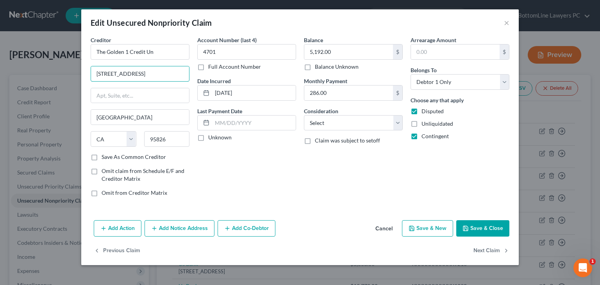
drag, startPoint x: 151, startPoint y: 75, endPoint x: 78, endPoint y: 77, distance: 72.7
click at [78, 77] on div "Edit Unsecured Nonpriority Claim × Creditor * The Golden 1 Credit Un 8945 Cal C…" at bounding box center [300, 142] width 600 height 285
paste input "P.O. Box 279740 95827"
drag, startPoint x: 154, startPoint y: 75, endPoint x: 183, endPoint y: 74, distance: 29.3
click at [183, 74] on input "P.O. Box 279740 95827" at bounding box center [140, 73] width 98 height 15
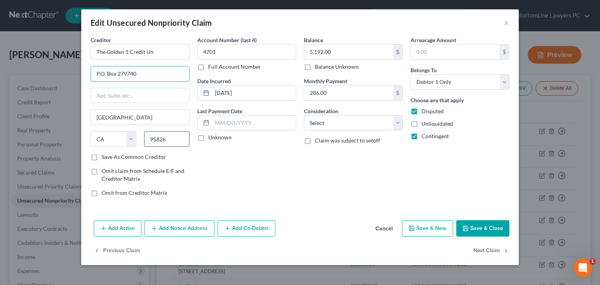
type input "P.O. Box 279740"
click at [173, 142] on input "95826" at bounding box center [167, 139] width 46 height 16
drag, startPoint x: 173, startPoint y: 142, endPoint x: 117, endPoint y: 145, distance: 56.3
click at [117, 145] on div "State AL AK AR AZ CA CO CT DE DC FL GA GU HI ID IL IN IA KS KY LA ME MD MA MI M…" at bounding box center [140, 142] width 107 height 22
paste input "7"
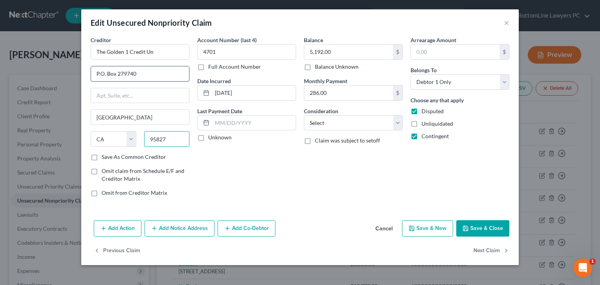
type input "95827"
drag, startPoint x: 103, startPoint y: 71, endPoint x: 113, endPoint y: 67, distance: 10.4
click at [103, 71] on input "P.O. Box 279740" at bounding box center [140, 73] width 98 height 15
type input "PO Box 279740"
drag, startPoint x: 105, startPoint y: 52, endPoint x: 61, endPoint y: 49, distance: 44.7
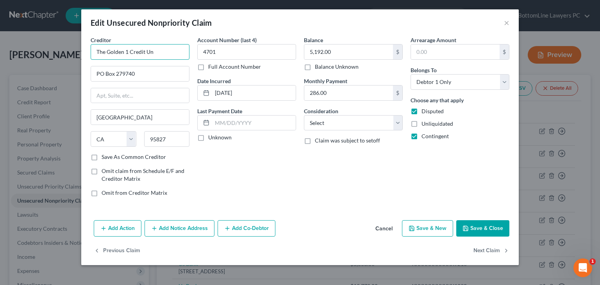
click at [67, 49] on div "Edit Unsecured Nonpriority Claim × Creditor * The Golden 1 Credit Un PO Box 279…" at bounding box center [300, 142] width 600 height 285
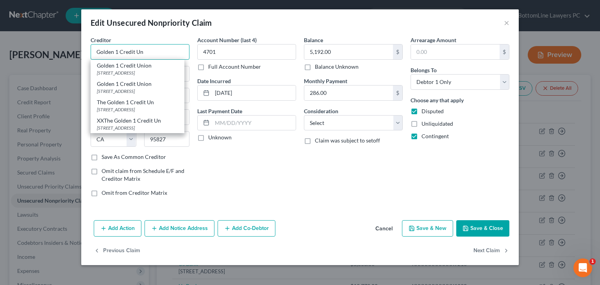
click at [152, 50] on input "Golden 1 Credit Un" at bounding box center [140, 52] width 99 height 16
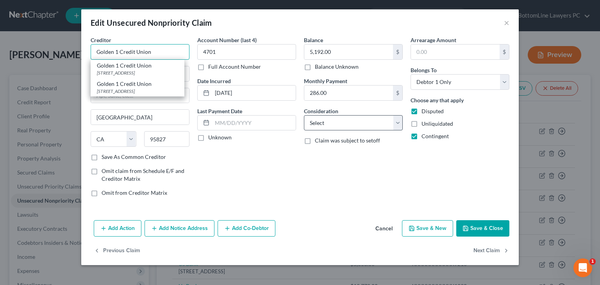
type input "Golden 1 Credit Union"
click at [378, 124] on select "Select Cable / Satellite Services Collection Agency Credit Card Debt Debt Couns…" at bounding box center [353, 123] width 99 height 16
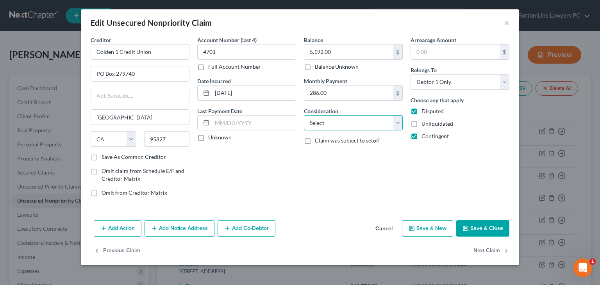
select select "2"
click at [304, 115] on select "Select Cable / Satellite Services Collection Agency Credit Card Debt Debt Couns…" at bounding box center [353, 123] width 99 height 16
click at [476, 226] on button "Save & Close" at bounding box center [482, 228] width 53 height 16
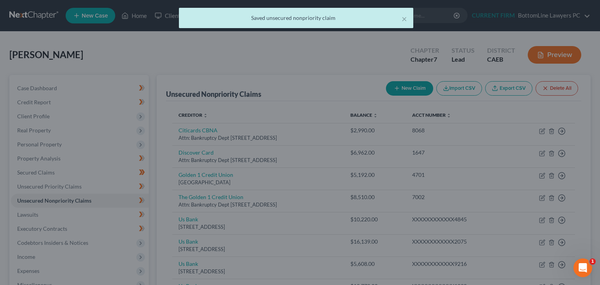
type input "0"
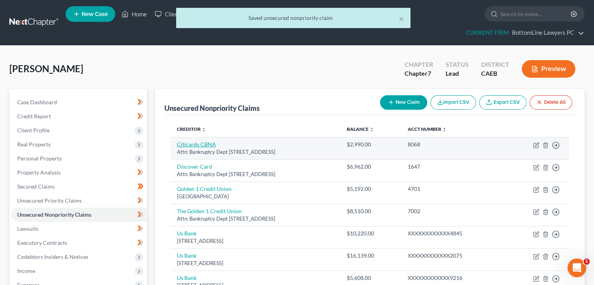
click at [209, 147] on link "Citicards CBNA" at bounding box center [196, 144] width 39 height 7
select select "43"
select select "2"
select select "0"
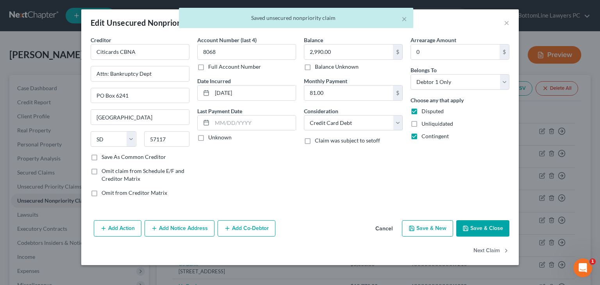
click at [471, 223] on button "Save & Close" at bounding box center [482, 228] width 53 height 16
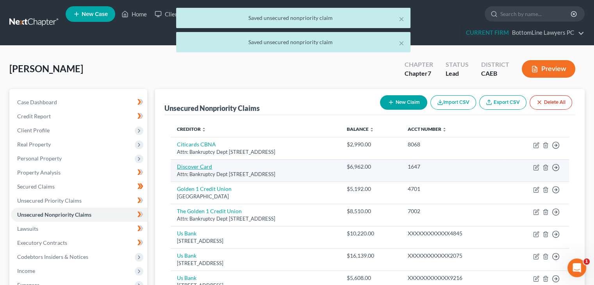
click at [205, 167] on link "Discover Card" at bounding box center [194, 166] width 35 height 7
select select "46"
select select "2"
select select "0"
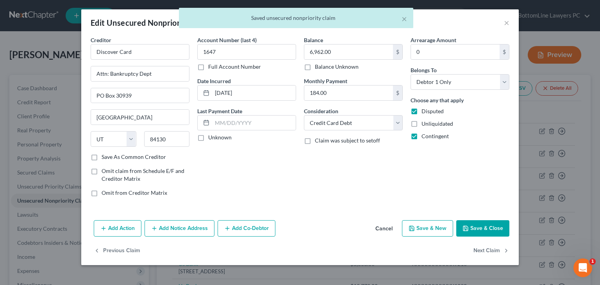
click at [495, 229] on button "Save & Close" at bounding box center [482, 228] width 53 height 16
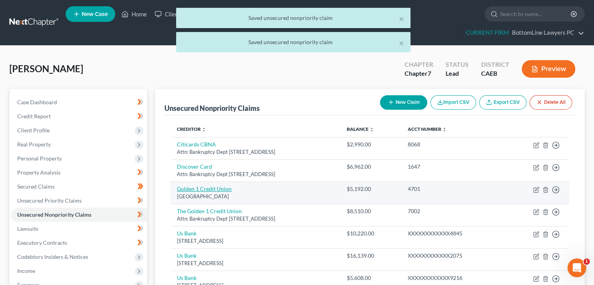
click at [210, 190] on link "Golden 1 Credit Union" at bounding box center [204, 189] width 55 height 7
select select "4"
select select "2"
select select "0"
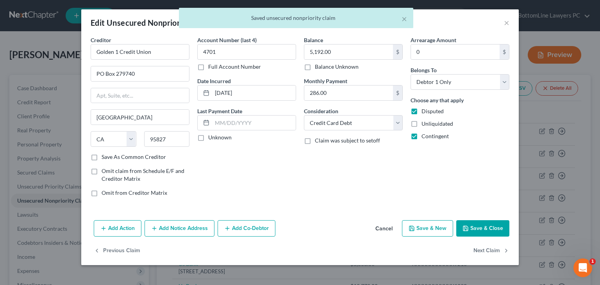
click at [472, 222] on button "Save & Close" at bounding box center [482, 228] width 53 height 16
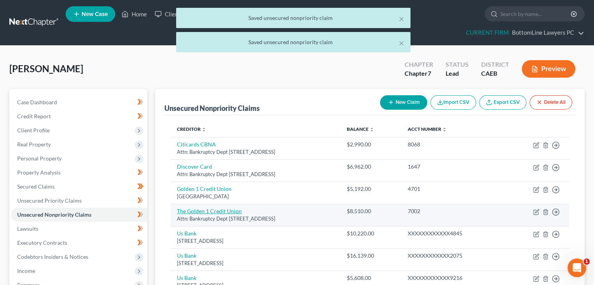
click at [212, 209] on link "The Golden 1 Credit Union" at bounding box center [209, 211] width 65 height 7
select select "4"
select select "2"
select select "0"
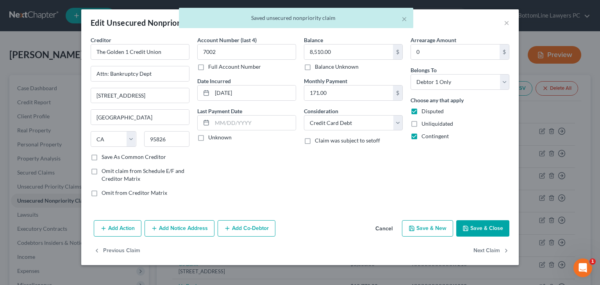
click at [476, 226] on button "Save & Close" at bounding box center [482, 228] width 53 height 16
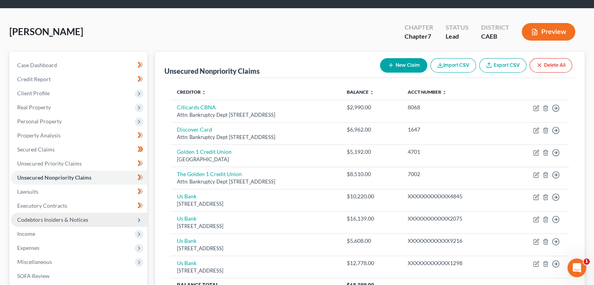
scroll to position [39, 0]
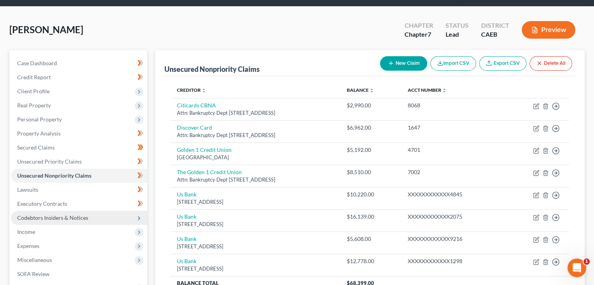
click at [55, 213] on span "Codebtors Insiders & Notices" at bounding box center [79, 218] width 136 height 14
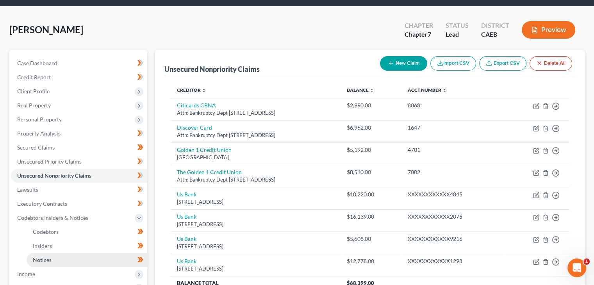
click at [36, 259] on span "Notices" at bounding box center [42, 260] width 19 height 7
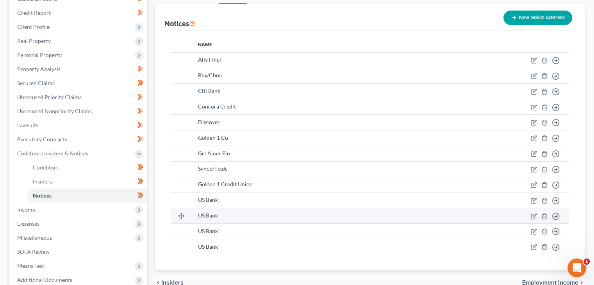
scroll to position [117, 0]
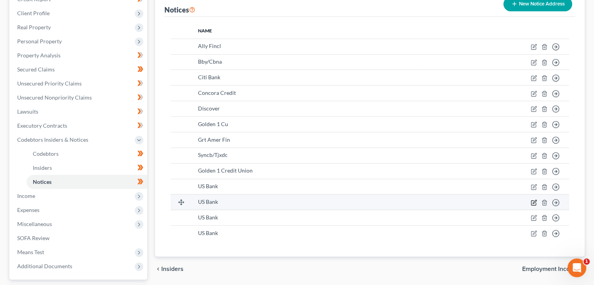
click at [533, 201] on icon "button" at bounding box center [534, 203] width 6 height 6
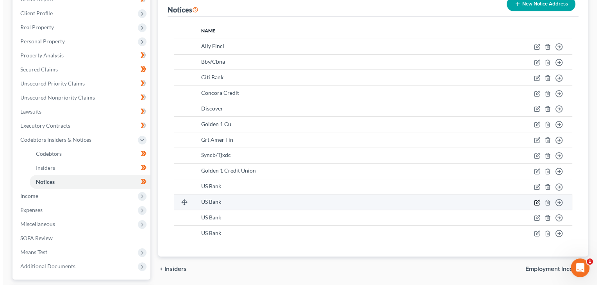
scroll to position [103, 0]
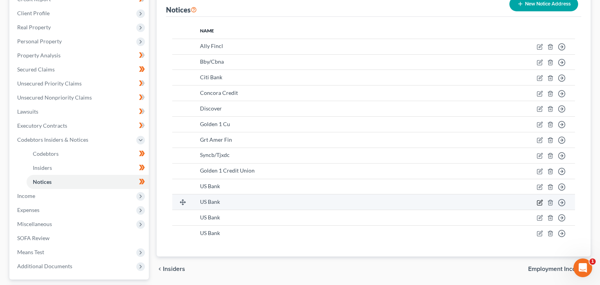
select select "26"
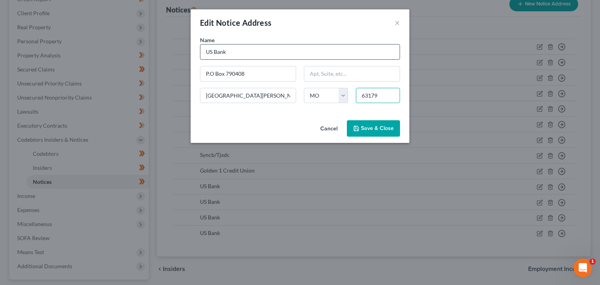
drag, startPoint x: 389, startPoint y: 94, endPoint x: 333, endPoint y: 46, distance: 74.3
click at [350, 96] on div "Name * US Bank P.O Box 790408 St. Louis State AL AK AR AZ CA CO CT DE DC FL GA …" at bounding box center [300, 72] width 208 height 73
click at [277, 74] on input "P.O Box 790408" at bounding box center [247, 73] width 95 height 15
paste input "63179"
drag, startPoint x: 273, startPoint y: 71, endPoint x: 158, endPoint y: 71, distance: 114.5
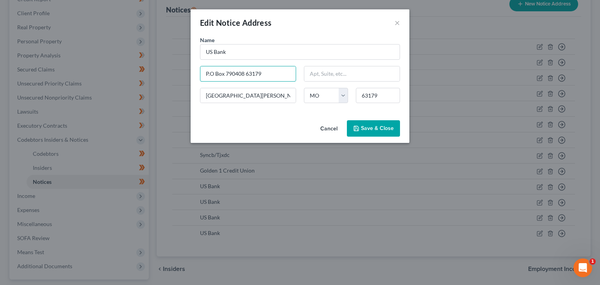
click at [159, 71] on div "Edit Notice Address × Name * US Bank P.O Box 790408 63179 St. Louis State AL AK…" at bounding box center [300, 142] width 600 height 285
type input "P.O Box 790408 63179"
click at [327, 128] on button "Cancel" at bounding box center [329, 129] width 30 height 16
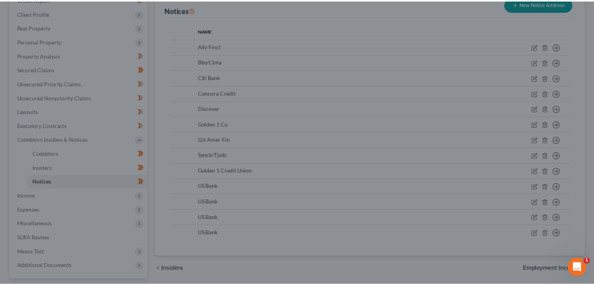
scroll to position [117, 0]
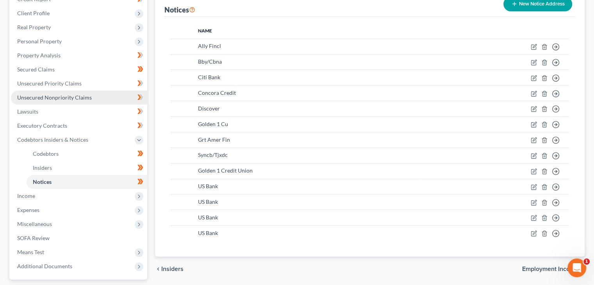
click at [53, 96] on span "Unsecured Nonpriority Claims" at bounding box center [54, 97] width 75 height 7
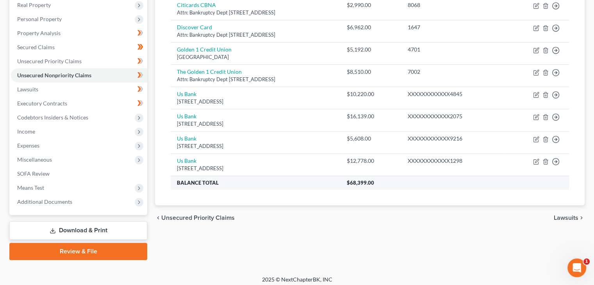
scroll to position [143, 0]
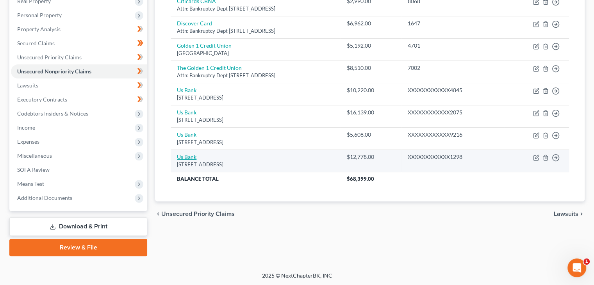
click at [192, 156] on link "Us Bank" at bounding box center [187, 157] width 20 height 7
select select "29"
select select "0"
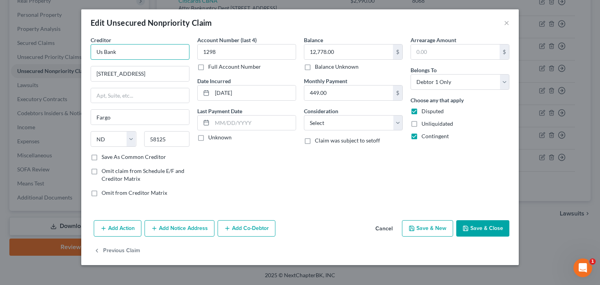
click at [169, 50] on input "Us Bank" at bounding box center [140, 52] width 99 height 16
type input "US Bank"
paste input "P.O Box 790408 63179"
type input "P.O Box 790408 63179"
click at [99, 74] on input "P.O Box 790408 63179" at bounding box center [140, 73] width 98 height 15
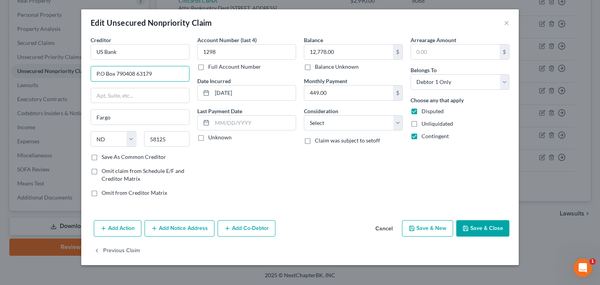
drag, startPoint x: 160, startPoint y: 76, endPoint x: 40, endPoint y: 97, distance: 121.8
click at [40, 97] on div "Edit Unsecured Nonpriority Claim × Creditor * US Bank P.O Box 790408 63179 Farg…" at bounding box center [300, 142] width 600 height 285
click at [111, 75] on input "text" at bounding box center [140, 73] width 98 height 15
type input "Attn: Bankruptcy Dept"
click at [129, 95] on input "text" at bounding box center [140, 95] width 98 height 15
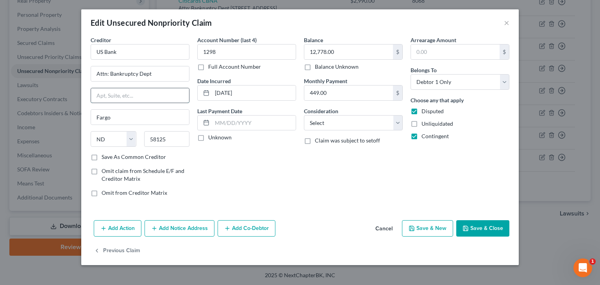
paste input "P.O Box 790408 63179"
click at [98, 92] on input "P.O Box 790408 63179" at bounding box center [140, 95] width 98 height 15
click at [138, 94] on input "PO Box 790408 63179" at bounding box center [140, 95] width 98 height 15
drag, startPoint x: 138, startPoint y: 94, endPoint x: 160, endPoint y: 93, distance: 22.7
click at [160, 93] on input "PO Box 790408 63179" at bounding box center [140, 95] width 98 height 15
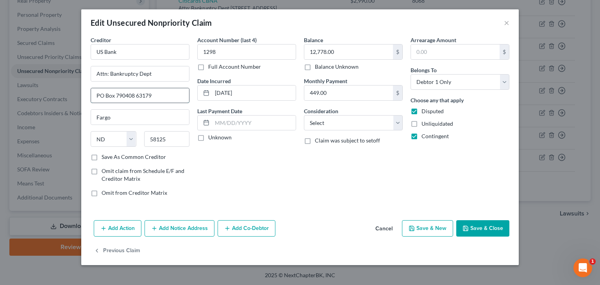
click at [138, 96] on input "PO Box 790408 63179" at bounding box center [140, 95] width 98 height 15
drag, startPoint x: 135, startPoint y: 95, endPoint x: 161, endPoint y: 94, distance: 25.8
click at [161, 94] on input "PO Box 790408 63179" at bounding box center [140, 95] width 98 height 15
type input "PO Box 790408"
drag, startPoint x: 175, startPoint y: 143, endPoint x: 79, endPoint y: 138, distance: 96.3
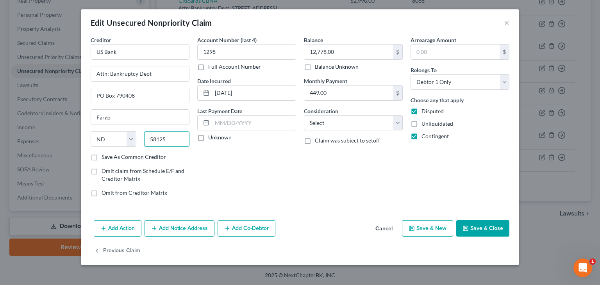
click at [79, 138] on div "Edit Unsecured Nonpriority Claim × Creditor * US Bank Attn: Bankruptcy Dept PO …" at bounding box center [300, 142] width 600 height 285
paste input "63179"
type input "63179"
type input "Saint Louis"
select select "26"
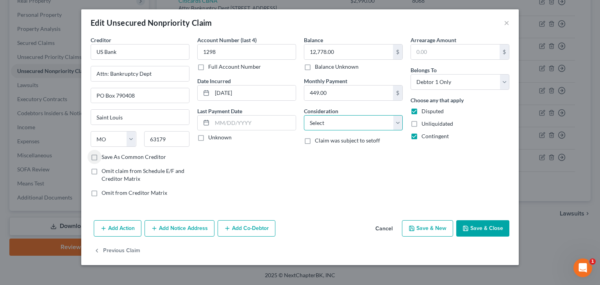
click at [377, 122] on select "Select Cable / Satellite Services Collection Agency Credit Card Debt Debt Couns…" at bounding box center [353, 123] width 99 height 16
select select "2"
click at [304, 115] on select "Select Cable / Satellite Services Collection Agency Credit Card Debt Debt Couns…" at bounding box center [353, 123] width 99 height 16
click at [471, 220] on button "Save & Close" at bounding box center [482, 228] width 53 height 16
type input "0"
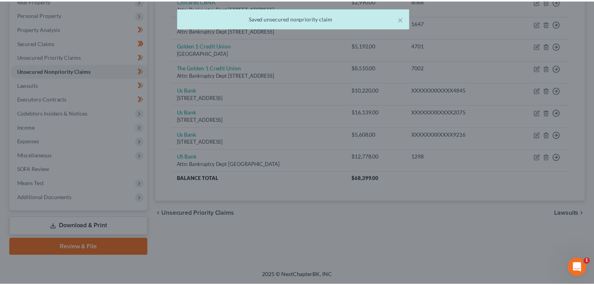
scroll to position [143, 0]
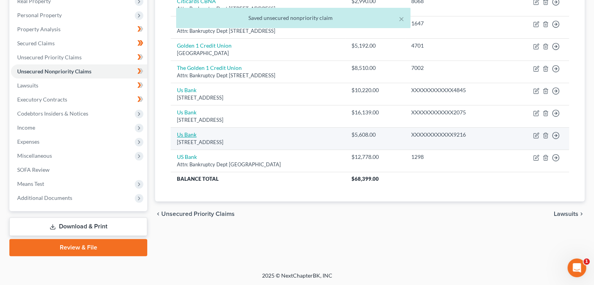
click at [188, 134] on link "Us Bank" at bounding box center [187, 134] width 20 height 7
select select "29"
select select "0"
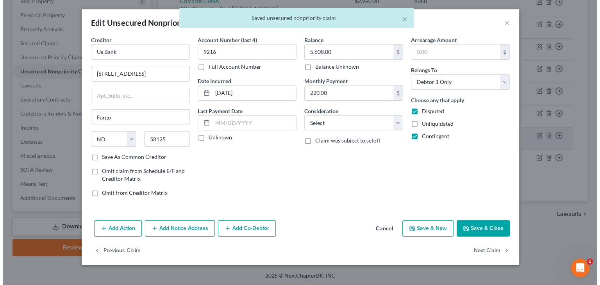
scroll to position [130, 0]
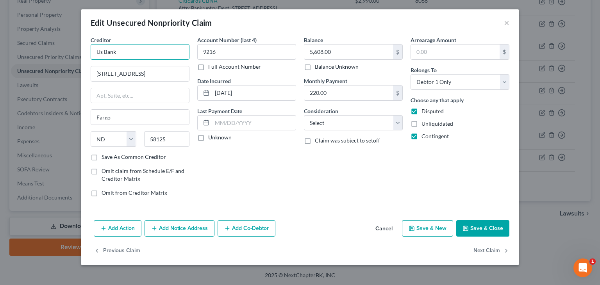
click at [154, 51] on input "Us Bank" at bounding box center [140, 52] width 99 height 16
drag, startPoint x: 161, startPoint y: 76, endPoint x: 61, endPoint y: 84, distance: 100.4
click at [61, 84] on div "Edit Unsecured Nonpriority Claim × Creditor * Us Bank 4325 17th Ave S Fargo Sta…" at bounding box center [300, 142] width 600 height 285
click at [89, 97] on div "Creditor * Us Bank Fargo State AL AK AR AZ CA CO CT DE DC FL GA GU HI ID IL IN …" at bounding box center [140, 119] width 107 height 167
click at [106, 96] on input "text" at bounding box center [140, 95] width 98 height 15
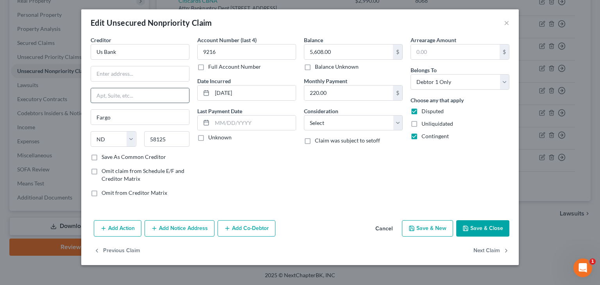
paste input "4325 17th Ave S"
type input "4325 17th Ave S"
click at [137, 57] on input "Us Bank" at bounding box center [140, 52] width 99 height 16
click at [127, 69] on input "text" at bounding box center [140, 73] width 98 height 15
type input "Attn: Bankruptcy Dept"
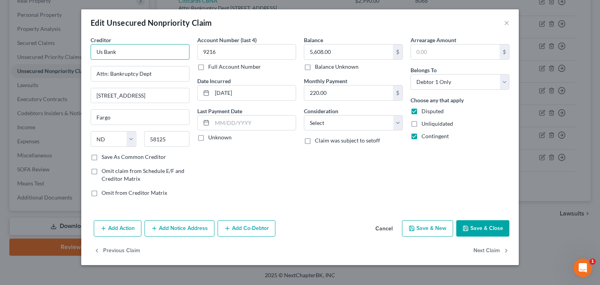
click at [136, 57] on input "Us Bank" at bounding box center [140, 52] width 99 height 16
click at [103, 51] on input "Us Bank" at bounding box center [140, 52] width 99 height 16
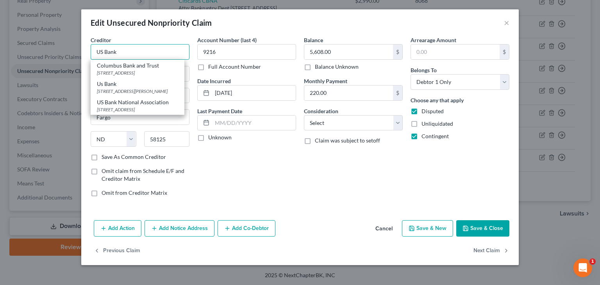
type input "US Bank"
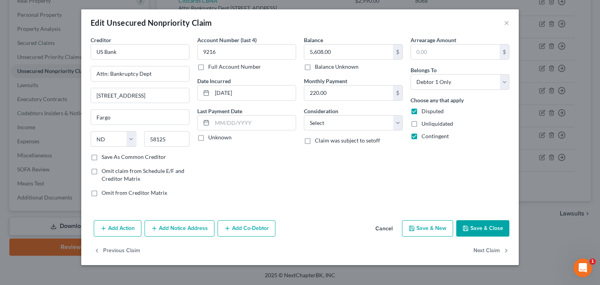
click at [477, 224] on button "Save & Close" at bounding box center [482, 228] width 53 height 16
type input "0"
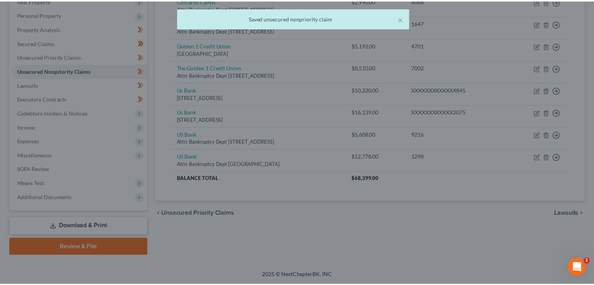
scroll to position [143, 0]
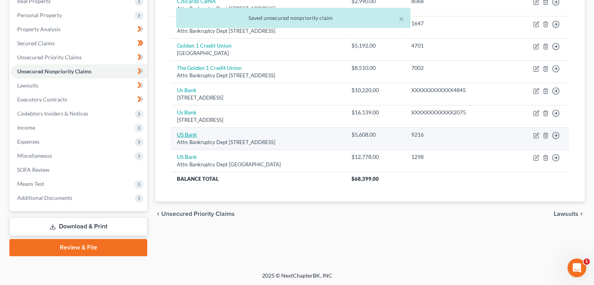
click at [191, 133] on link "US Bank" at bounding box center [187, 134] width 20 height 7
select select "29"
select select "0"
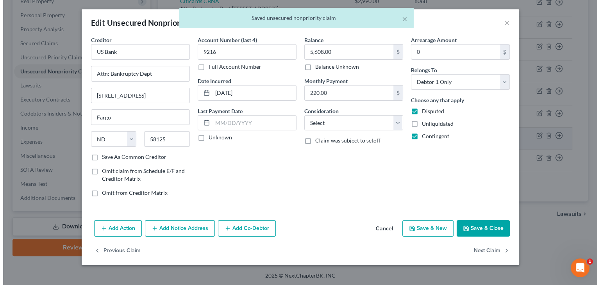
scroll to position [130, 0]
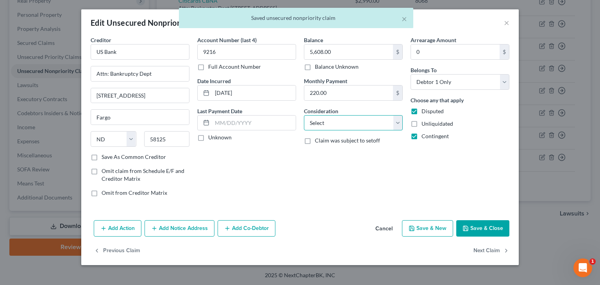
click at [372, 118] on select "Select Cable / Satellite Services Collection Agency Credit Card Debt Debt Couns…" at bounding box center [353, 123] width 99 height 16
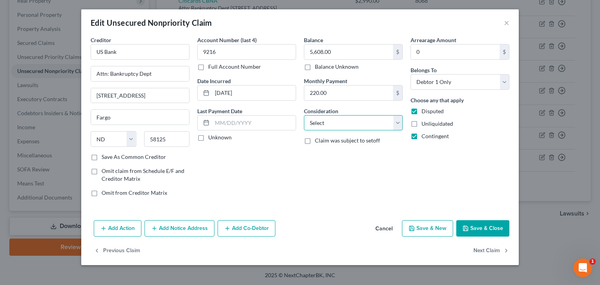
select select "2"
click at [304, 115] on select "Select Cable / Satellite Services Collection Agency Credit Card Debt Debt Couns…" at bounding box center [353, 123] width 99 height 16
click at [475, 229] on button "Save & Close" at bounding box center [482, 228] width 53 height 16
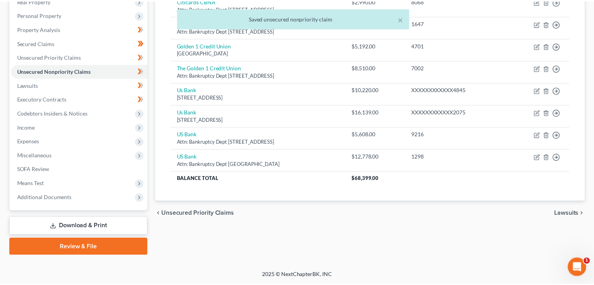
scroll to position [143, 0]
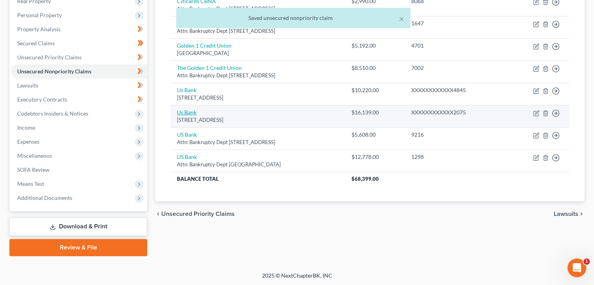
click at [190, 111] on link "Us Bank" at bounding box center [187, 112] width 20 height 7
select select "29"
select select "0"
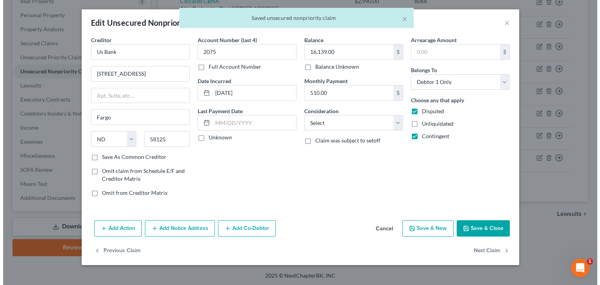
scroll to position [130, 0]
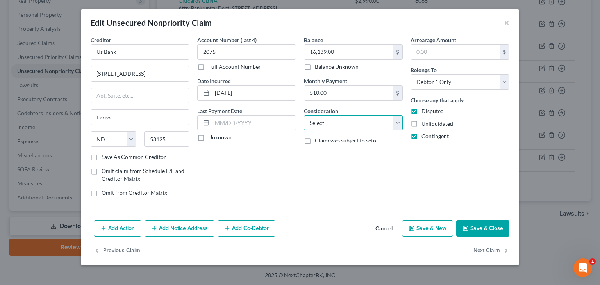
click at [338, 121] on select "Select Cable / Satellite Services Collection Agency Credit Card Debt Debt Couns…" at bounding box center [353, 123] width 99 height 16
click at [304, 115] on select "Select Cable / Satellite Services Collection Agency Credit Card Debt Debt Couns…" at bounding box center [353, 123] width 99 height 16
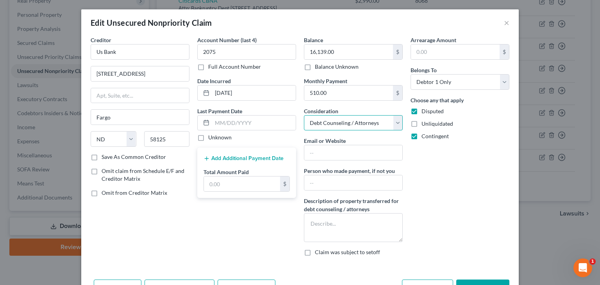
click at [352, 125] on select "Select Cable / Satellite Services Collection Agency Credit Card Debt Debt Couns…" at bounding box center [353, 123] width 99 height 16
select select "2"
click at [304, 115] on select "Select Cable / Satellite Services Collection Agency Credit Card Debt Debt Couns…" at bounding box center [353, 123] width 99 height 16
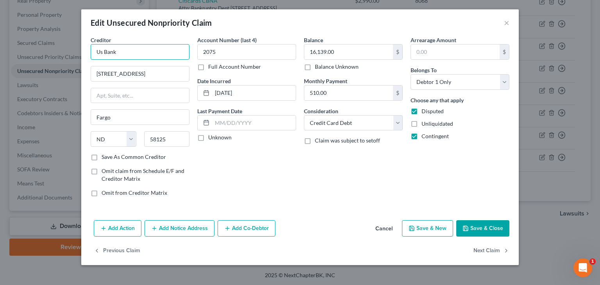
click at [138, 52] on input "Us Bank" at bounding box center [140, 52] width 99 height 16
click at [103, 54] on input "Us Bank" at bounding box center [140, 52] width 99 height 16
drag, startPoint x: 123, startPoint y: 48, endPoint x: 92, endPoint y: 54, distance: 31.7
click at [92, 54] on input "Us Bank" at bounding box center [140, 52] width 99 height 16
drag, startPoint x: 100, startPoint y: 54, endPoint x: 118, endPoint y: 42, distance: 21.6
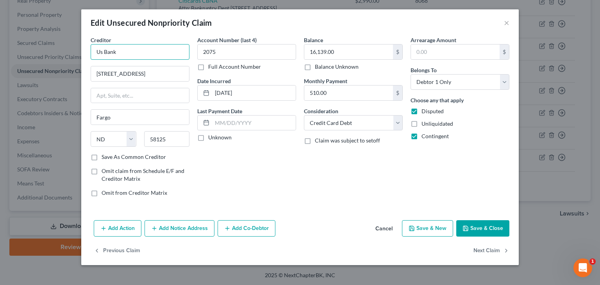
click at [100, 54] on input "Us Bank" at bounding box center [140, 52] width 99 height 16
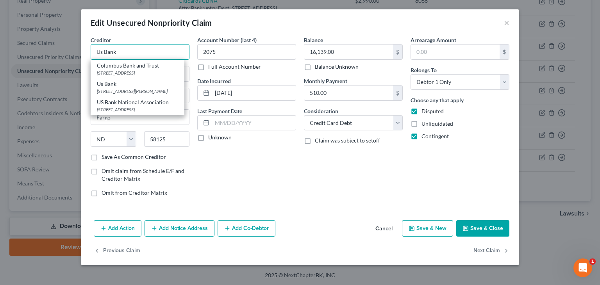
click at [105, 52] on input "Us Bank" at bounding box center [140, 52] width 99 height 16
type input "US Bank"
click at [230, 171] on div "Account Number (last 4) 2075 Full Account Number Date Incurred 12-01-2015 Last …" at bounding box center [246, 119] width 107 height 167
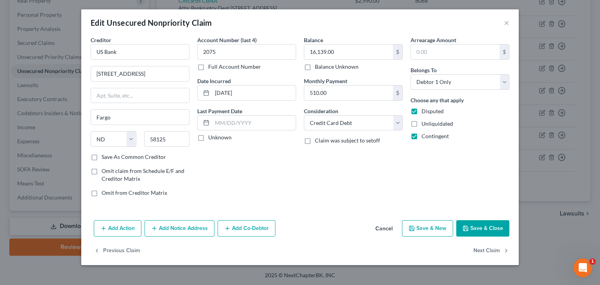
click at [230, 171] on div "Account Number (last 4) 2075 Full Account Number Date Incurred 12-01-2015 Last …" at bounding box center [246, 119] width 107 height 167
click at [474, 230] on button "Save & Close" at bounding box center [482, 228] width 53 height 16
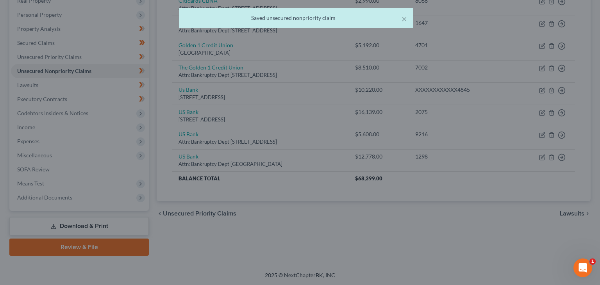
type input "0"
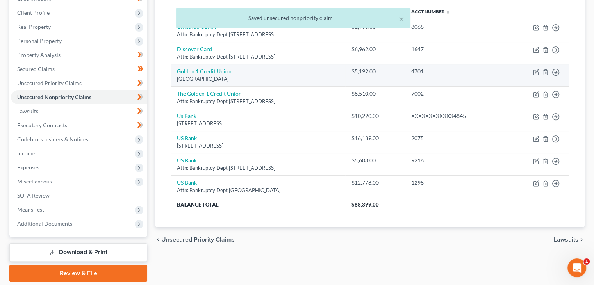
scroll to position [104, 0]
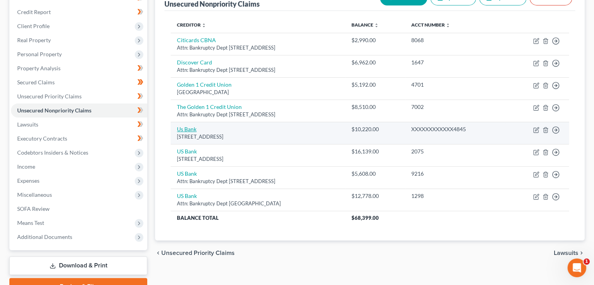
click at [187, 130] on link "Us Bank" at bounding box center [187, 129] width 20 height 7
select select "29"
select select "0"
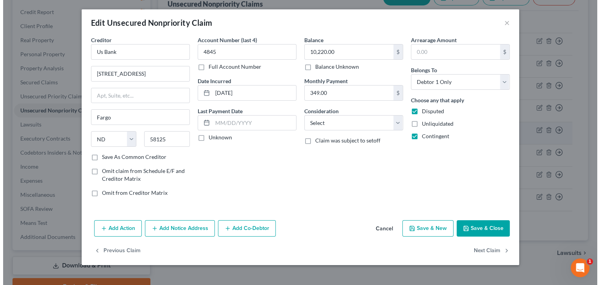
scroll to position [90, 0]
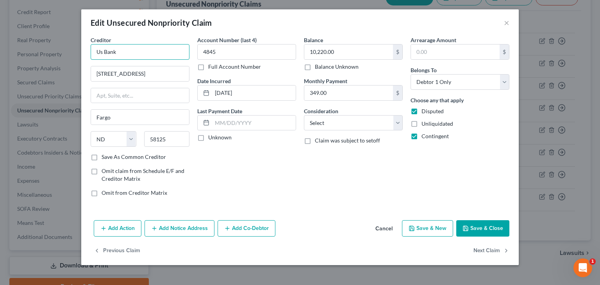
click at [149, 52] on input "Us Bank" at bounding box center [140, 52] width 99 height 16
click at [99, 51] on input "Us Bank" at bounding box center [140, 52] width 99 height 16
type input "U.s. Bank"
click at [389, 230] on button "Cancel" at bounding box center [384, 229] width 30 height 16
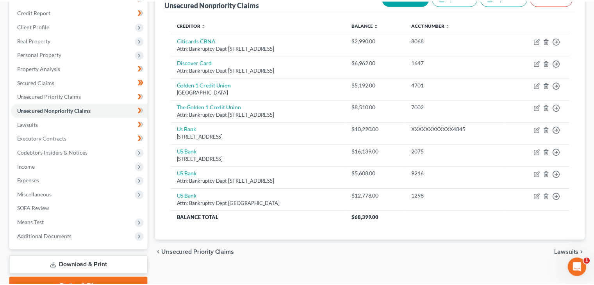
scroll to position [104, 0]
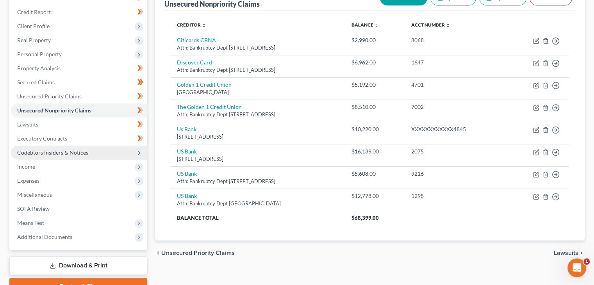
click at [35, 150] on span "Codebtors Insiders & Notices" at bounding box center [52, 152] width 71 height 7
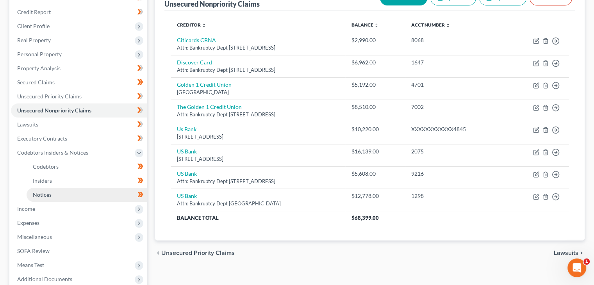
click at [36, 192] on span "Notices" at bounding box center [42, 195] width 19 height 7
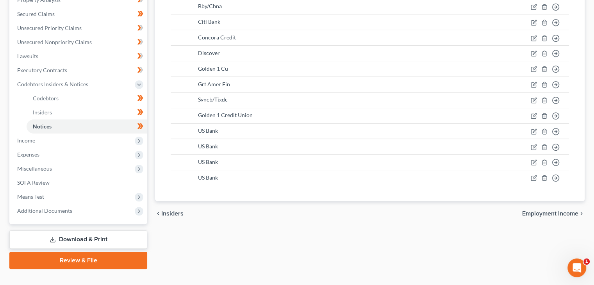
scroll to position [186, 0]
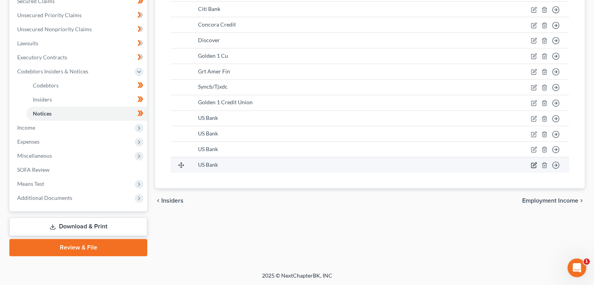
click at [536, 165] on icon "button" at bounding box center [534, 165] width 6 height 6
select select "26"
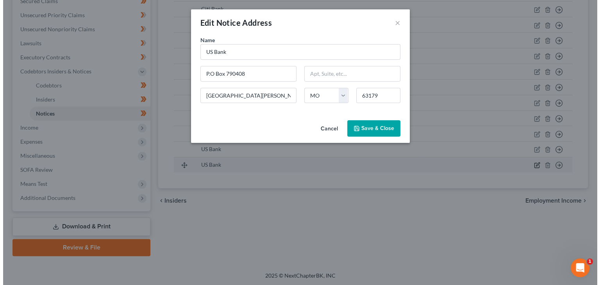
scroll to position [172, 0]
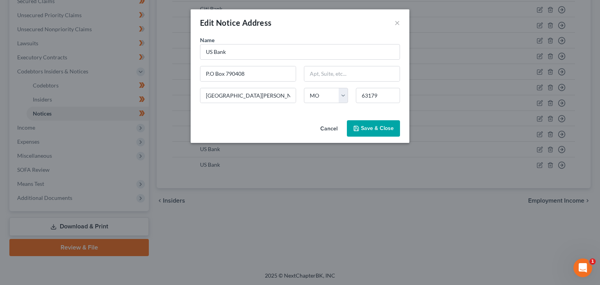
click at [328, 125] on button "Cancel" at bounding box center [329, 129] width 30 height 16
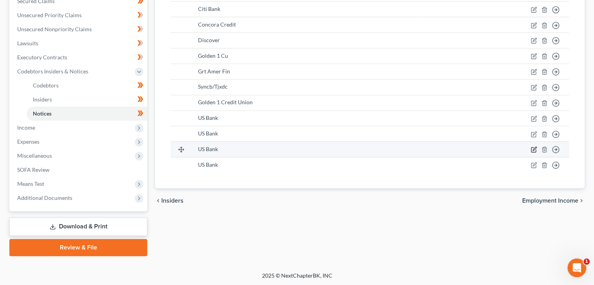
click at [535, 151] on icon "button" at bounding box center [534, 150] width 6 height 6
select select "26"
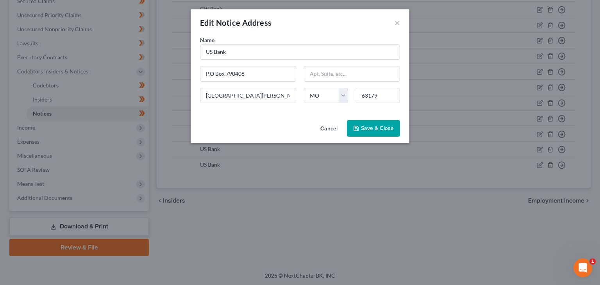
click at [322, 130] on button "Cancel" at bounding box center [329, 129] width 30 height 16
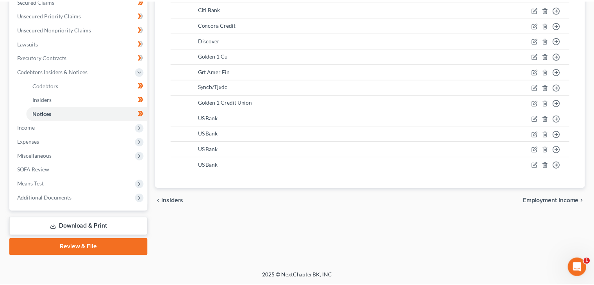
scroll to position [186, 0]
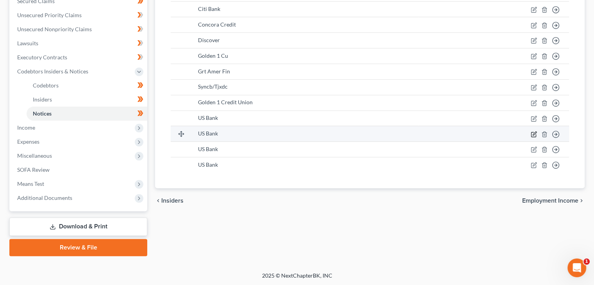
click at [535, 136] on icon "button" at bounding box center [534, 134] width 6 height 6
select select "26"
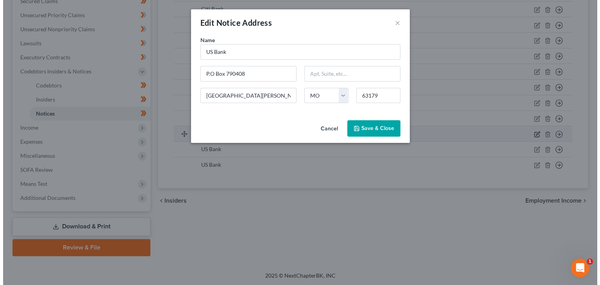
scroll to position [172, 0]
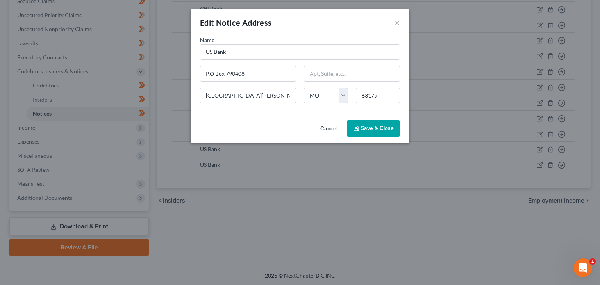
click at [331, 129] on button "Cancel" at bounding box center [329, 129] width 30 height 16
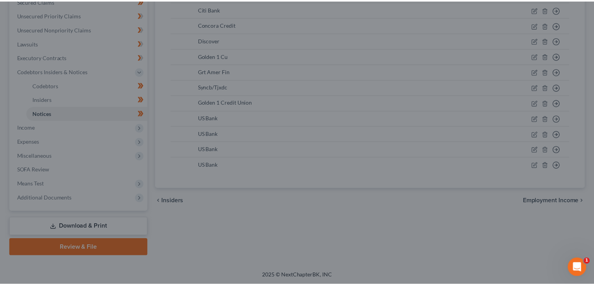
scroll to position [186, 0]
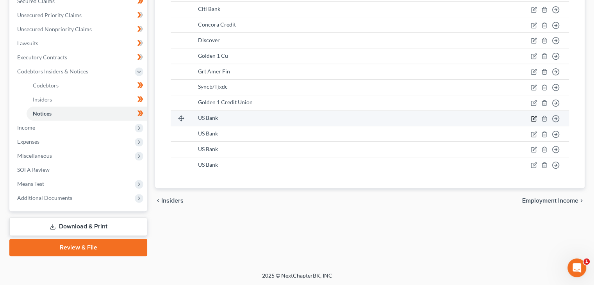
click at [535, 119] on icon "button" at bounding box center [534, 119] width 6 height 6
select select "26"
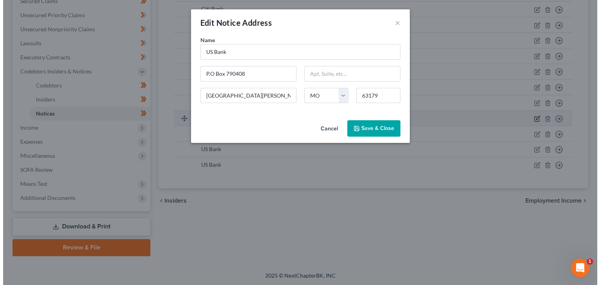
scroll to position [172, 0]
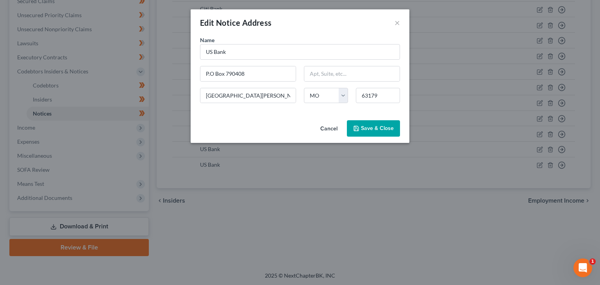
click at [330, 127] on button "Cancel" at bounding box center [329, 129] width 30 height 16
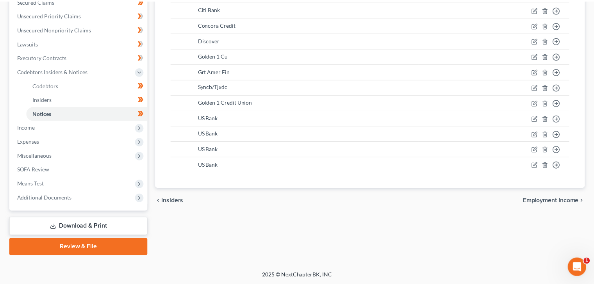
scroll to position [186, 0]
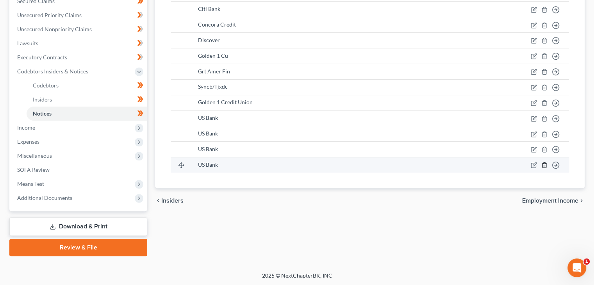
click at [546, 164] on icon "button" at bounding box center [545, 165] width 6 height 6
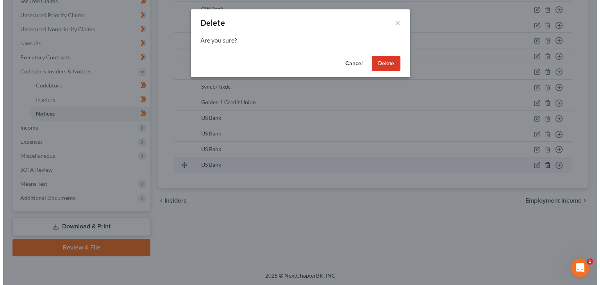
scroll to position [172, 0]
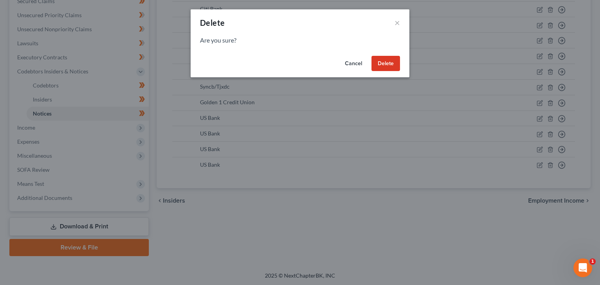
drag, startPoint x: 379, startPoint y: 65, endPoint x: 380, endPoint y: 77, distance: 11.8
click at [380, 66] on button "Delete" at bounding box center [386, 64] width 29 height 16
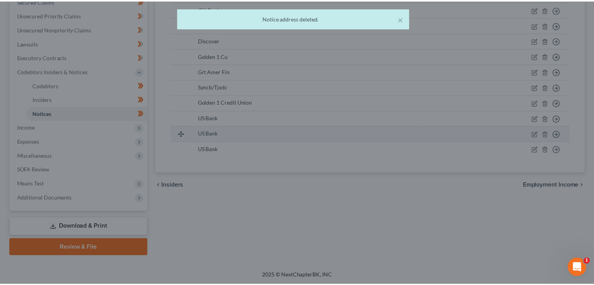
scroll to position [186, 0]
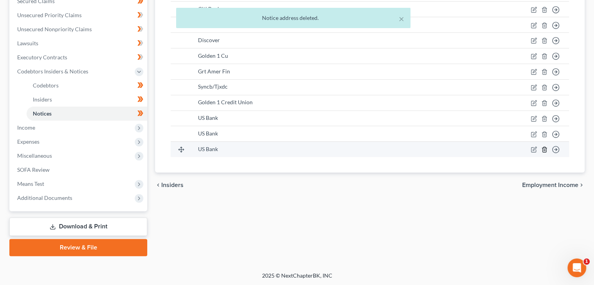
click at [542, 149] on icon "button" at bounding box center [545, 150] width 6 height 6
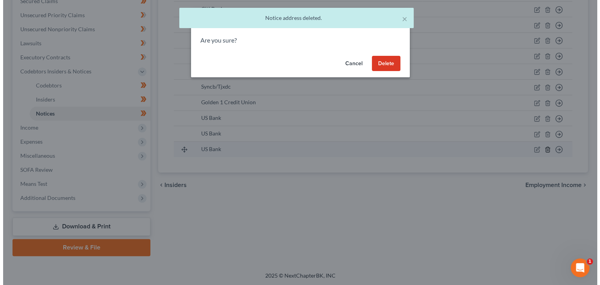
scroll to position [172, 0]
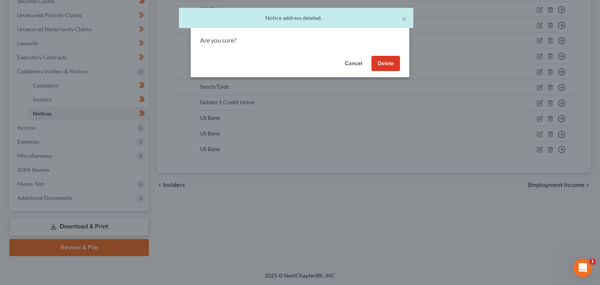
click at [380, 63] on button "Delete" at bounding box center [386, 64] width 29 height 16
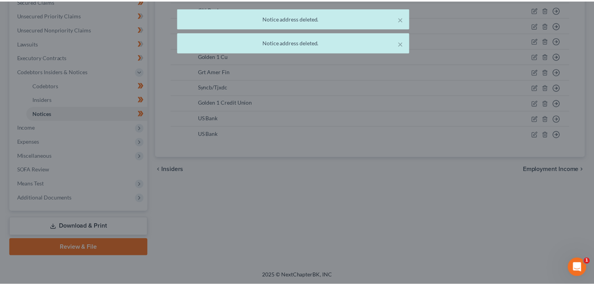
scroll to position [186, 0]
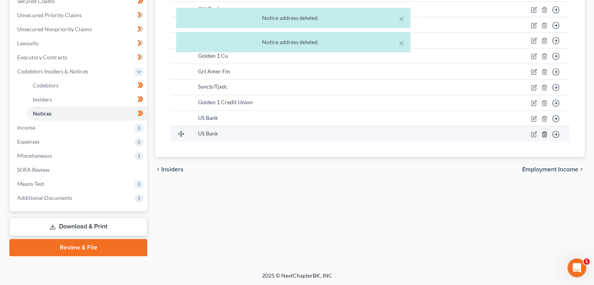
click at [544, 135] on line "button" at bounding box center [544, 135] width 0 height 2
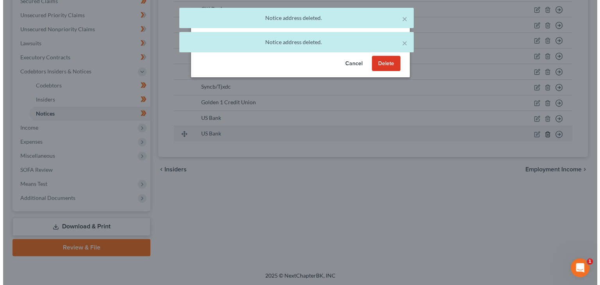
scroll to position [172, 0]
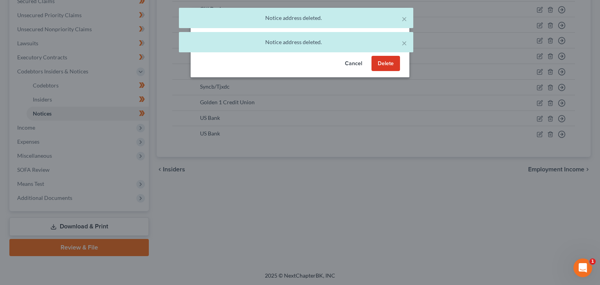
click at [389, 63] on button "Delete" at bounding box center [386, 64] width 29 height 16
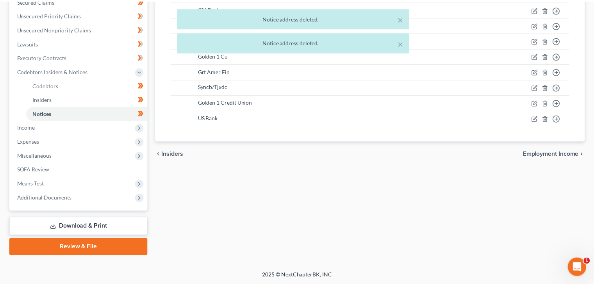
scroll to position [186, 0]
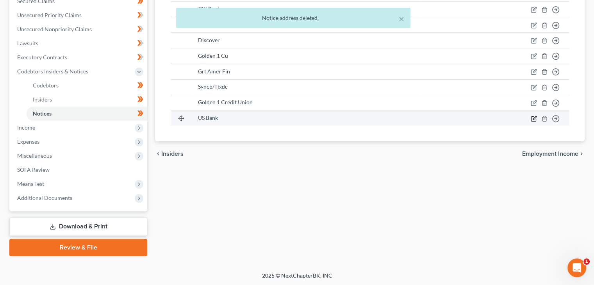
click at [534, 118] on icon "button" at bounding box center [535, 118] width 4 height 4
select select "26"
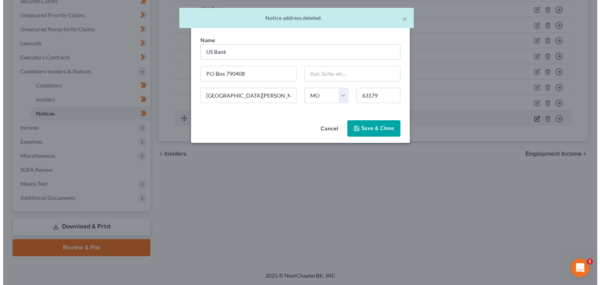
scroll to position [172, 0]
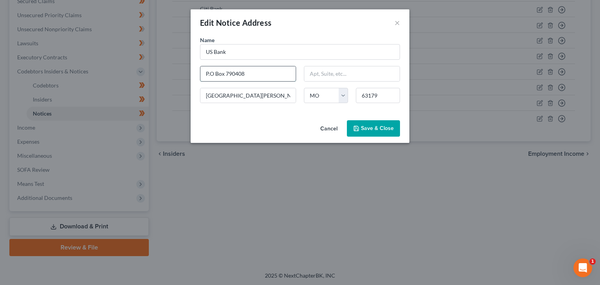
click at [211, 71] on input "P.O Box 790408" at bounding box center [247, 73] width 95 height 15
type input "PO Box 790408"
click at [385, 131] on span "Save & Close" at bounding box center [377, 128] width 33 height 7
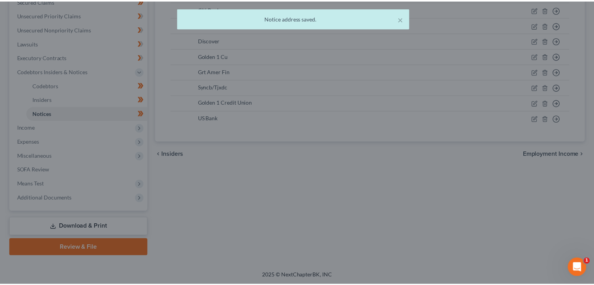
scroll to position [186, 0]
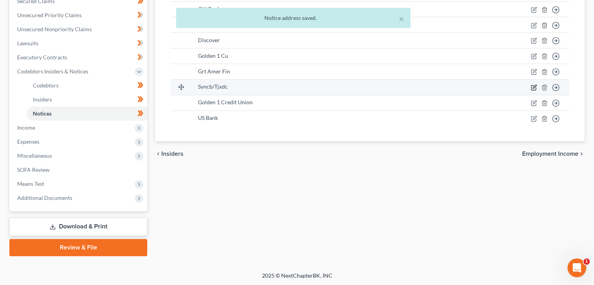
click at [532, 86] on icon "button" at bounding box center [534, 88] width 5 height 5
select select "39"
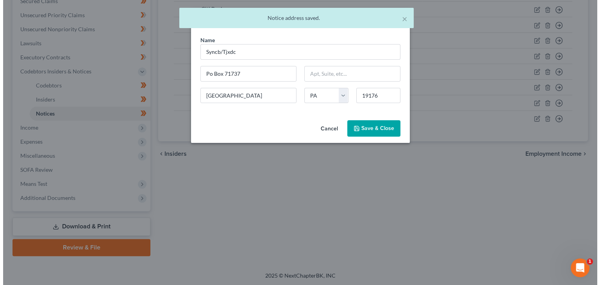
scroll to position [172, 0]
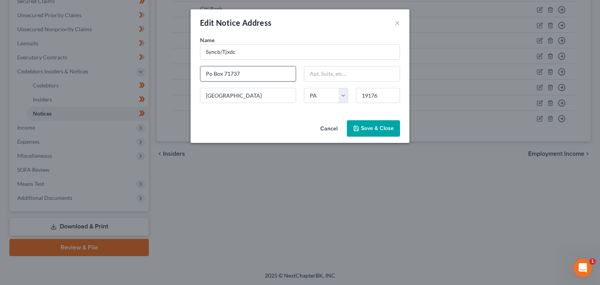
click at [209, 74] on input "Po Box 71737" at bounding box center [247, 73] width 95 height 15
type input "PO Box 71737"
click at [377, 134] on button "Save & Close" at bounding box center [373, 128] width 53 height 16
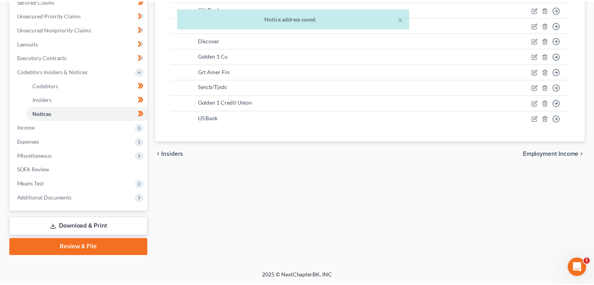
scroll to position [186, 0]
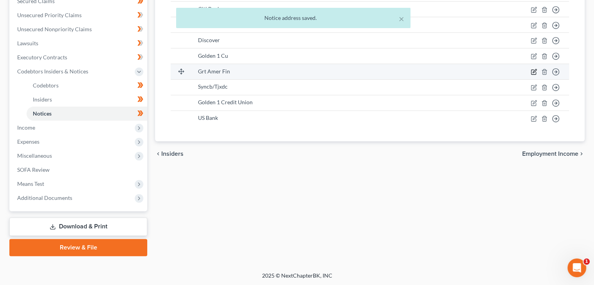
click at [533, 72] on icon "button" at bounding box center [534, 72] width 6 height 6
select select "14"
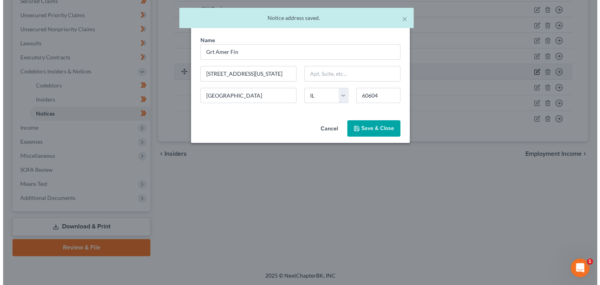
scroll to position [172, 0]
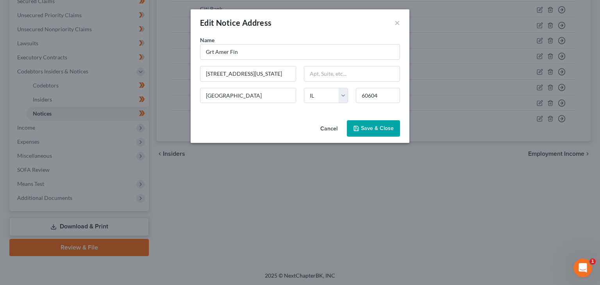
click at [325, 127] on button "Cancel" at bounding box center [329, 129] width 30 height 16
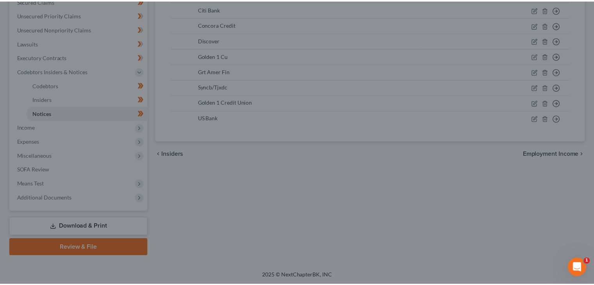
scroll to position [186, 0]
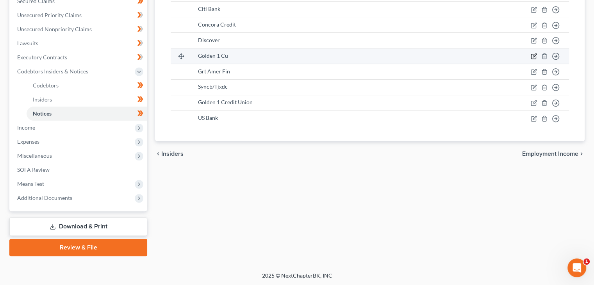
click at [533, 55] on icon "button" at bounding box center [534, 56] width 6 height 6
select select "4"
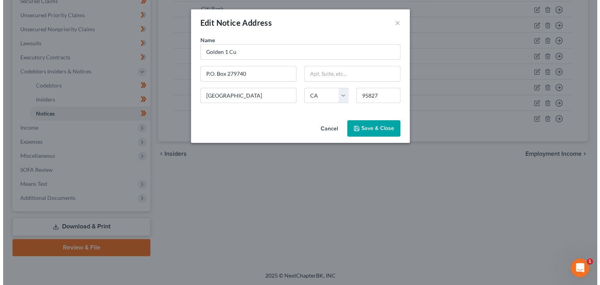
scroll to position [172, 0]
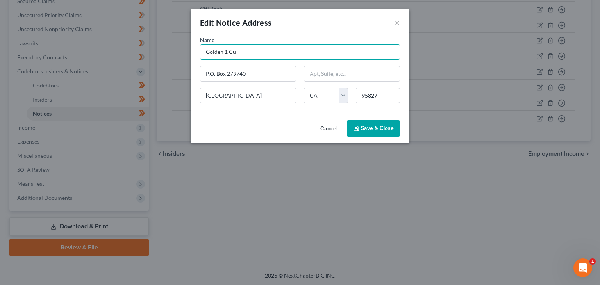
click at [292, 57] on input "Golden 1 Cu" at bounding box center [300, 52] width 200 height 16
type input "Golden 1 CU"
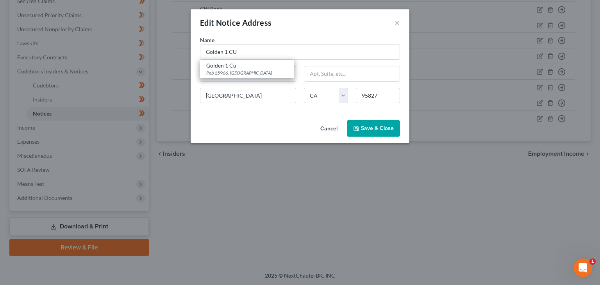
click at [196, 84] on div "Name * Golden 1 CU Golden 1 Cu Pob 15966, Sacramento, CA 95852 P.O. Box 279740 …" at bounding box center [300, 72] width 208 height 73
click at [196, 84] on div "Name * Golden 1 CU P.O. Box 279740 Sacramento State AL AK AR AZ CA CO CT DE DC …" at bounding box center [300, 72] width 208 height 73
click at [216, 72] on input "P.O. Box 279740" at bounding box center [247, 73] width 95 height 15
type input "PO Box 279740"
click at [375, 131] on span "Save & Close" at bounding box center [377, 128] width 33 height 7
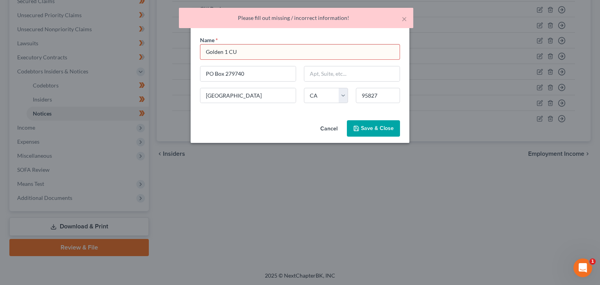
click at [274, 54] on input "Golden 1 CU" at bounding box center [300, 52] width 200 height 16
click at [373, 126] on span "Save & Close" at bounding box center [377, 128] width 33 height 7
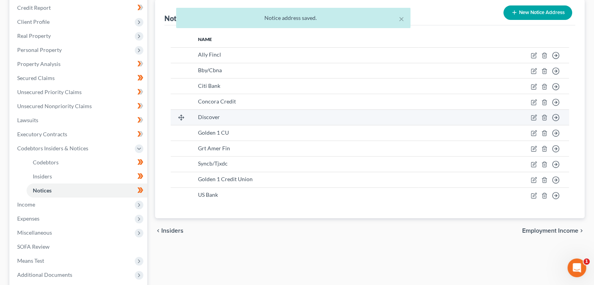
scroll to position [107, 0]
click at [535, 122] on td "Move to D Move to E Move to F Move to G" at bounding box center [494, 119] width 150 height 16
click at [533, 118] on icon "button" at bounding box center [534, 119] width 6 height 6
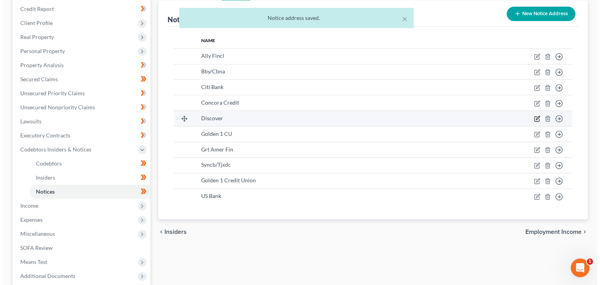
scroll to position [93, 0]
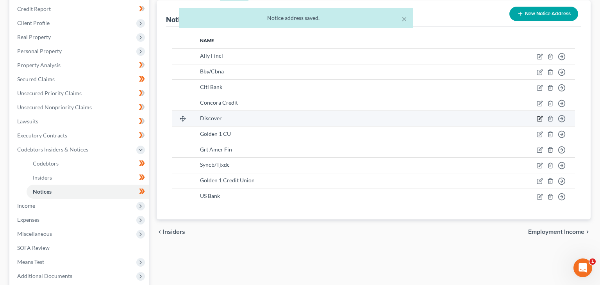
select select "4"
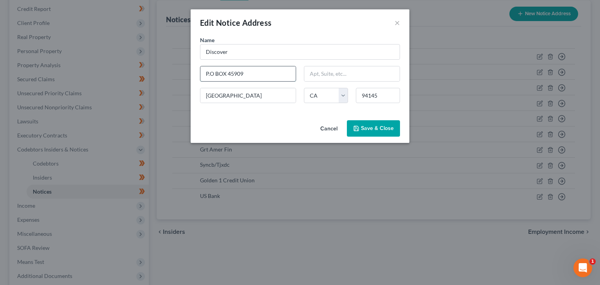
click at [211, 71] on input "P.O BOX 45909" at bounding box center [247, 73] width 95 height 15
type input "PO BOX 45909"
click at [387, 125] on span "Save & Close" at bounding box center [377, 128] width 33 height 7
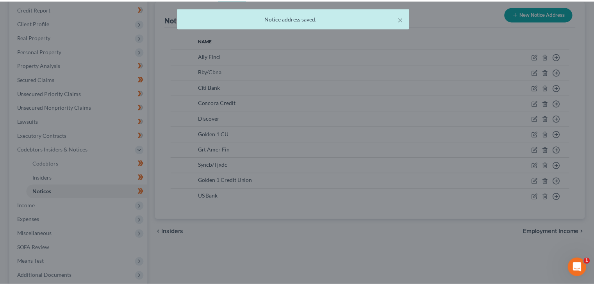
scroll to position [107, 0]
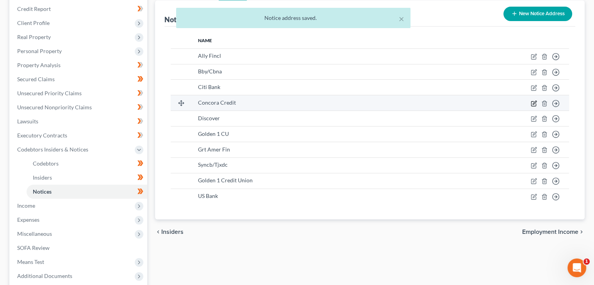
click at [536, 102] on icon "button" at bounding box center [534, 103] width 6 height 6
select select "38"
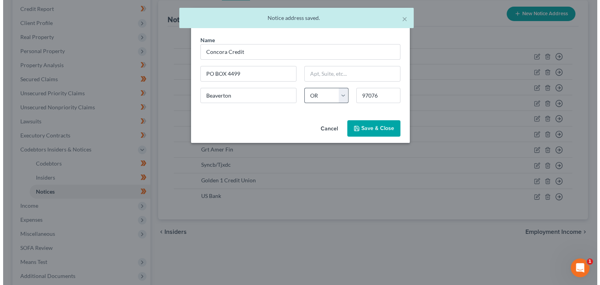
scroll to position [93, 0]
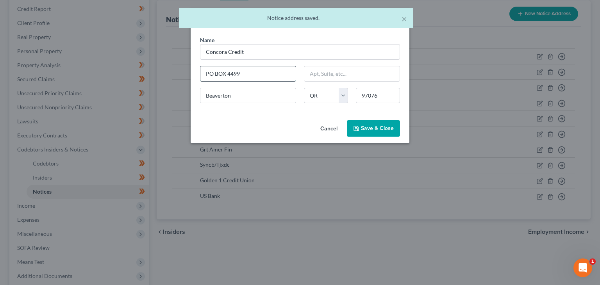
click at [221, 72] on input "PO BOX 4499" at bounding box center [247, 73] width 95 height 15
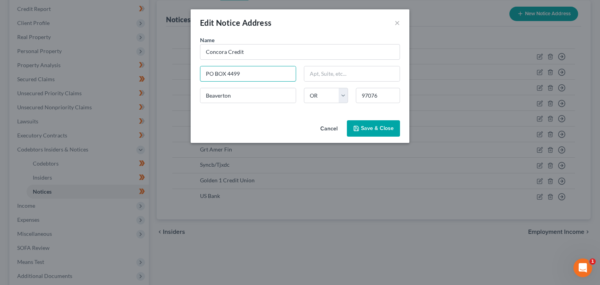
type input "PO Box 4499"
click at [367, 127] on span "Save & Close" at bounding box center [377, 128] width 33 height 7
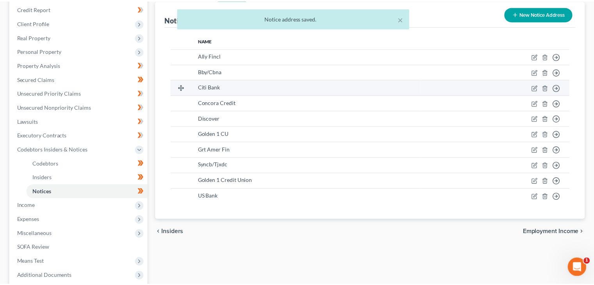
scroll to position [107, 0]
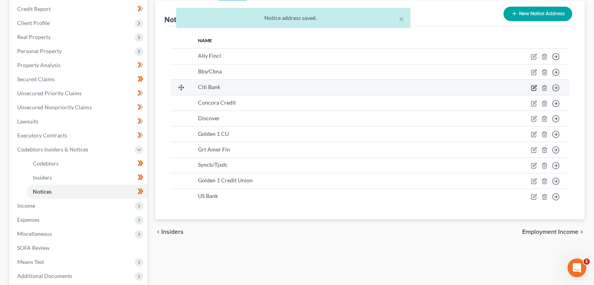
click at [535, 88] on icon "button" at bounding box center [534, 88] width 6 height 6
select select "3"
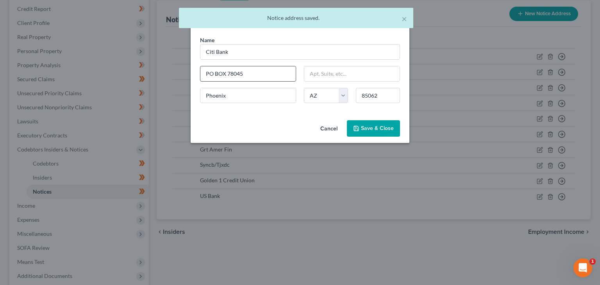
click at [222, 71] on input "PO BOX 78045" at bounding box center [247, 73] width 95 height 15
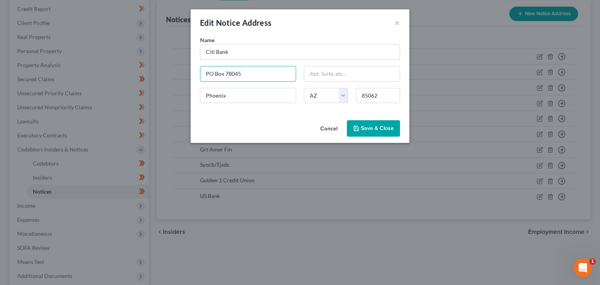
type input "PO Box 78045"
click at [371, 130] on span "Save & Close" at bounding box center [377, 128] width 33 height 7
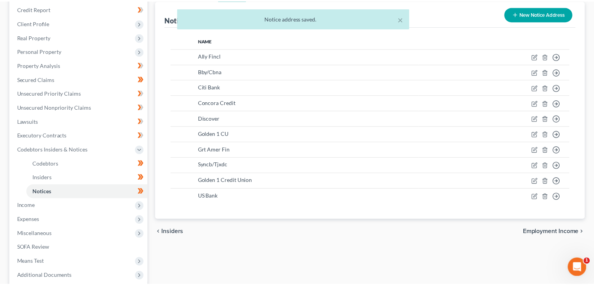
scroll to position [107, 0]
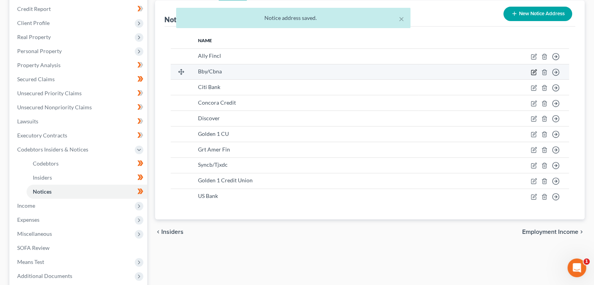
click at [531, 73] on icon "button" at bounding box center [534, 72] width 6 height 6
select select "43"
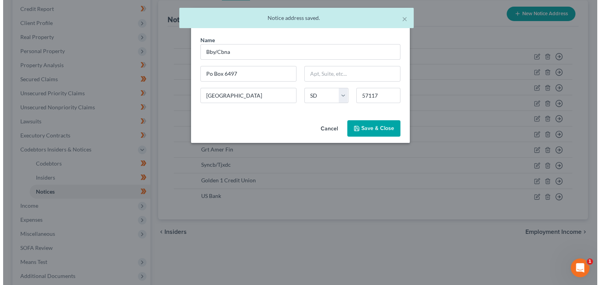
scroll to position [93, 0]
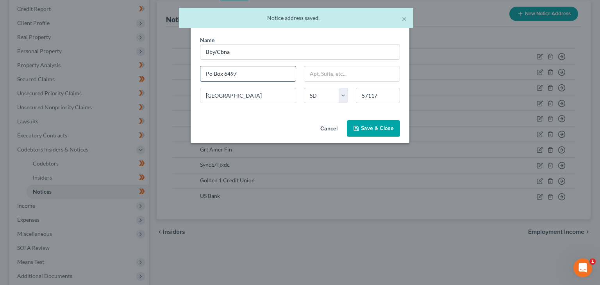
click at [211, 70] on input "Po Box 6497" at bounding box center [247, 73] width 95 height 15
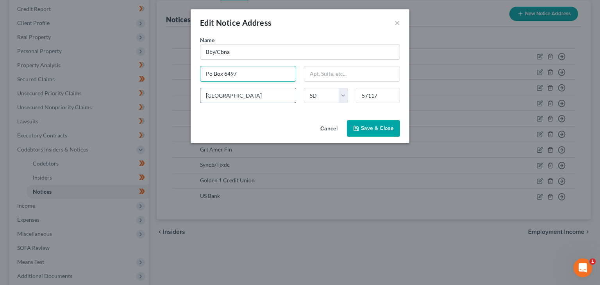
type input "PO Box 6497"
click at [389, 130] on span "Save & Close" at bounding box center [377, 128] width 33 height 7
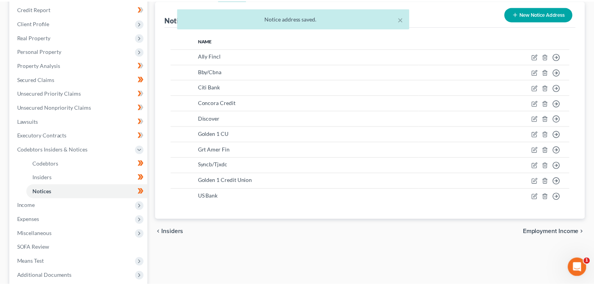
scroll to position [107, 0]
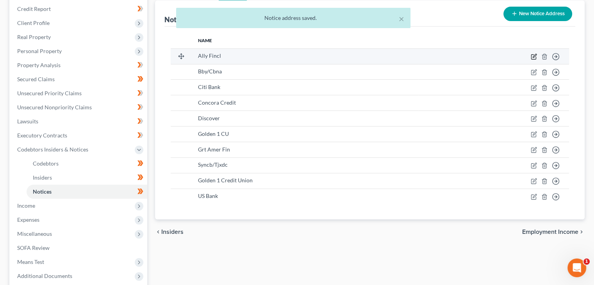
click at [533, 58] on icon "button" at bounding box center [534, 57] width 6 height 6
select select "24"
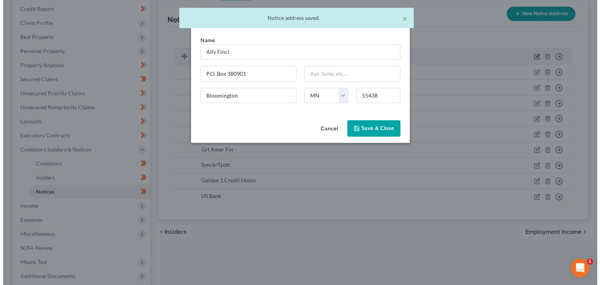
scroll to position [93, 0]
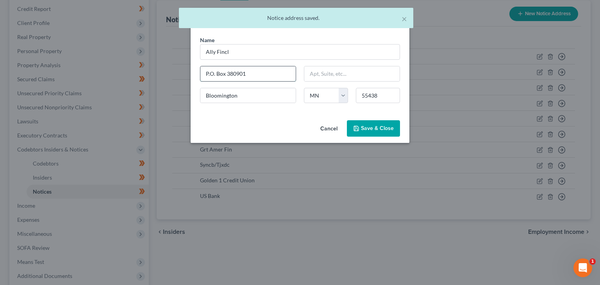
click at [207, 73] on input "P.O. Box 380901" at bounding box center [247, 73] width 95 height 15
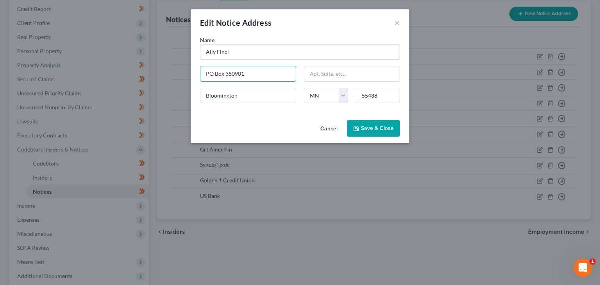
type input "PO Box 380901"
click at [367, 123] on button "Save & Close" at bounding box center [373, 128] width 53 height 16
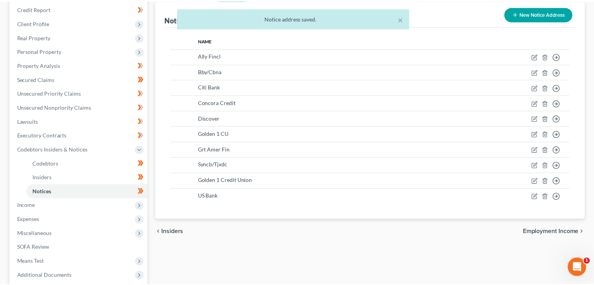
scroll to position [107, 0]
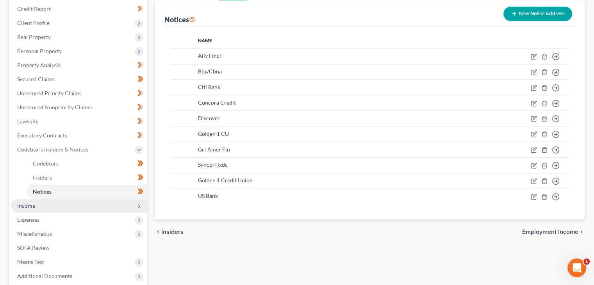
click at [48, 206] on span "Income" at bounding box center [79, 206] width 136 height 14
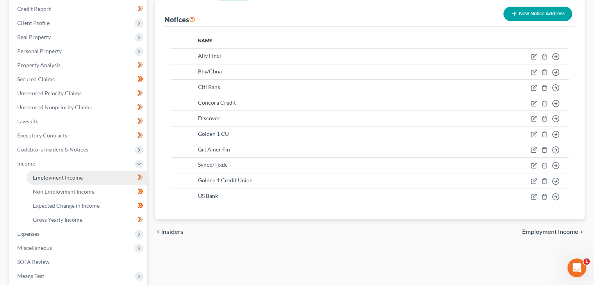
click at [85, 179] on link "Employment Income" at bounding box center [87, 178] width 121 height 14
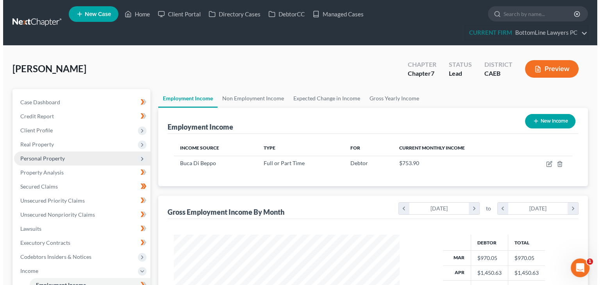
scroll to position [139, 241]
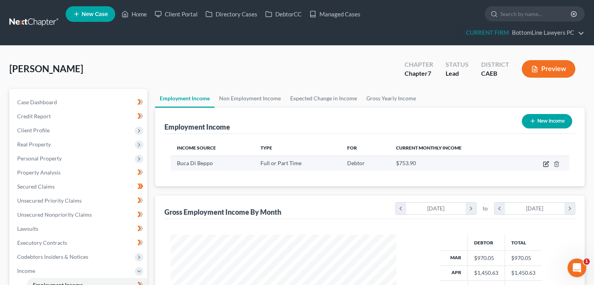
click at [545, 163] on icon "button" at bounding box center [546, 164] width 6 height 6
select select "0"
select select "4"
select select "1"
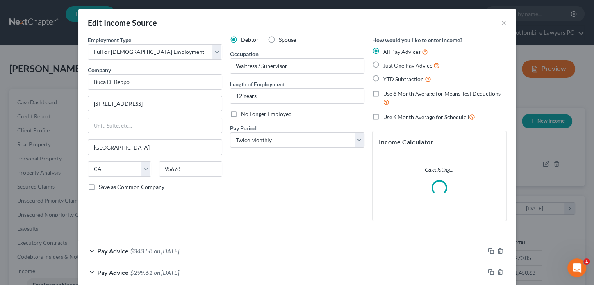
scroll to position [139, 244]
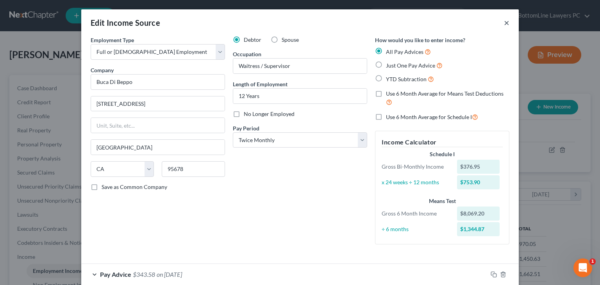
drag, startPoint x: 502, startPoint y: 24, endPoint x: 489, endPoint y: 25, distance: 13.3
click at [504, 25] on button "×" at bounding box center [506, 22] width 5 height 9
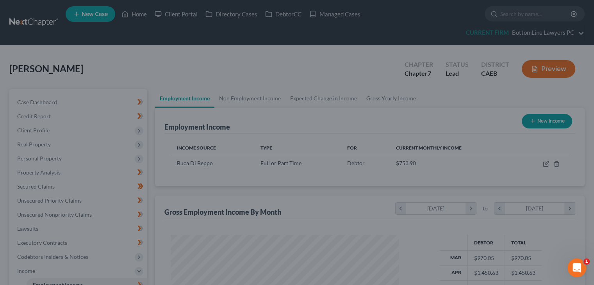
scroll to position [390684, 390581]
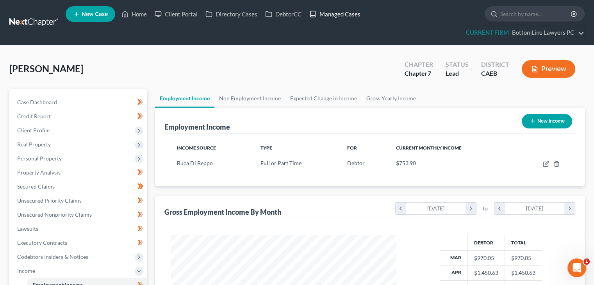
click at [342, 14] on link "Managed Cases" at bounding box center [335, 14] width 59 height 14
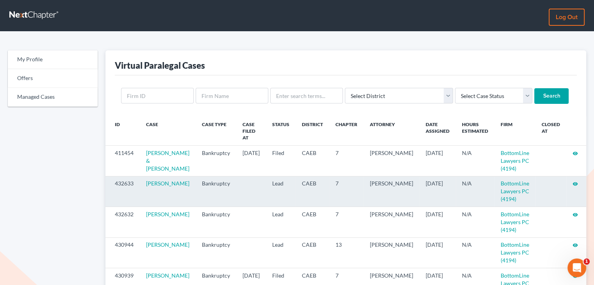
click at [574, 185] on icon "visibility" at bounding box center [575, 183] width 5 height 5
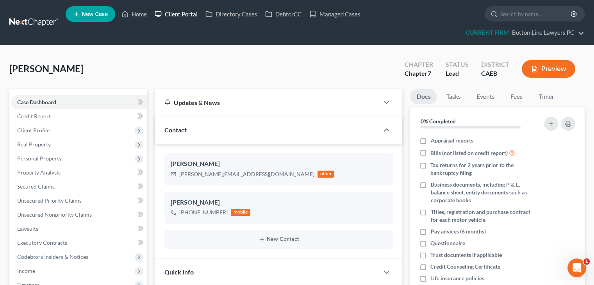
scroll to position [388, 0]
click at [187, 13] on link "Client Portal" at bounding box center [176, 14] width 51 height 14
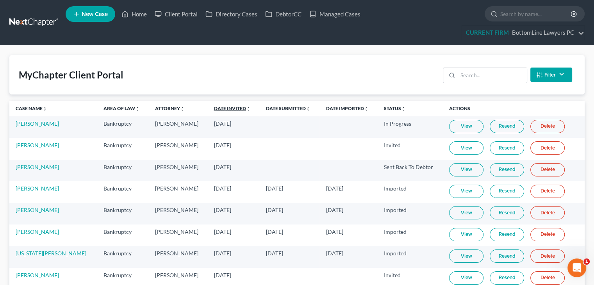
click at [214, 109] on link "Date Invited unfold_more expand_more expand_less" at bounding box center [232, 109] width 37 height 6
click at [217, 107] on link "Date Invited unfold_more expand_more expand_less" at bounding box center [233, 109] width 38 height 6
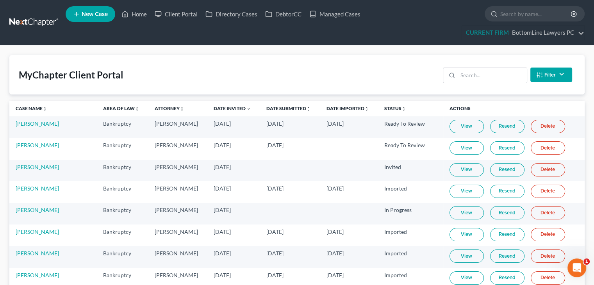
click at [458, 129] on link "View" at bounding box center [467, 126] width 34 height 13
click at [22, 122] on link "[PERSON_NAME]" at bounding box center [37, 123] width 43 height 7
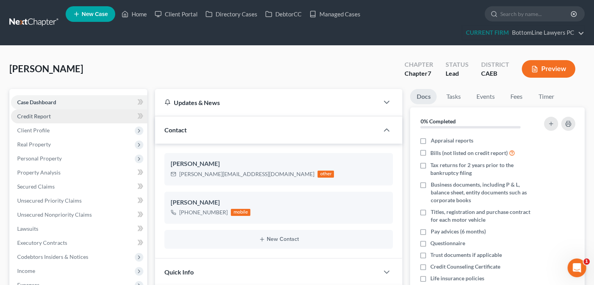
scroll to position [388, 0]
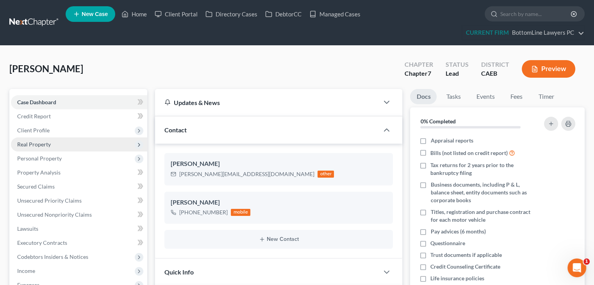
click at [70, 146] on span "Real Property" at bounding box center [79, 145] width 136 height 14
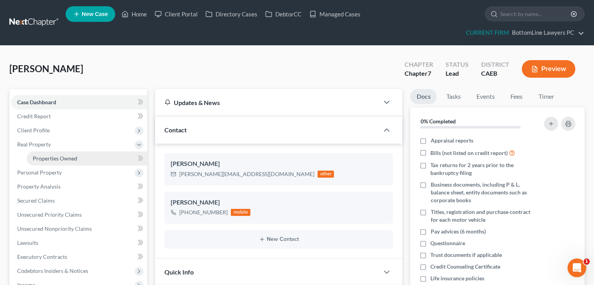
click at [70, 159] on span "Properties Owned" at bounding box center [55, 158] width 45 height 7
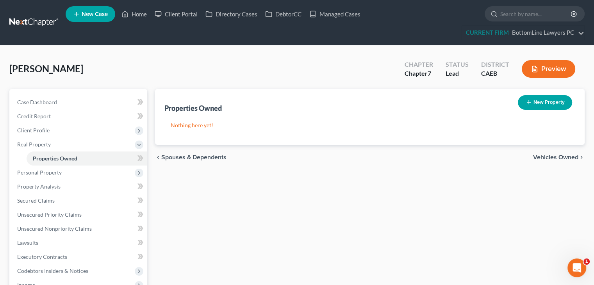
click at [574, 156] on span "Vehicles Owned" at bounding box center [555, 157] width 45 height 6
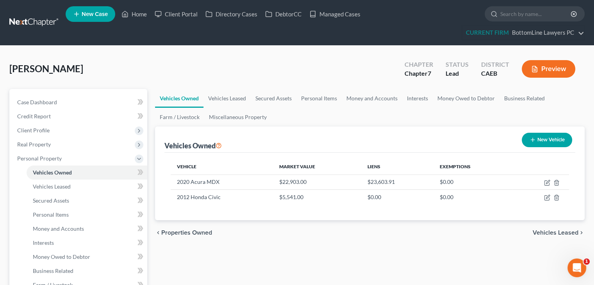
click at [553, 233] on span "Vehicles Leased" at bounding box center [556, 233] width 46 height 6
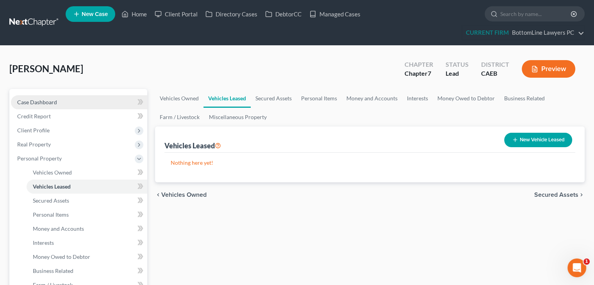
click at [75, 103] on link "Case Dashboard" at bounding box center [79, 102] width 136 height 14
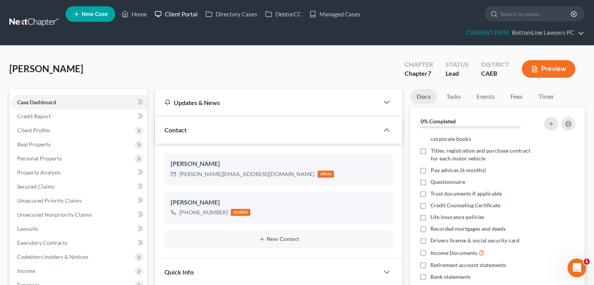
click at [190, 14] on link "Client Portal" at bounding box center [176, 14] width 51 height 14
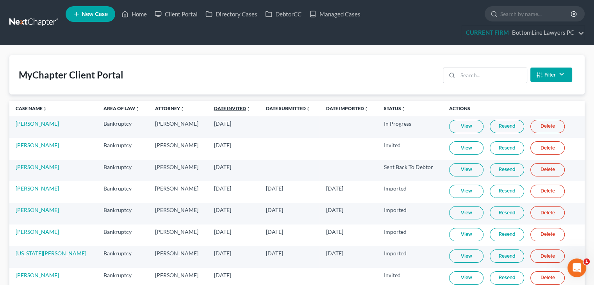
click at [214, 108] on link "Date Invited unfold_more expand_more expand_less" at bounding box center [232, 109] width 37 height 6
click at [214, 108] on link "Date Invited unfold_more expand_more expand_less" at bounding box center [233, 109] width 38 height 6
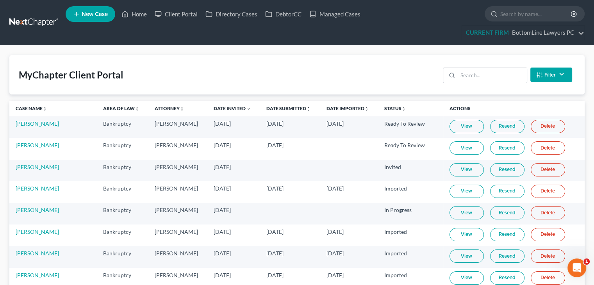
click at [453, 150] on link "View" at bounding box center [467, 147] width 34 height 13
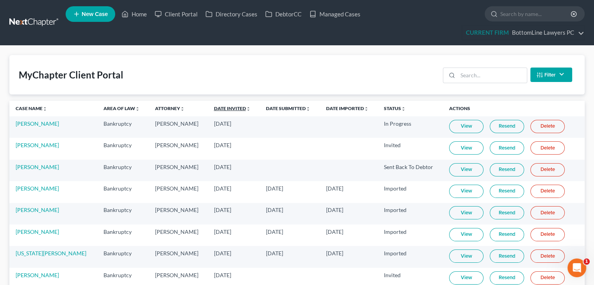
click at [214, 108] on link "Date Invited unfold_more expand_more expand_less" at bounding box center [232, 109] width 37 height 6
click at [214, 108] on link "Date Invited unfold_more expand_more expand_less" at bounding box center [233, 109] width 38 height 6
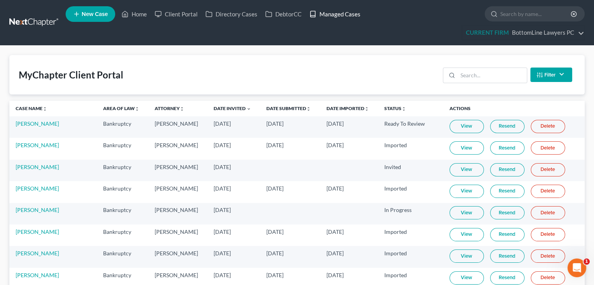
click at [339, 14] on link "Managed Cases" at bounding box center [335, 14] width 59 height 14
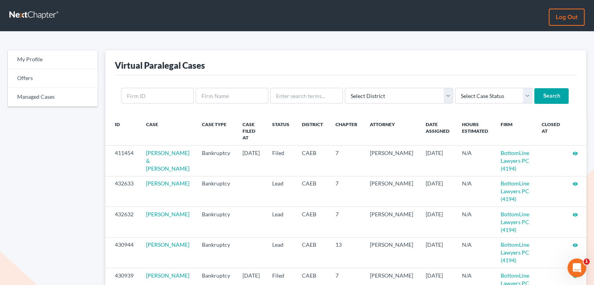
drag, startPoint x: 0, startPoint y: 0, endPoint x: 417, endPoint y: 22, distance: 418.0
click at [417, 22] on nav "Log out" at bounding box center [297, 15] width 594 height 31
